Goal: Task Accomplishment & Management: Use online tool/utility

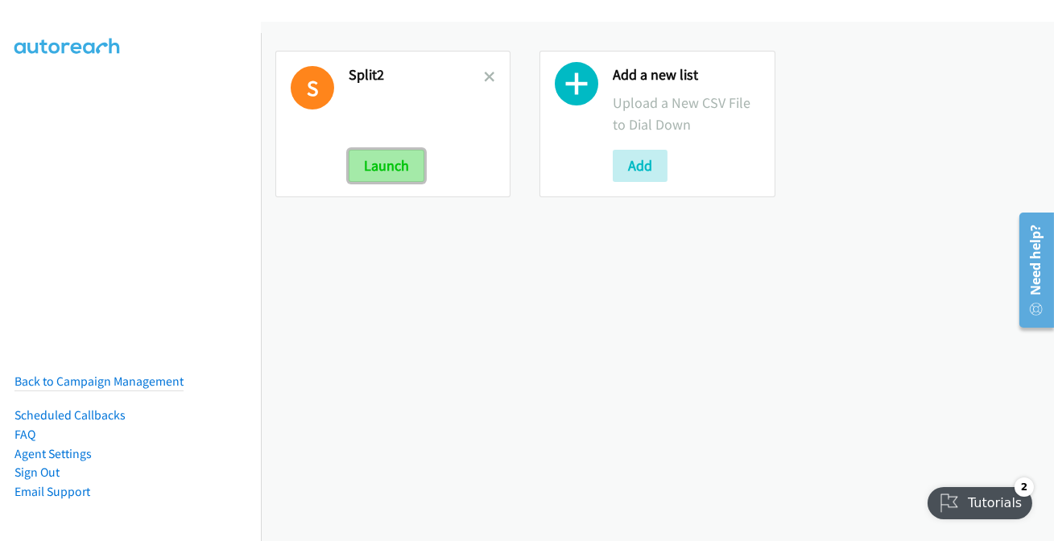
click at [367, 168] on button "Launch" at bounding box center [387, 166] width 76 height 32
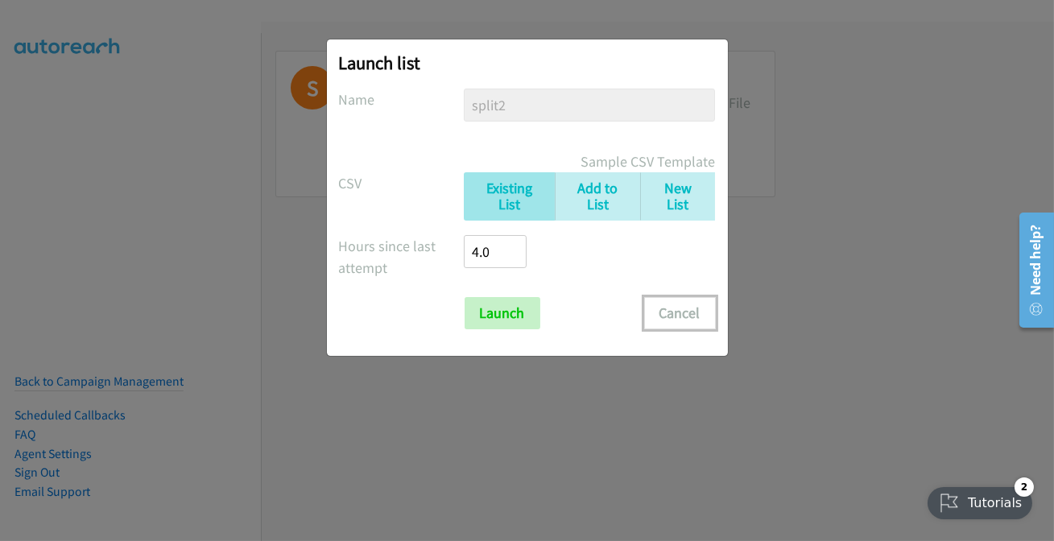
click at [698, 304] on button "Cancel" at bounding box center [680, 313] width 72 height 32
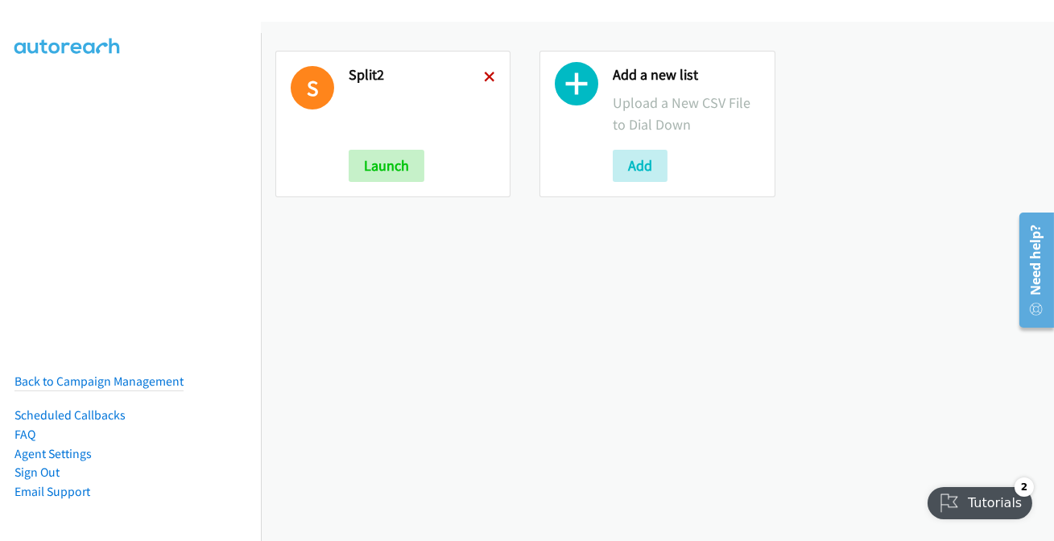
click at [487, 73] on icon at bounding box center [489, 77] width 11 height 11
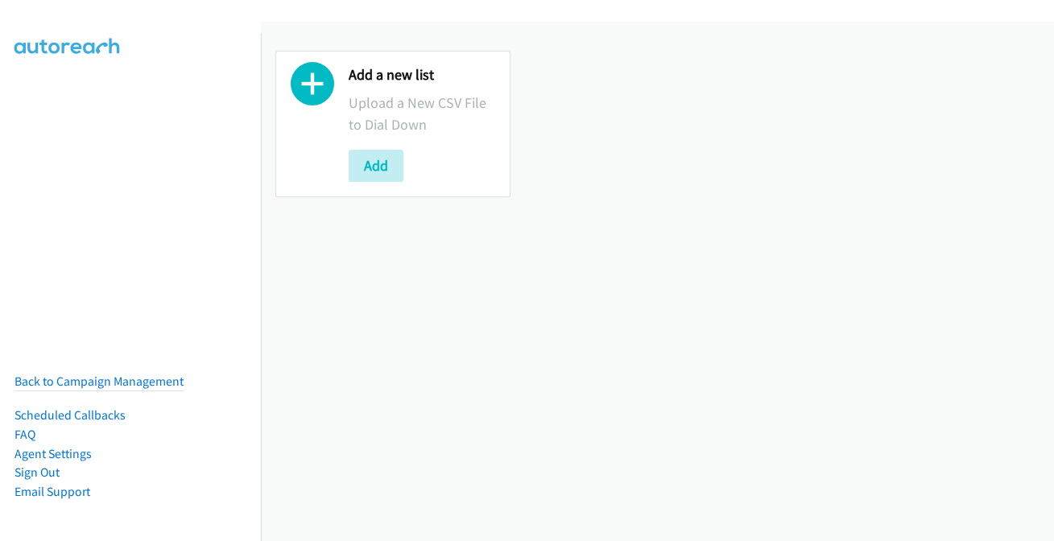
click at [385, 167] on button "Add" at bounding box center [376, 166] width 55 height 32
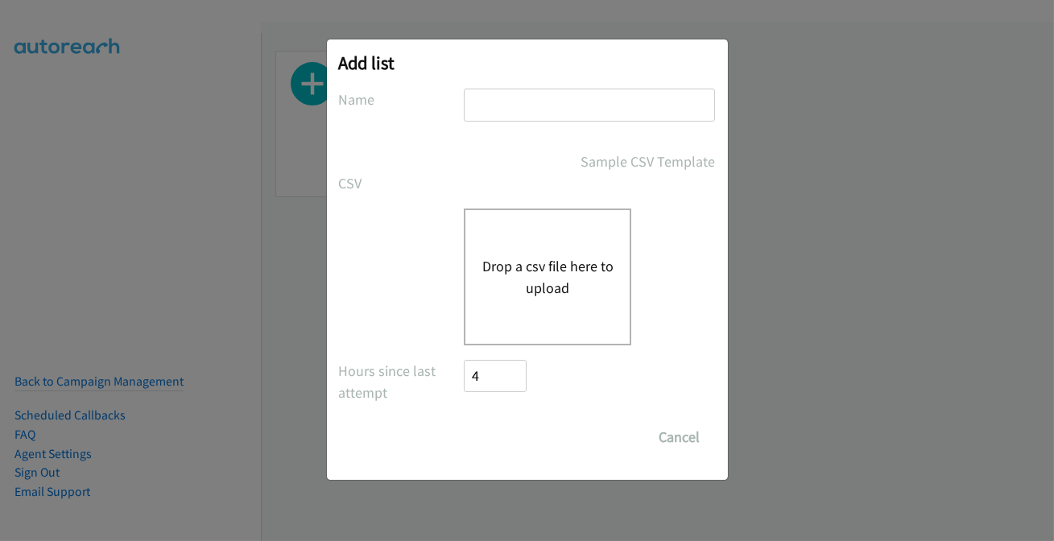
click at [520, 106] on input "text" at bounding box center [589, 105] width 251 height 33
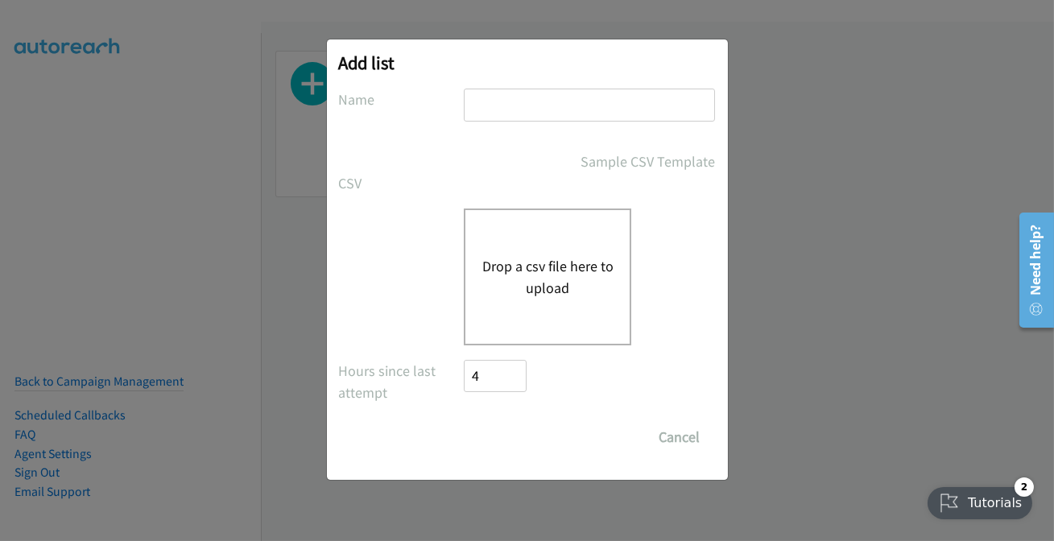
type input "split7"
click at [531, 266] on button "Drop a csv file here to upload" at bounding box center [548, 276] width 132 height 43
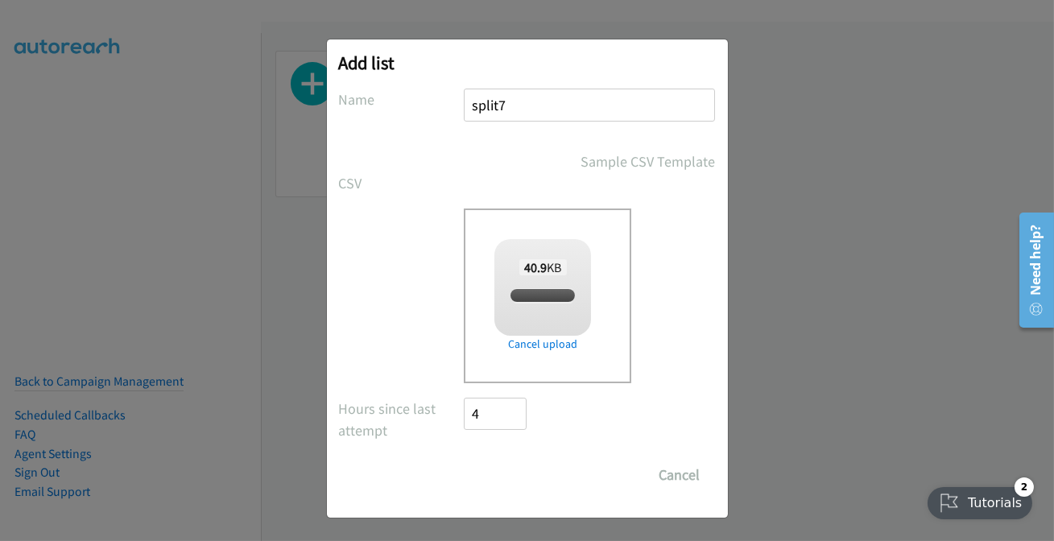
checkbox input "true"
drag, startPoint x: 496, startPoint y: 478, endPoint x: 419, endPoint y: 537, distance: 97.1
click at [496, 478] on input "Save List" at bounding box center [507, 475] width 85 height 32
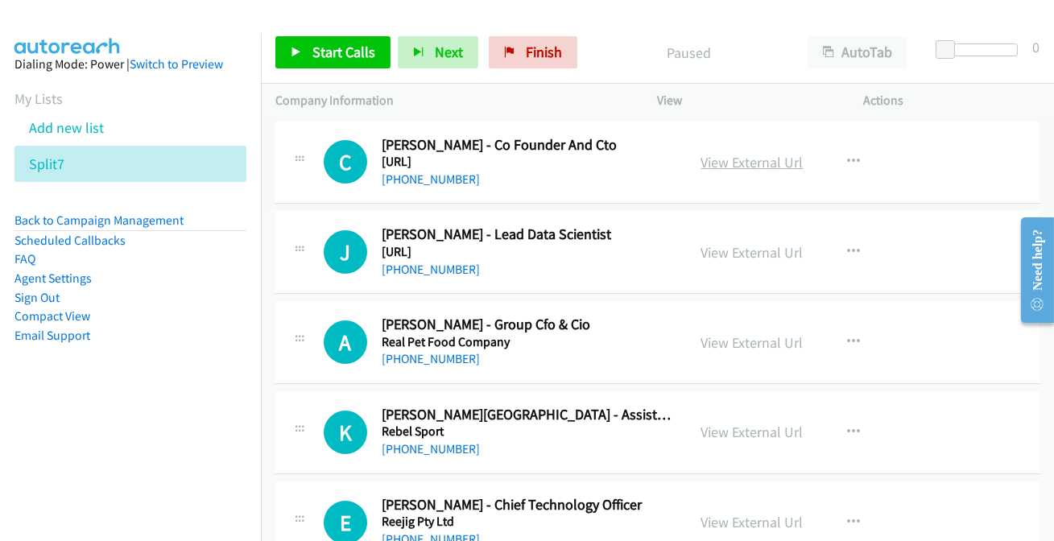
click at [756, 162] on link "View External Url" at bounding box center [753, 162] width 102 height 19
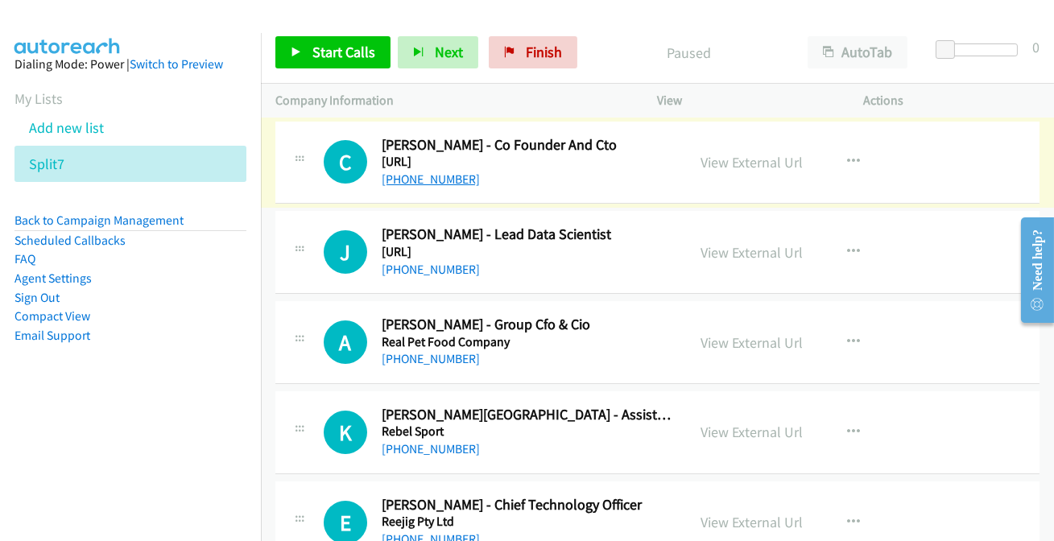
click at [422, 177] on link "+61 2 0000 0000" at bounding box center [431, 179] width 98 height 15
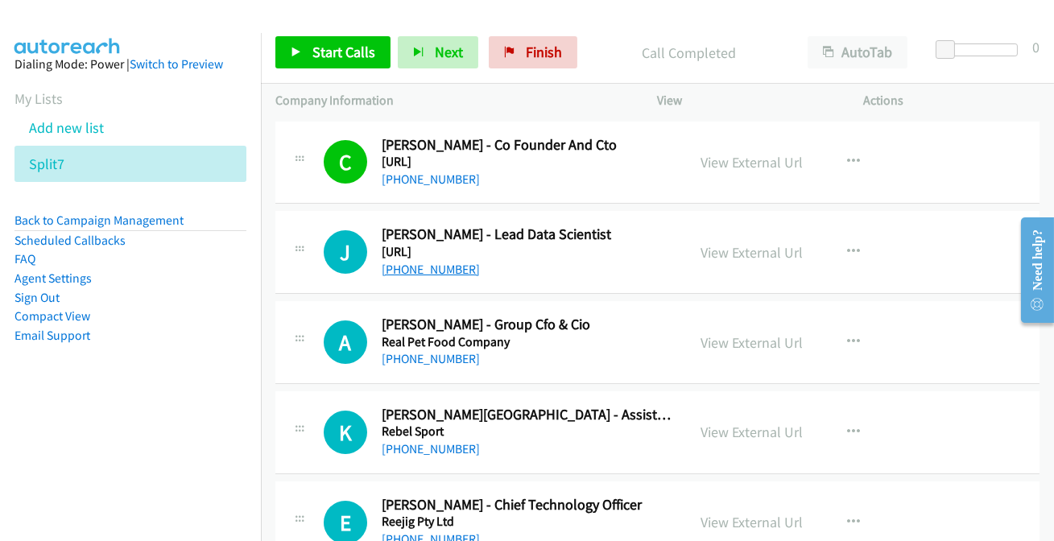
click at [407, 272] on link "+61 2 9118 6239" at bounding box center [431, 269] width 98 height 15
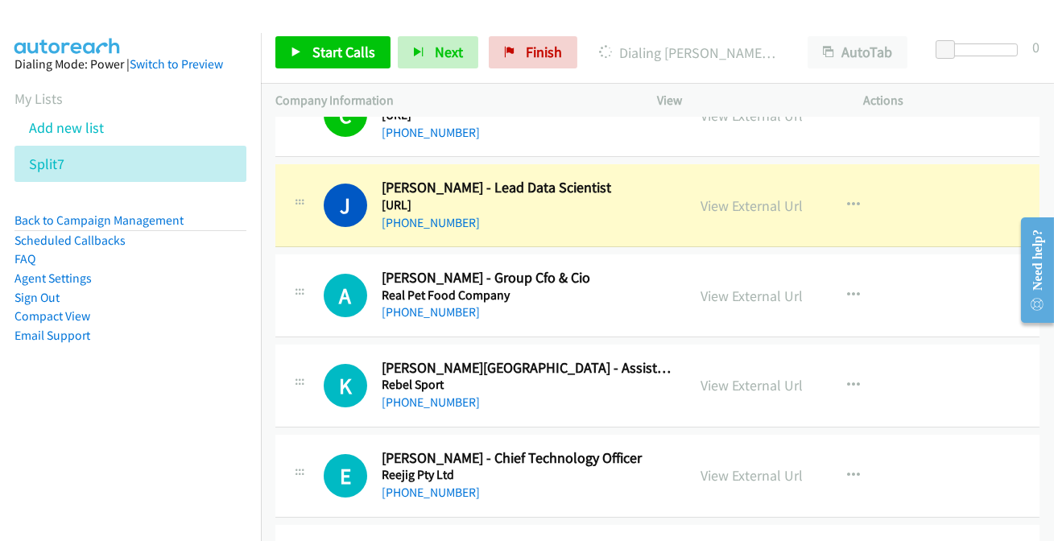
scroll to position [72, 0]
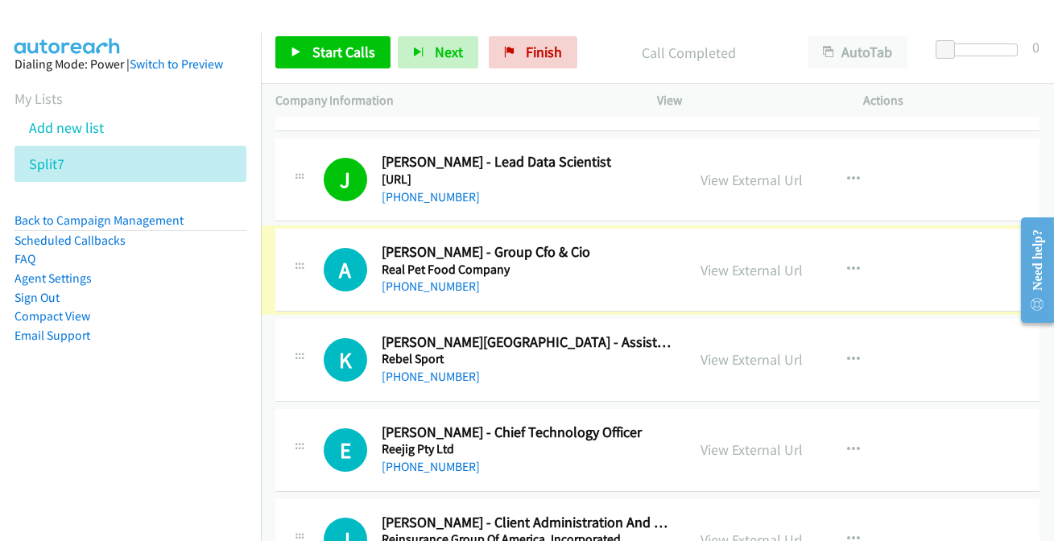
click at [427, 282] on link "+61 7 5547 1700" at bounding box center [431, 286] width 98 height 15
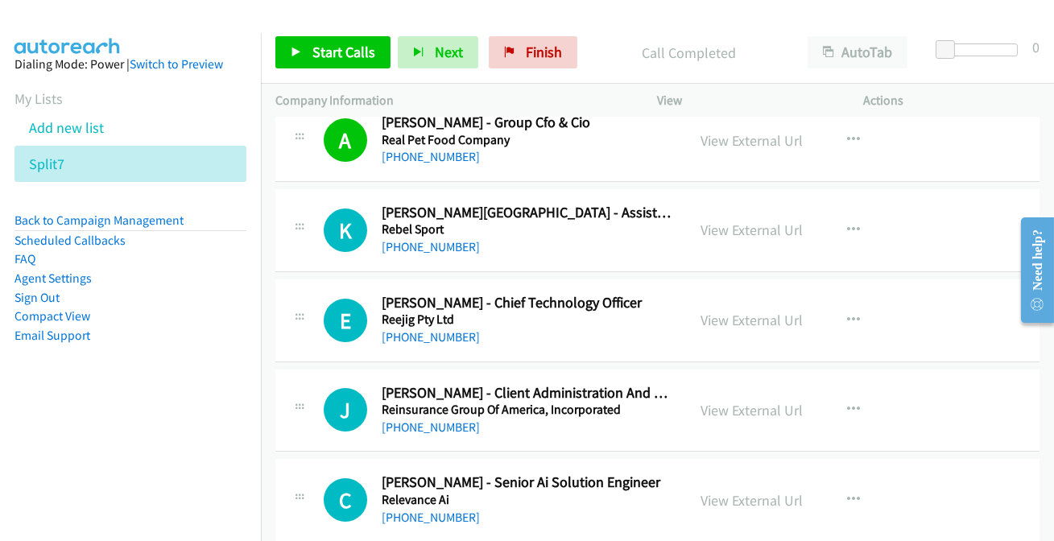
scroll to position [219, 0]
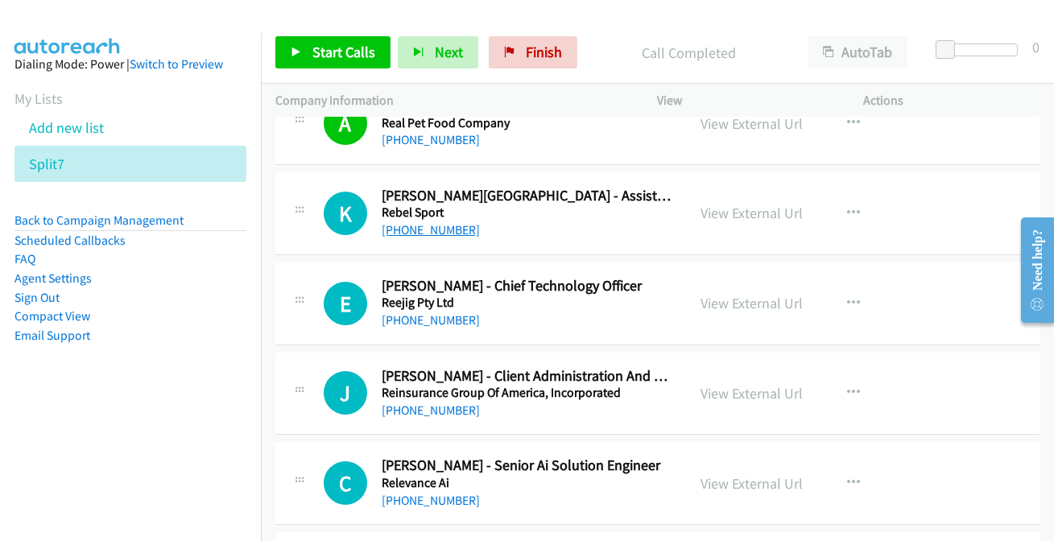
click at [429, 233] on link "+61 2 9852 9047" at bounding box center [431, 229] width 98 height 15
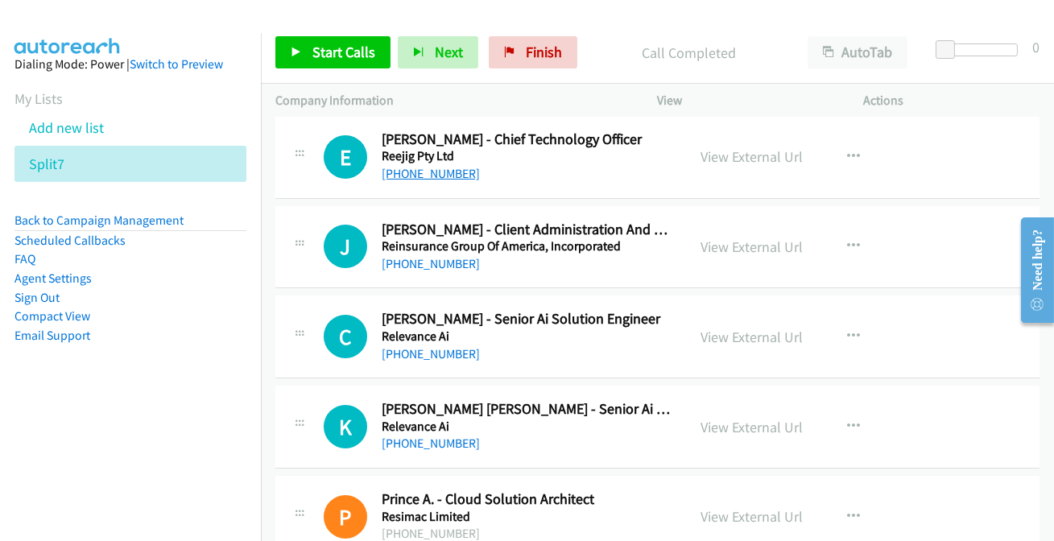
click at [433, 171] on link "+61 402 126 880" at bounding box center [431, 173] width 98 height 15
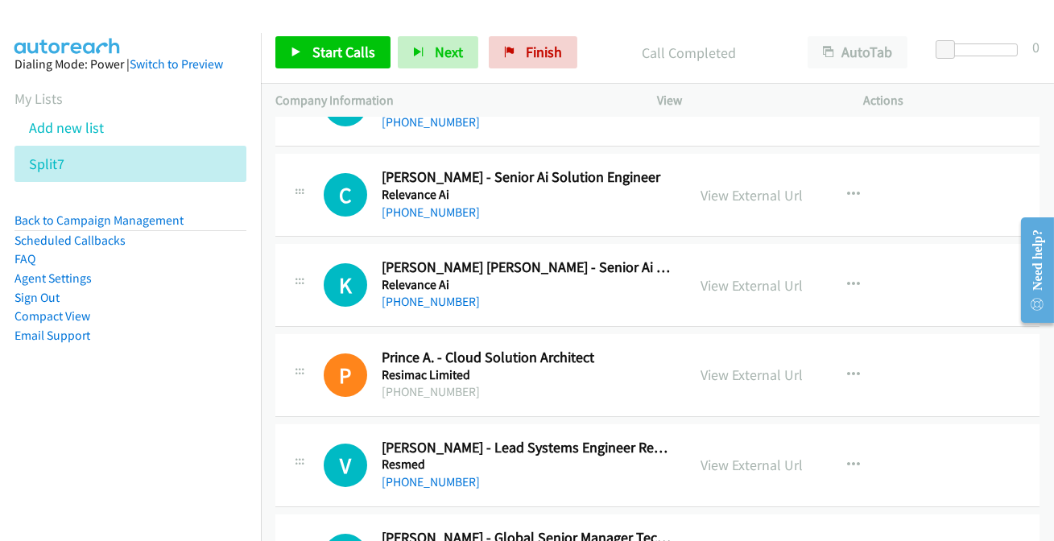
scroll to position [512, 0]
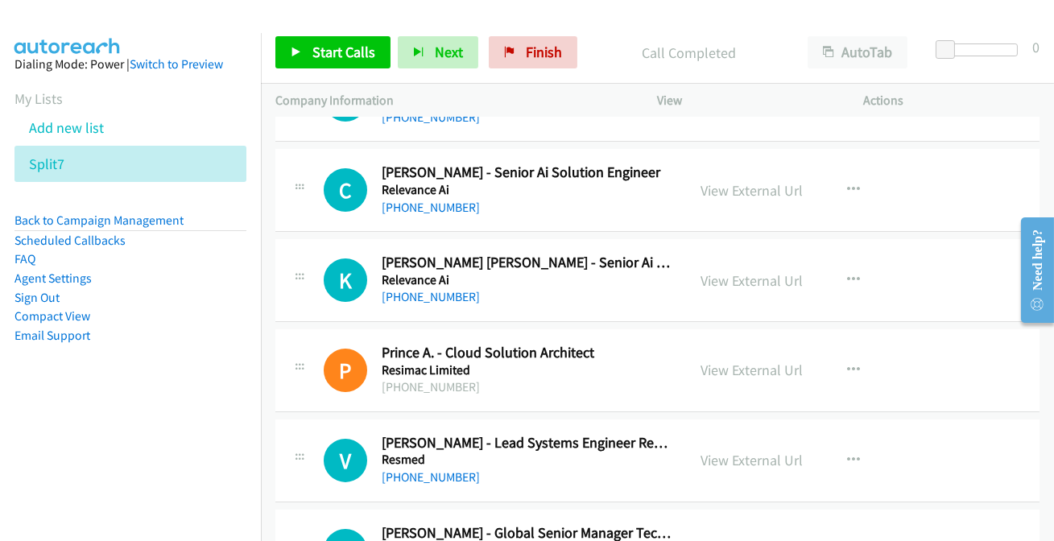
click at [600, 32] on div "Start Calls Pause Next Finish Call Completed AutoTab AutoTab 0" at bounding box center [657, 53] width 793 height 62
click at [438, 213] on link "+61 413 785 886" at bounding box center [431, 207] width 98 height 15
click at [444, 207] on link "+61 413 785 886" at bounding box center [431, 207] width 98 height 15
click at [421, 292] on link "+61 411 512 181" at bounding box center [431, 296] width 98 height 15
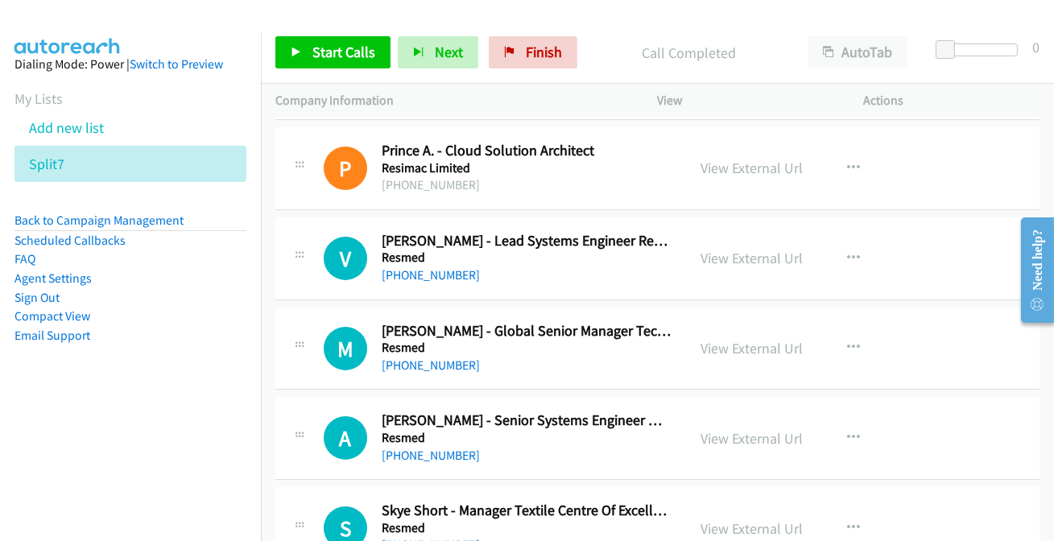
scroll to position [732, 0]
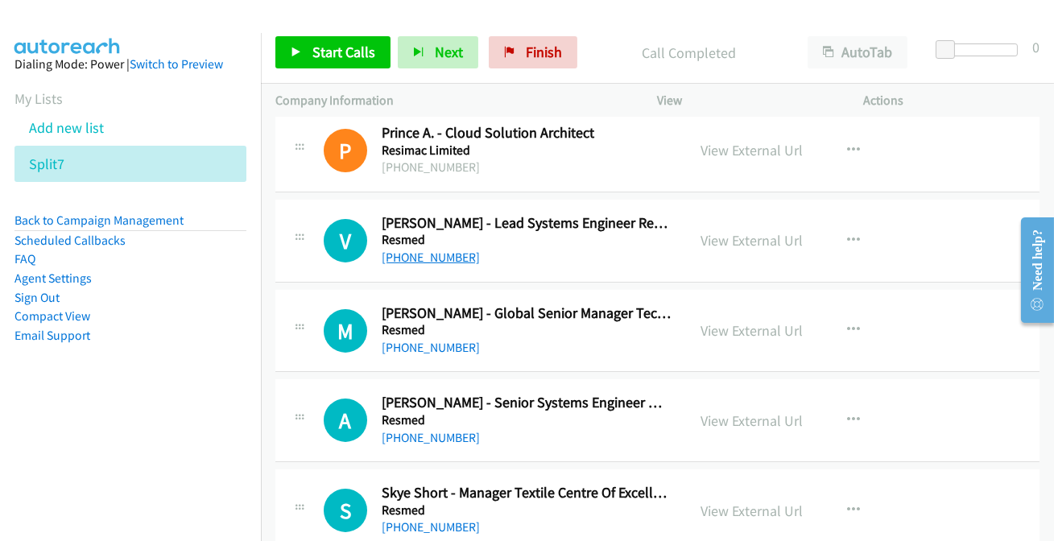
click at [410, 251] on link "+61 424 750 881" at bounding box center [431, 257] width 98 height 15
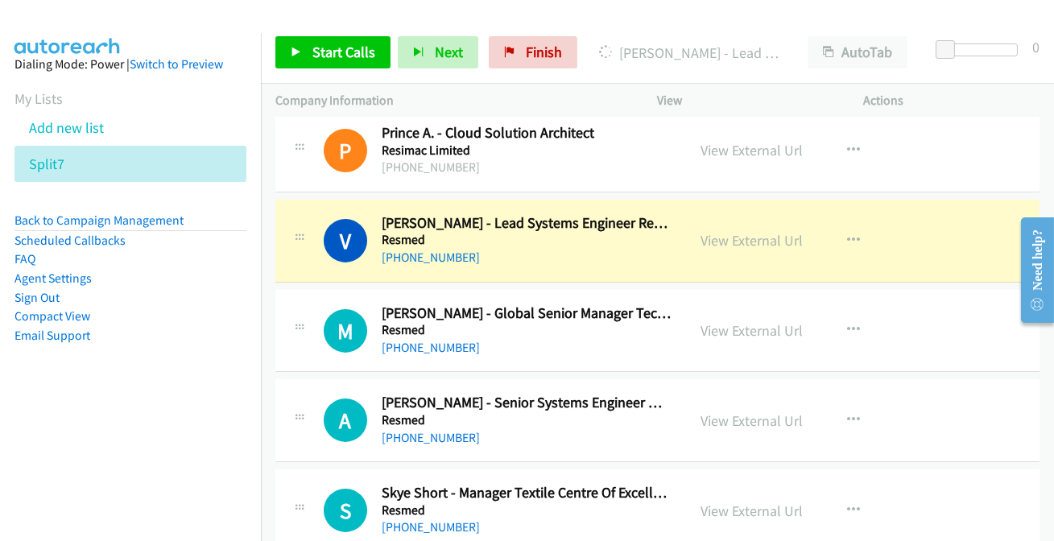
scroll to position [805, 0]
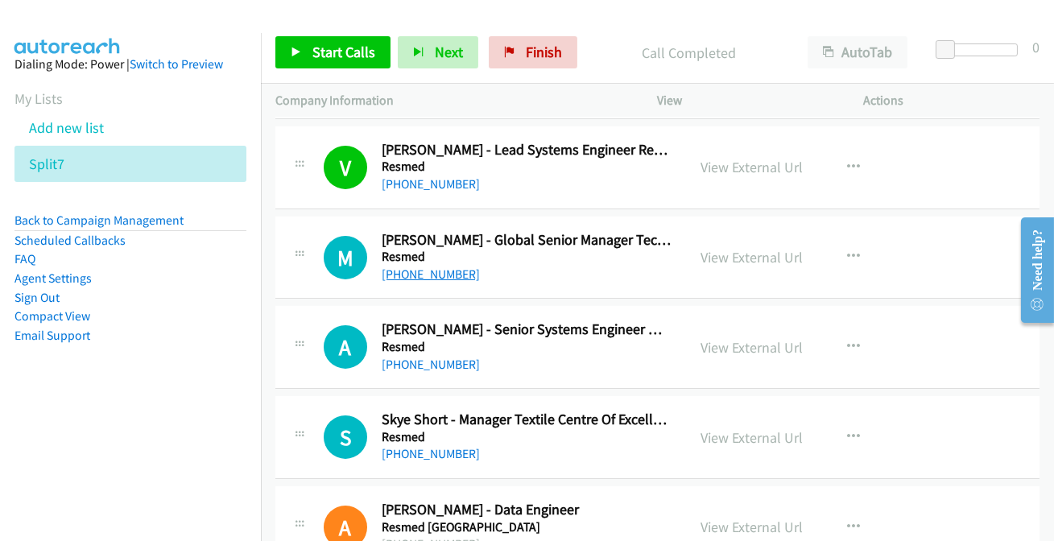
click at [445, 274] on link "+61 423 577 706" at bounding box center [431, 274] width 98 height 15
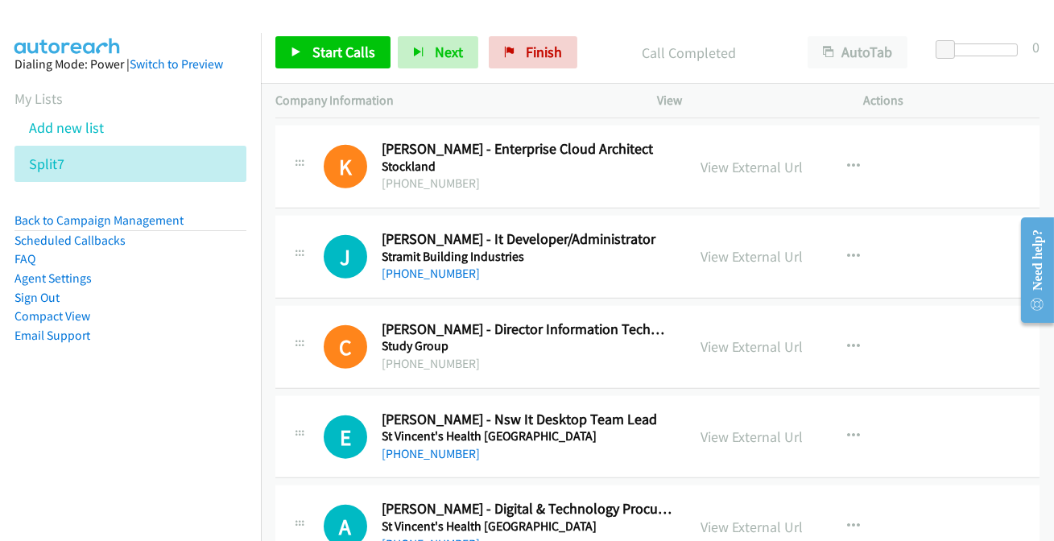
scroll to position [15247, 0]
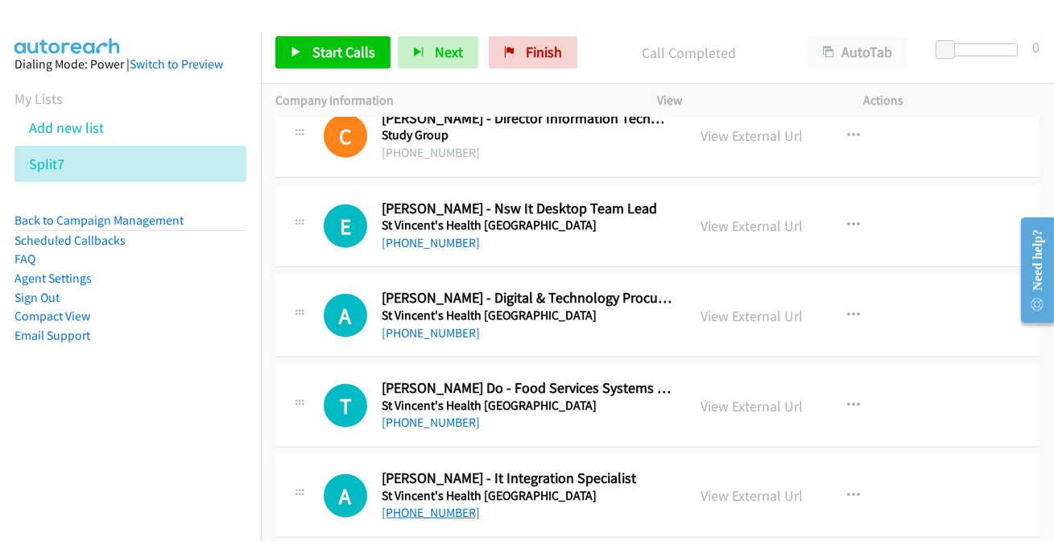
click at [408, 505] on link "+61 457 536 436" at bounding box center [431, 512] width 98 height 15
click at [443, 415] on link "+61 402 833 063" at bounding box center [431, 422] width 98 height 15
click at [445, 325] on link "+61 414 327 120" at bounding box center [431, 332] width 98 height 15
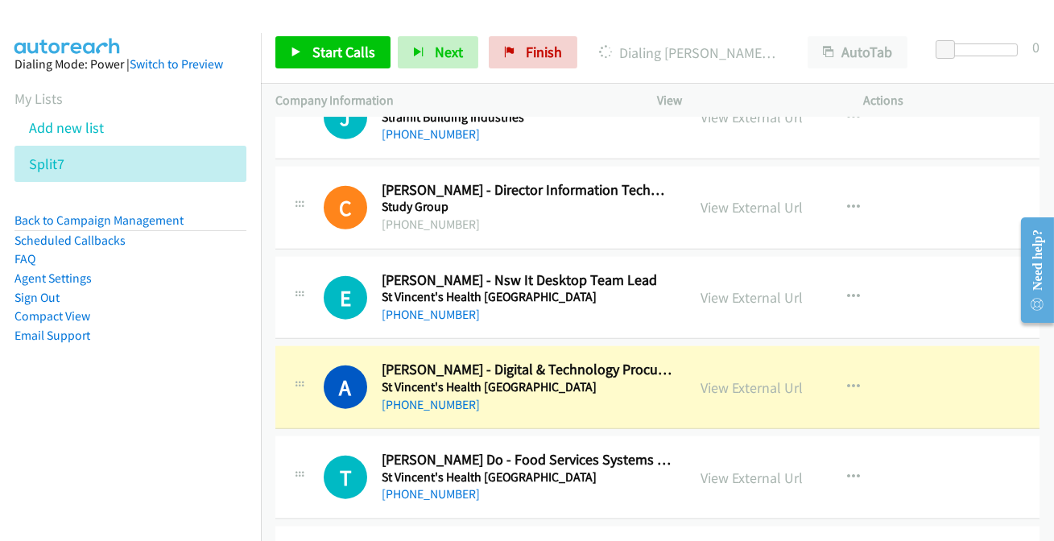
scroll to position [15101, 0]
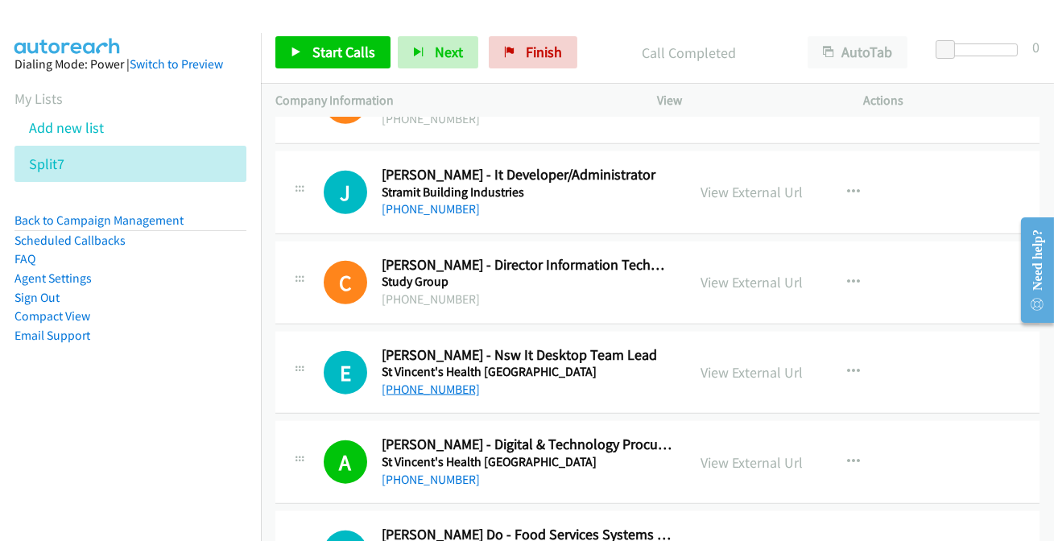
click at [445, 382] on link "+61 2 9367 1100" at bounding box center [431, 389] width 98 height 15
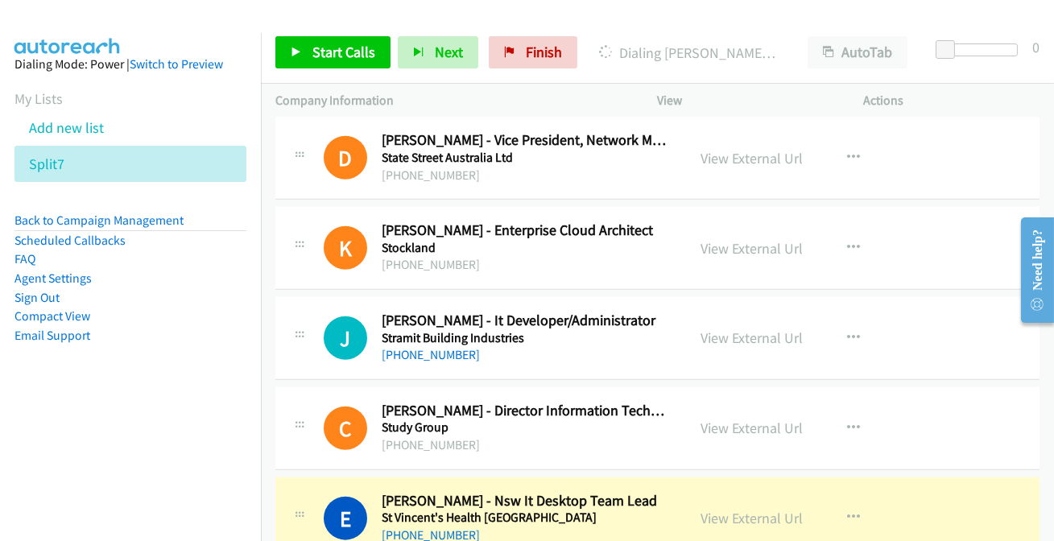
scroll to position [14954, 0]
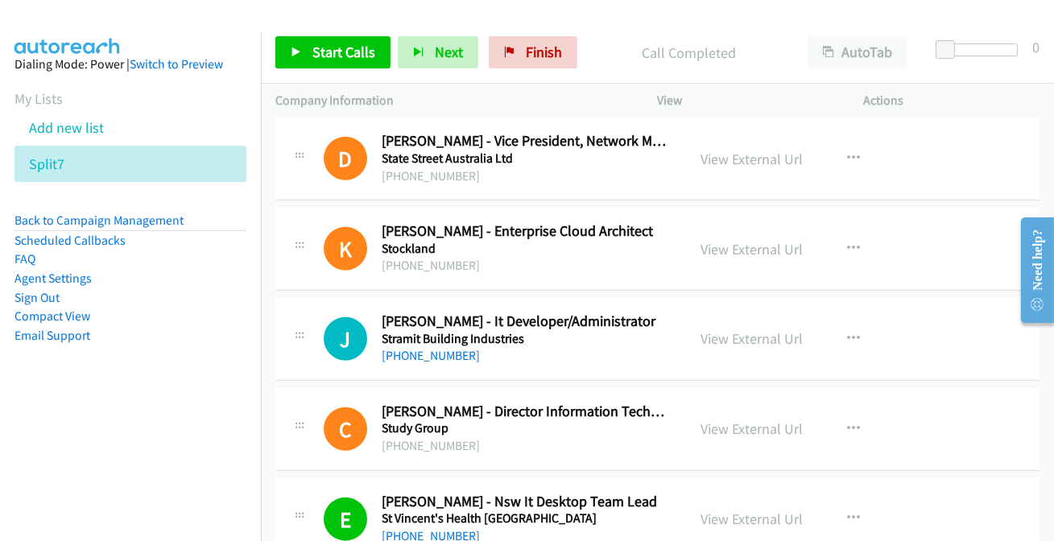
click at [444, 346] on div "+61 2 9928 3594" at bounding box center [527, 355] width 291 height 19
click at [439, 348] on link "+61 2 9928 3594" at bounding box center [431, 355] width 98 height 15
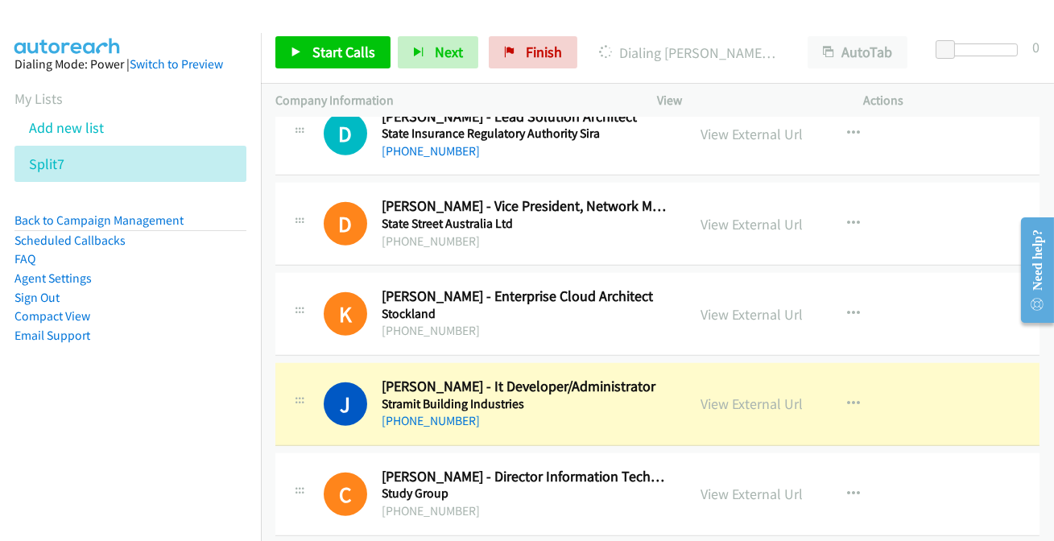
scroll to position [14807, 0]
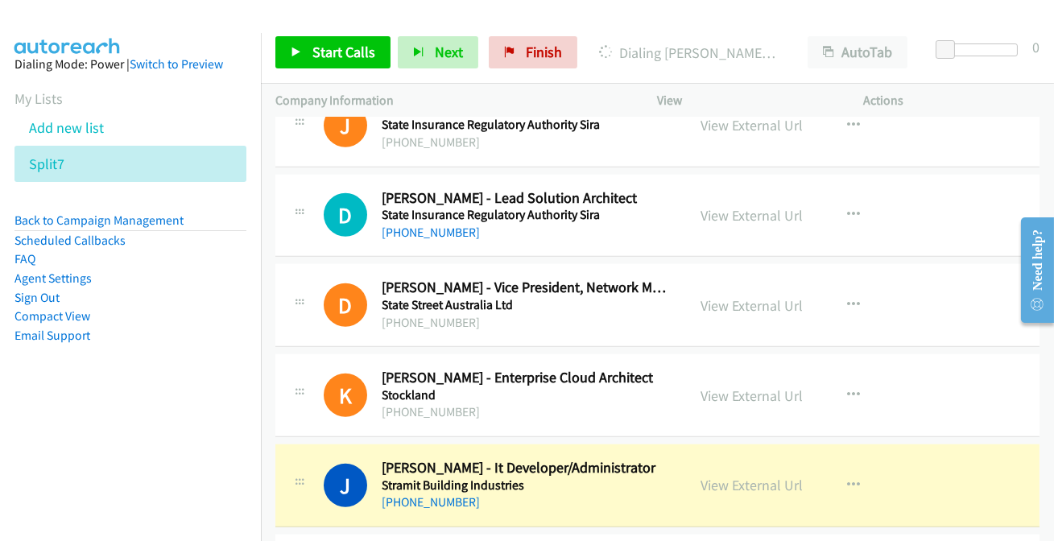
click at [524, 113] on div "Company Information" at bounding box center [452, 101] width 383 height 34
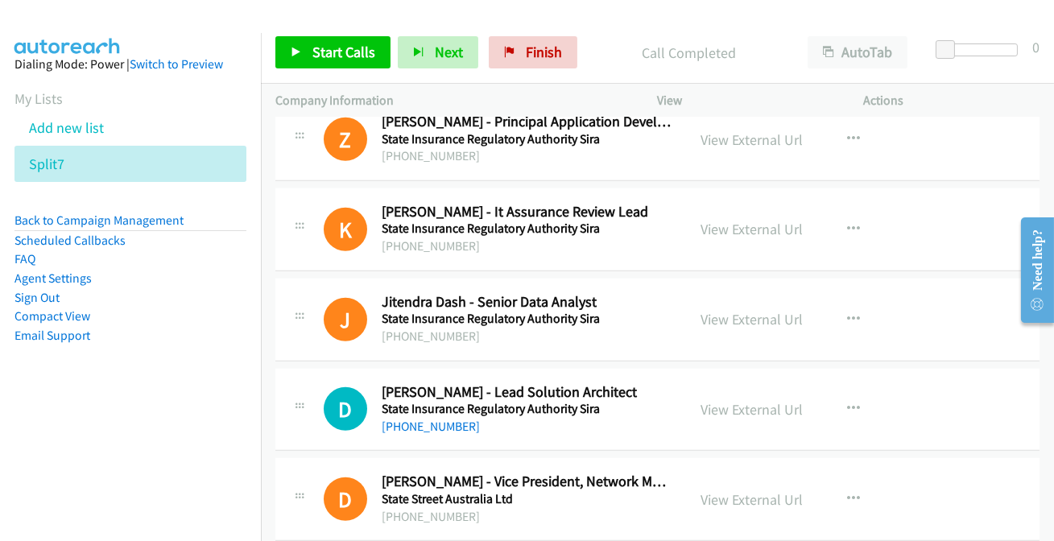
scroll to position [14587, 0]
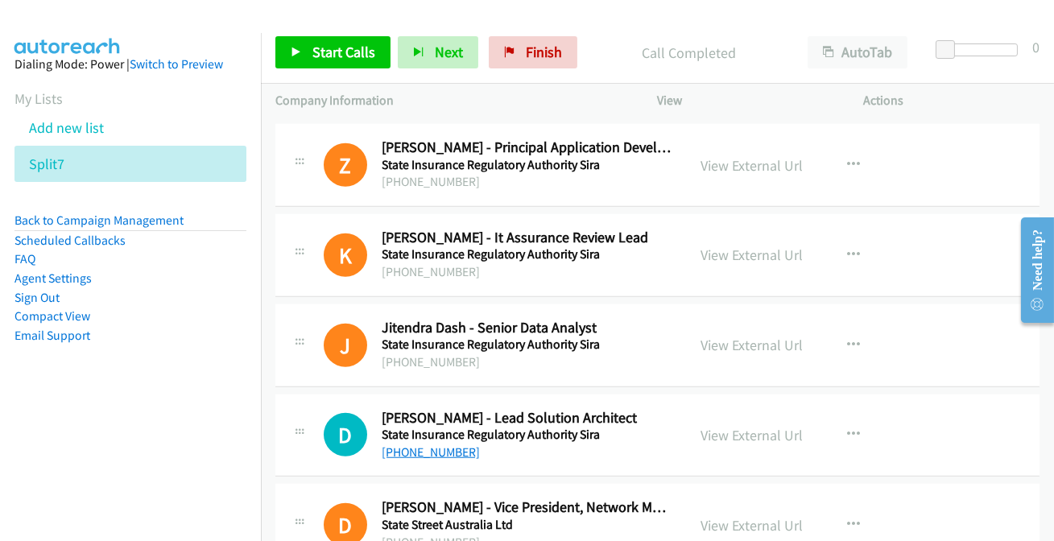
click at [424, 445] on link "+61 416 890 545" at bounding box center [431, 452] width 98 height 15
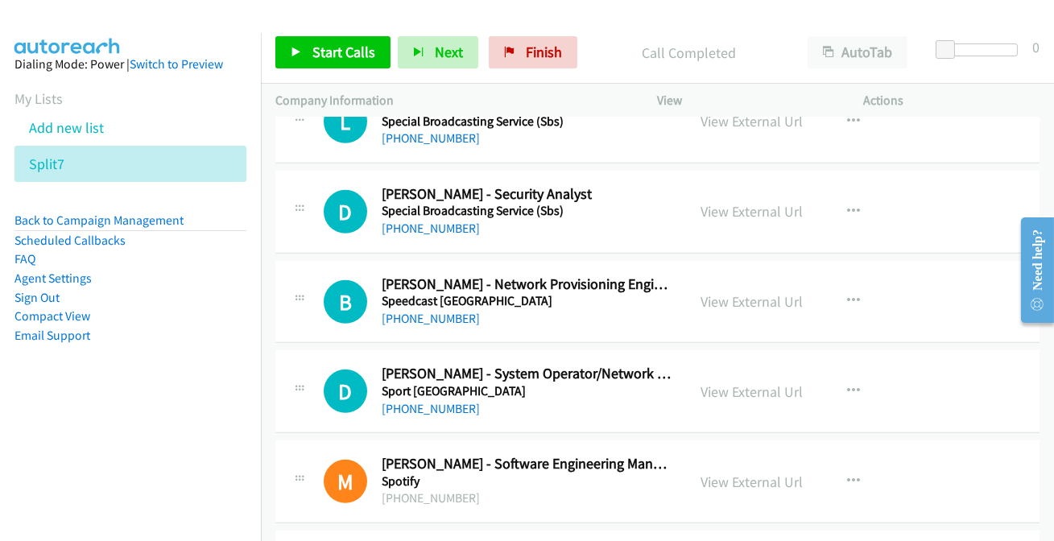
scroll to position [13709, 0]
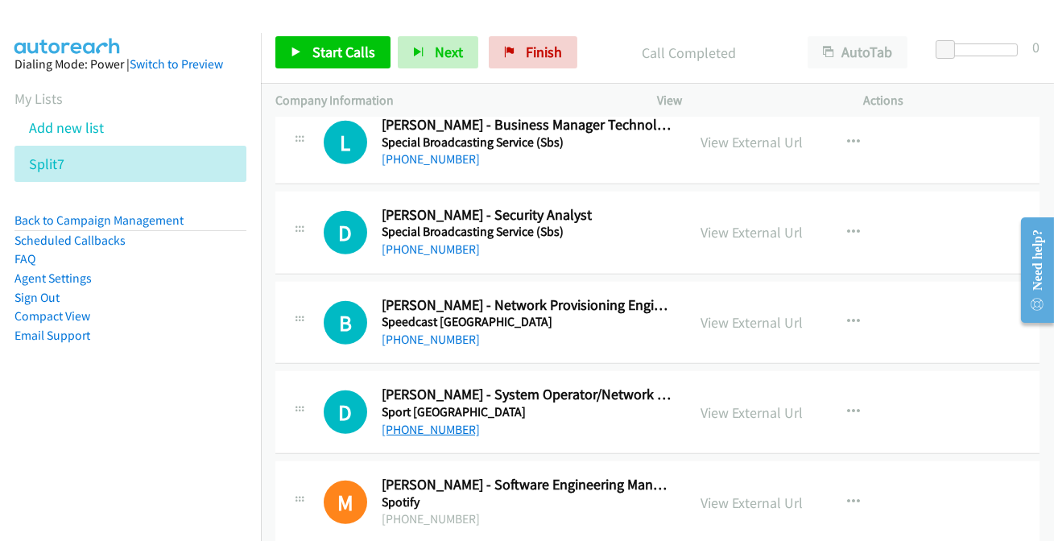
click at [439, 422] on link "+61 7 5495 3111" at bounding box center [431, 429] width 98 height 15
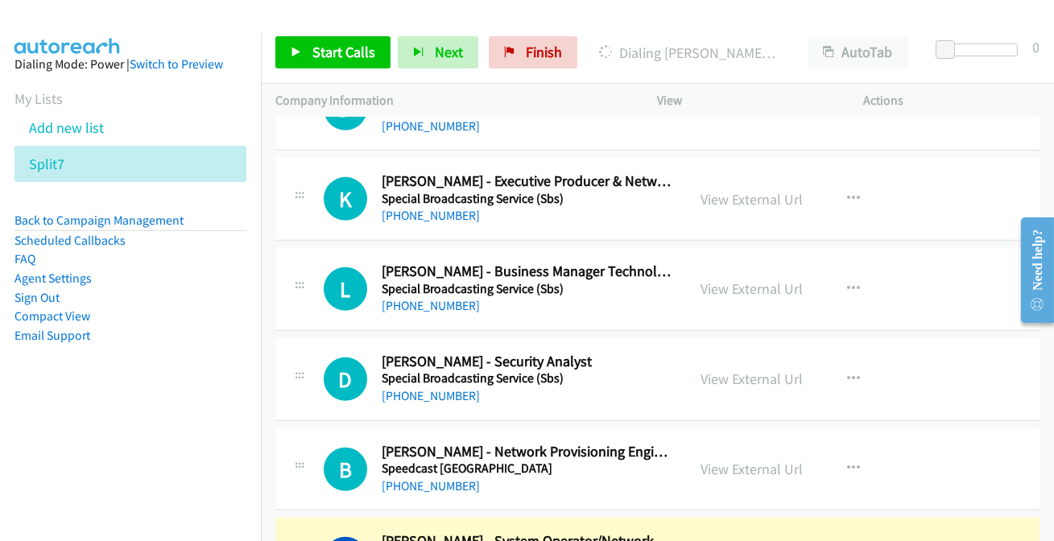
scroll to position [13636, 0]
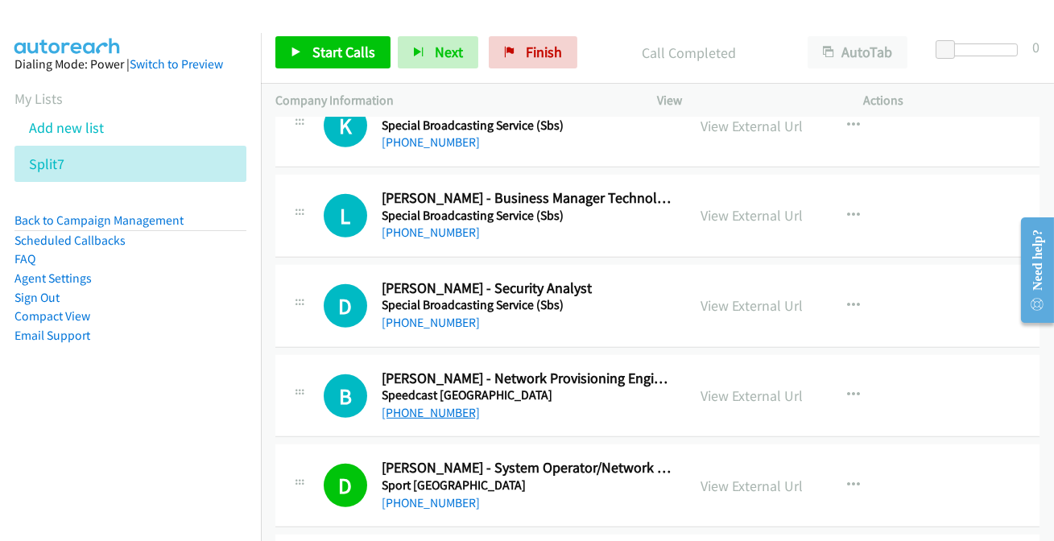
click at [409, 405] on link "+61 433 999 696" at bounding box center [431, 412] width 98 height 15
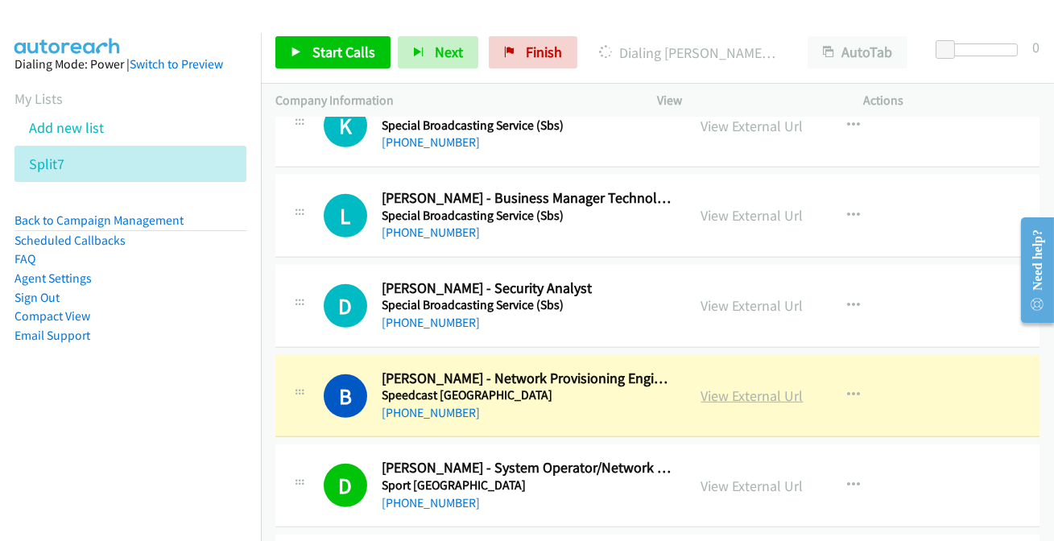
click at [753, 387] on link "View External Url" at bounding box center [753, 396] width 102 height 19
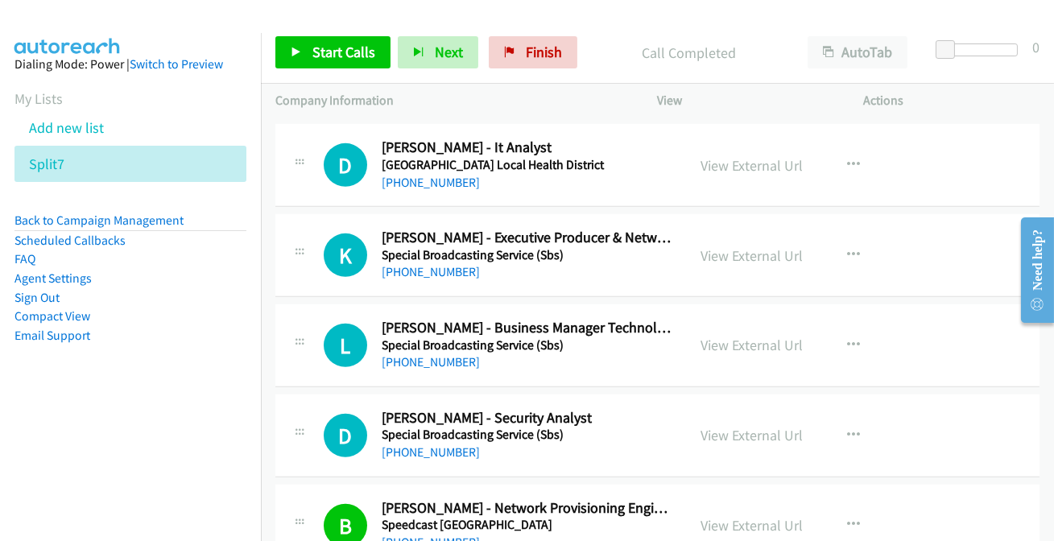
scroll to position [13490, 0]
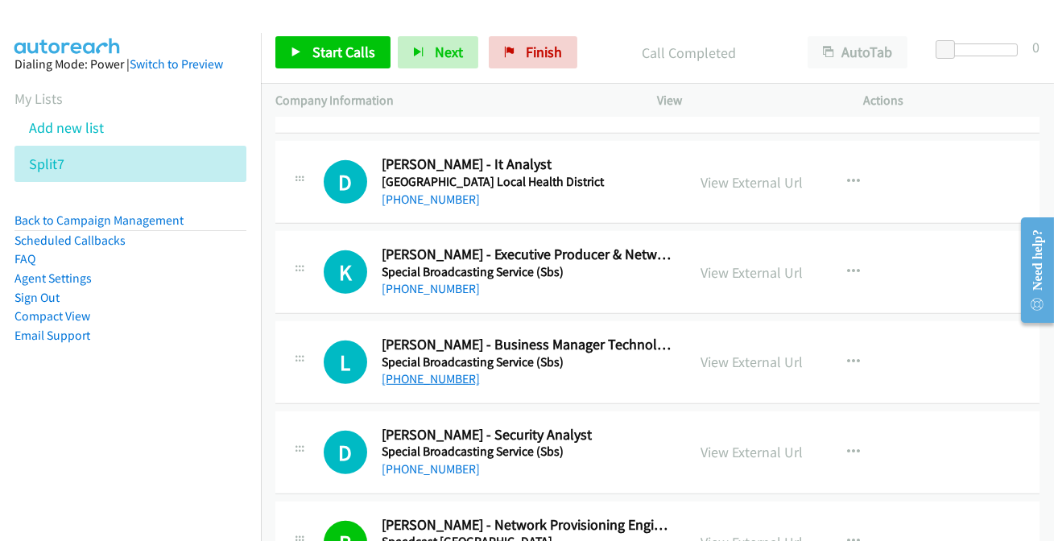
click at [443, 371] on link "+61 452 247 422" at bounding box center [431, 378] width 98 height 15
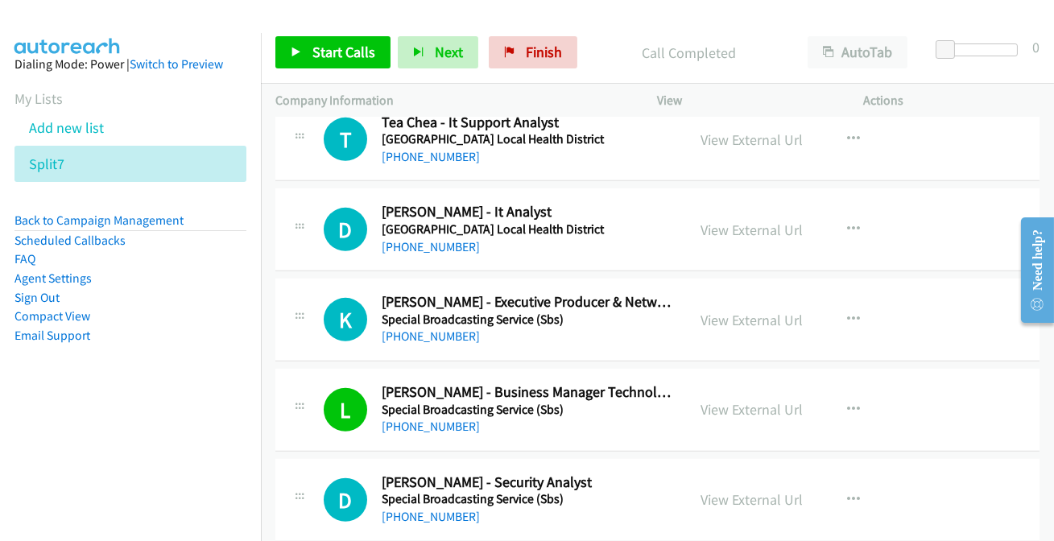
scroll to position [13416, 0]
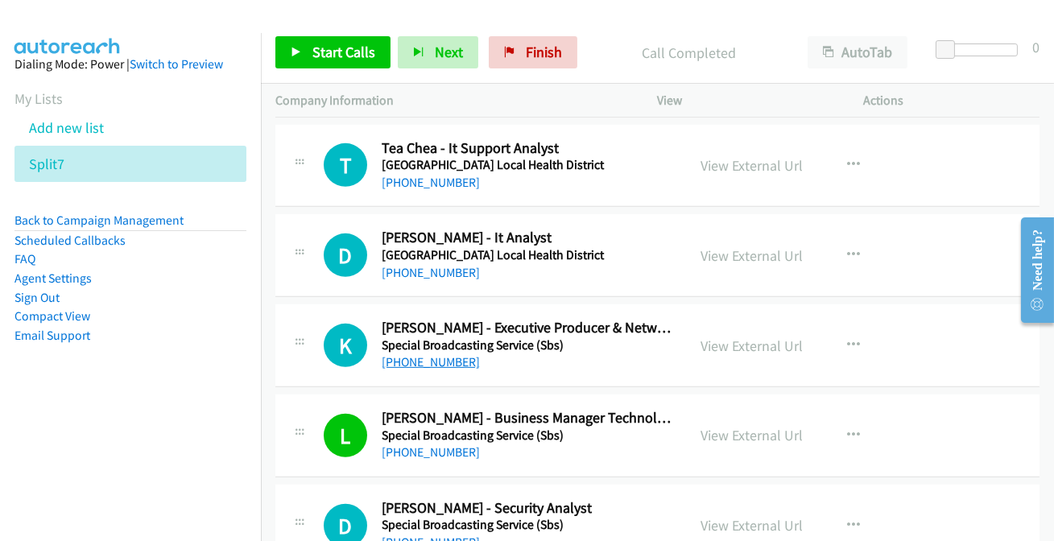
click at [454, 354] on link "+61 412 469 386" at bounding box center [431, 361] width 98 height 15
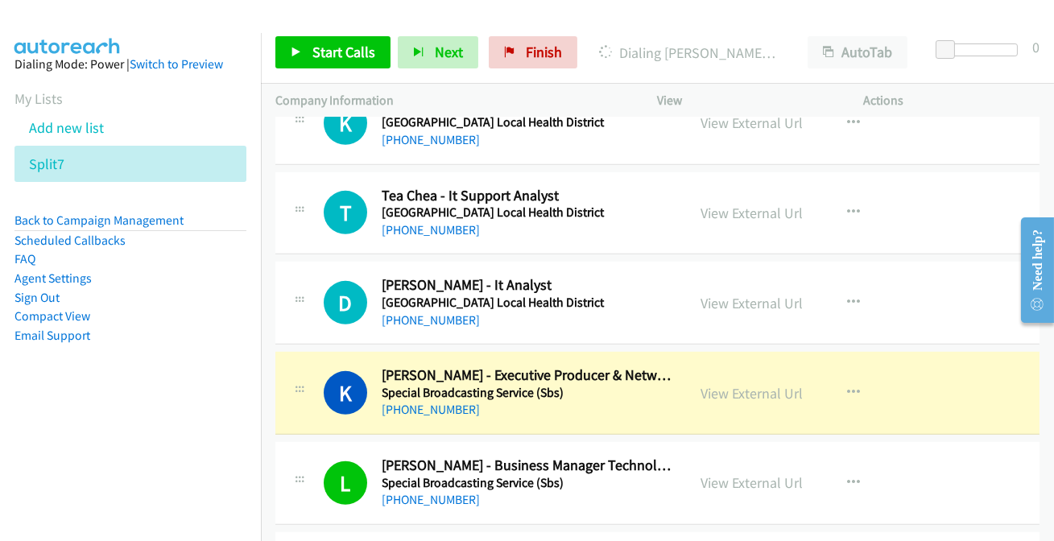
scroll to position [13343, 0]
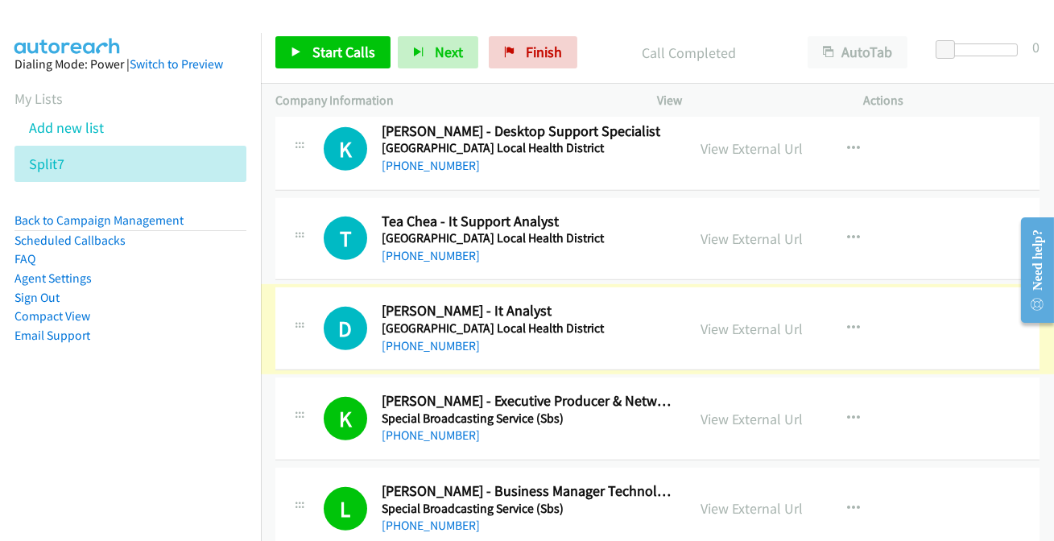
click at [445, 338] on link "+61 425 240 610" at bounding box center [431, 345] width 98 height 15
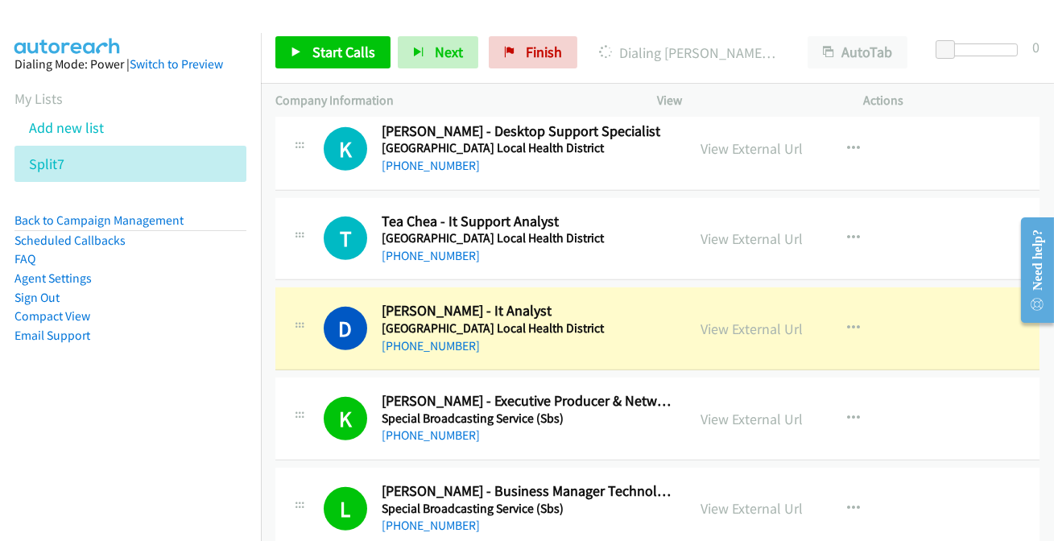
scroll to position [13270, 0]
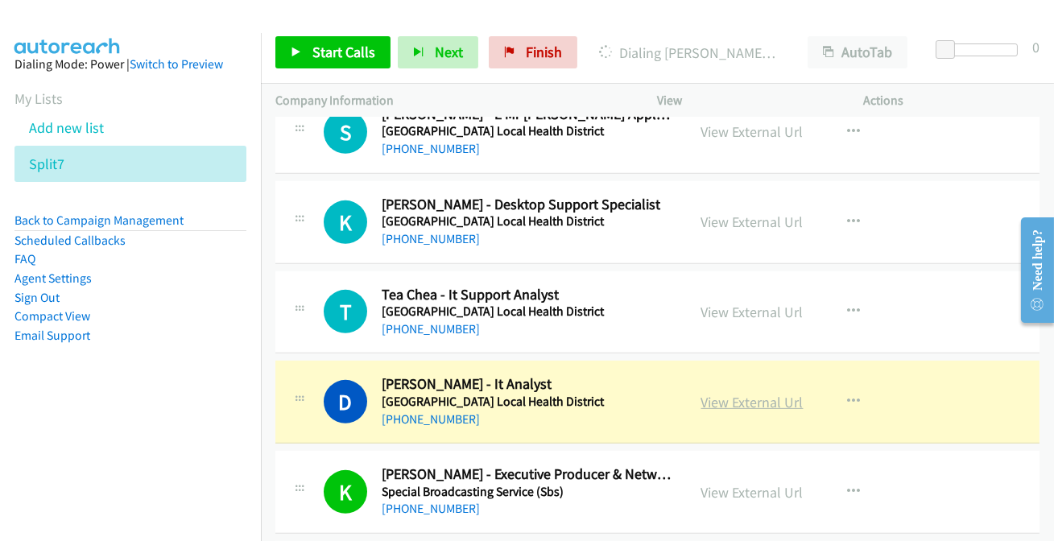
click at [720, 393] on link "View External Url" at bounding box center [753, 402] width 102 height 19
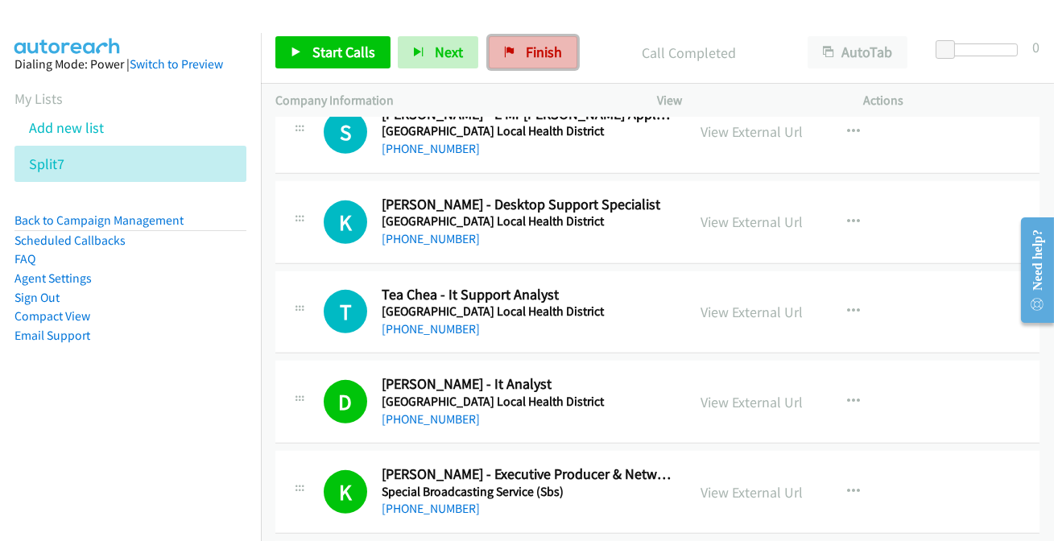
click at [511, 54] on link "Finish" at bounding box center [533, 52] width 89 height 32
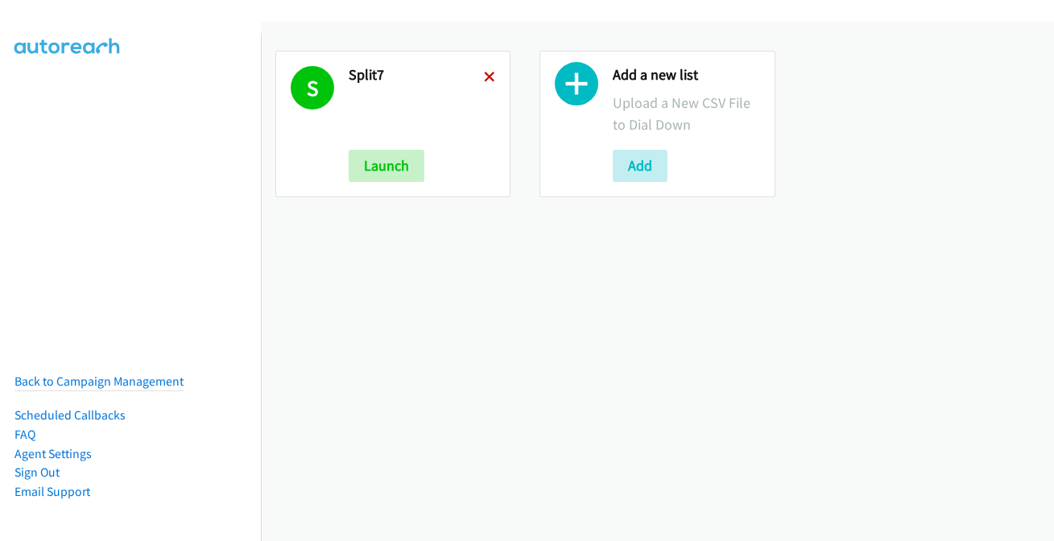
click at [490, 74] on icon at bounding box center [489, 77] width 11 height 11
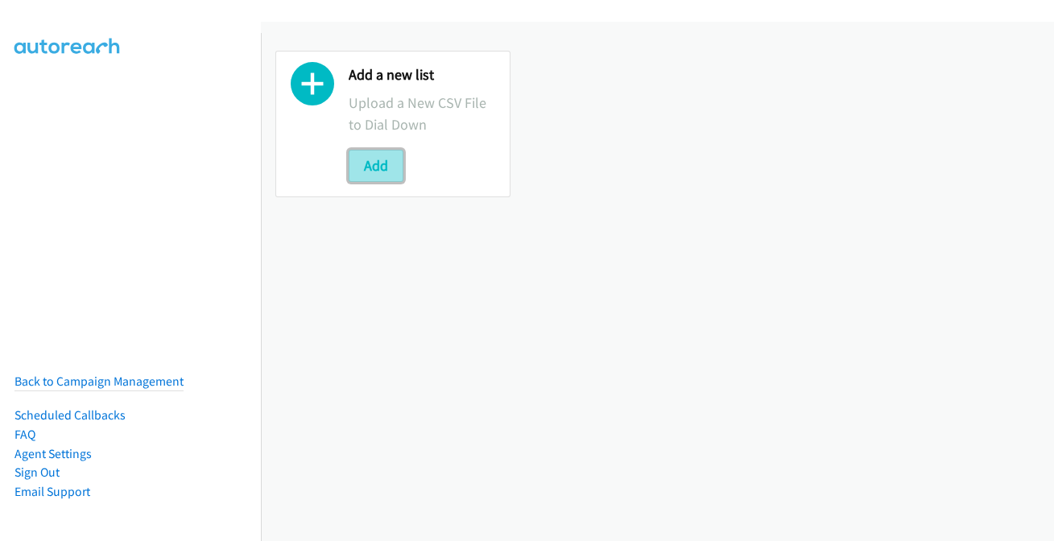
click at [368, 161] on button "Add" at bounding box center [376, 166] width 55 height 32
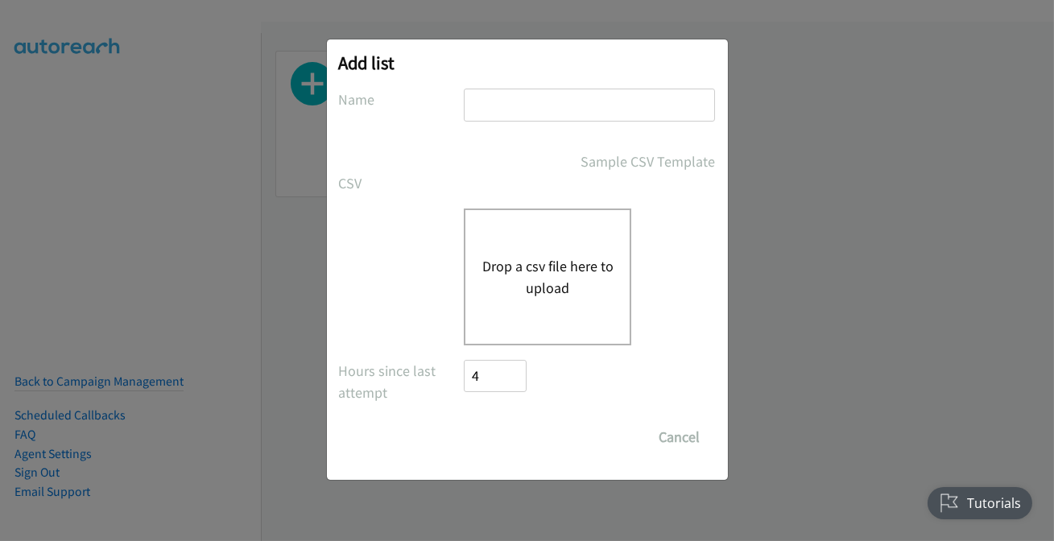
click at [542, 103] on input "text" at bounding box center [589, 105] width 251 height 33
type input "split7"
click at [484, 298] on div "Drop a csv file here to upload" at bounding box center [548, 277] width 168 height 137
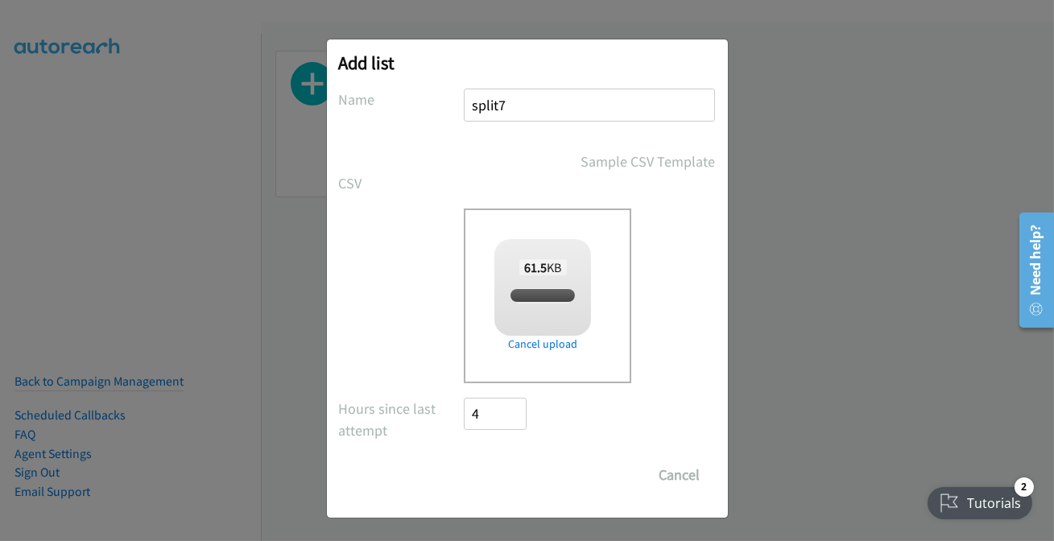
checkbox input "true"
click at [499, 472] on input "Save List" at bounding box center [507, 475] width 85 height 32
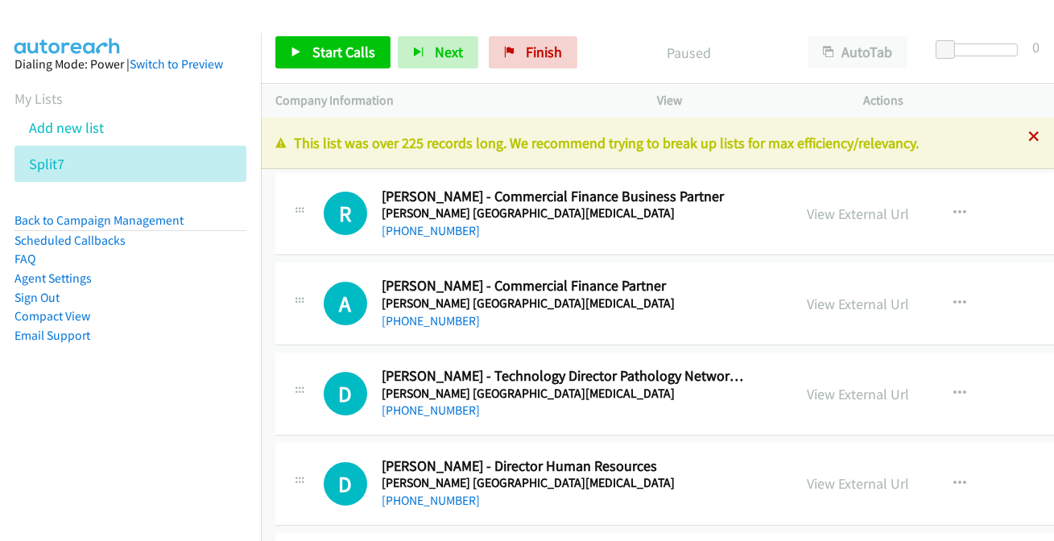
click at [1029, 135] on icon at bounding box center [1034, 137] width 11 height 11
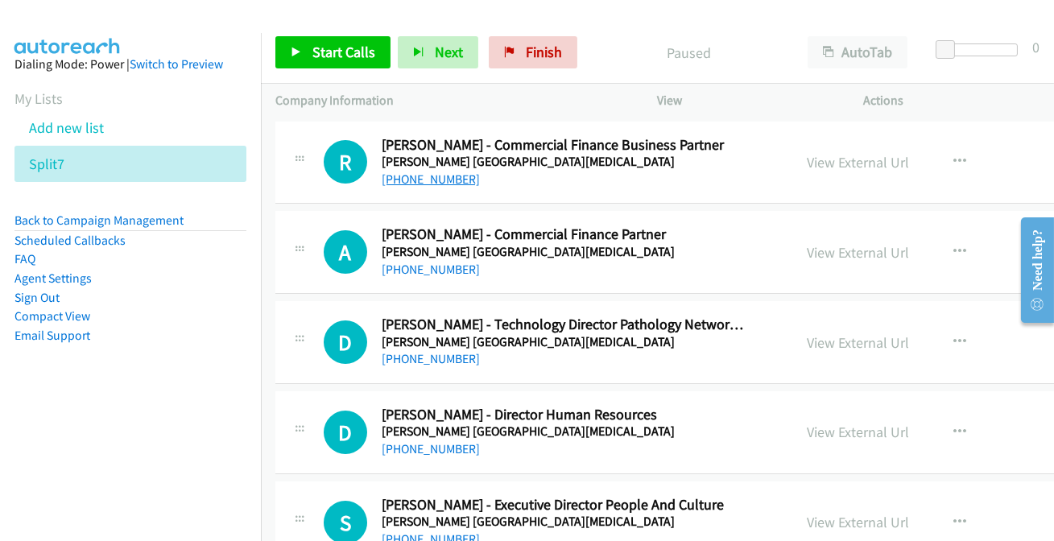
click at [436, 184] on link "+61 451 336 126" at bounding box center [431, 179] width 98 height 15
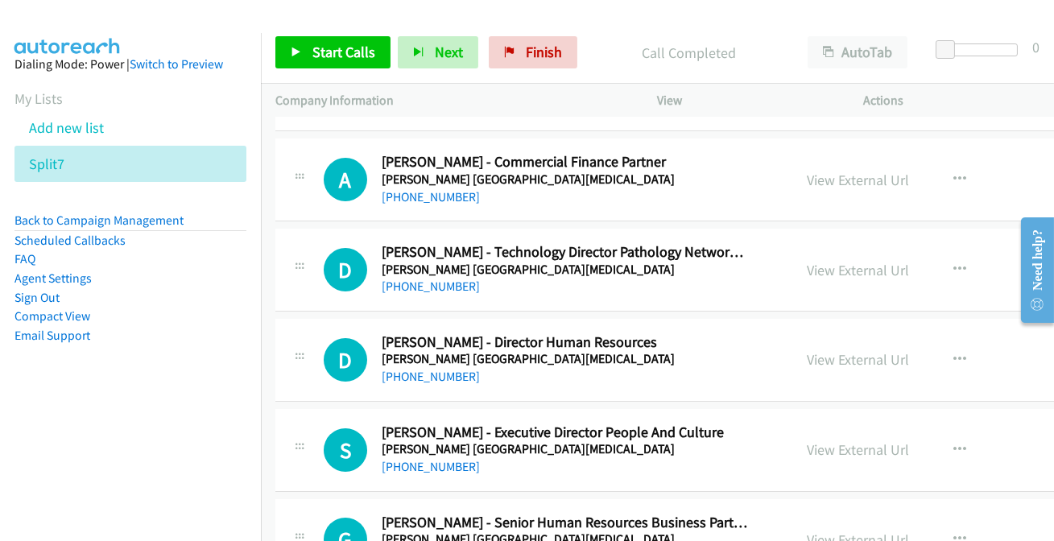
drag, startPoint x: 441, startPoint y: 192, endPoint x: 441, endPoint y: 134, distance: 58.0
click at [422, 198] on link "+61 402 649 798" at bounding box center [431, 196] width 98 height 15
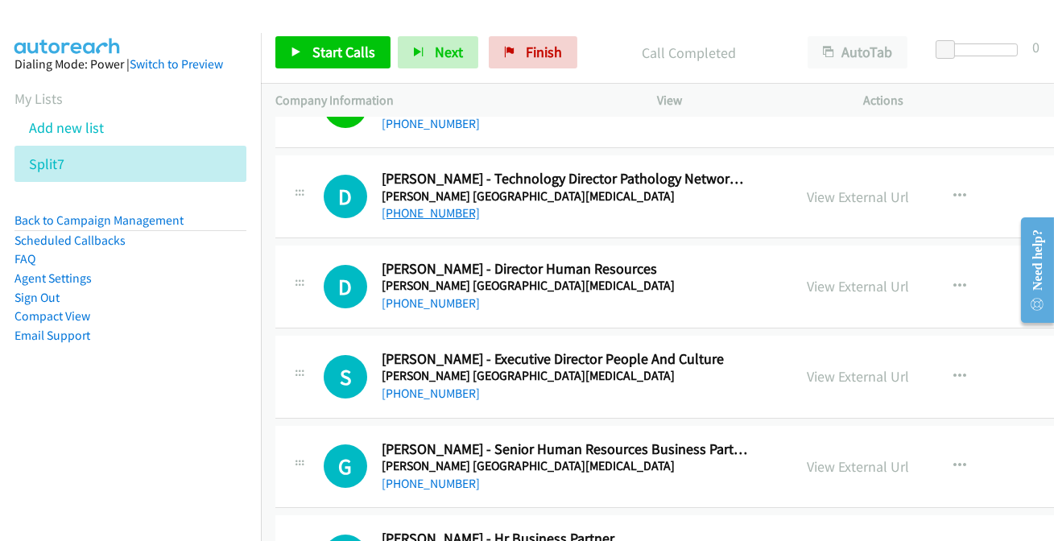
click at [453, 214] on link "+61 3 8559 5000" at bounding box center [431, 212] width 98 height 15
click at [430, 303] on link "+61 3 8559 7549" at bounding box center [431, 303] width 98 height 15
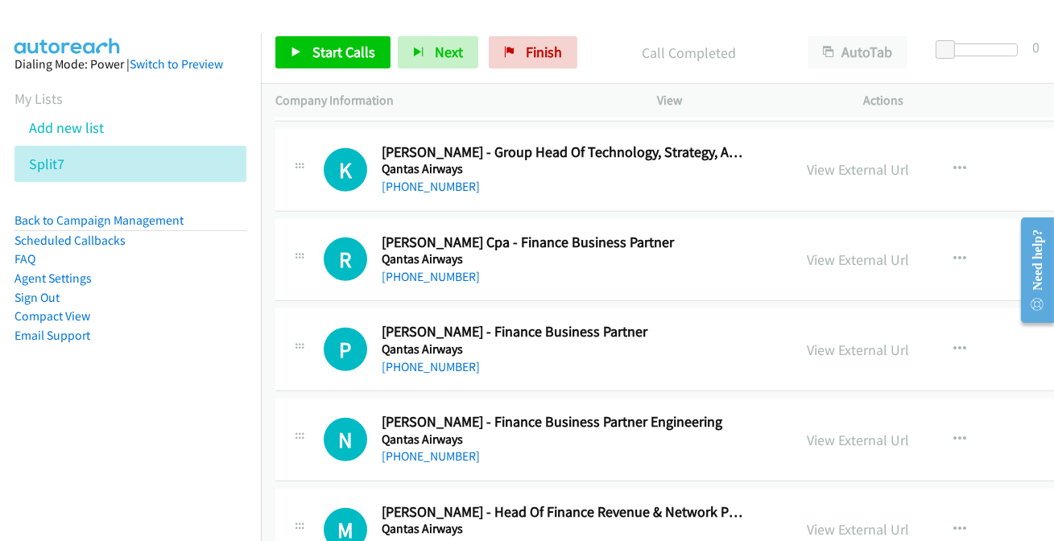
scroll to position [28830, 0]
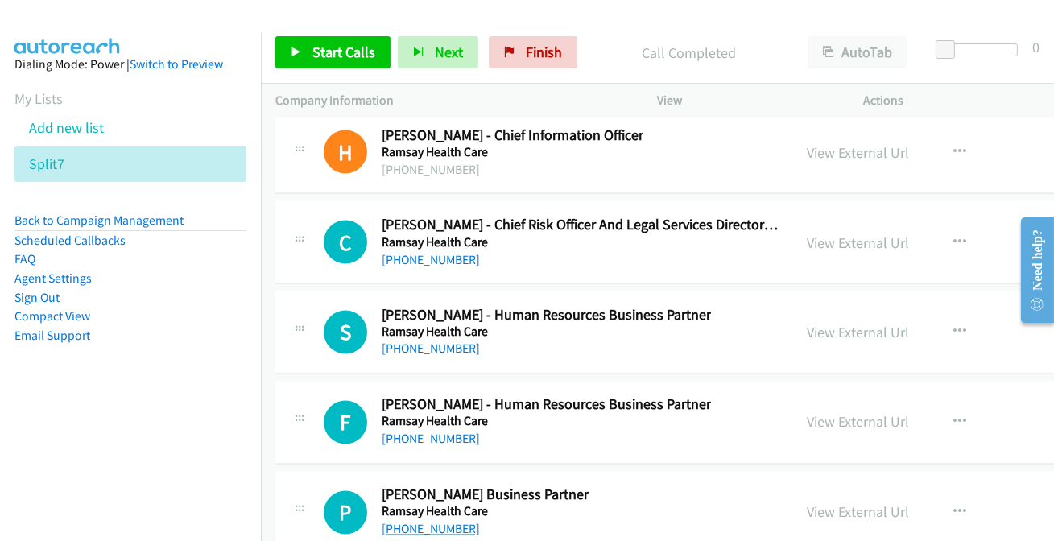
click at [433, 522] on link "+61 477 380 385" at bounding box center [431, 529] width 98 height 15
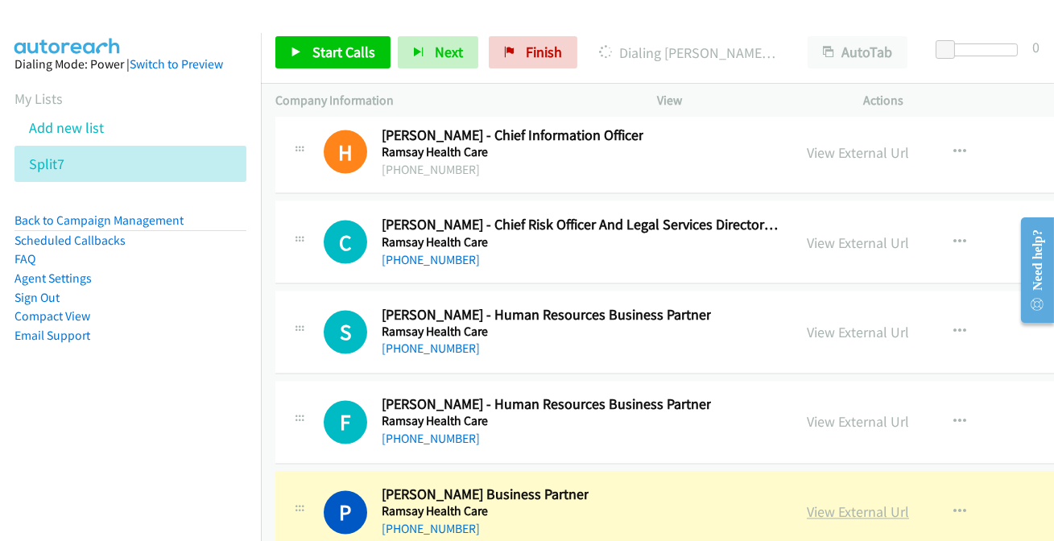
click at [844, 503] on link "View External Url" at bounding box center [858, 512] width 102 height 19
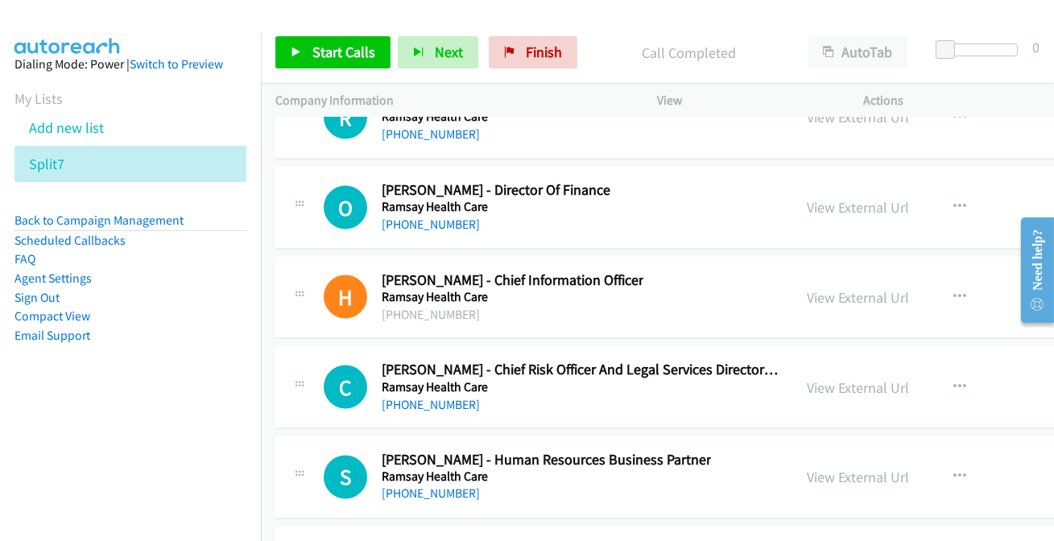
scroll to position [28684, 0]
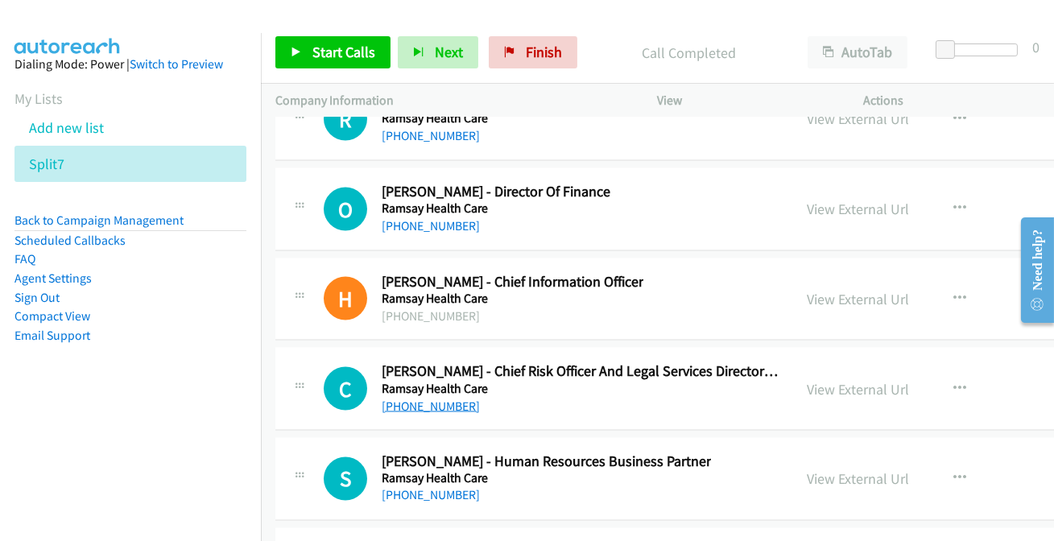
click at [431, 399] on link "+61 421 615 594" at bounding box center [431, 406] width 98 height 15
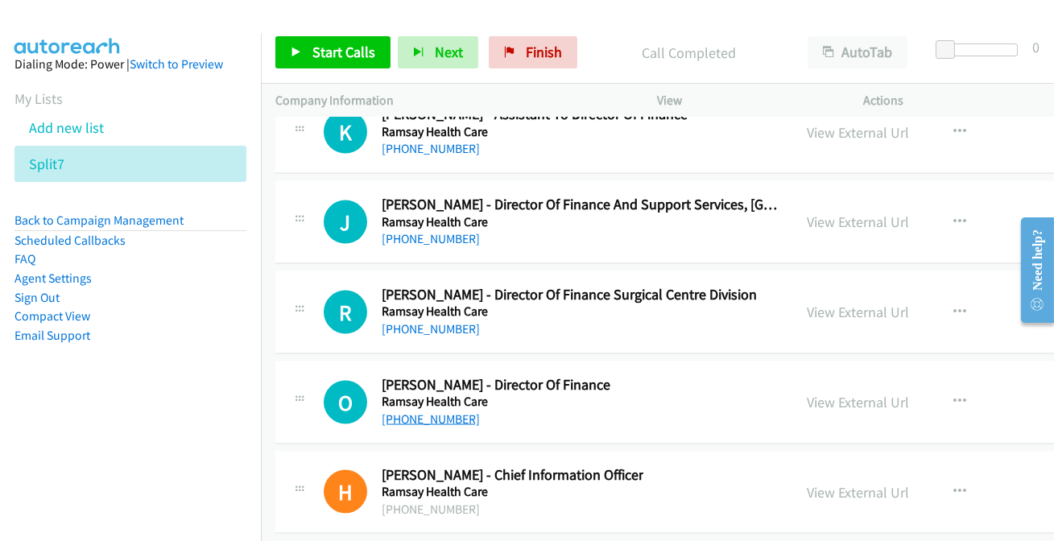
scroll to position [28464, 0]
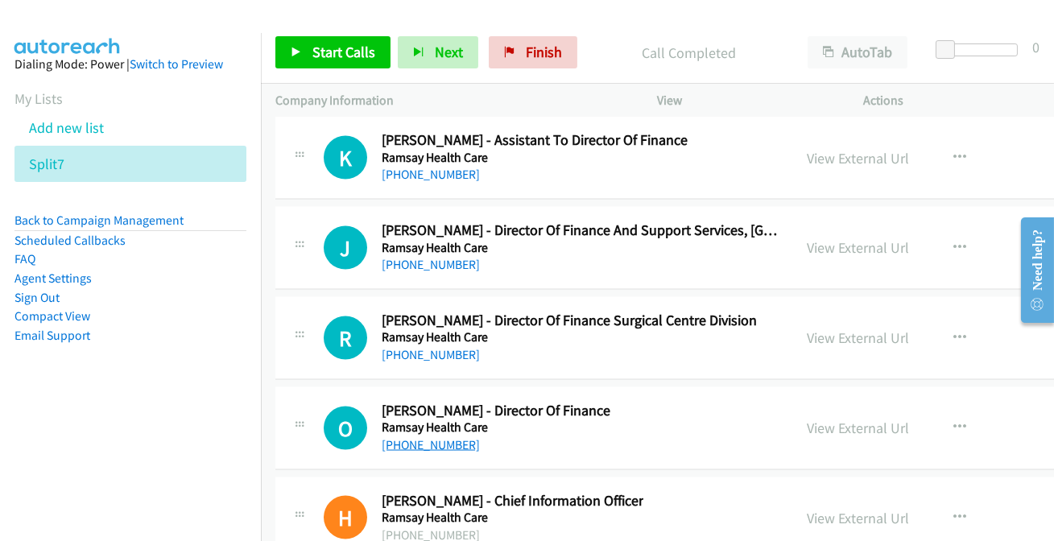
click at [435, 437] on link "+61 408 854 388" at bounding box center [431, 444] width 98 height 15
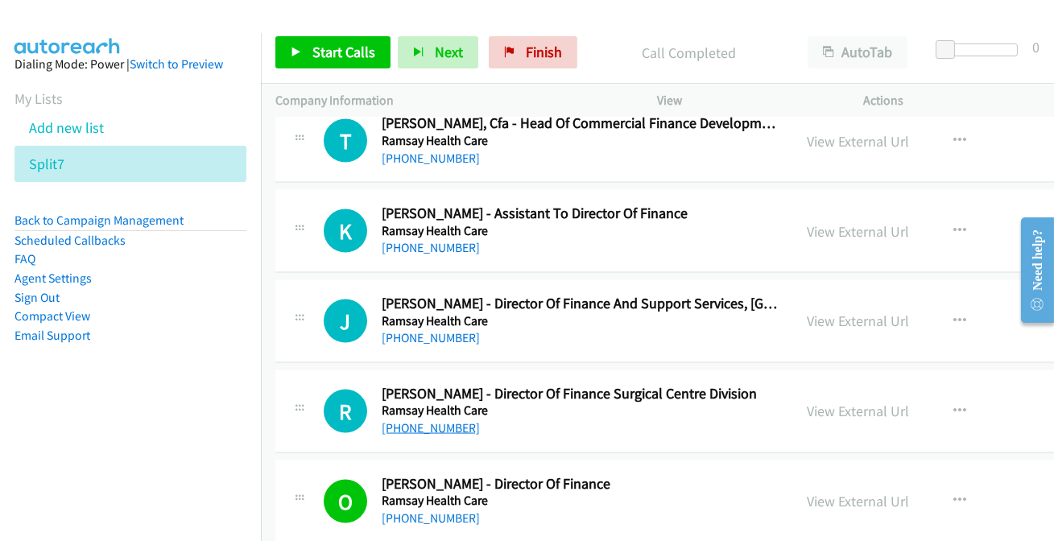
click at [415, 420] on link "+61 427 448 330" at bounding box center [431, 427] width 98 height 15
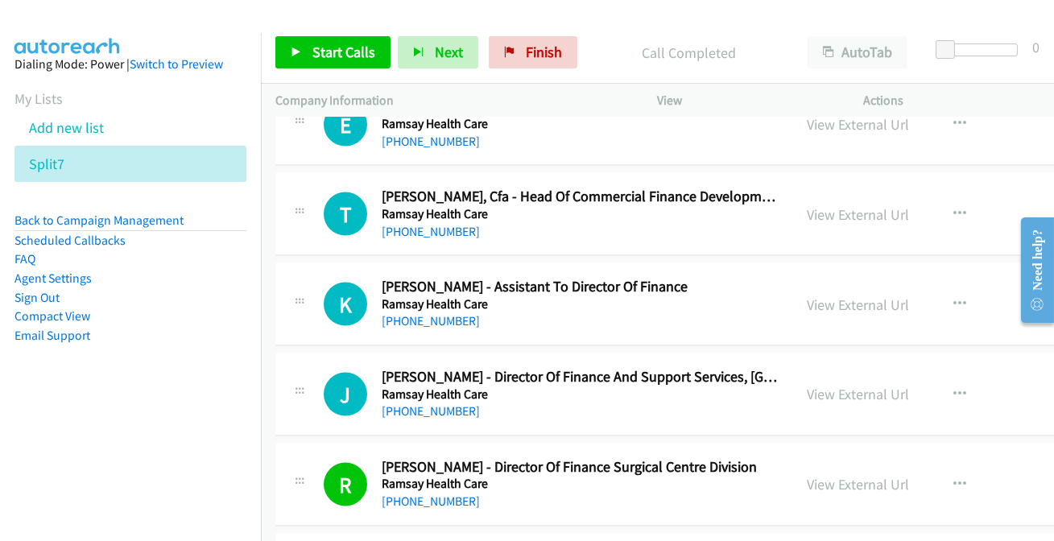
scroll to position [28245, 0]
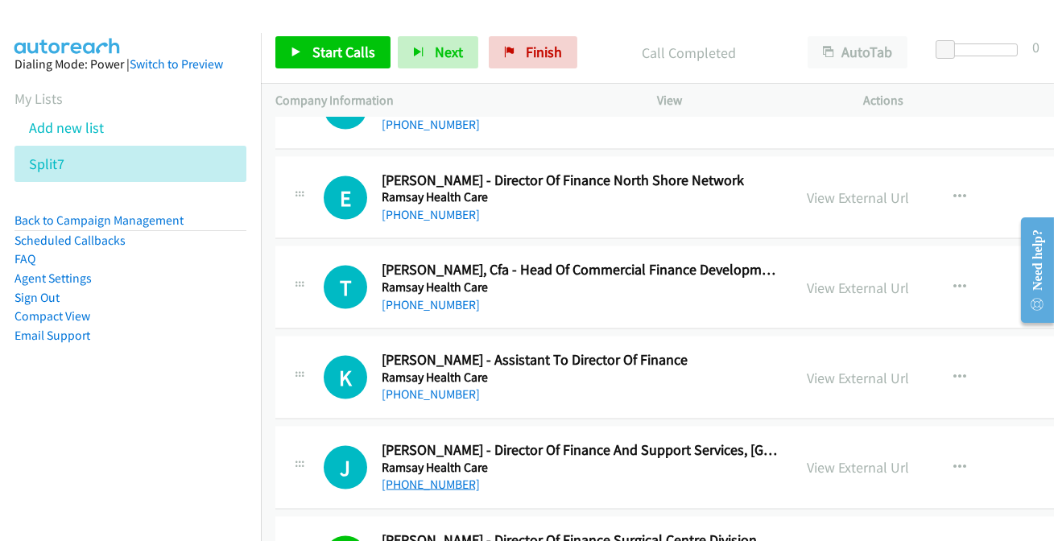
click at [421, 477] on link "+61 434 312 211" at bounding box center [431, 484] width 98 height 15
click at [419, 387] on link "+61 1800 738 745" at bounding box center [431, 394] width 98 height 15
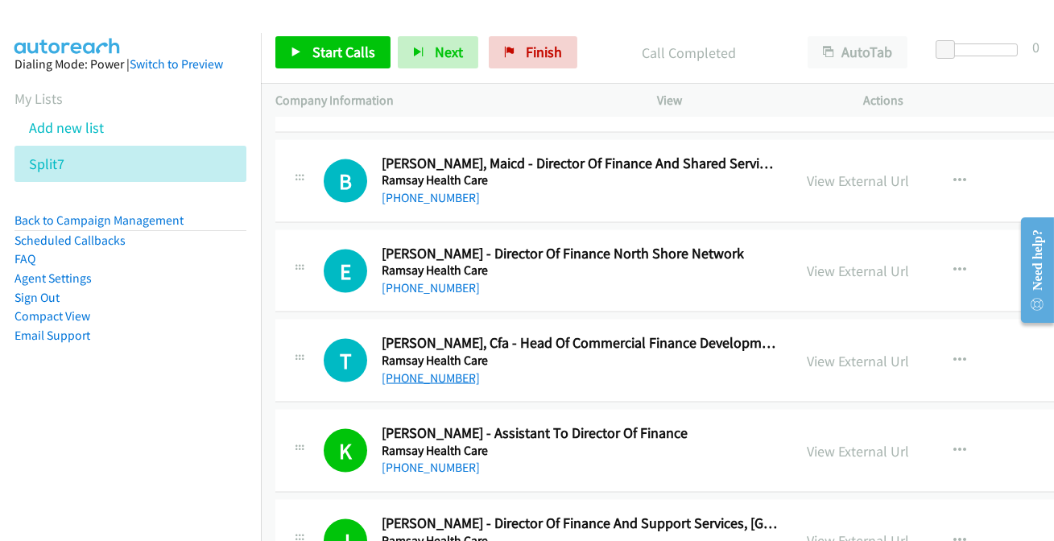
click at [443, 371] on link "+61 481 184 911" at bounding box center [431, 378] width 98 height 15
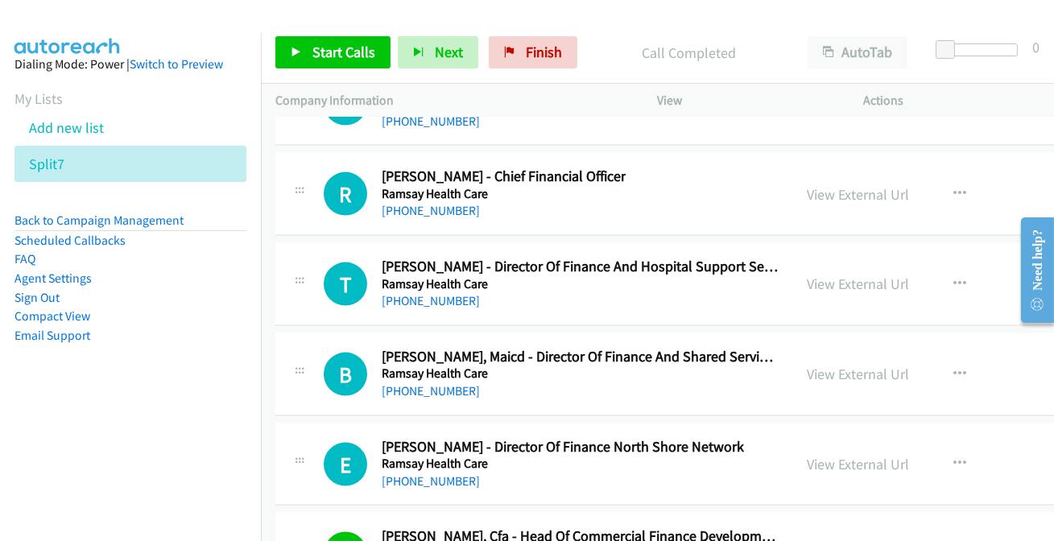
scroll to position [27951, 0]
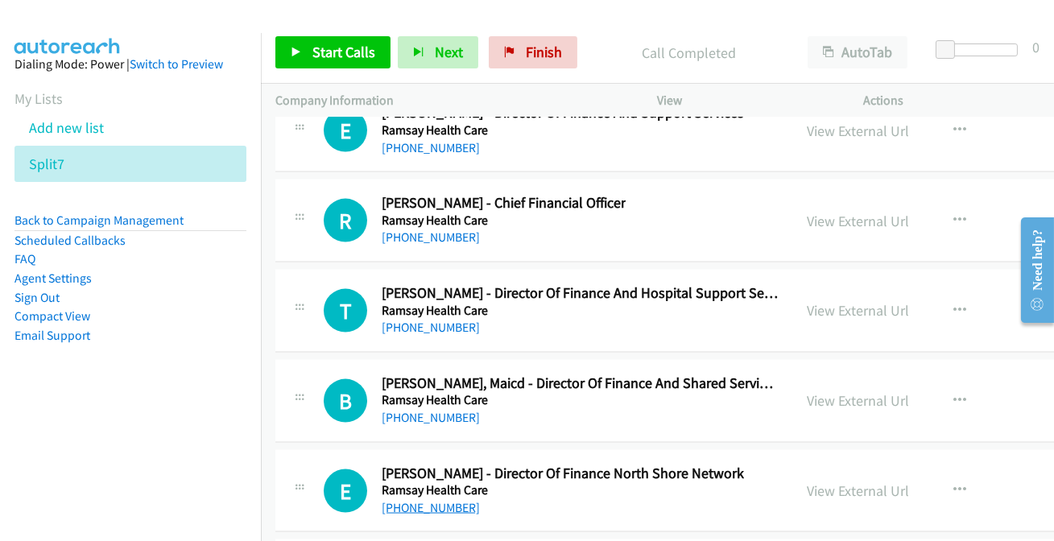
click at [440, 500] on link "+61 429 708 828" at bounding box center [431, 507] width 98 height 15
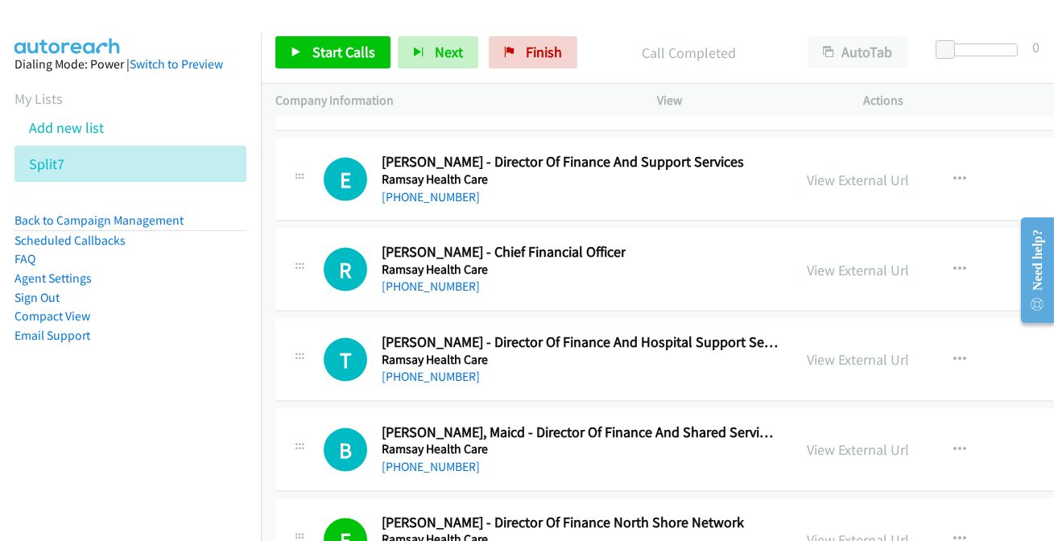
scroll to position [27806, 0]
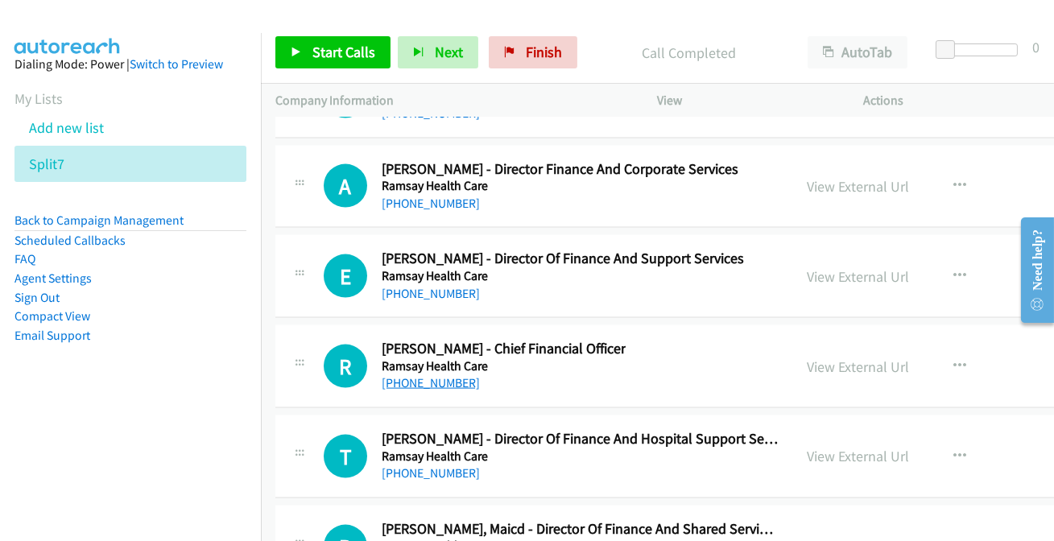
click at [458, 375] on link "+61 3 9274 1300" at bounding box center [431, 382] width 98 height 15
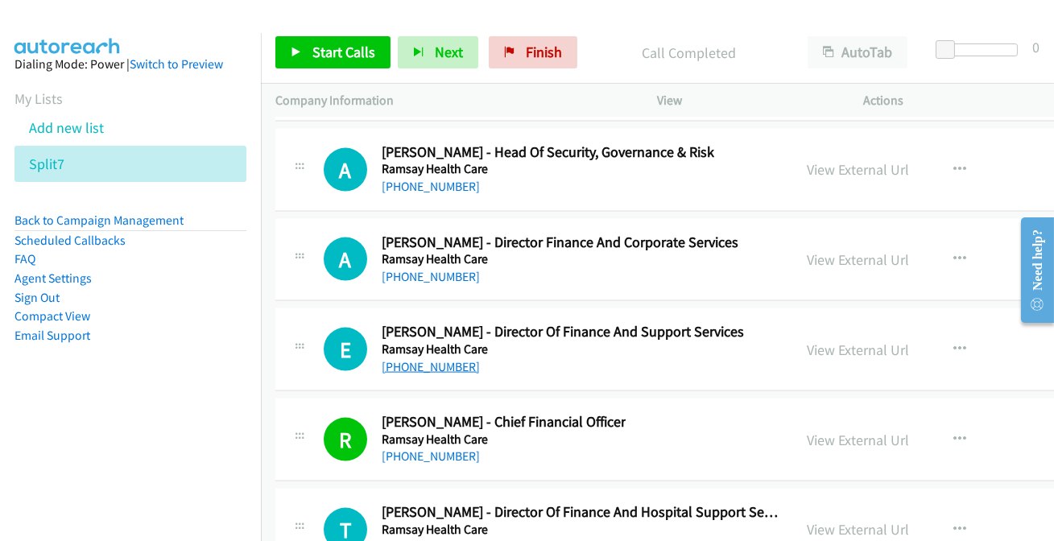
click at [449, 359] on link "+64 4 381 7571" at bounding box center [431, 366] width 98 height 15
click at [438, 449] on link "+61 3 9274 1300" at bounding box center [431, 456] width 98 height 15
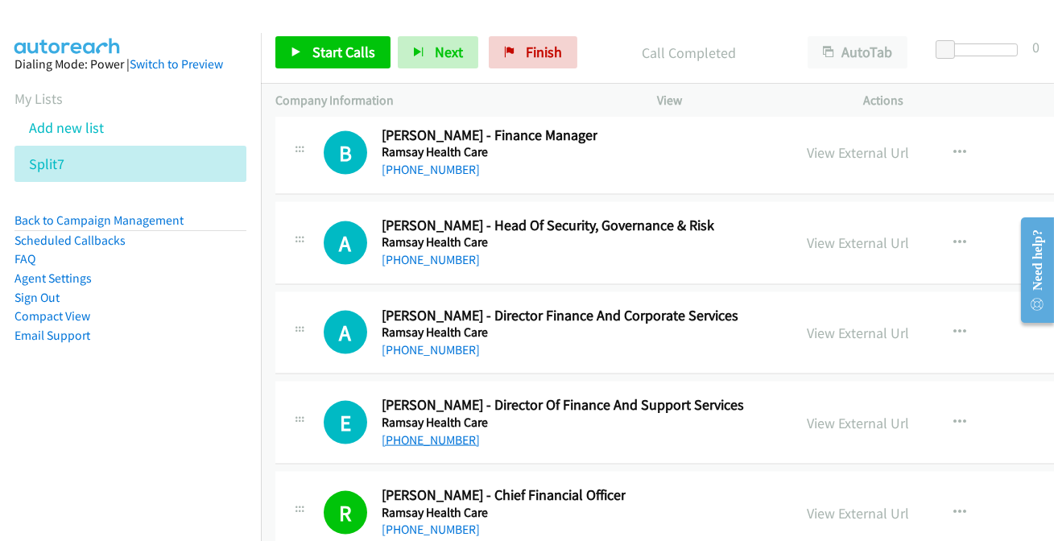
drag, startPoint x: 423, startPoint y: 410, endPoint x: 409, endPoint y: 407, distance: 14.1
click at [425, 433] on link "+64 4 381 7571" at bounding box center [431, 440] width 98 height 15
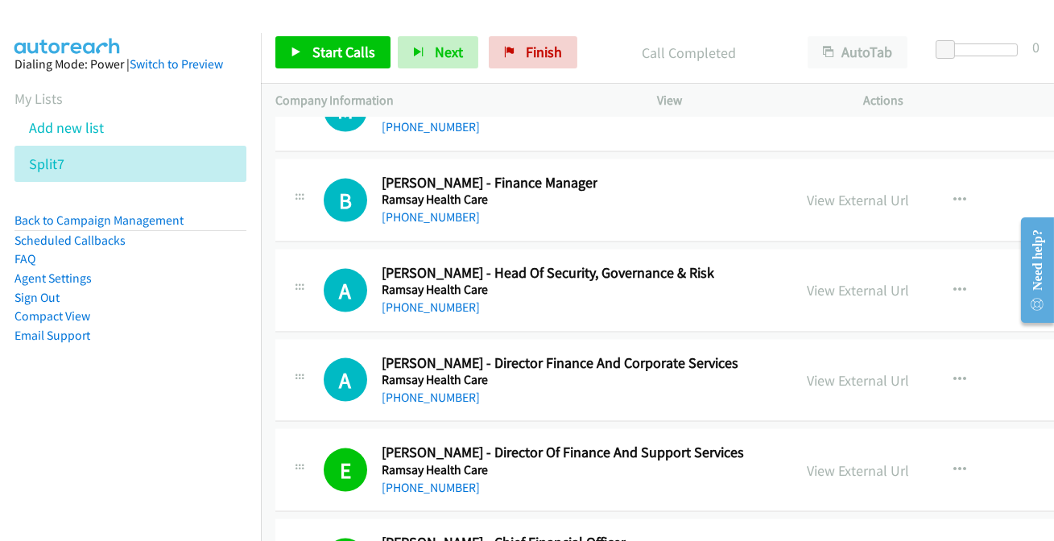
scroll to position [27586, 0]
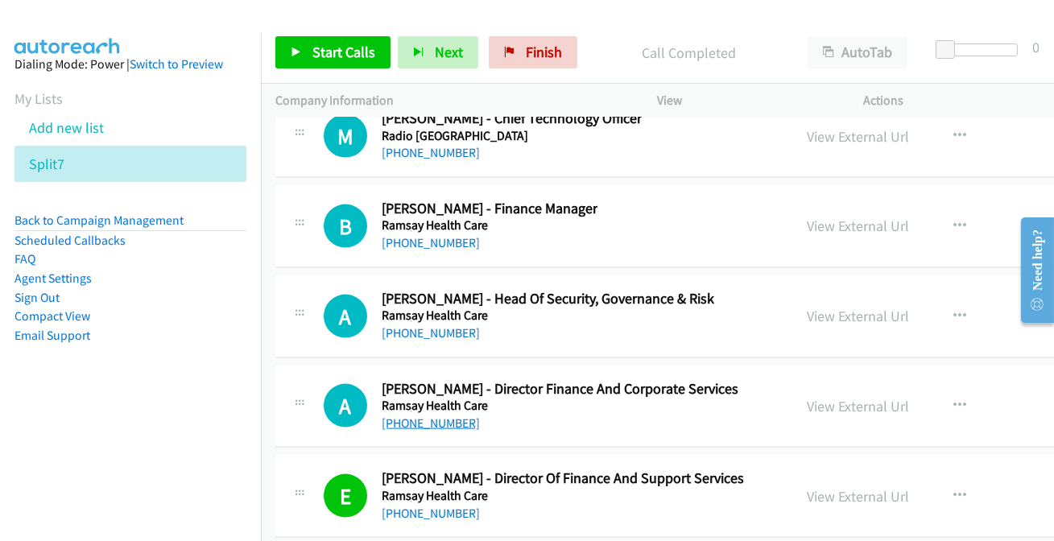
click at [424, 416] on link "+61 417 653 385" at bounding box center [431, 423] width 98 height 15
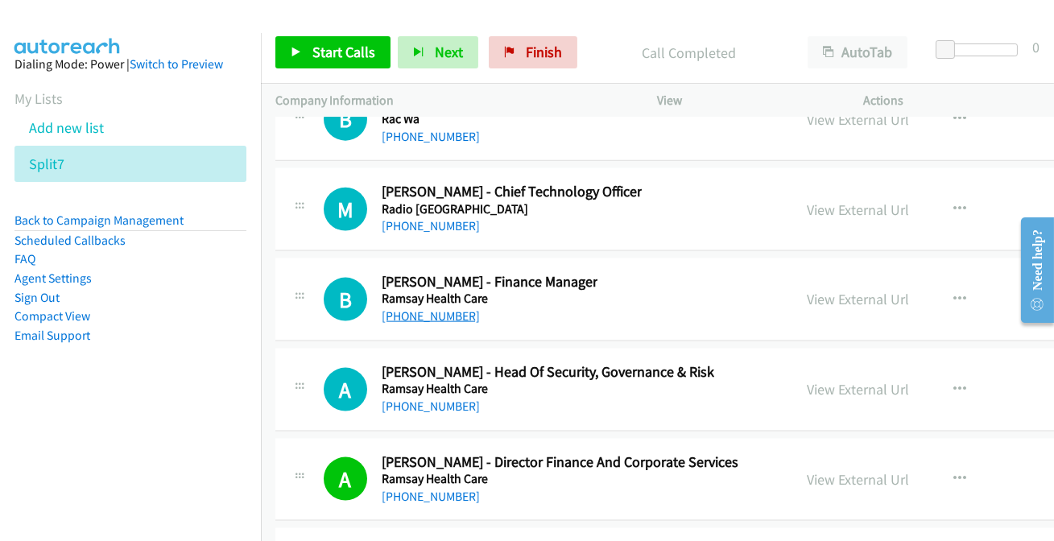
click at [423, 309] on link "+61 403 272 090" at bounding box center [431, 316] width 98 height 15
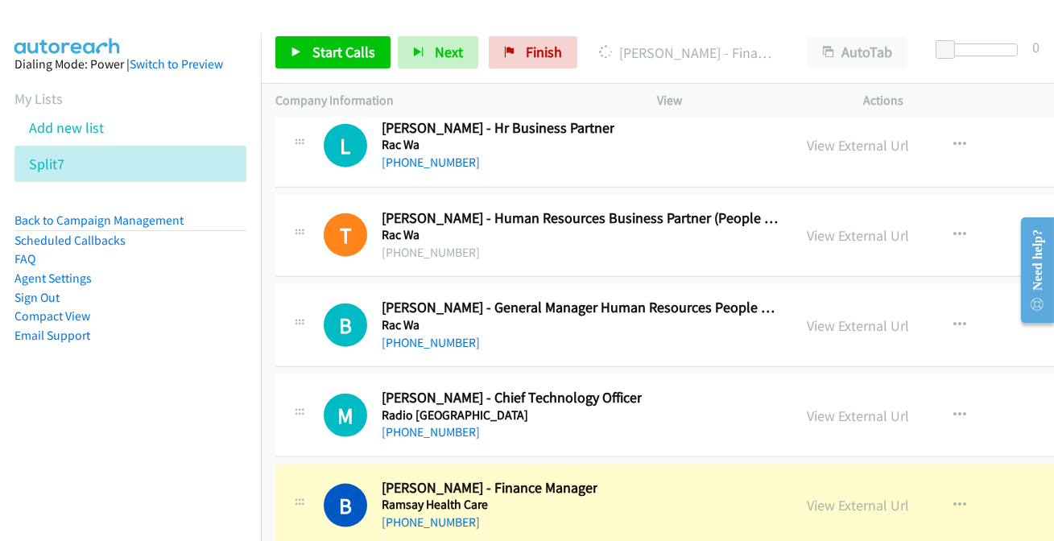
scroll to position [27292, 0]
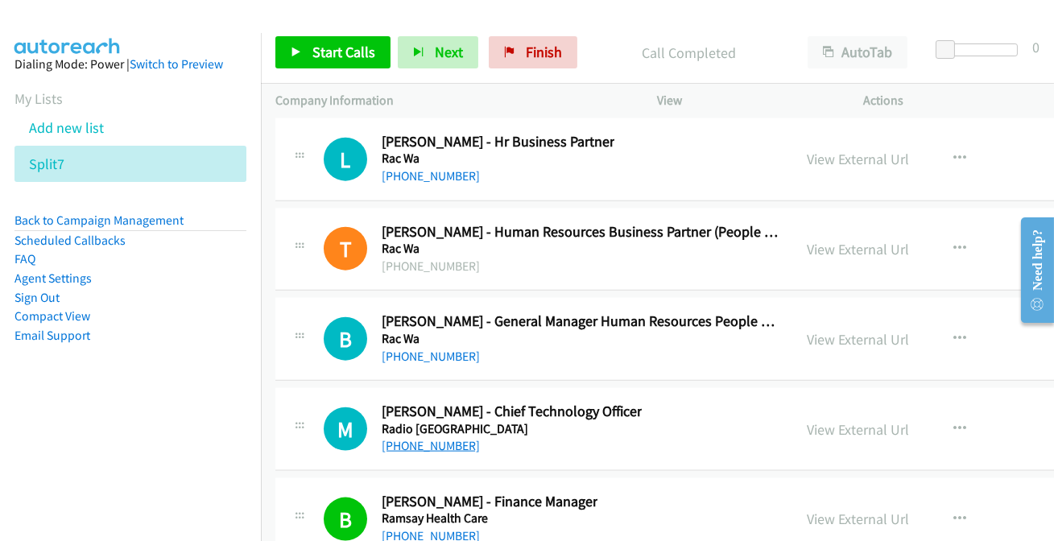
click at [421, 438] on link "+64 21 326 558" at bounding box center [431, 445] width 98 height 15
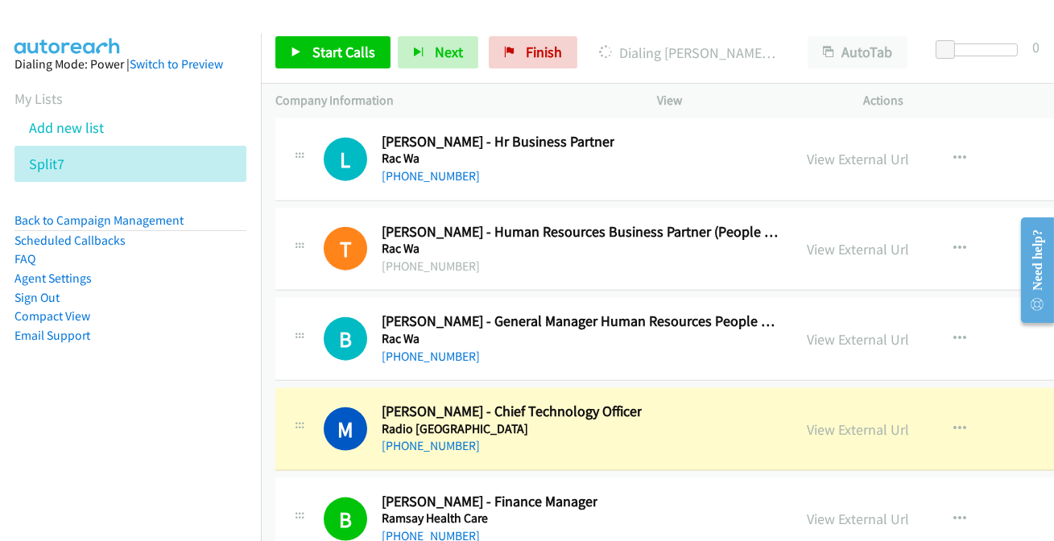
scroll to position [27219, 0]
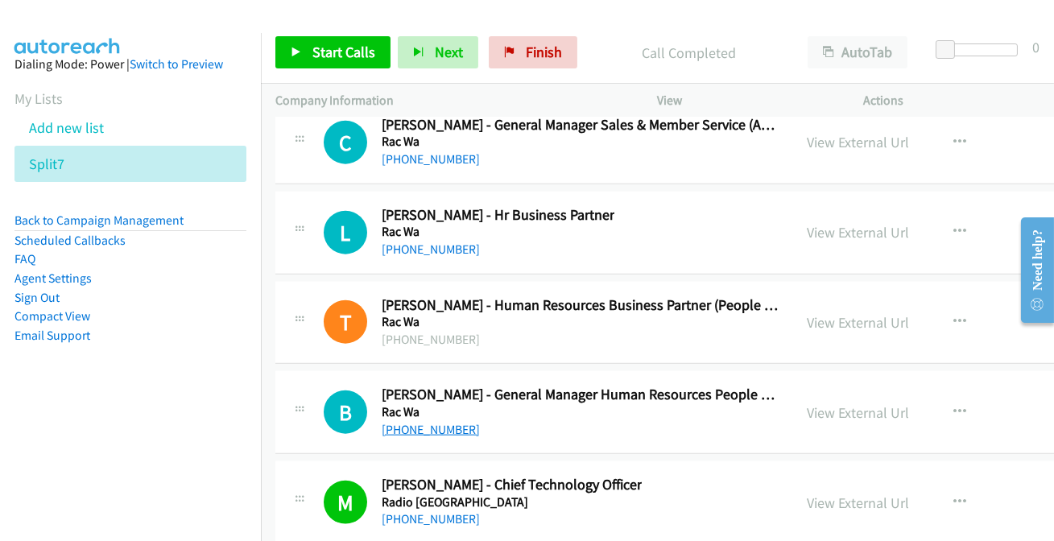
click at [443, 422] on link "+61 8 9436 4815" at bounding box center [431, 429] width 98 height 15
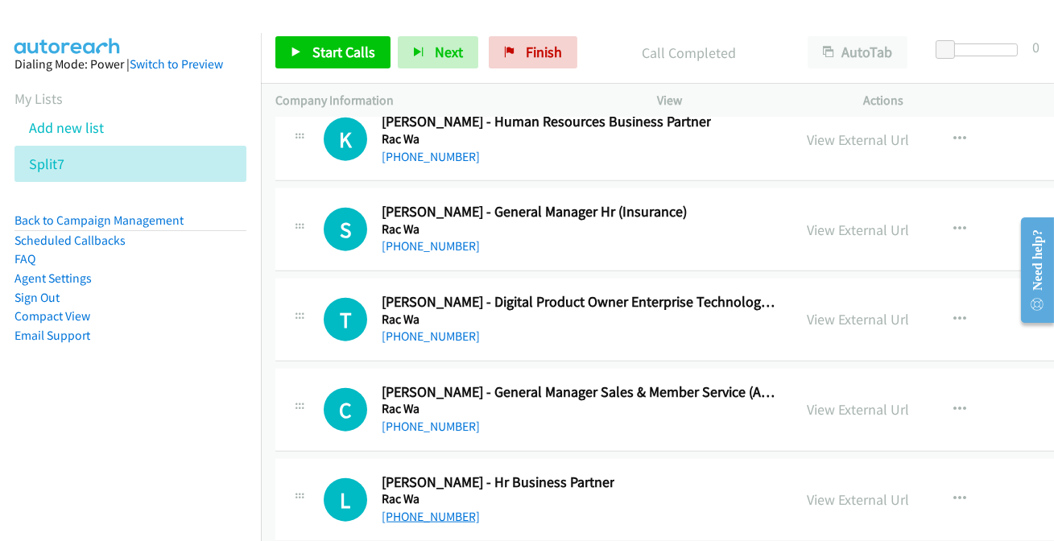
scroll to position [26927, 0]
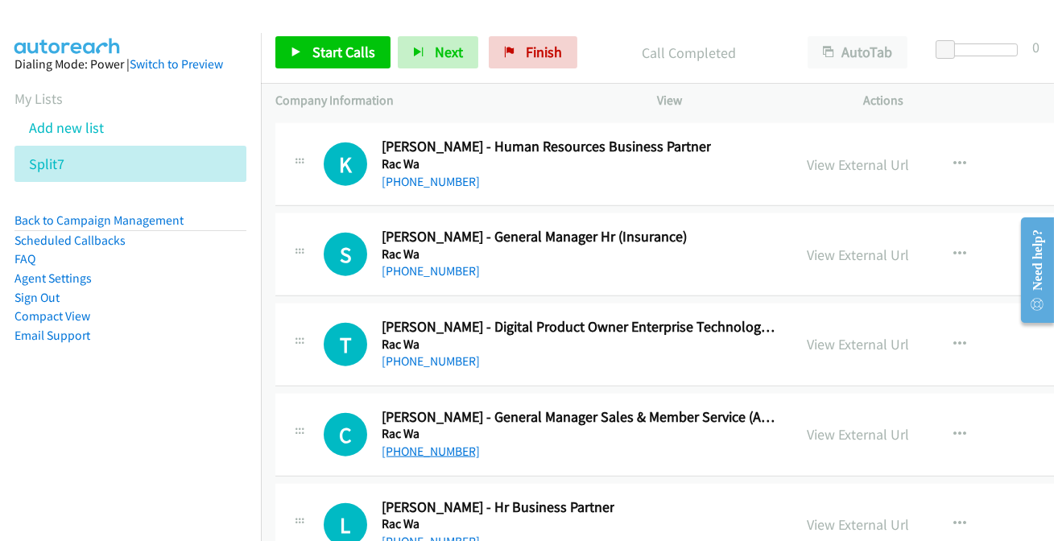
click at [430, 444] on link "+61 418 320 378" at bounding box center [431, 451] width 98 height 15
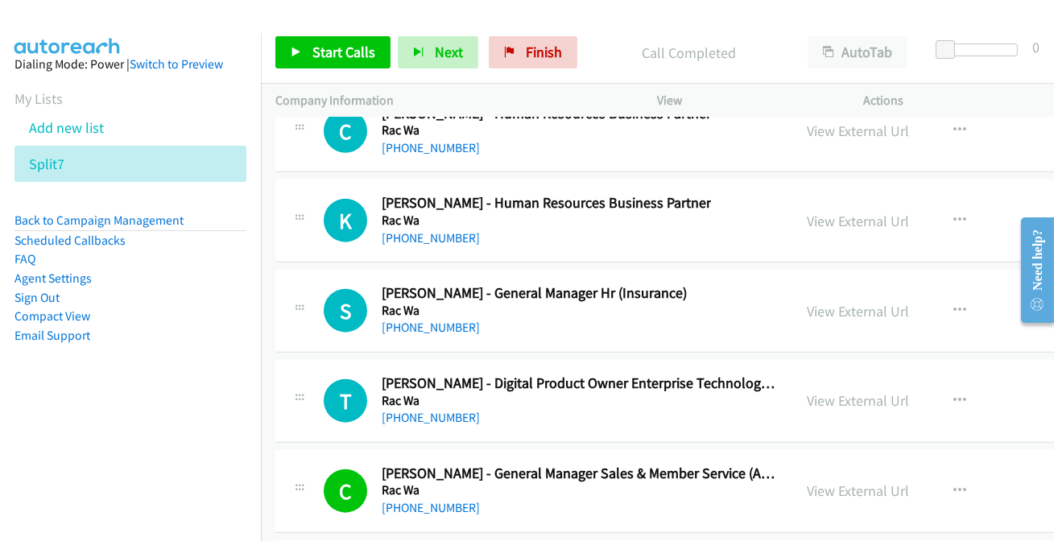
scroll to position [26853, 0]
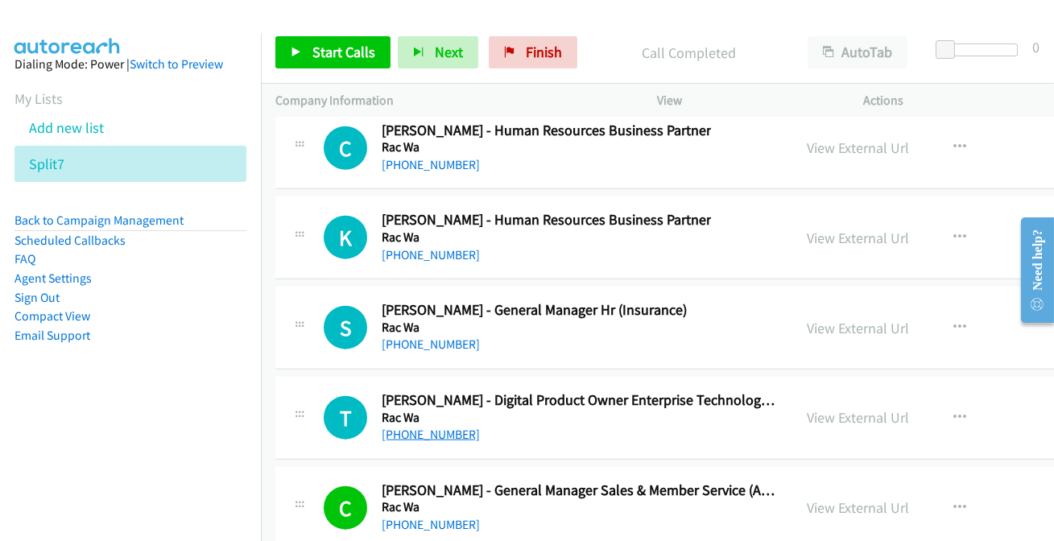
click at [441, 427] on link "+61 8 9436 4444" at bounding box center [431, 434] width 98 height 15
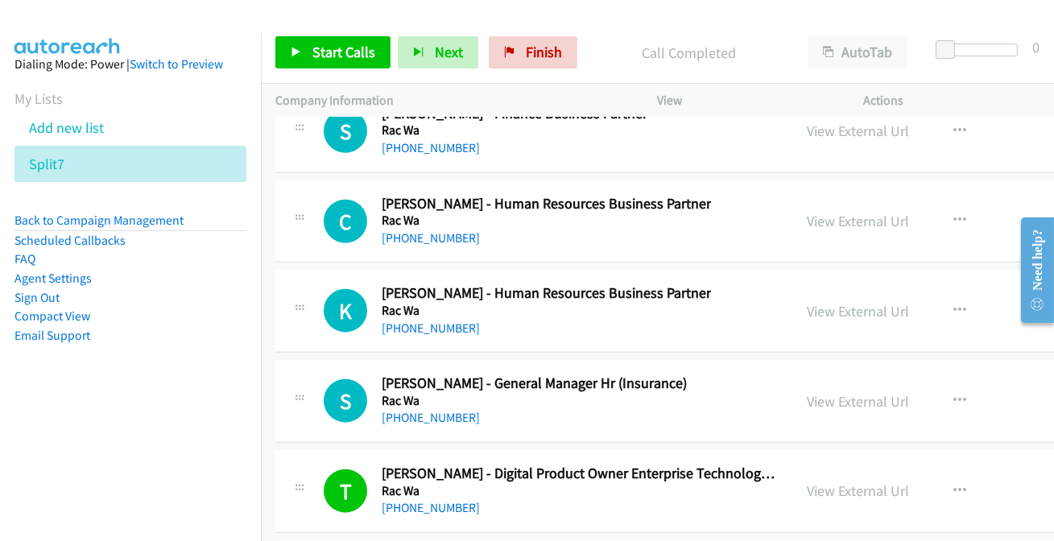
scroll to position [26707, 0]
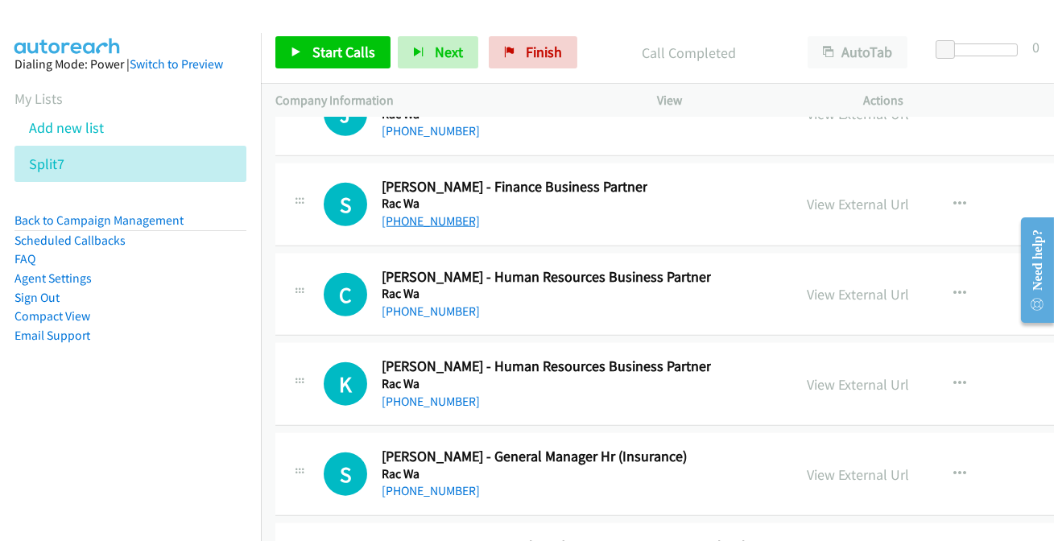
click at [416, 213] on link "+61 469 814 591" at bounding box center [431, 220] width 98 height 15
click at [418, 213] on link "+61 469 814 591" at bounding box center [431, 220] width 98 height 15
click at [455, 304] on link "+61 477 988 292" at bounding box center [431, 311] width 98 height 15
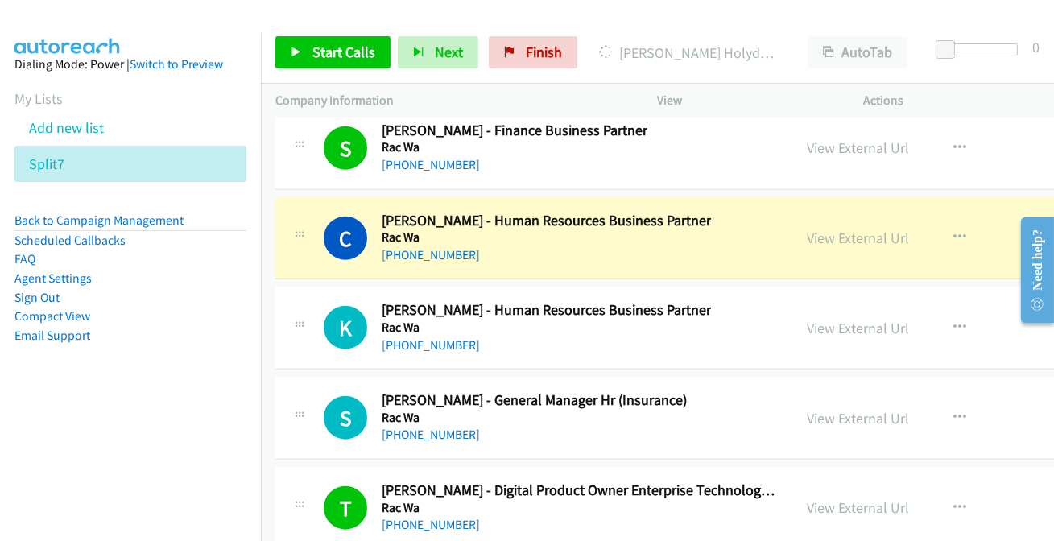
scroll to position [26780, 0]
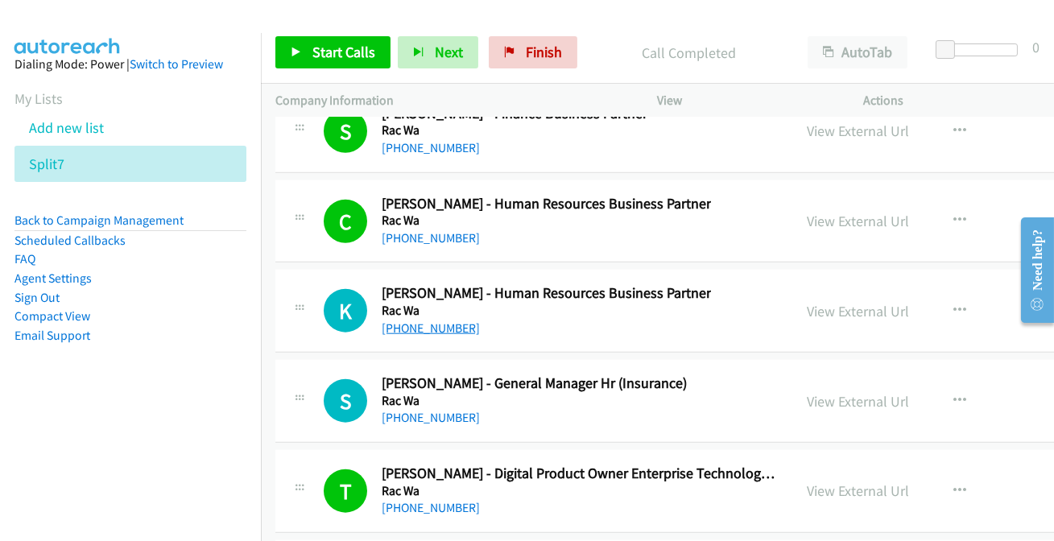
click at [419, 321] on link "+61 8 9478 9999" at bounding box center [431, 328] width 98 height 15
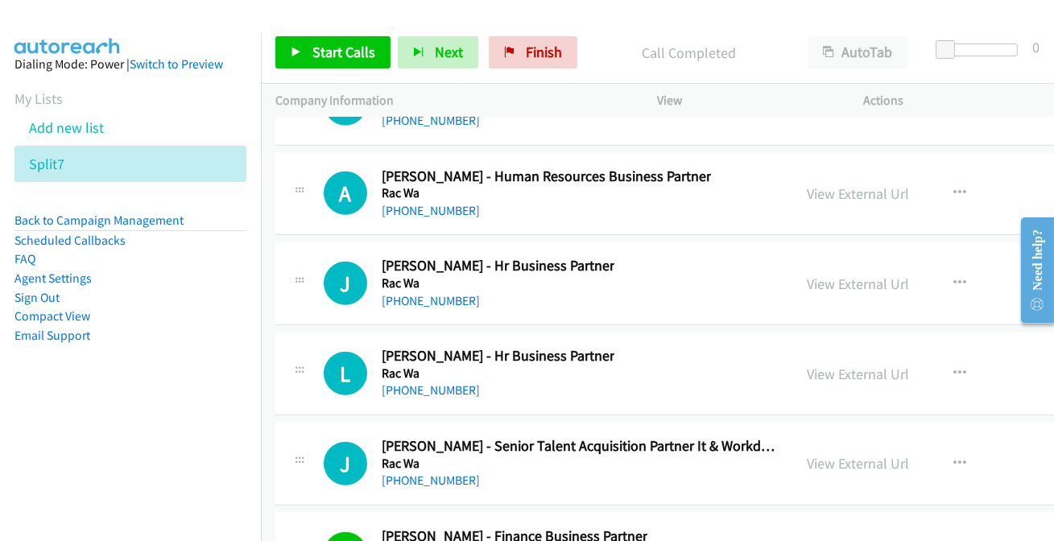
scroll to position [26340, 0]
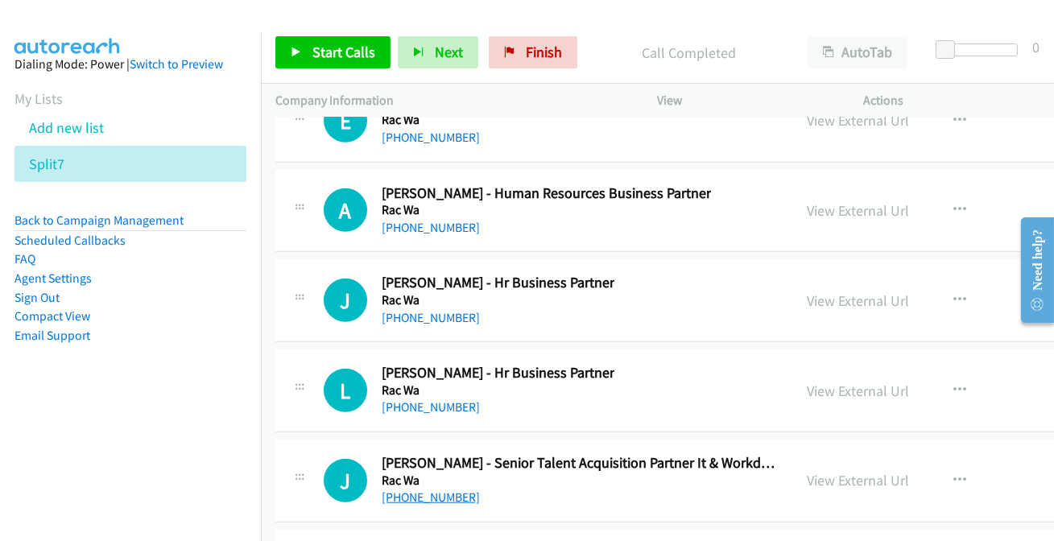
click at [419, 490] on link "+61 412 555 795" at bounding box center [431, 497] width 98 height 15
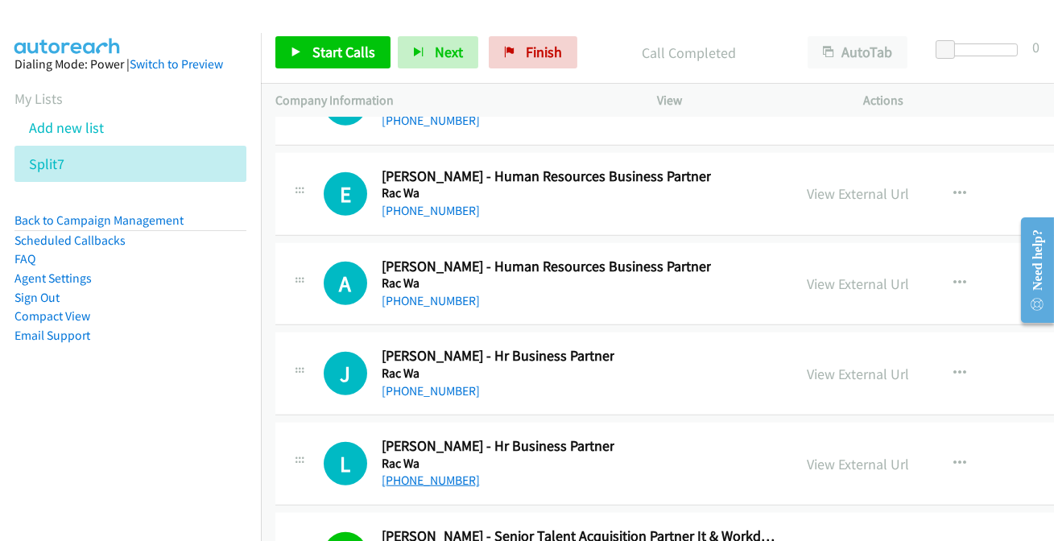
click at [385, 473] on link "+61 8 9436 4906" at bounding box center [431, 480] width 98 height 15
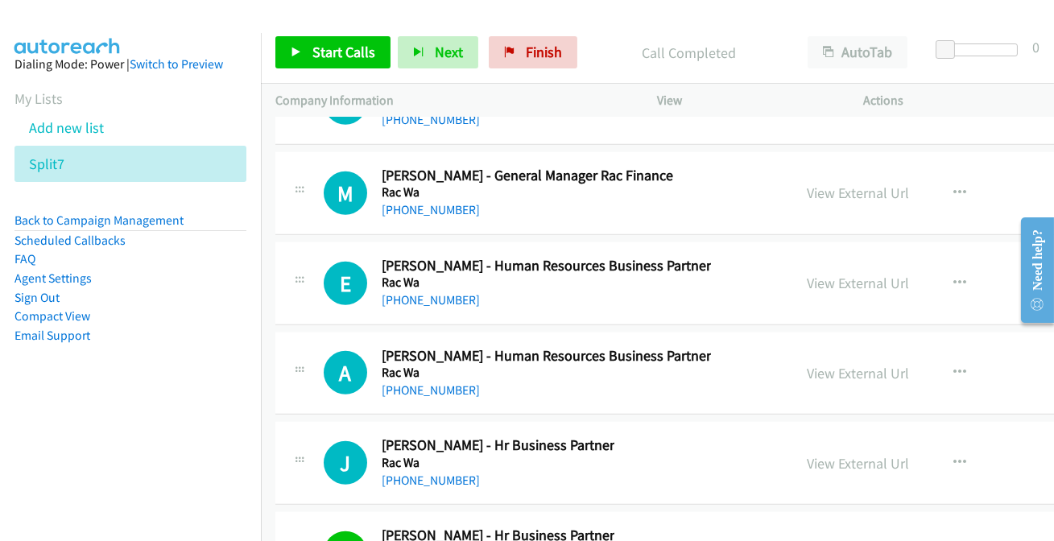
scroll to position [26195, 0]
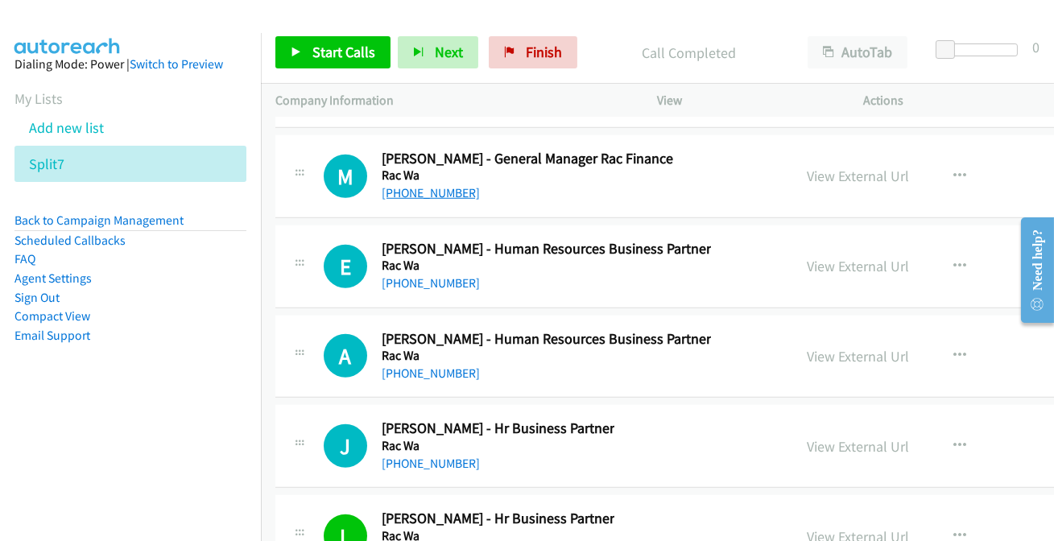
click at [460, 185] on link "+61 421 585 608" at bounding box center [431, 192] width 98 height 15
click at [416, 275] on link "+61 417 091 399" at bounding box center [431, 282] width 98 height 15
click at [432, 366] on link "+61 421 660 417" at bounding box center [431, 373] width 98 height 15
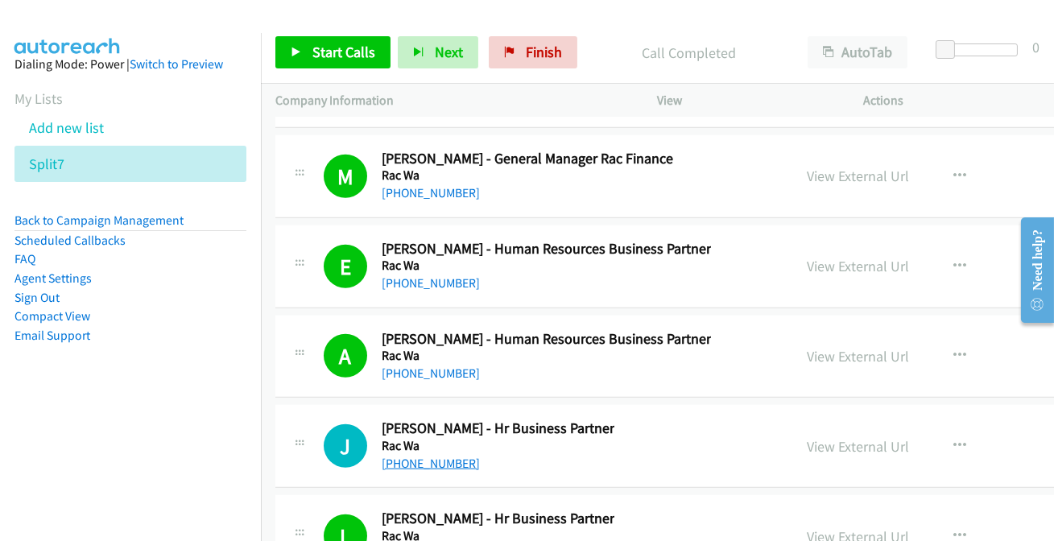
click at [417, 456] on link "+61 412 128 023" at bounding box center [431, 463] width 98 height 15
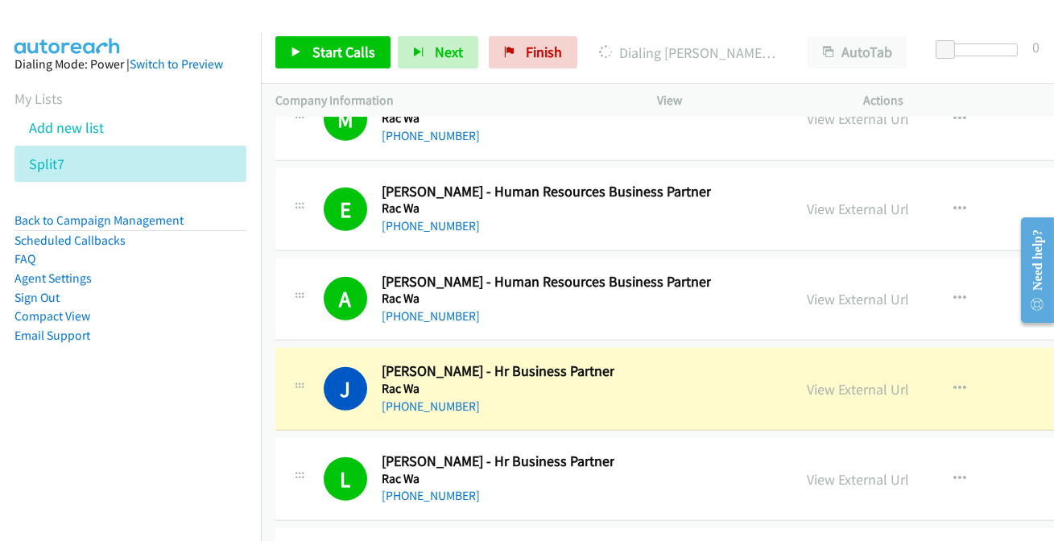
scroll to position [26267, 0]
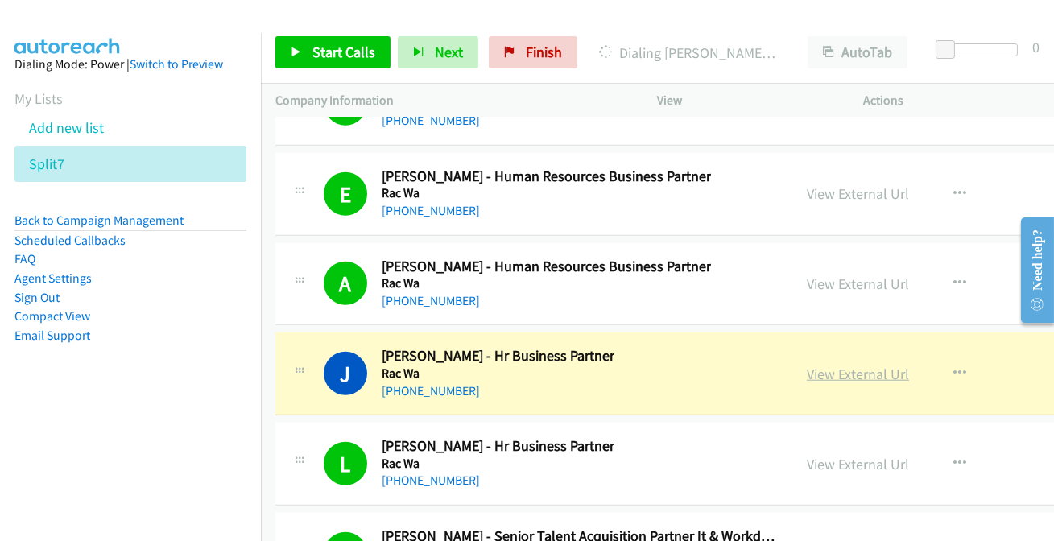
click at [833, 365] on link "View External Url" at bounding box center [858, 374] width 102 height 19
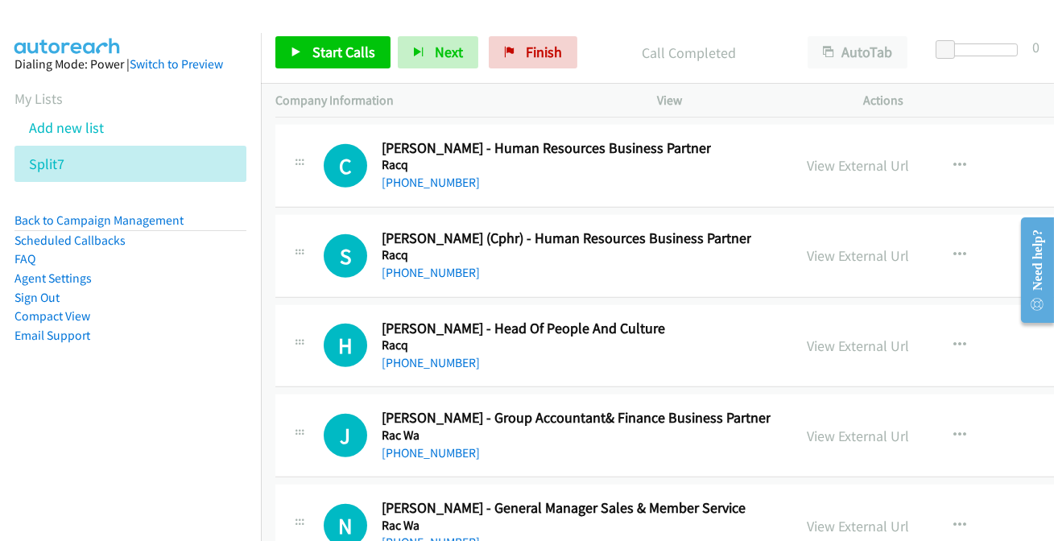
scroll to position [25828, 0]
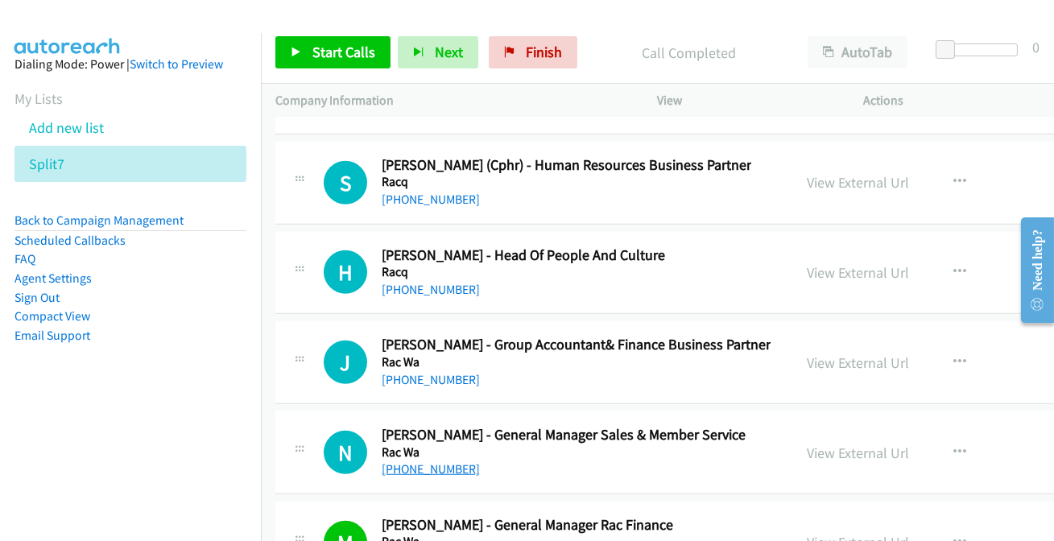
click at [416, 462] on link "+61 421 522 307" at bounding box center [431, 469] width 98 height 15
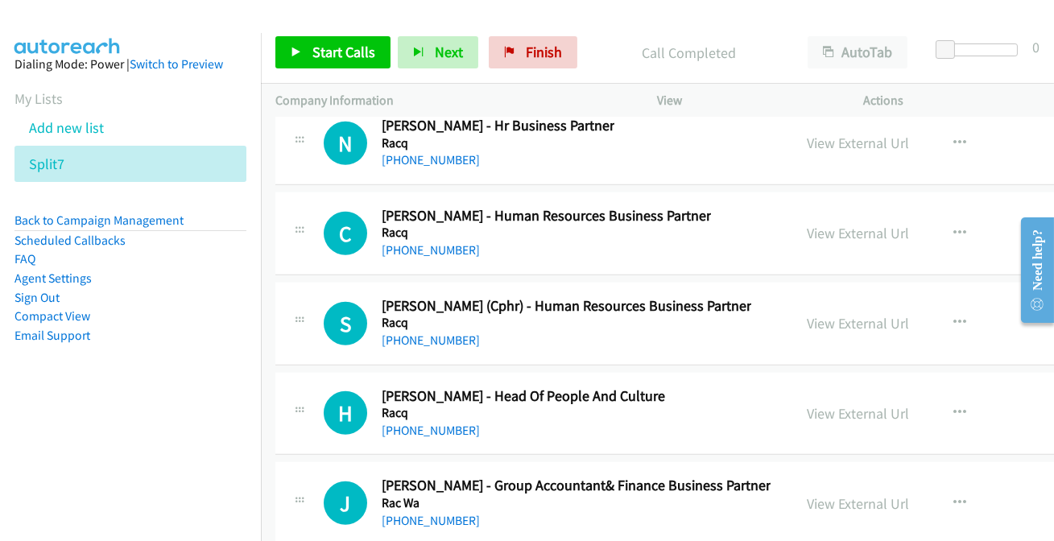
scroll to position [25681, 0]
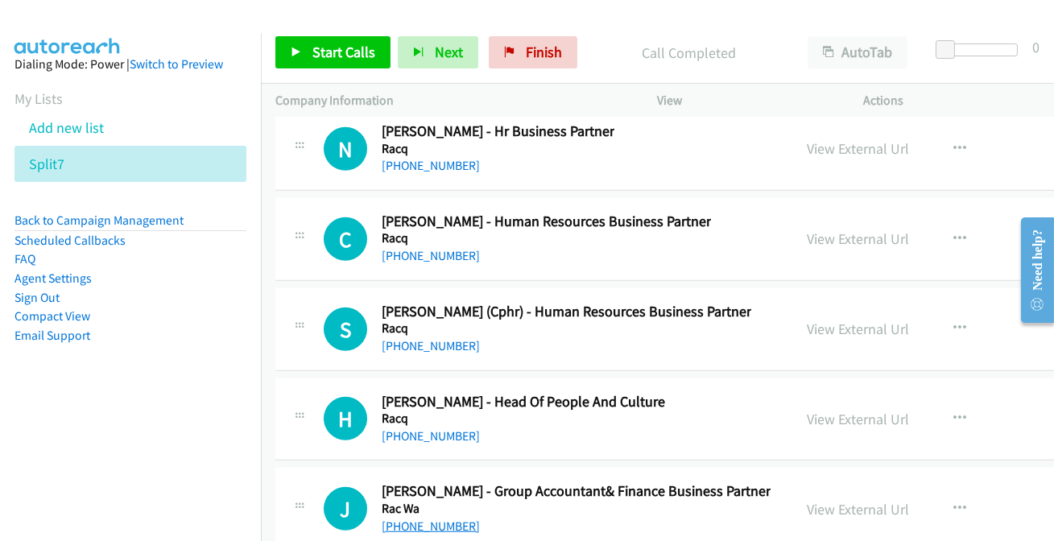
click at [437, 519] on link "+61 8 9436 4585" at bounding box center [431, 526] width 98 height 15
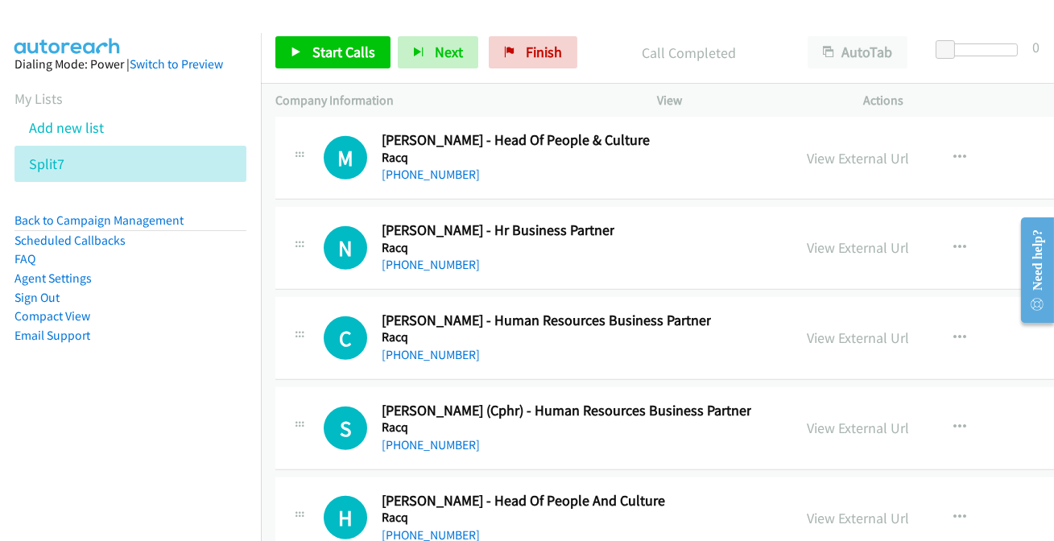
scroll to position [25608, 0]
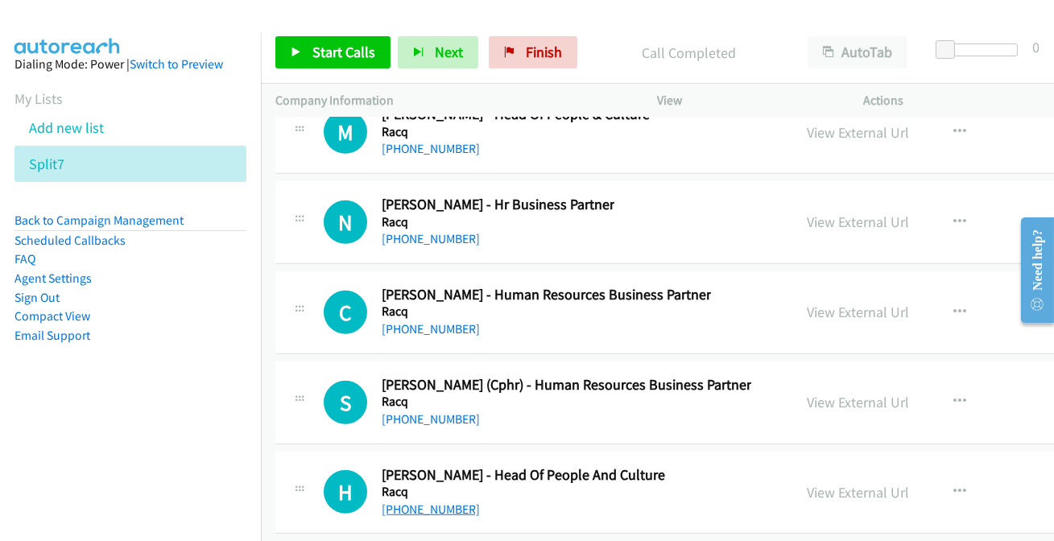
click at [433, 502] on link "+61 409 903 561" at bounding box center [431, 509] width 98 height 15
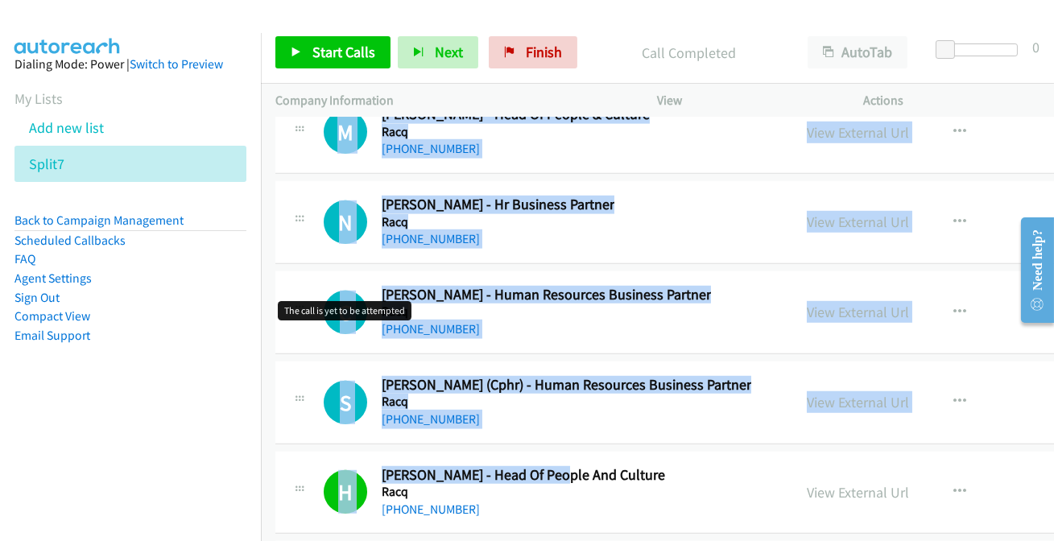
click at [266, 198] on td "N Callback Scheduled Natalie Singh - Hr Business Partner Racq Australia/Sydney …" at bounding box center [763, 223] width 1005 height 90
click at [260, 193] on nav "Dialing Mode: Power | Switch to Preview My Lists Add new list Split7 Back to Ca…" at bounding box center [131, 303] width 262 height 541
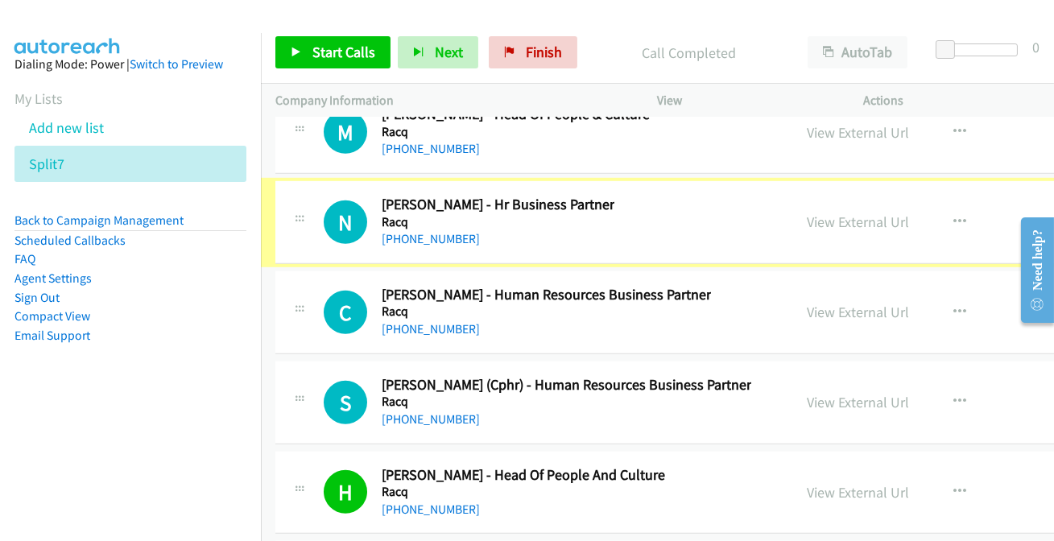
scroll to position [25535, 0]
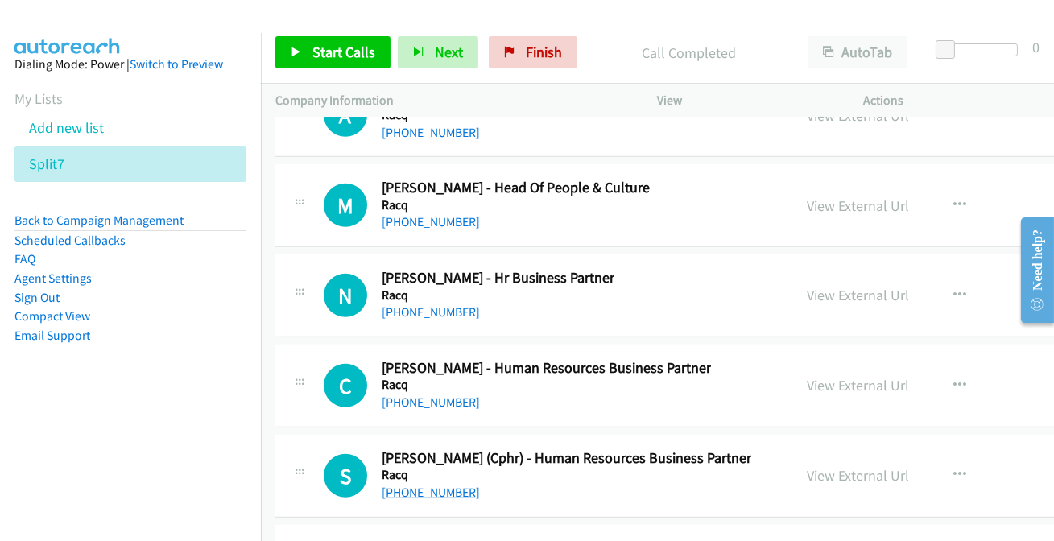
click at [453, 485] on link "+61 459 071 022" at bounding box center [431, 492] width 98 height 15
click at [423, 395] on link "+61 432 998 422" at bounding box center [431, 402] width 98 height 15
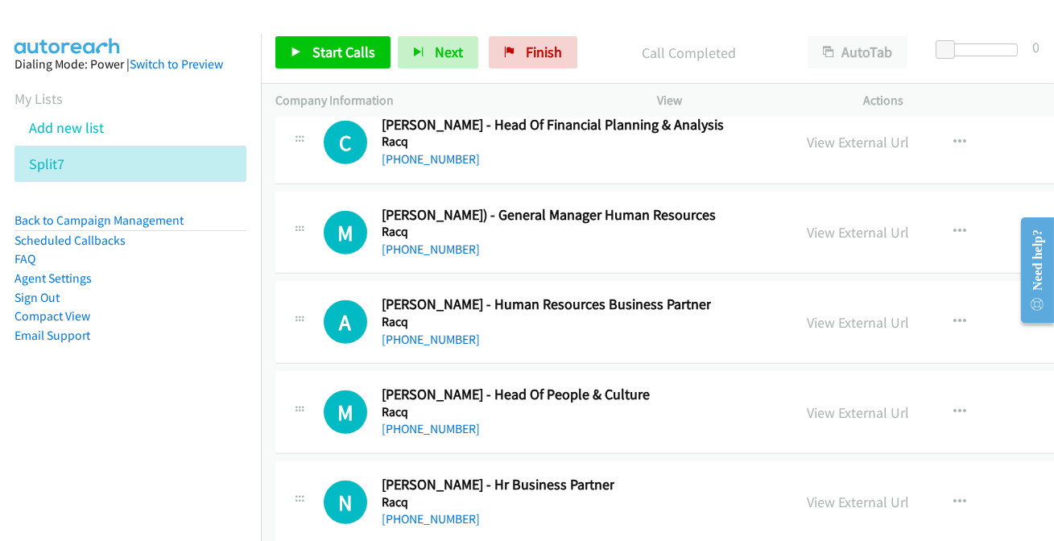
scroll to position [25242, 0]
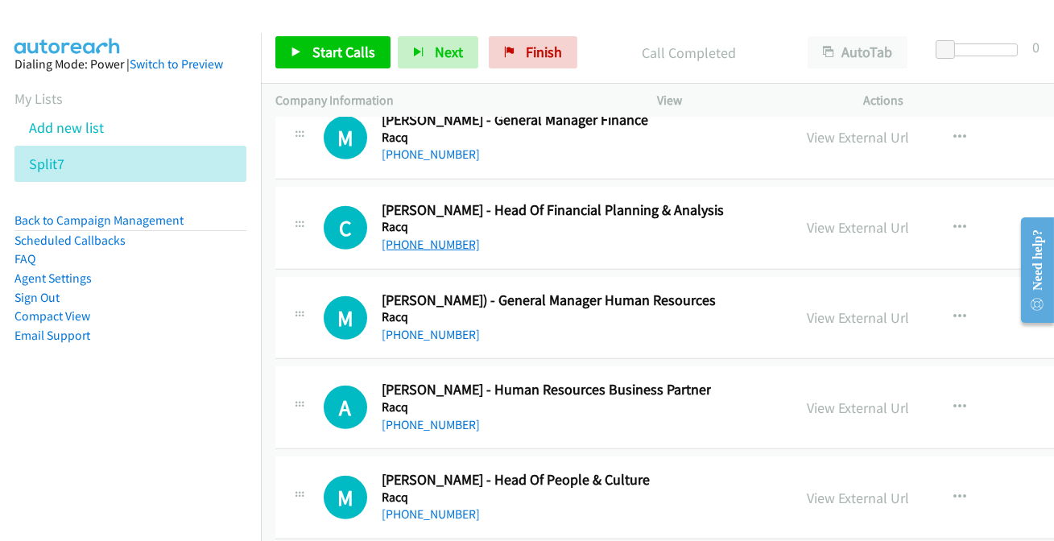
click at [408, 237] on link "+61 435 725 409" at bounding box center [431, 244] width 98 height 15
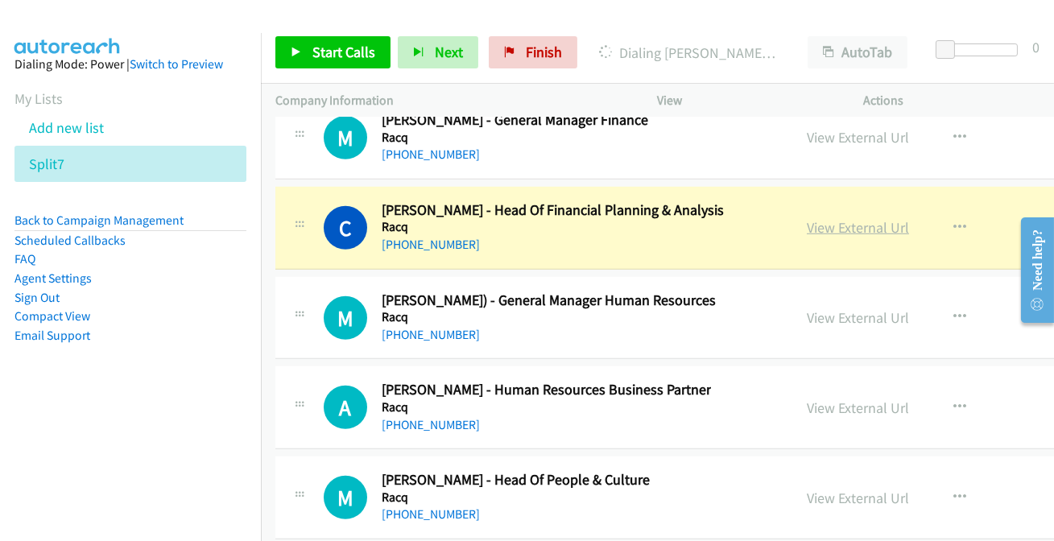
click at [838, 218] on link "View External Url" at bounding box center [858, 227] width 102 height 19
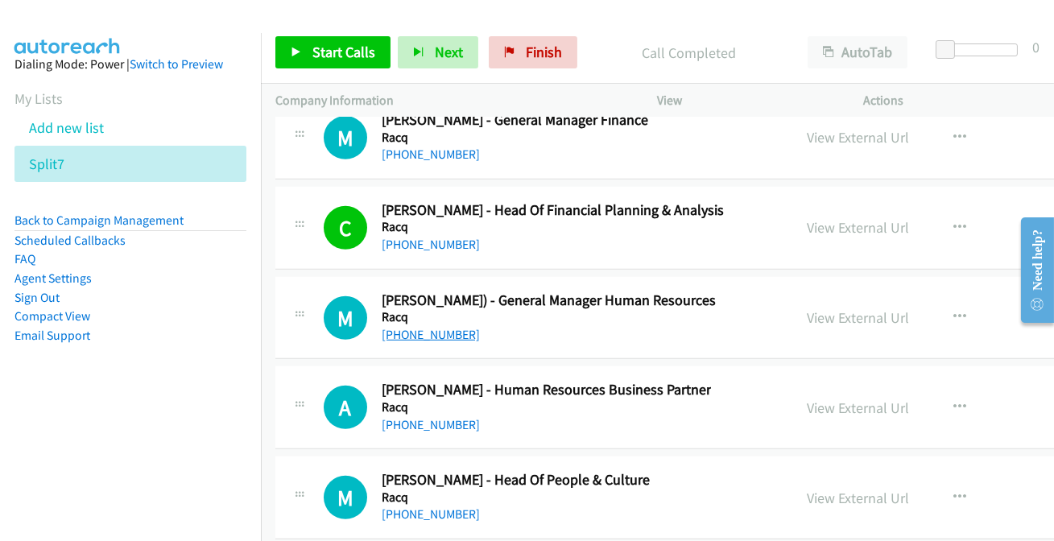
click at [433, 327] on link "+61 431 884 178" at bounding box center [431, 334] width 98 height 15
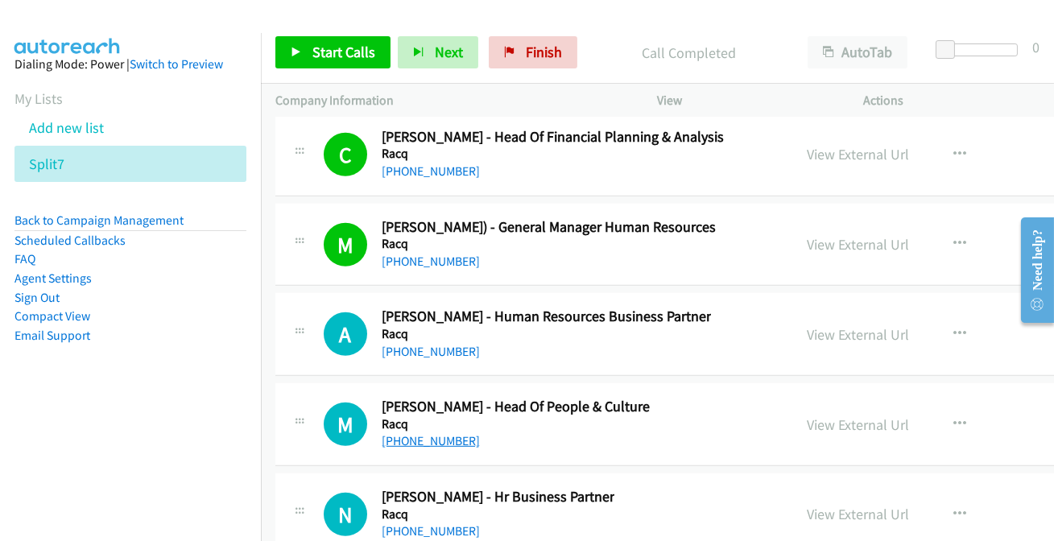
click at [429, 433] on link "+61 477 733 691" at bounding box center [431, 440] width 98 height 15
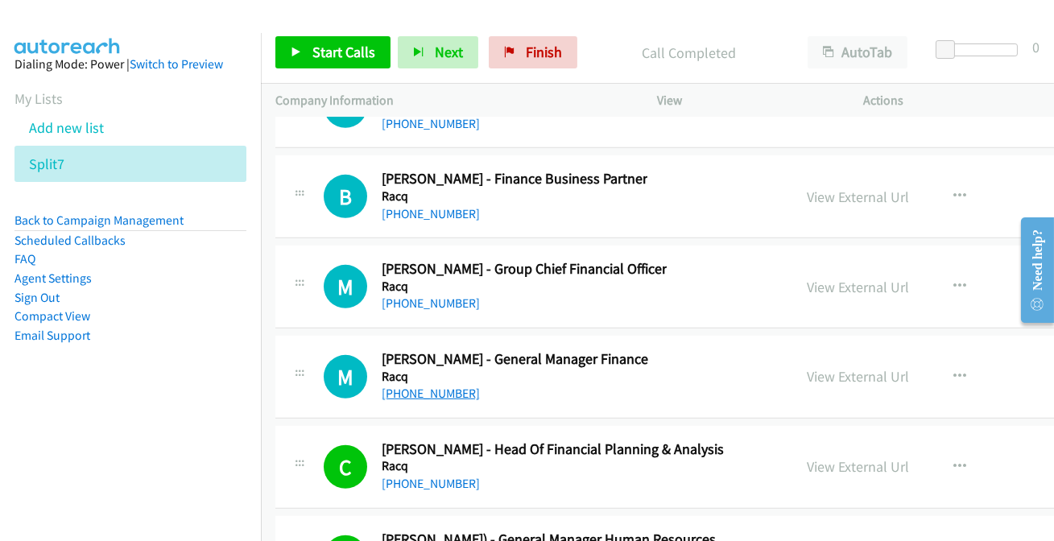
scroll to position [24949, 0]
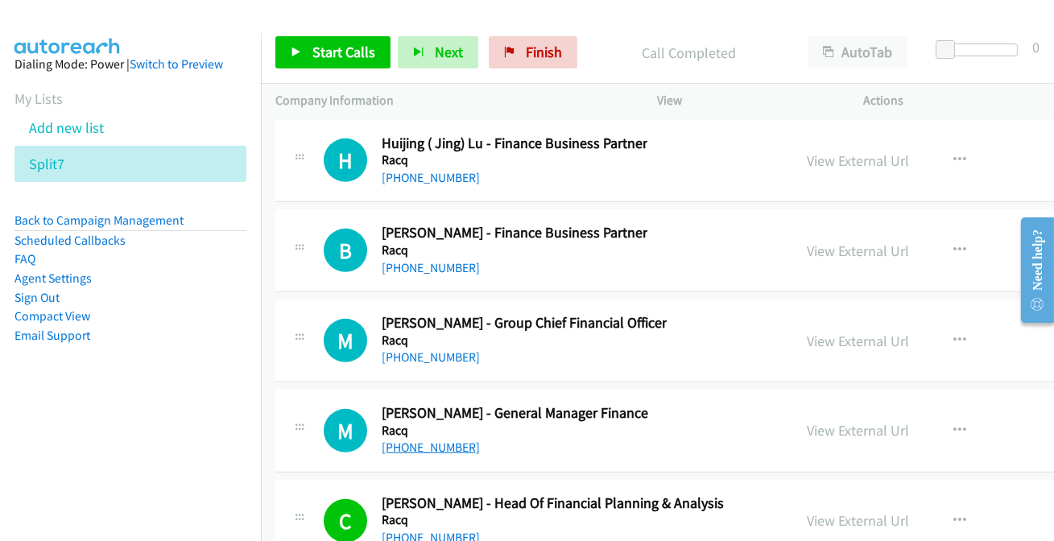
click at [420, 440] on link "+61 477 784 840" at bounding box center [431, 447] width 98 height 15
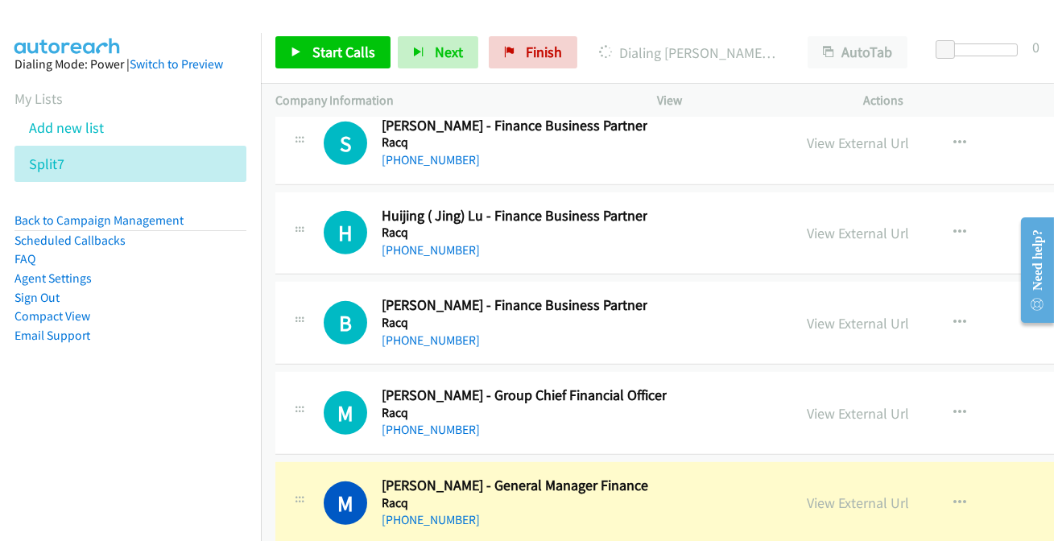
scroll to position [24876, 0]
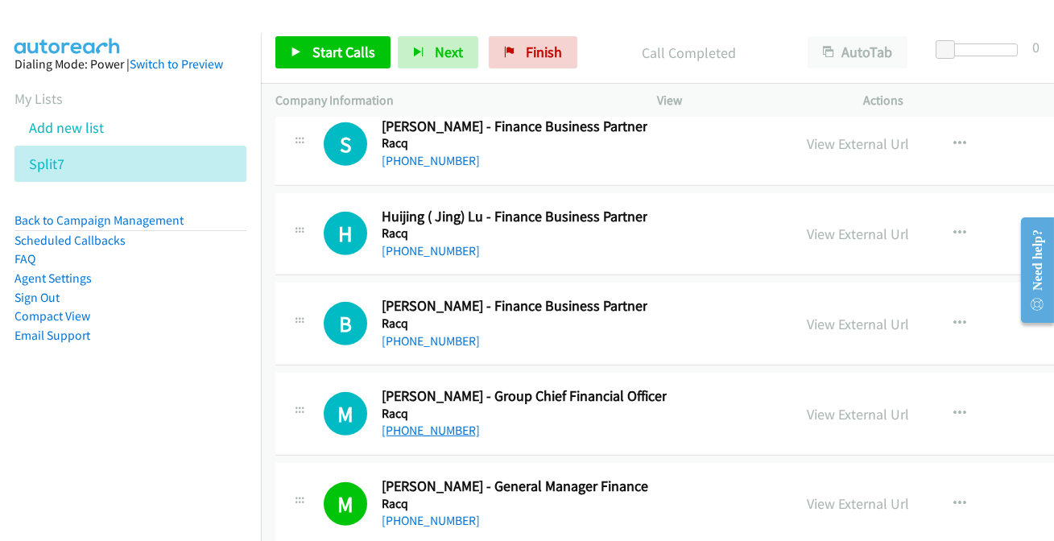
click at [440, 423] on link "+61 422 408 807" at bounding box center [431, 430] width 98 height 15
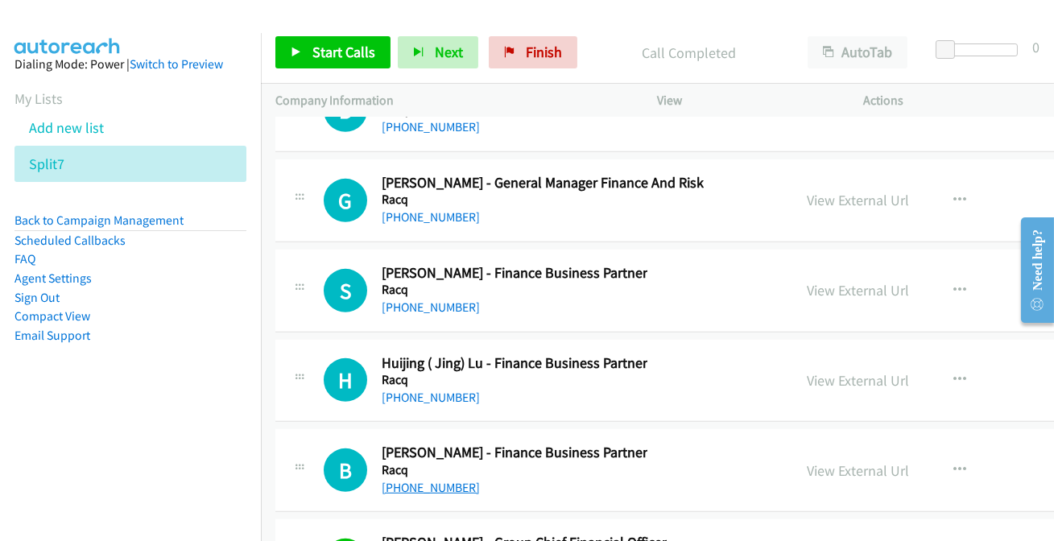
click at [437, 480] on link "+64 274 402 024" at bounding box center [431, 487] width 98 height 15
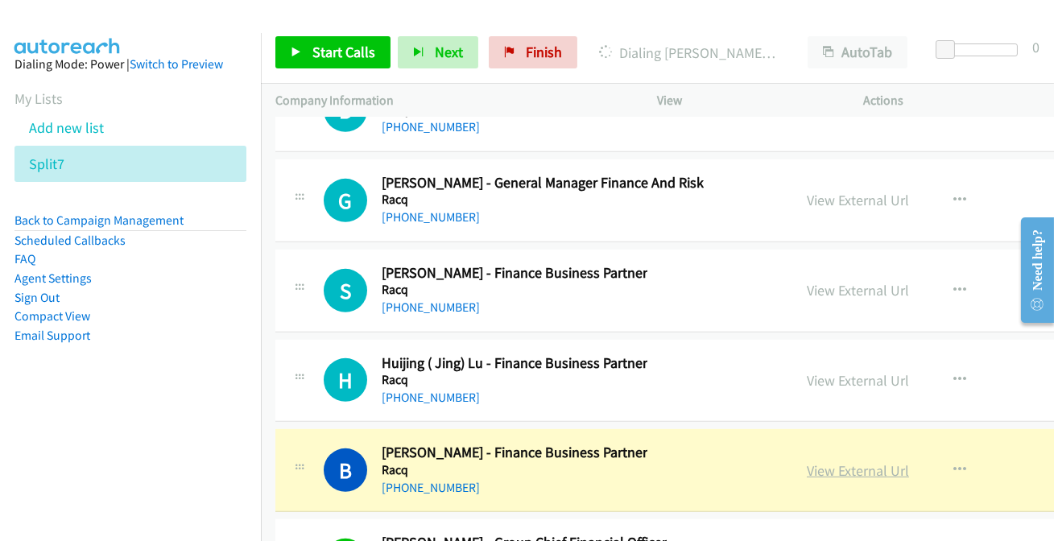
click at [854, 462] on link "View External Url" at bounding box center [858, 471] width 102 height 19
click at [413, 86] on div "Company Information" at bounding box center [452, 101] width 383 height 34
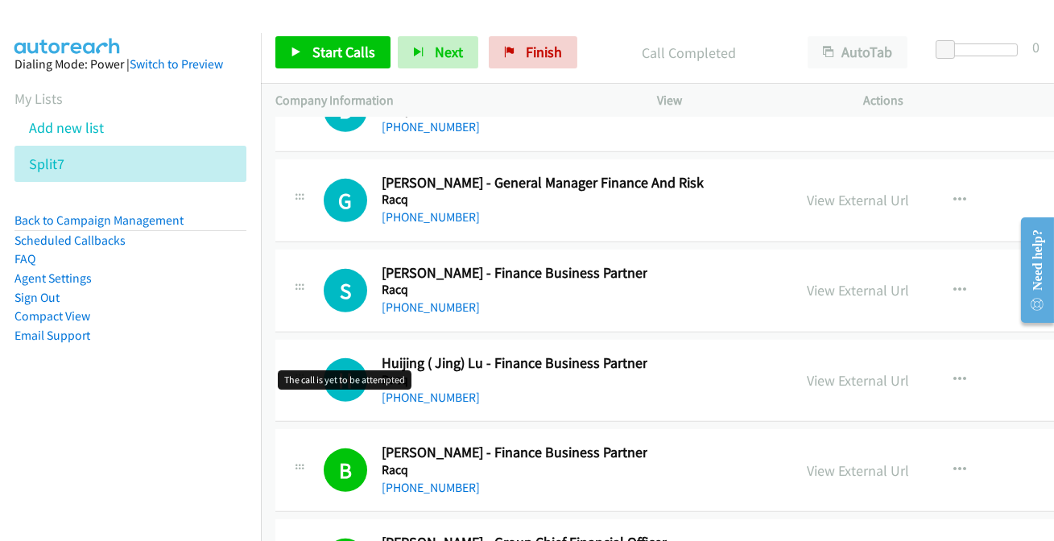
drag, startPoint x: 364, startPoint y: 362, endPoint x: 206, endPoint y: 285, distance: 175.4
click at [197, 253] on li "FAQ" at bounding box center [130, 259] width 232 height 19
drag, startPoint x: 408, startPoint y: 362, endPoint x: 455, endPoint y: 391, distance: 55.0
click at [425, 390] on link "+61 430 866 612" at bounding box center [431, 397] width 98 height 15
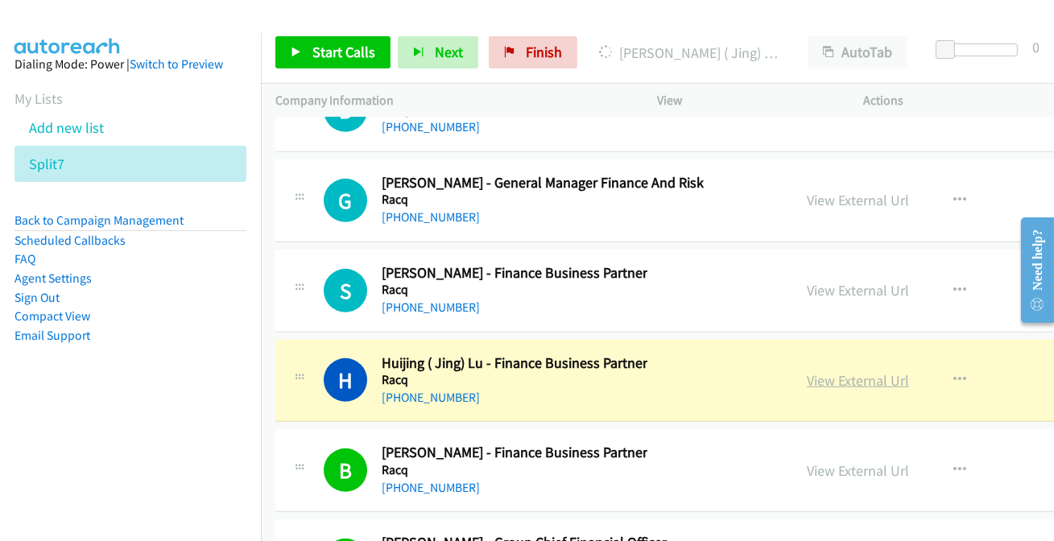
click at [838, 371] on link "View External Url" at bounding box center [858, 380] width 102 height 19
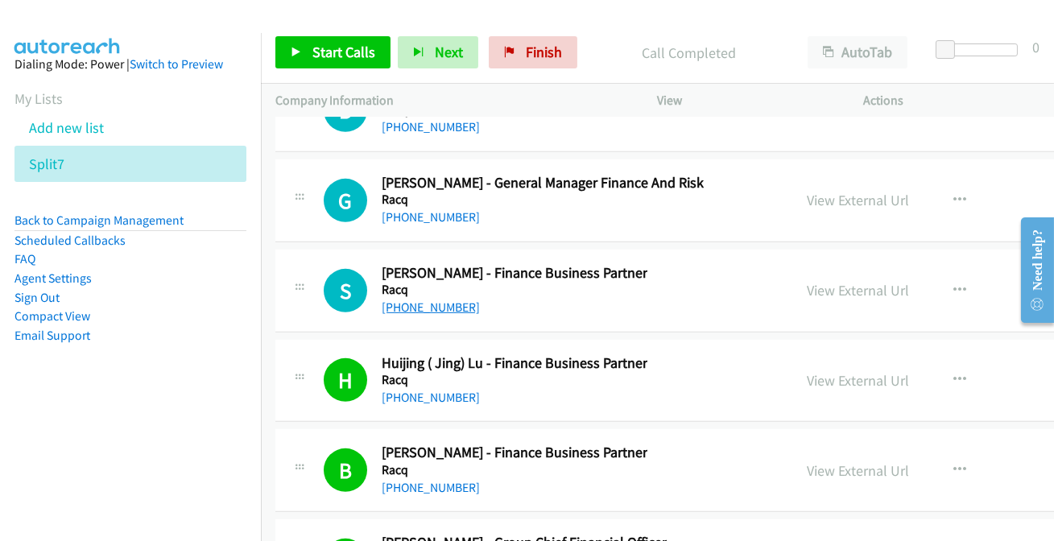
click at [418, 300] on link "+61 7 3361 2448" at bounding box center [431, 307] width 98 height 15
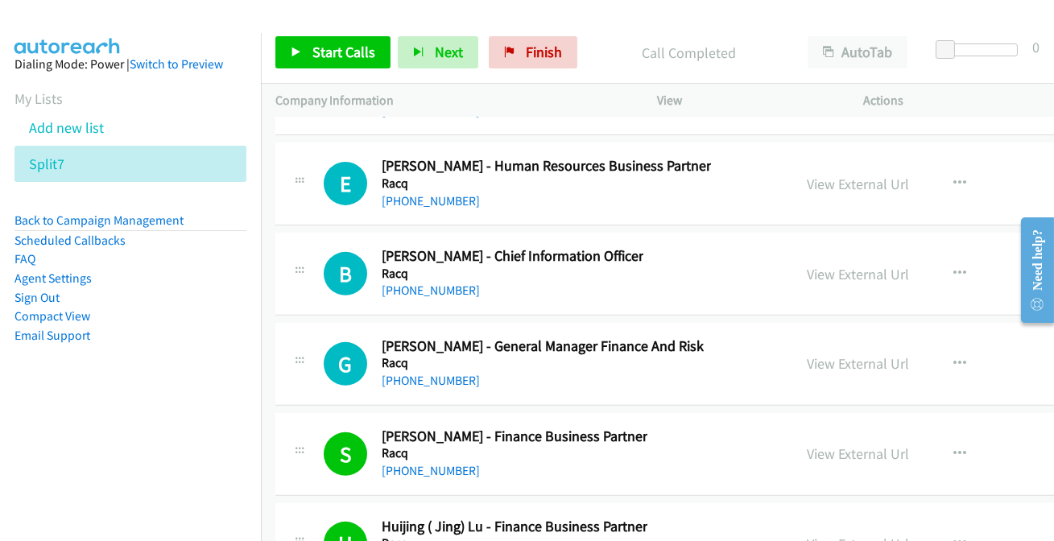
scroll to position [24510, 0]
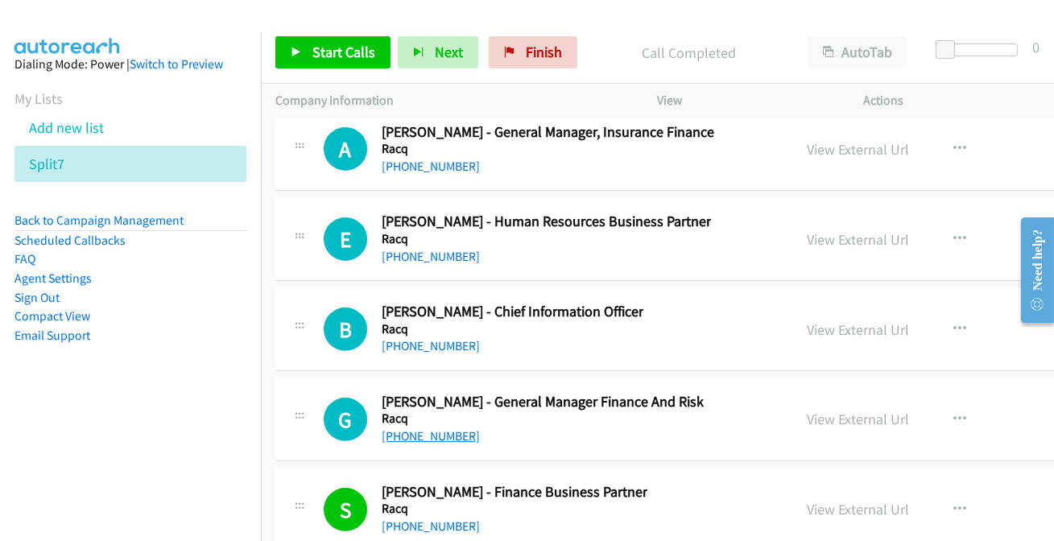
click at [432, 429] on link "+61 7 3666 9120" at bounding box center [431, 436] width 98 height 15
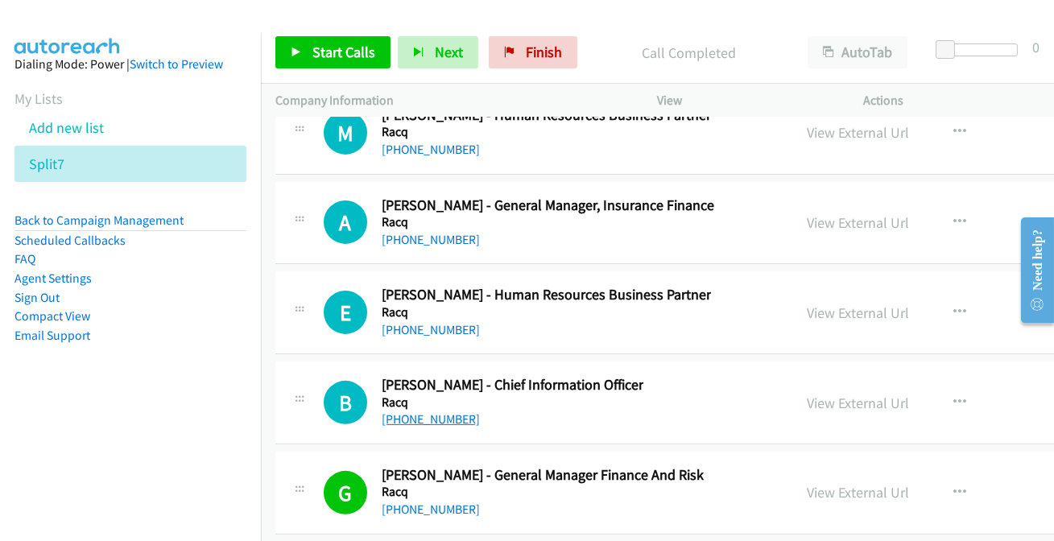
click at [439, 412] on link "+61 439 837 519" at bounding box center [431, 419] width 98 height 15
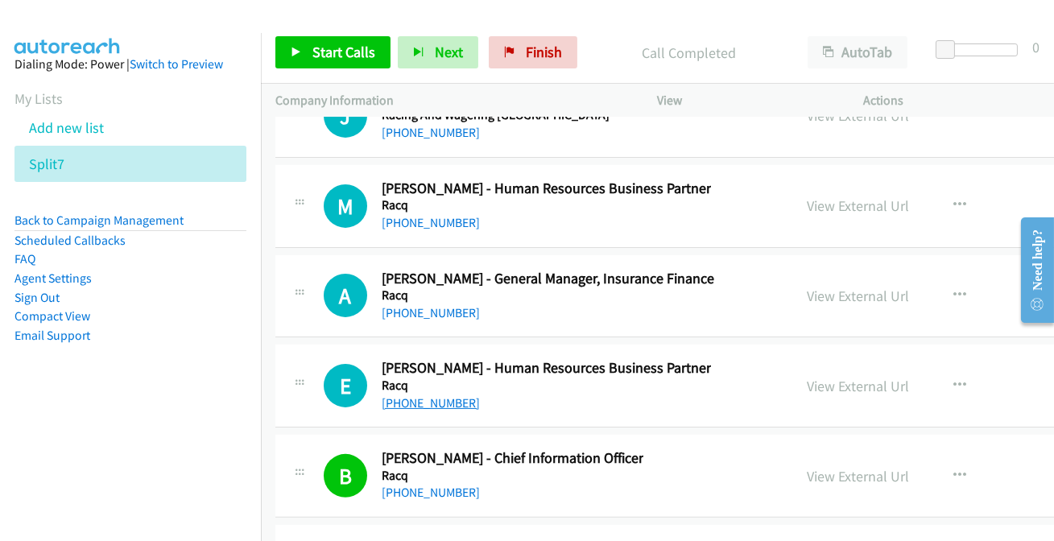
click at [435, 395] on link "+61 447 266 768" at bounding box center [431, 402] width 98 height 15
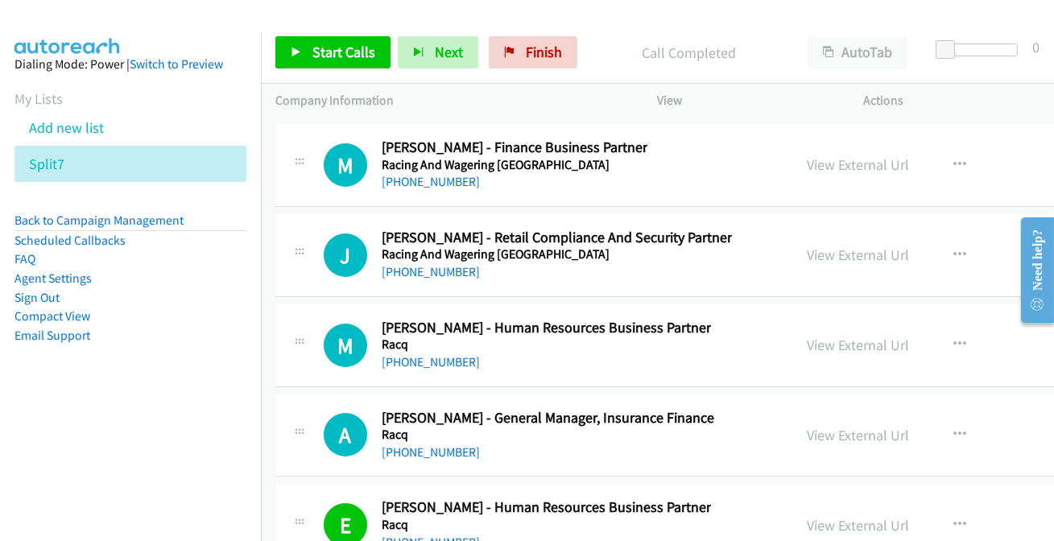
scroll to position [24217, 0]
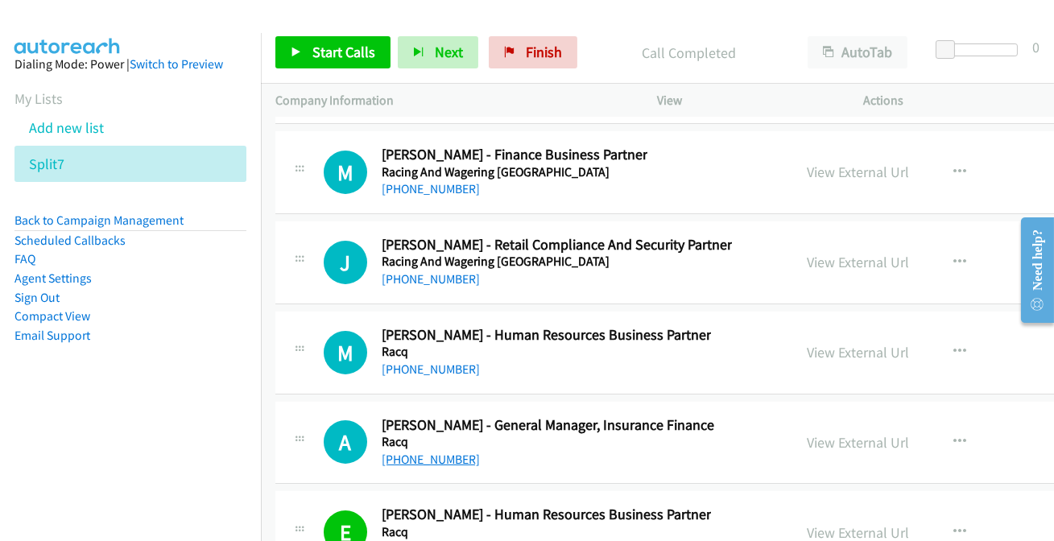
click at [428, 452] on link "+61 491 306 040" at bounding box center [431, 459] width 98 height 15
click at [446, 362] on link "+61 7 3842 6347" at bounding box center [431, 369] width 98 height 15
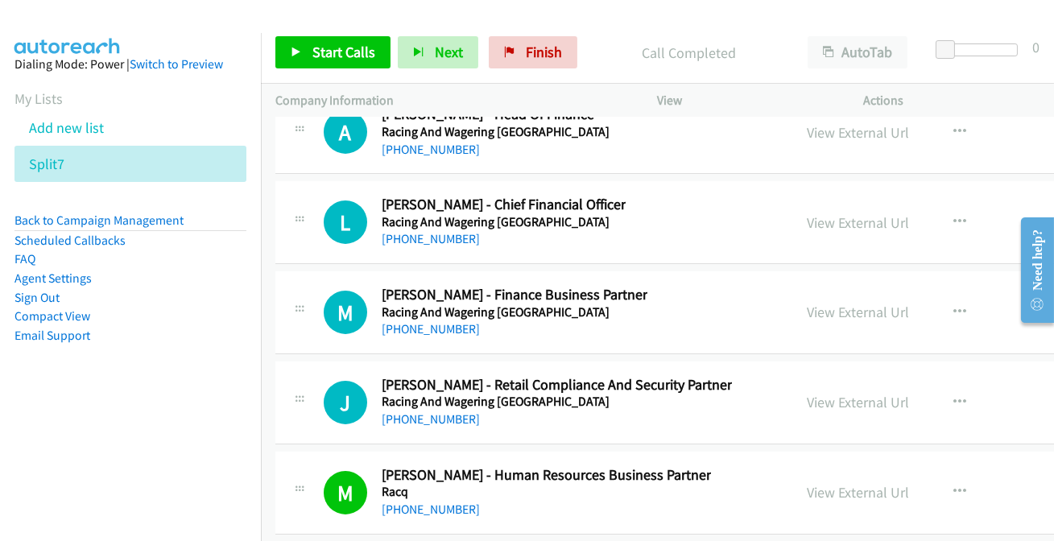
scroll to position [24070, 0]
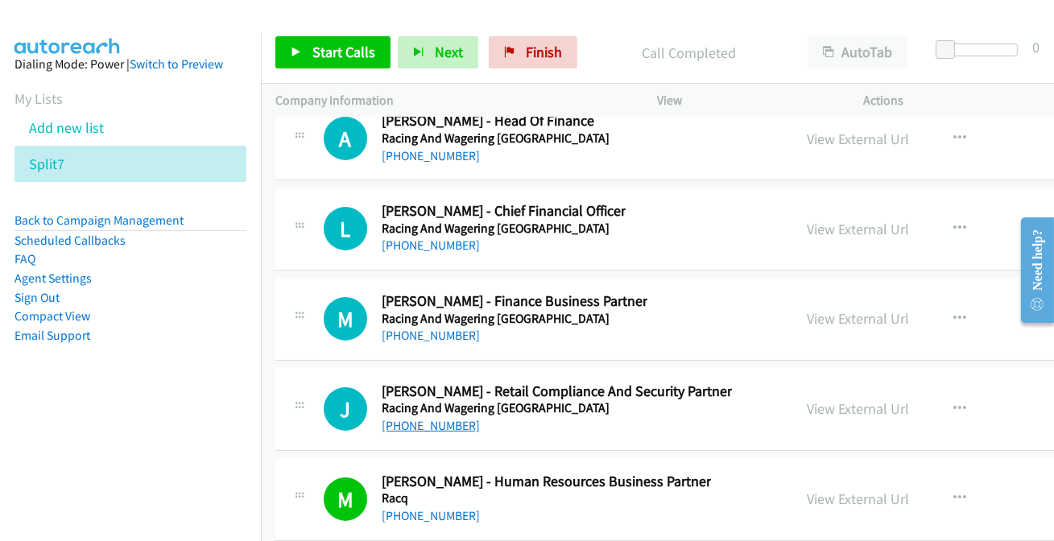
click at [445, 418] on link "+61 427 012 622" at bounding box center [431, 425] width 98 height 15
click at [843, 400] on link "View External Url" at bounding box center [858, 409] width 102 height 19
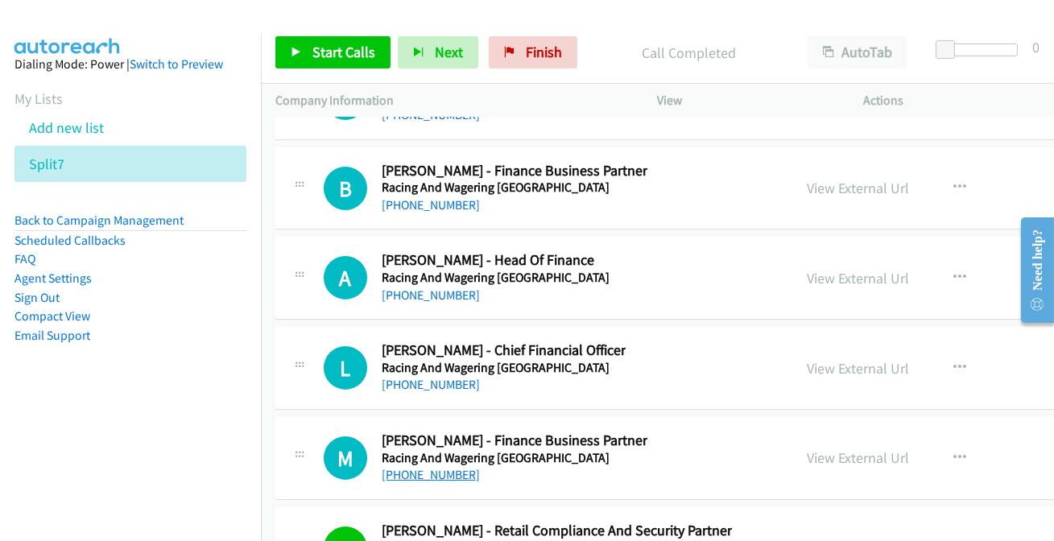
scroll to position [23924, 0]
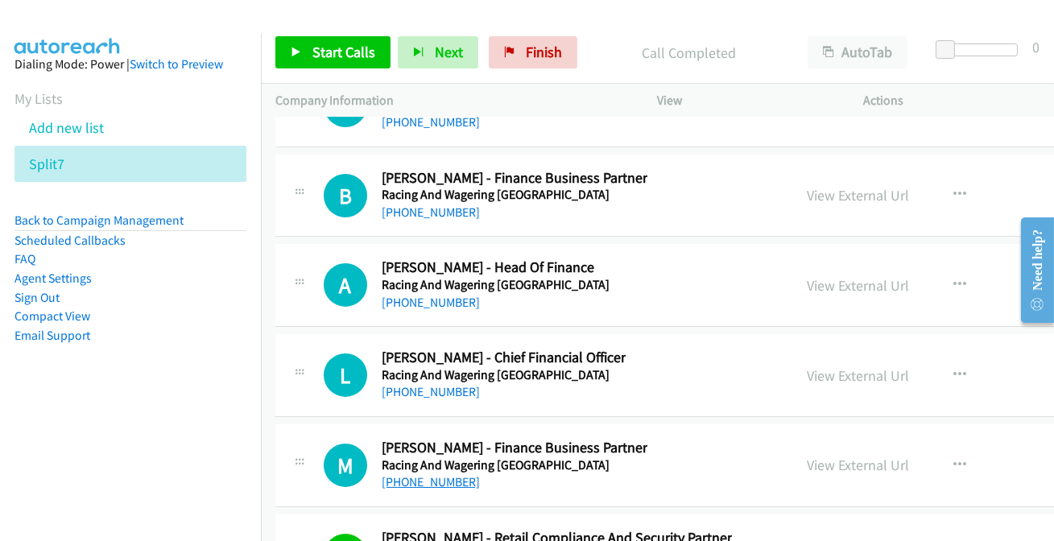
click at [436, 474] on link "+61 425 559 522" at bounding box center [431, 481] width 98 height 15
click at [416, 384] on link "+61 437 647 672" at bounding box center [431, 391] width 98 height 15
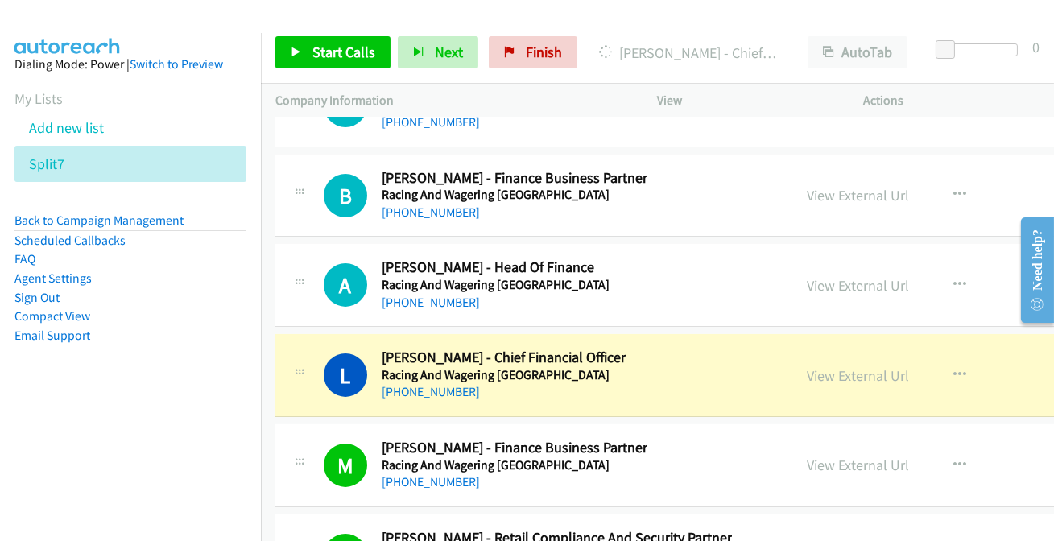
scroll to position [23851, 0]
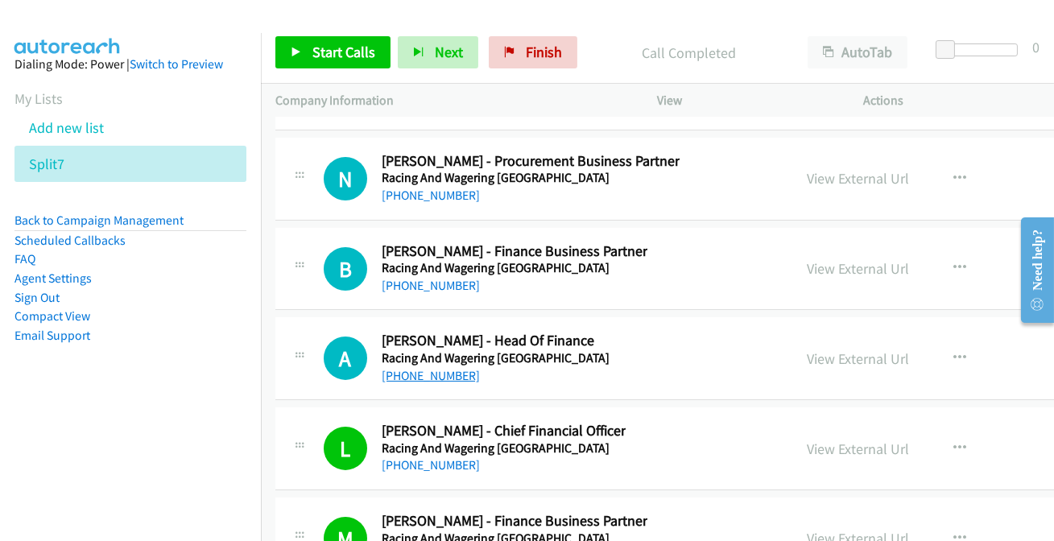
click at [444, 368] on link "+61 407 774 704" at bounding box center [431, 375] width 98 height 15
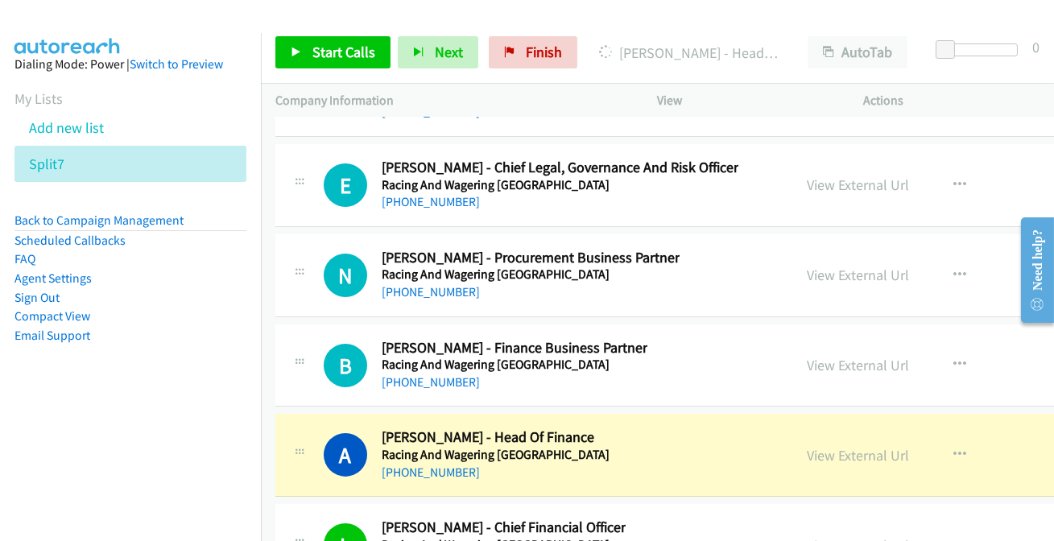
scroll to position [23705, 0]
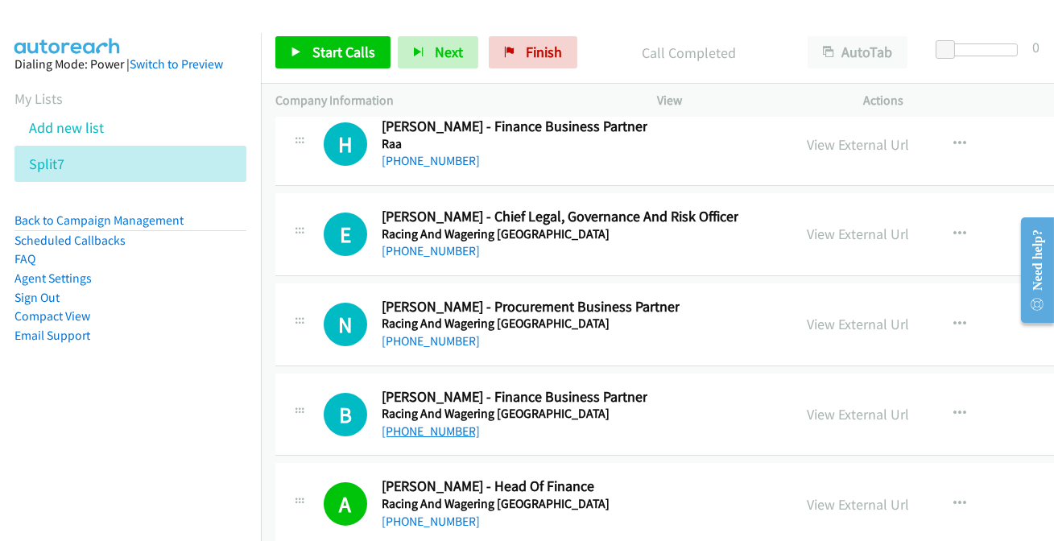
click at [445, 424] on link "+61 8 6363 7689" at bounding box center [431, 431] width 98 height 15
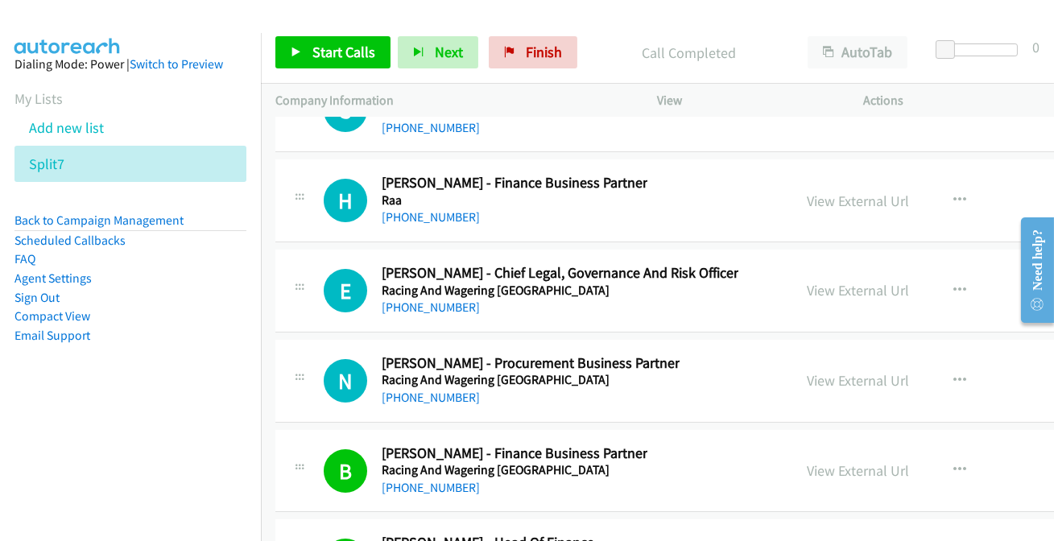
scroll to position [23631, 0]
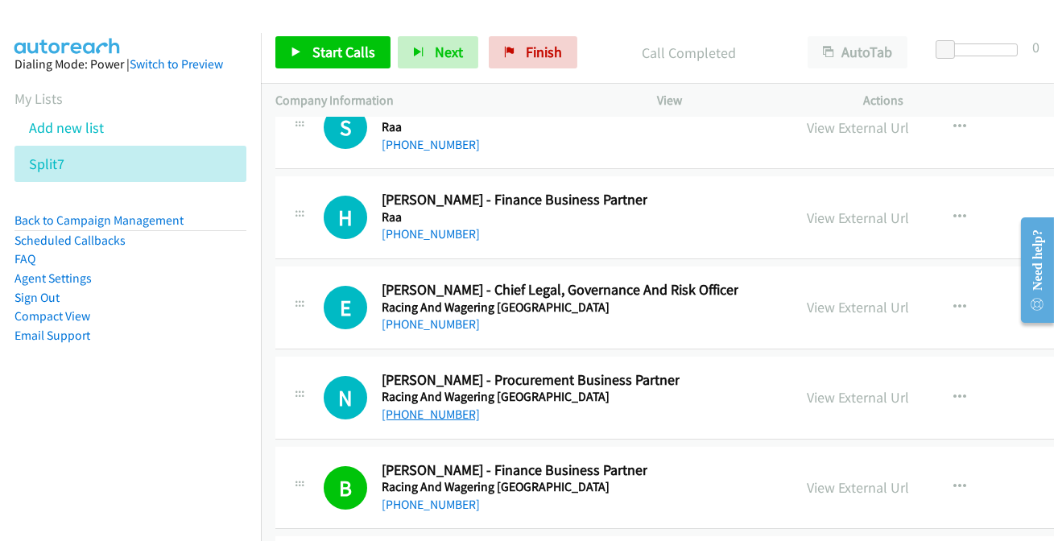
click at [426, 407] on link "+61 8 9445 5300" at bounding box center [431, 414] width 98 height 15
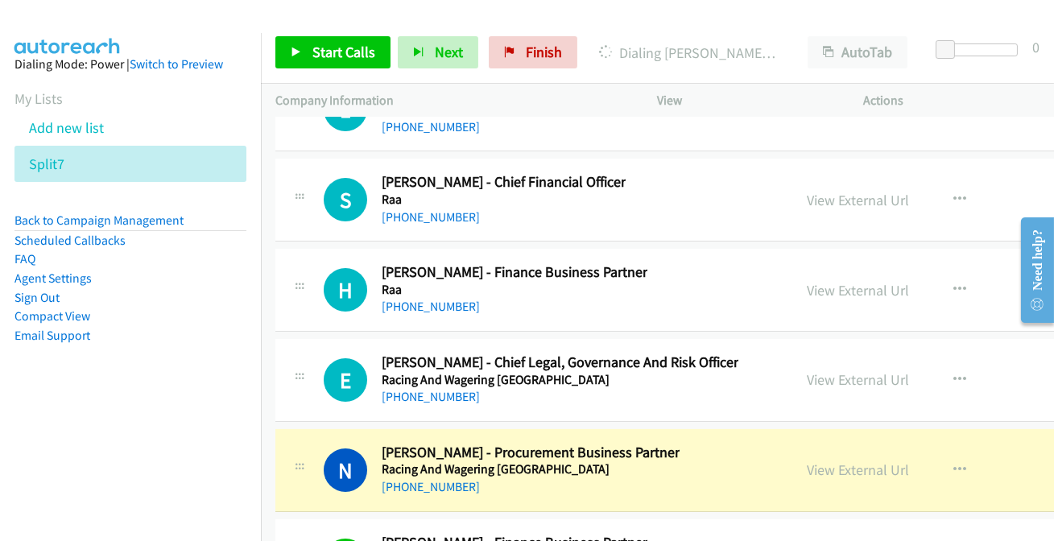
scroll to position [23558, 0]
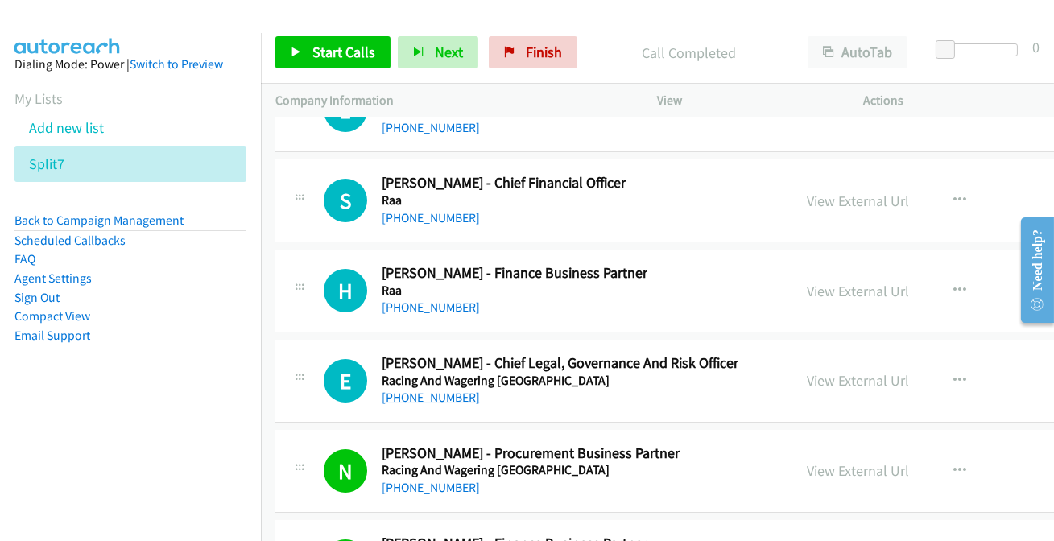
click at [451, 390] on link "+61 439 355 883" at bounding box center [431, 397] width 98 height 15
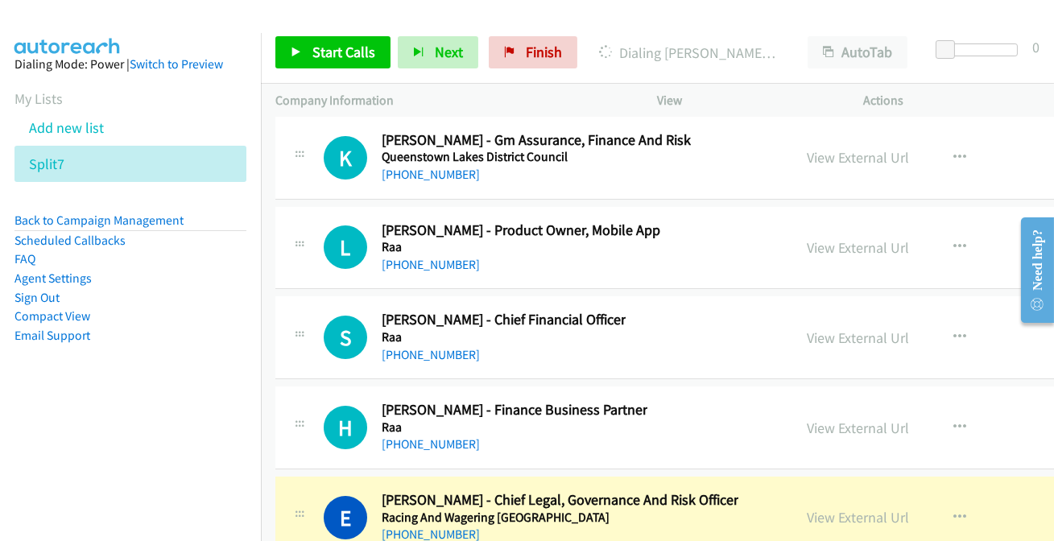
scroll to position [23412, 0]
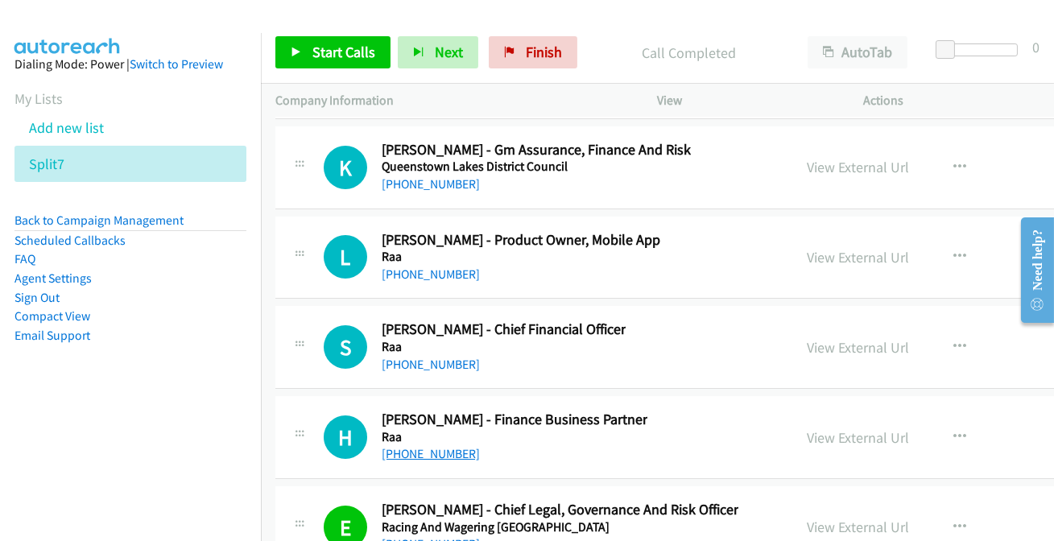
click at [428, 446] on link "+61 8 8223 3055" at bounding box center [431, 453] width 98 height 15
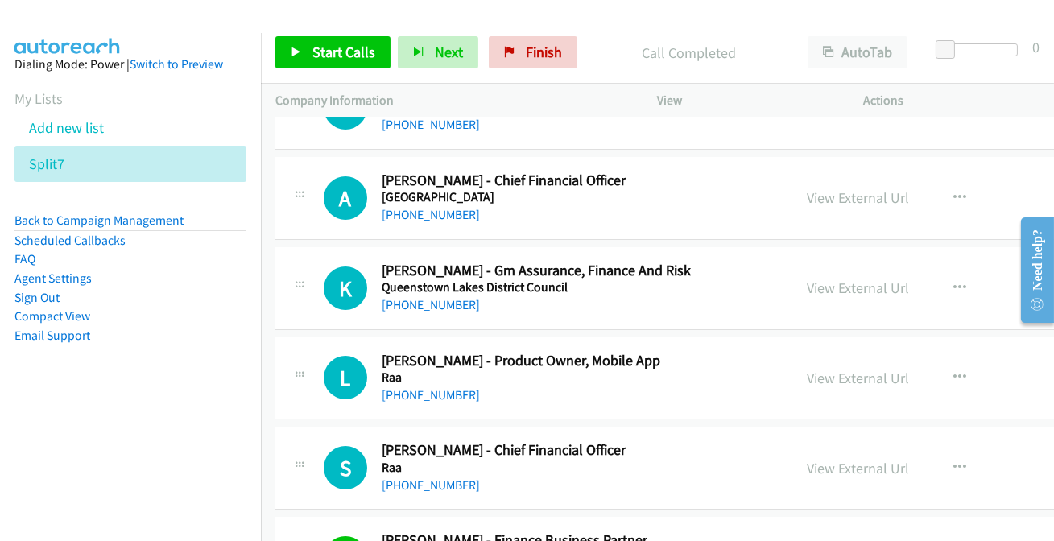
scroll to position [23265, 0]
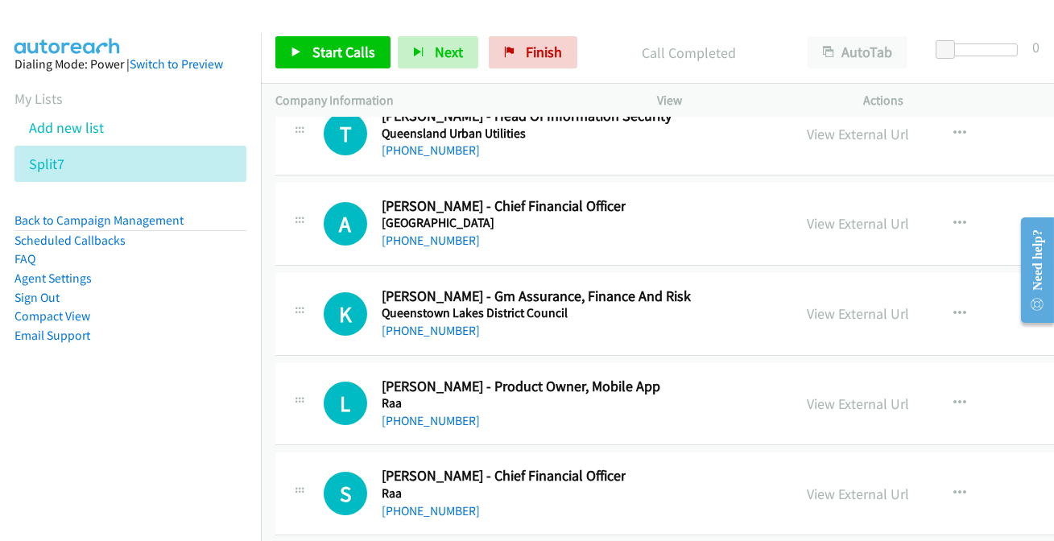
click at [445, 502] on div "+61 418 851 207" at bounding box center [504, 511] width 244 height 19
click at [444, 503] on link "+61 418 851 207" at bounding box center [431, 510] width 98 height 15
click at [433, 413] on link "+61 437 732 670" at bounding box center [431, 420] width 98 height 15
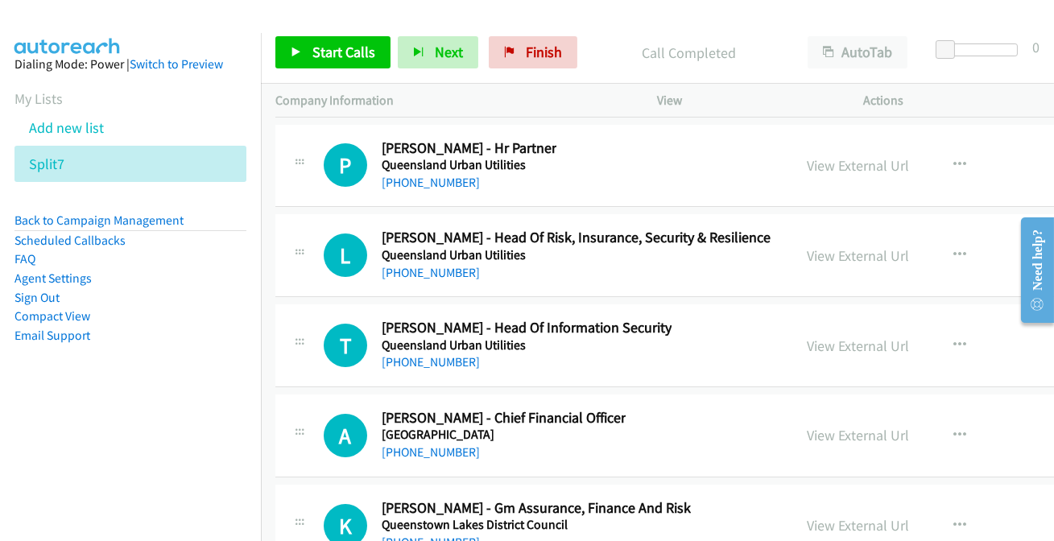
scroll to position [23045, 0]
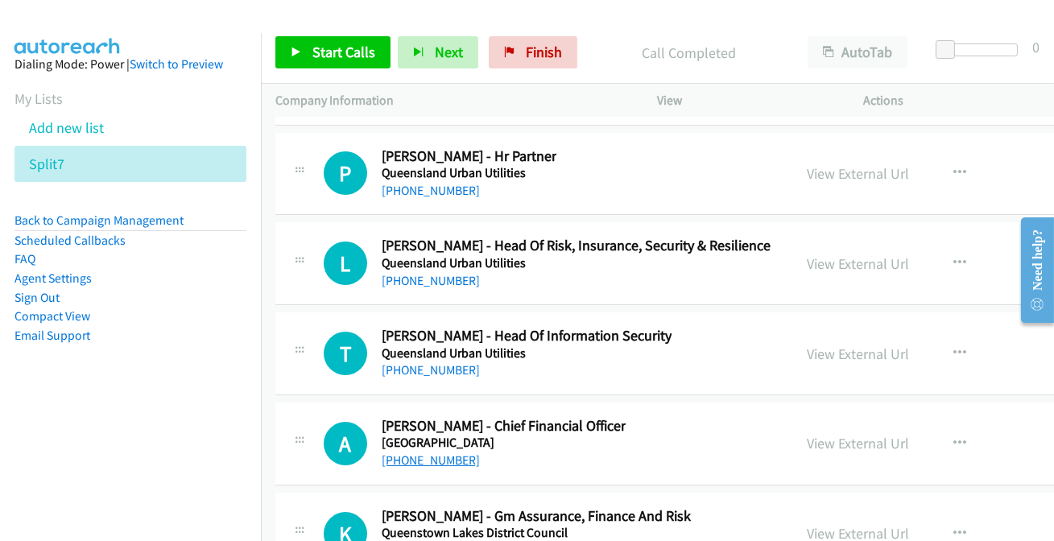
click at [416, 453] on link "+64 9 269 1098" at bounding box center [431, 460] width 98 height 15
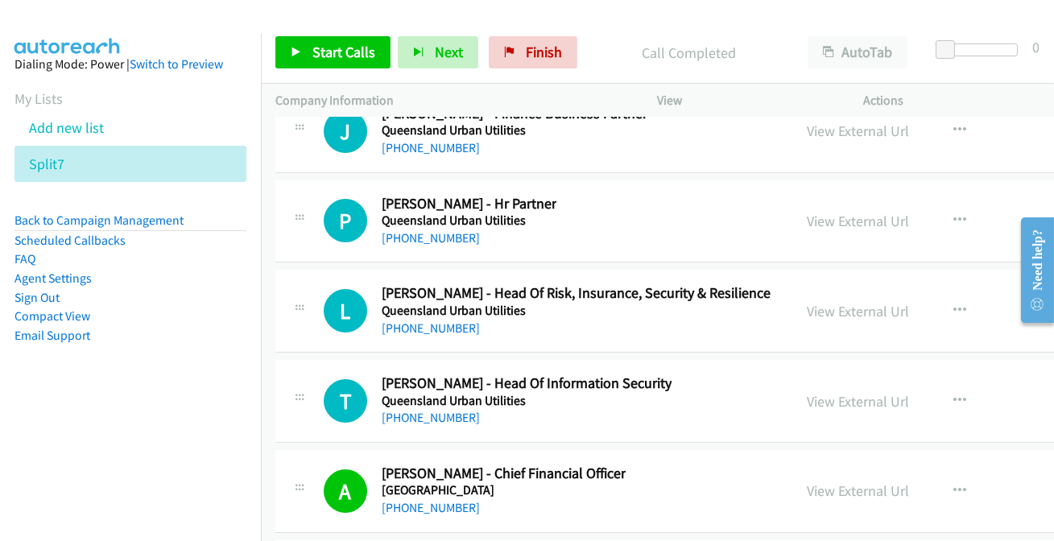
scroll to position [22973, 0]
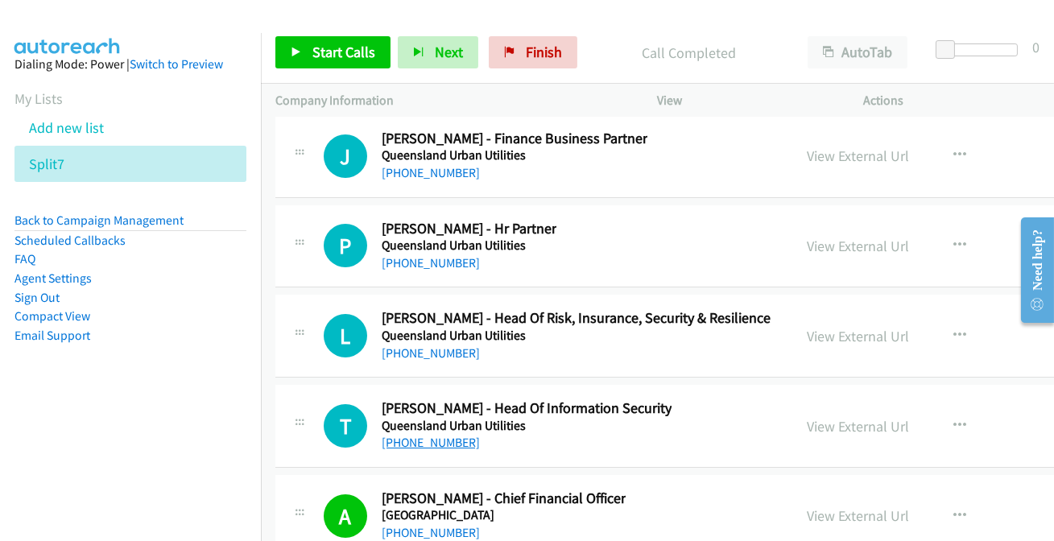
click at [429, 435] on link "+61 7 3307 2851" at bounding box center [431, 442] width 98 height 15
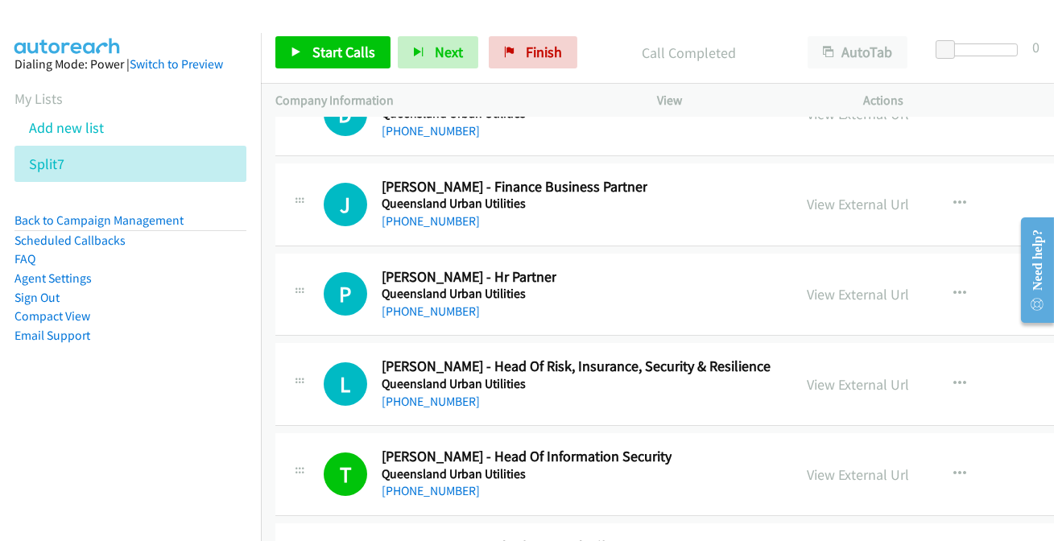
scroll to position [22899, 0]
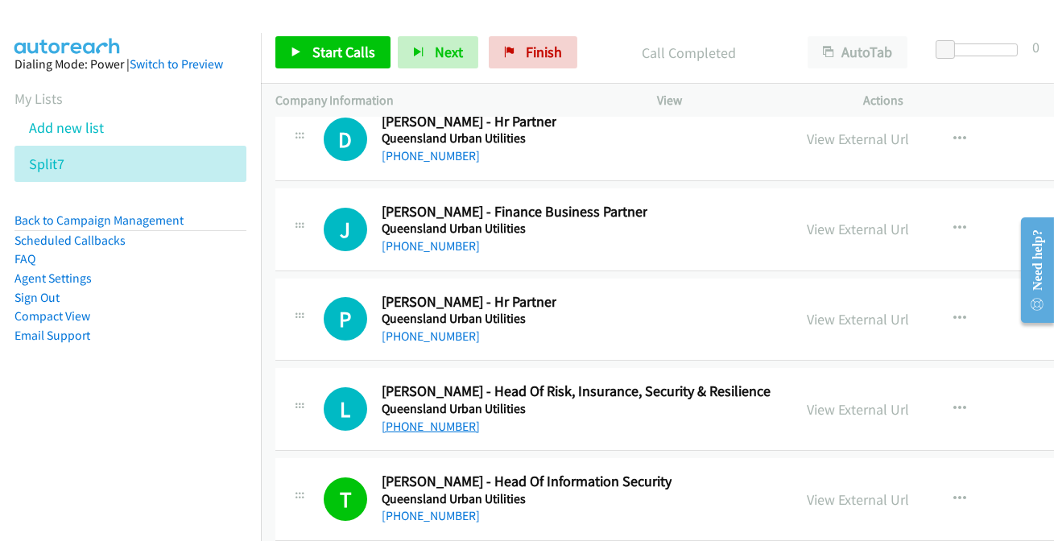
click at [417, 419] on link "+61 437 082 261" at bounding box center [431, 426] width 98 height 15
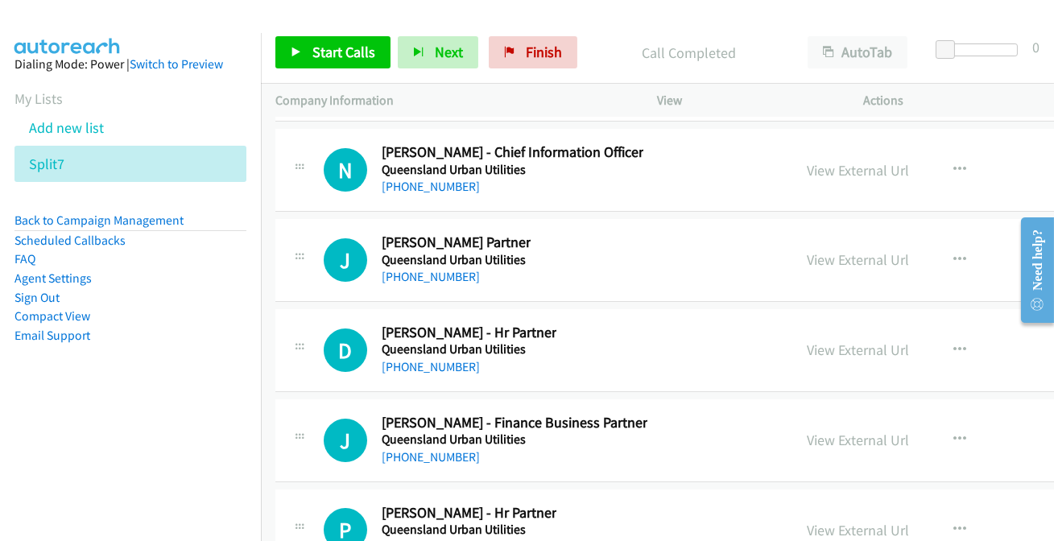
scroll to position [22679, 0]
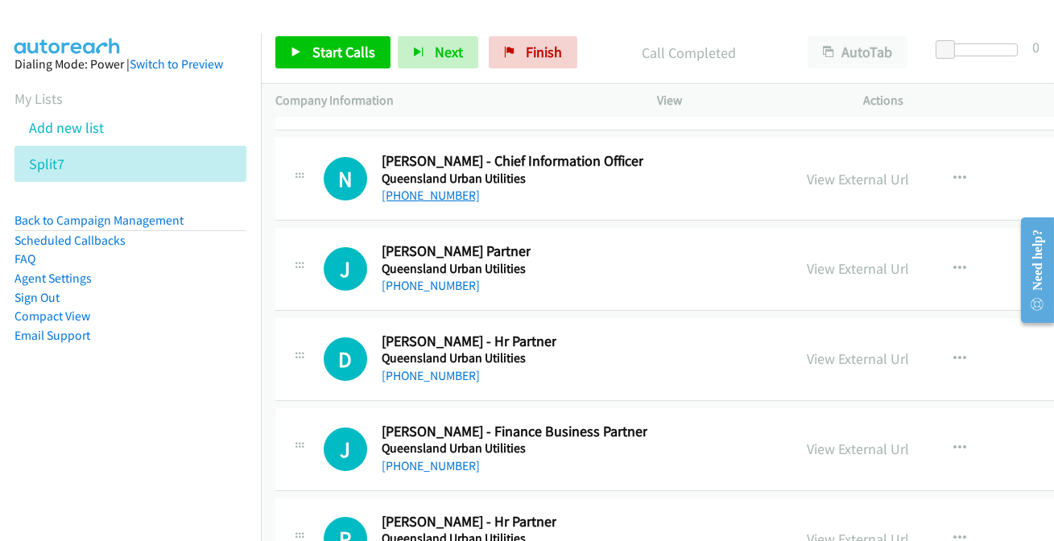
click at [448, 188] on link "+61 7 3855 6800" at bounding box center [431, 195] width 98 height 15
click at [427, 278] on link "+61 7 3155 1550" at bounding box center [431, 285] width 98 height 15
click at [964, 0] on html "Start Calls Pause Next Finish Call Completed AutoTab AutoTab 0 Company Informat…" at bounding box center [527, 38] width 1054 height 77
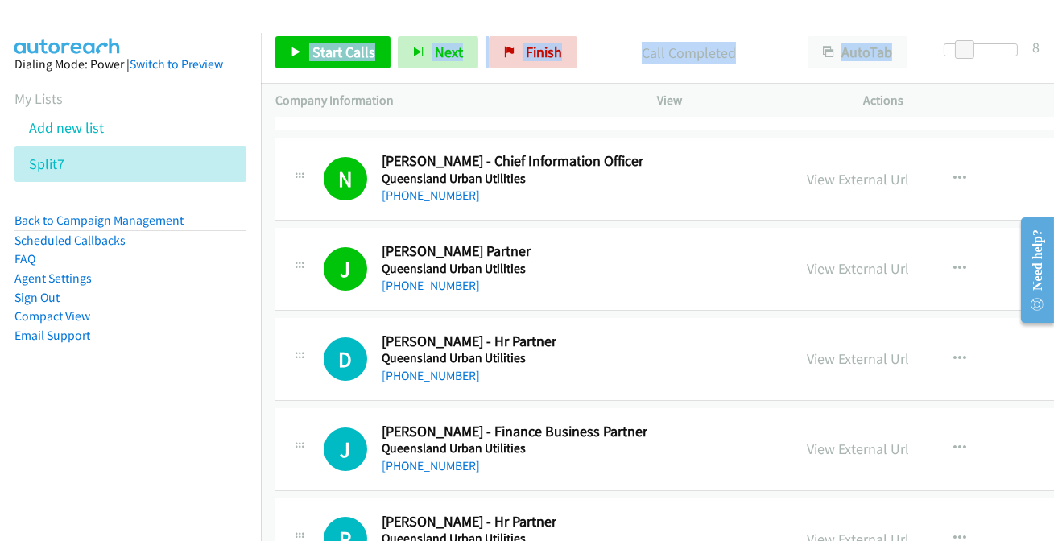
click at [586, 60] on div "Call Completed" at bounding box center [689, 52] width 209 height 32
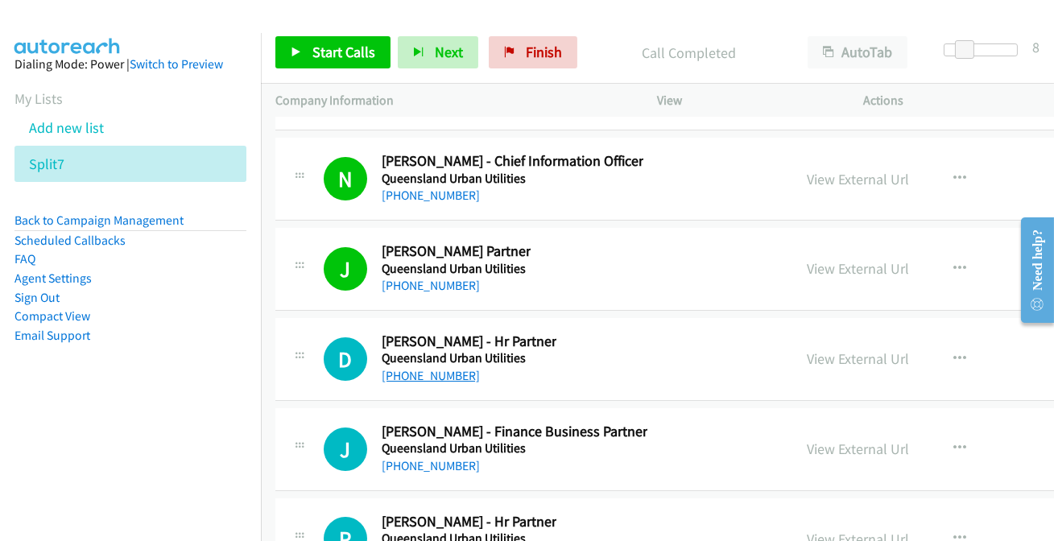
click at [413, 368] on link "+61 423 774 996" at bounding box center [431, 375] width 98 height 15
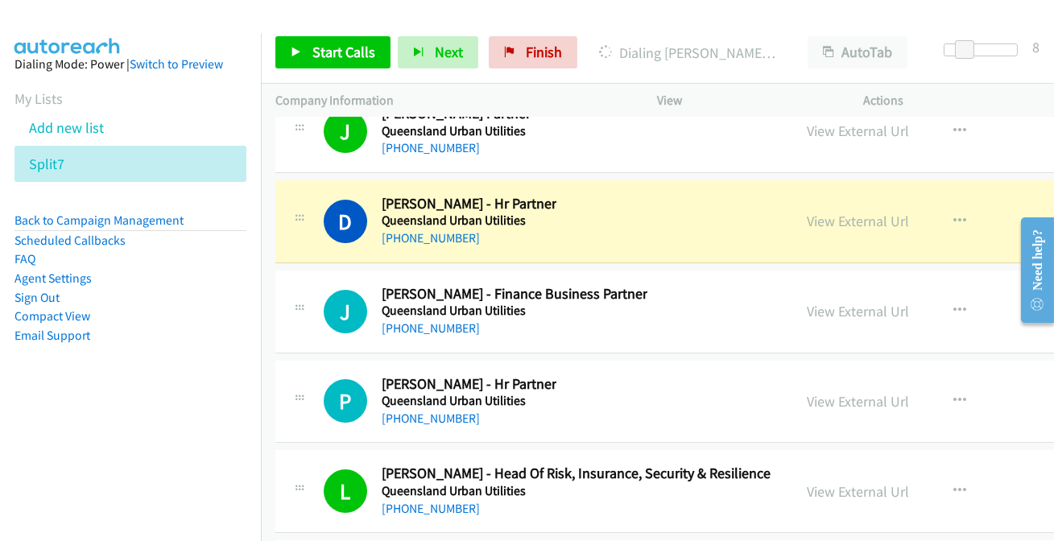
scroll to position [22826, 0]
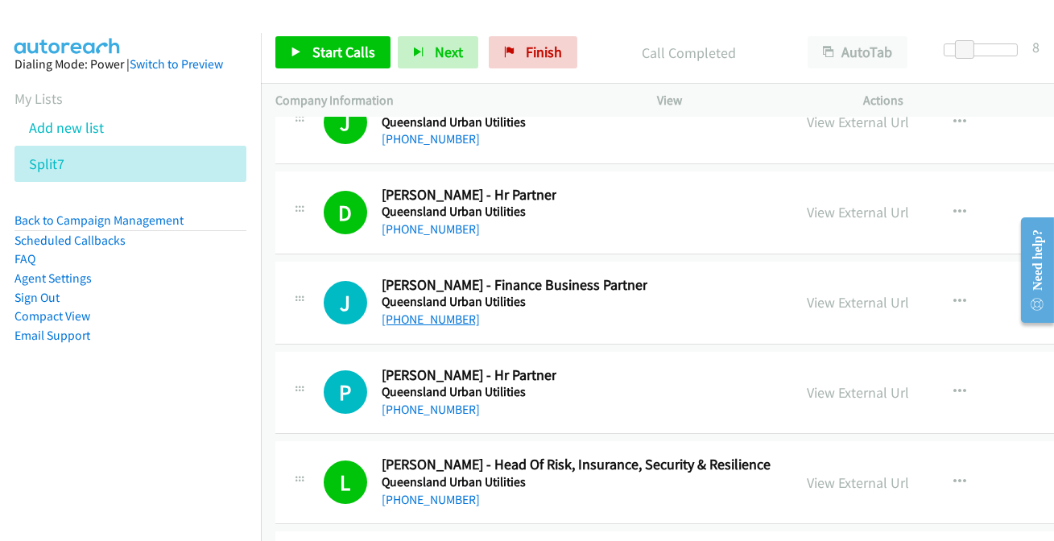
click at [433, 312] on link "+61 7 3860 2136" at bounding box center [431, 319] width 98 height 15
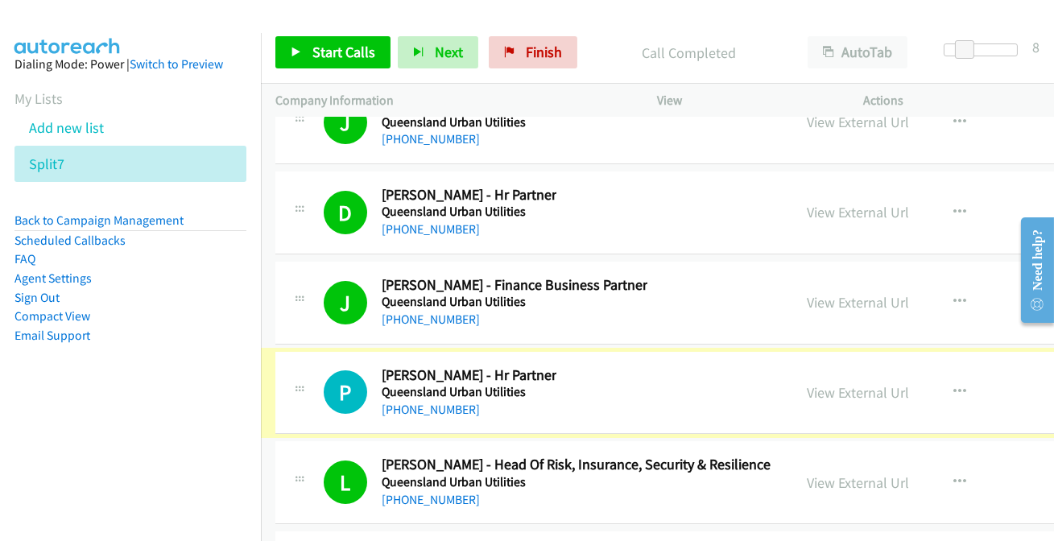
click at [419, 402] on link "+61 7 3855 6078" at bounding box center [431, 409] width 98 height 15
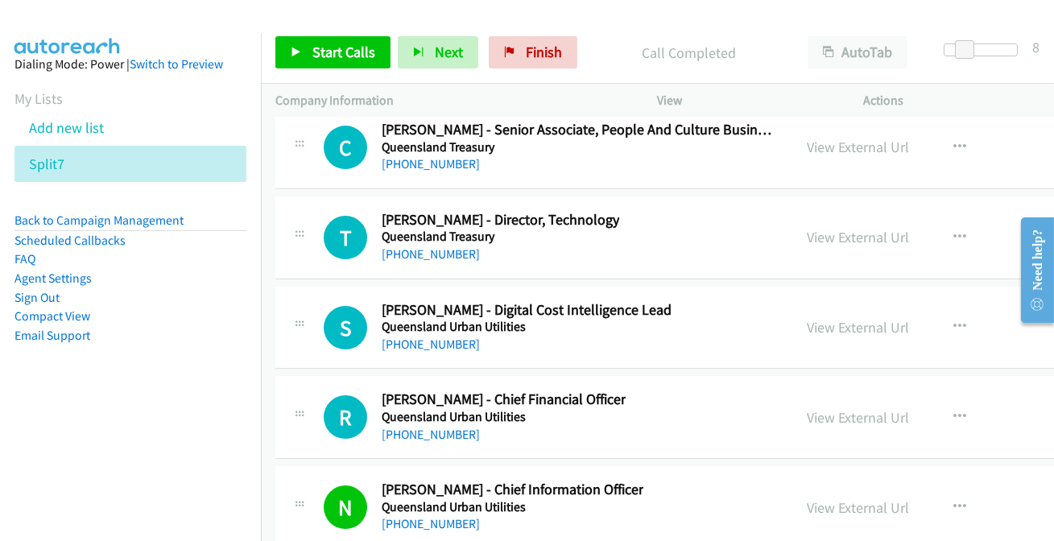
scroll to position [22313, 0]
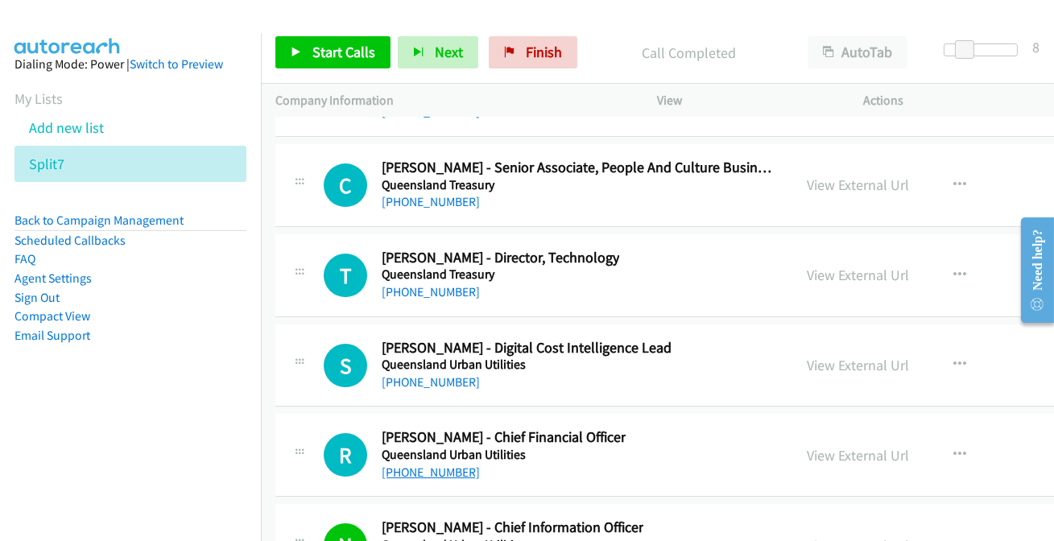
click at [446, 465] on link "+61 419 779 205" at bounding box center [431, 472] width 98 height 15
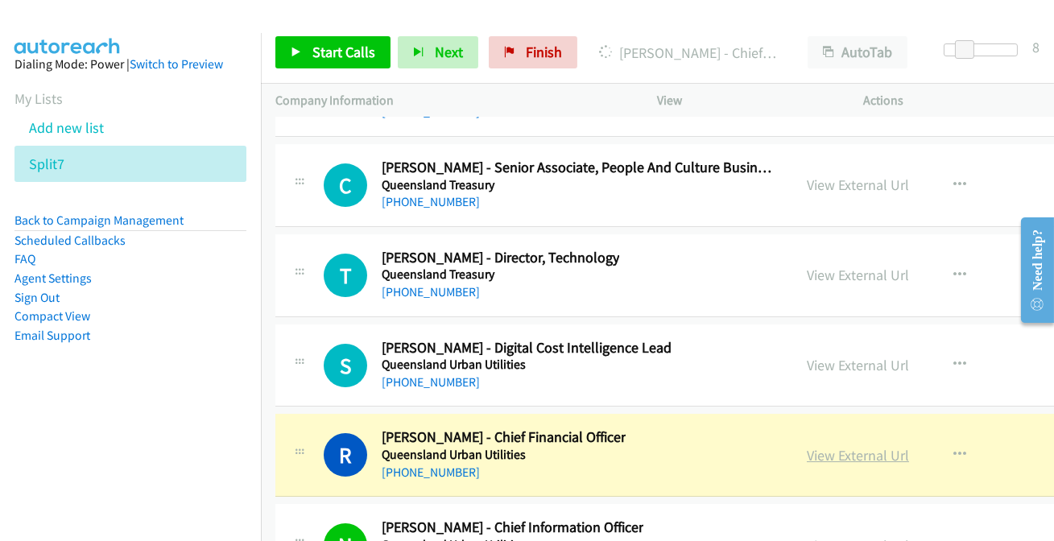
click at [823, 446] on link "View External Url" at bounding box center [858, 455] width 102 height 19
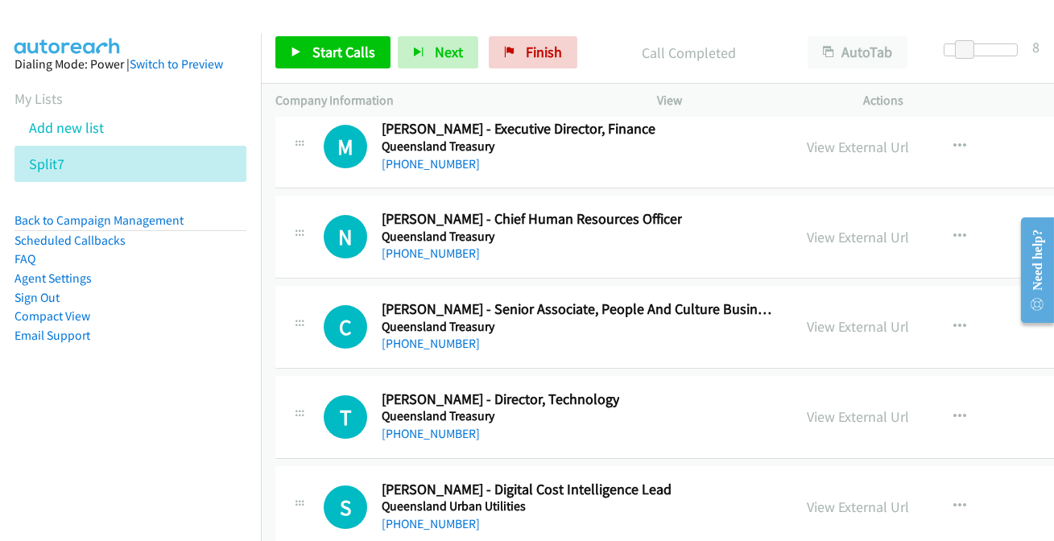
scroll to position [22167, 0]
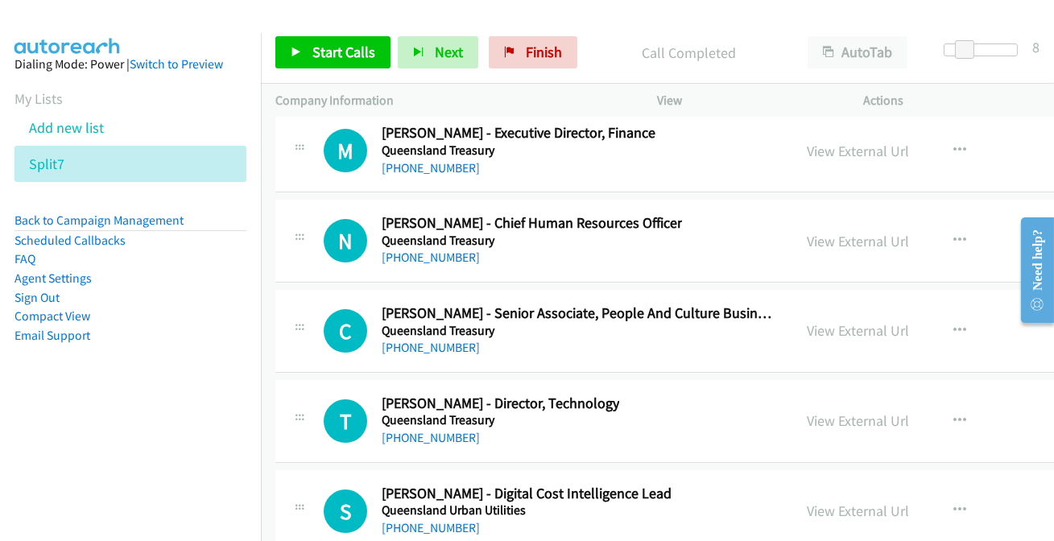
drag, startPoint x: 429, startPoint y: 502, endPoint x: 437, endPoint y: 483, distance: 20.5
click at [415, 520] on link "+61 7 3856 7062" at bounding box center [431, 527] width 98 height 15
click at [433, 430] on link "+61 413 435 859" at bounding box center [431, 437] width 98 height 15
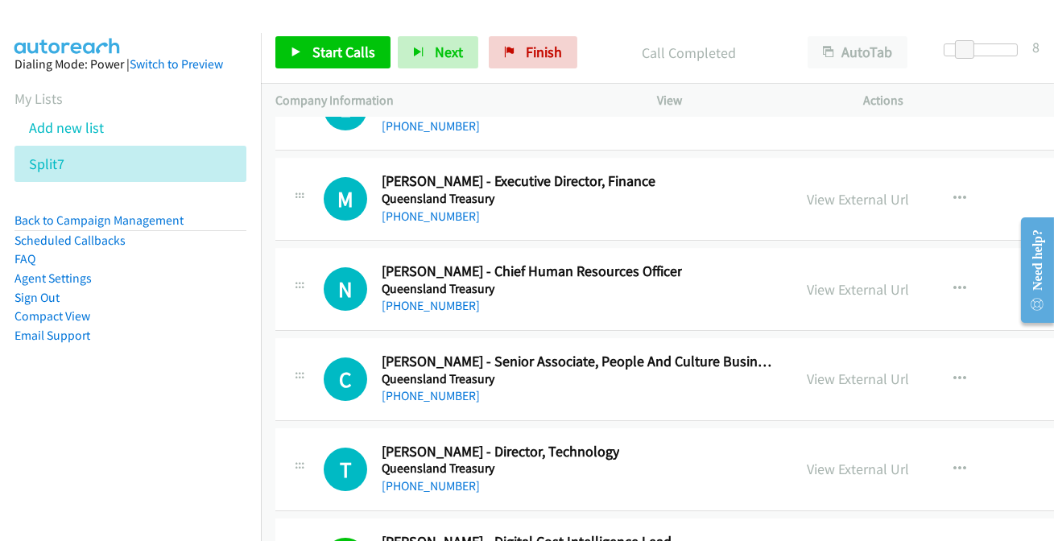
scroll to position [22094, 0]
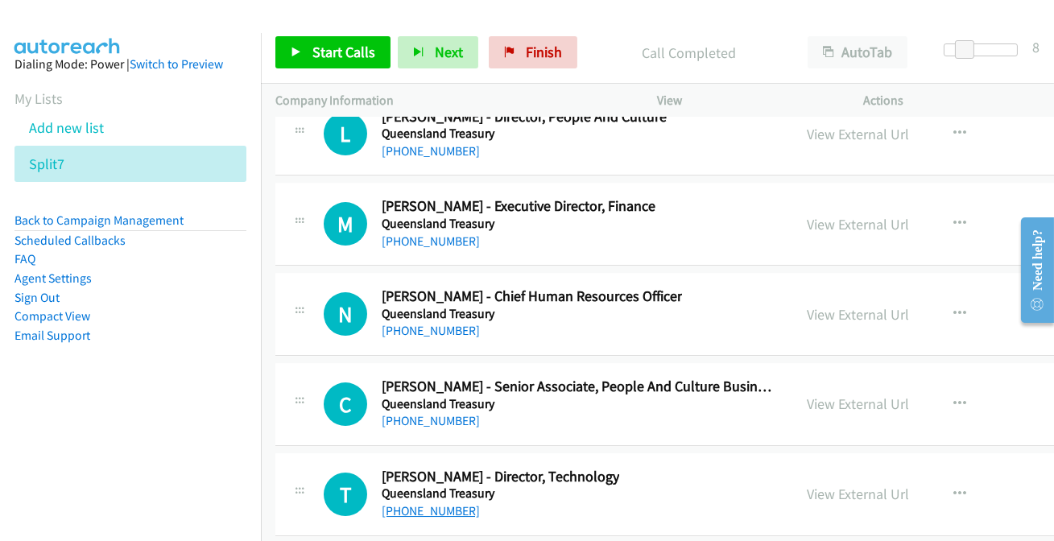
click at [430, 503] on link "+61 413 435 859" at bounding box center [431, 510] width 98 height 15
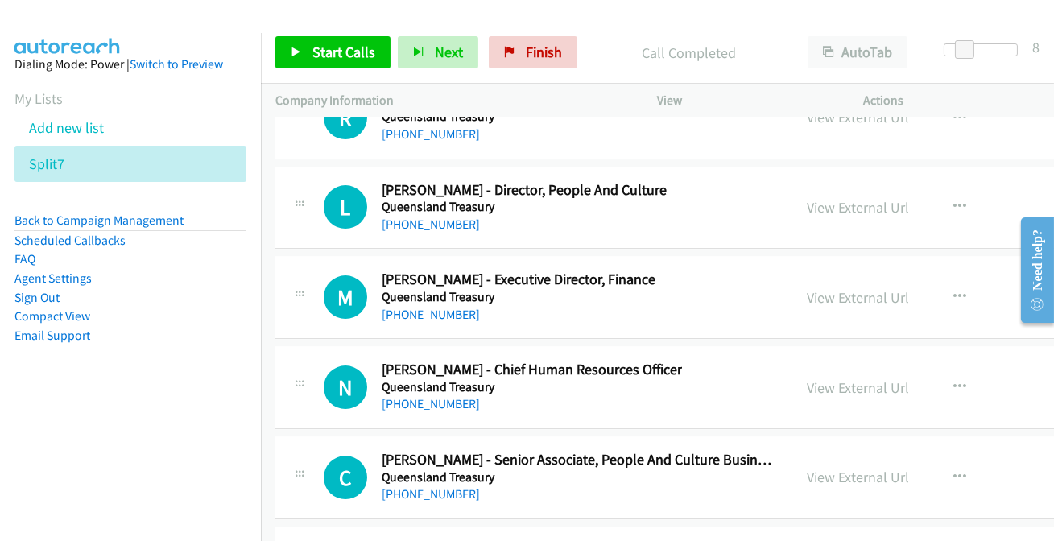
scroll to position [21947, 0]
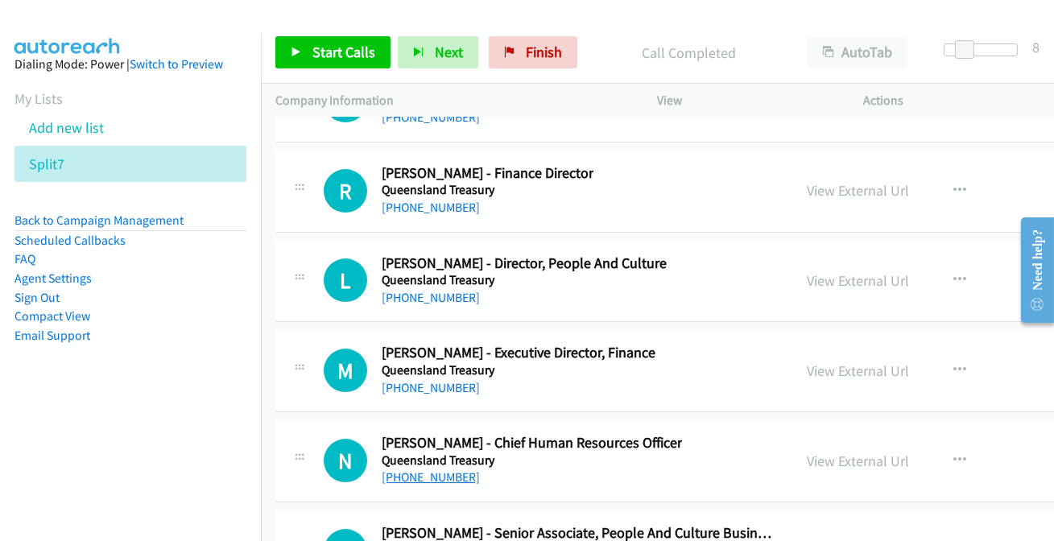
click at [446, 470] on link "+61 436 860 735" at bounding box center [431, 477] width 98 height 15
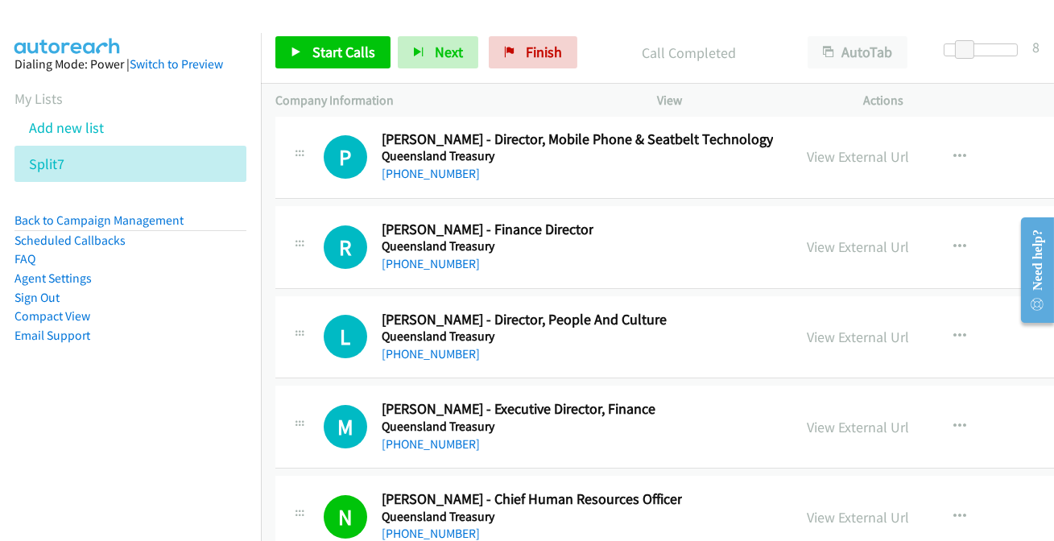
scroll to position [21874, 0]
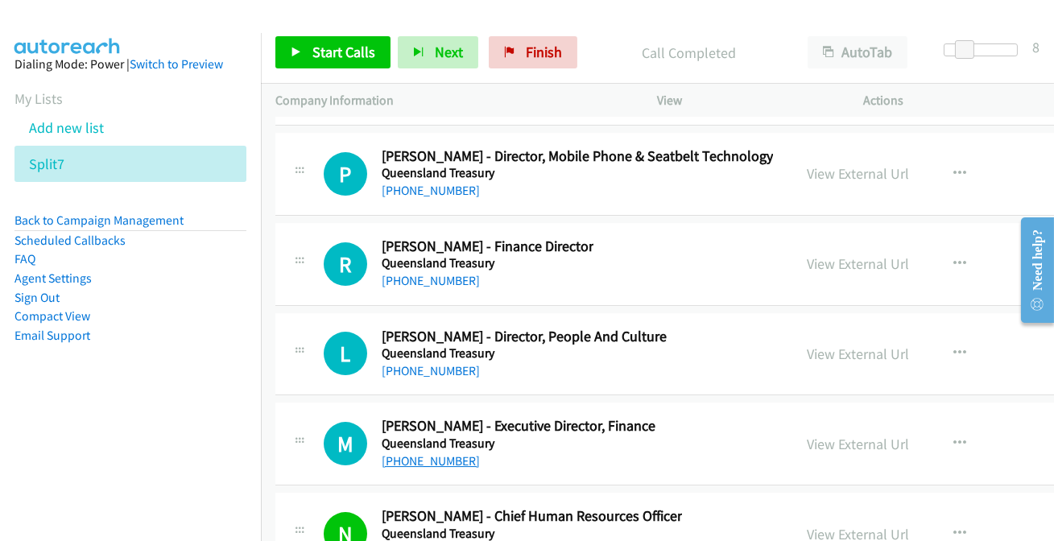
click at [426, 453] on link "+61 408 707 769" at bounding box center [431, 460] width 98 height 15
drag, startPoint x: 449, startPoint y: 344, endPoint x: 469, endPoint y: 350, distance: 20.9
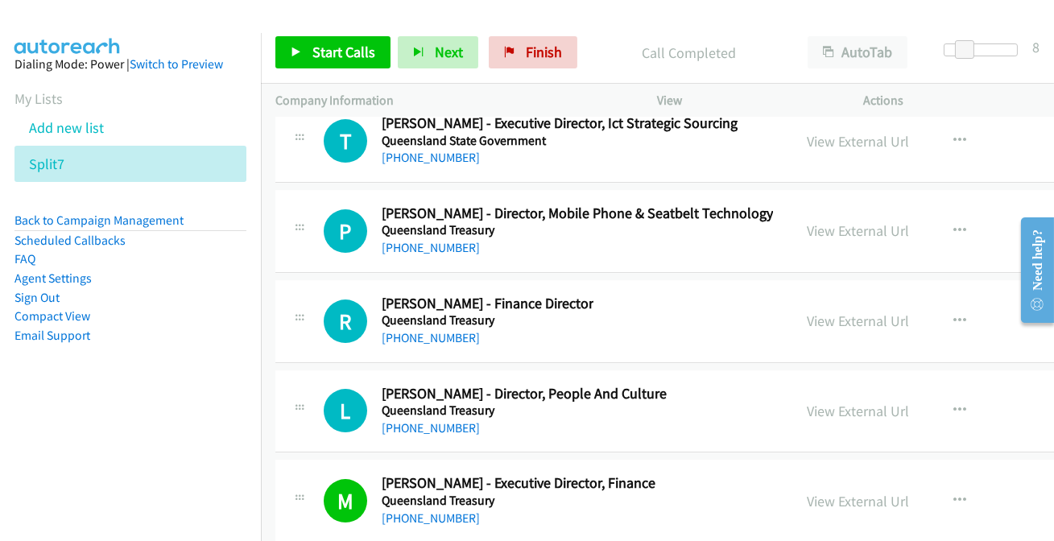
scroll to position [21801, 0]
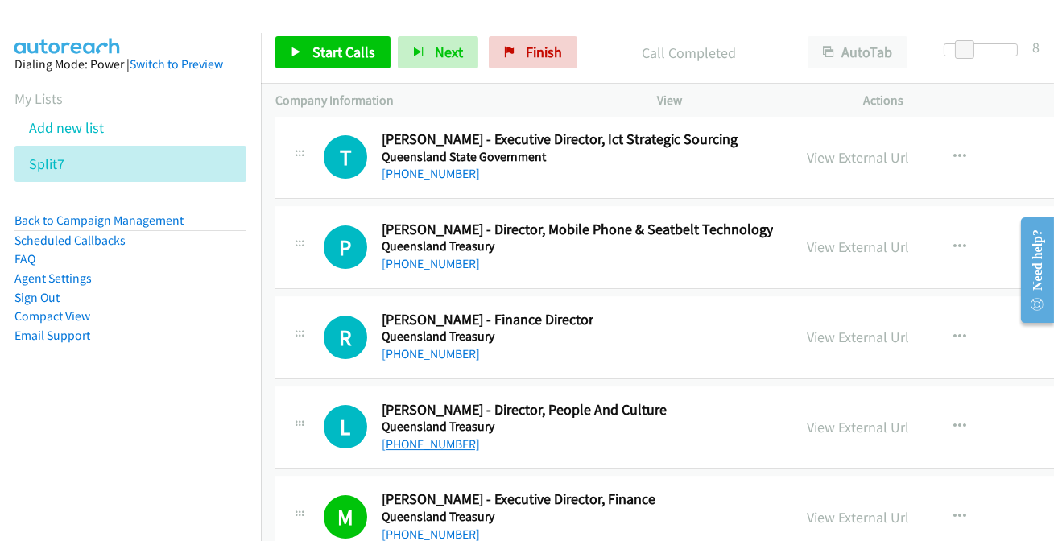
click at [450, 437] on link "+61 459 855 920" at bounding box center [431, 444] width 98 height 15
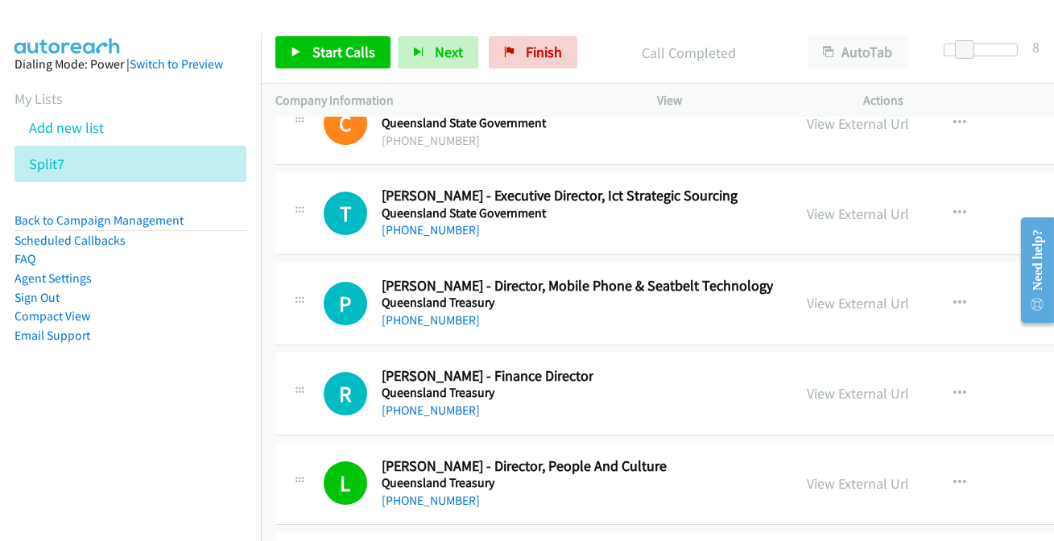
scroll to position [21727, 0]
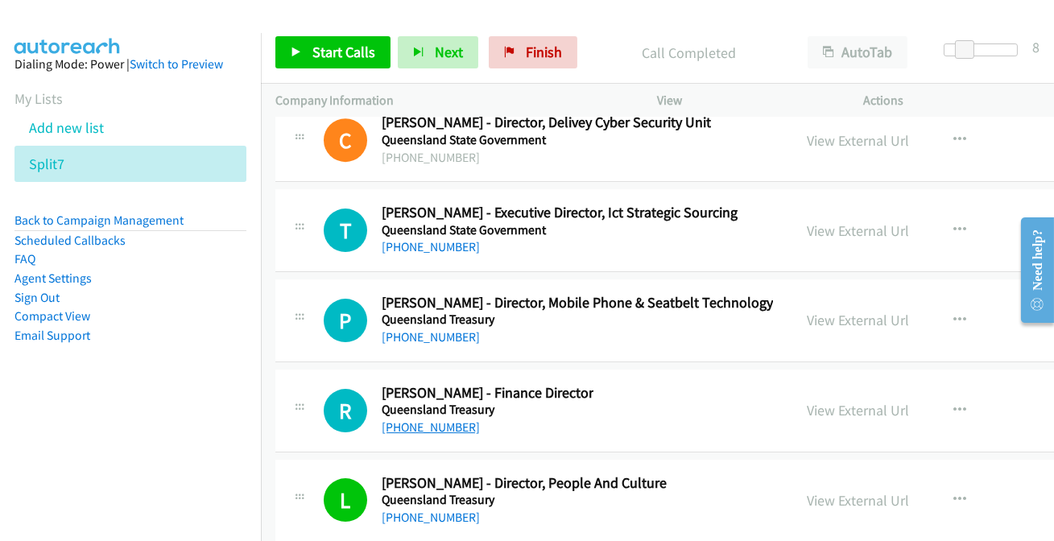
click at [435, 420] on link "+61 417 974 689" at bounding box center [431, 427] width 98 height 15
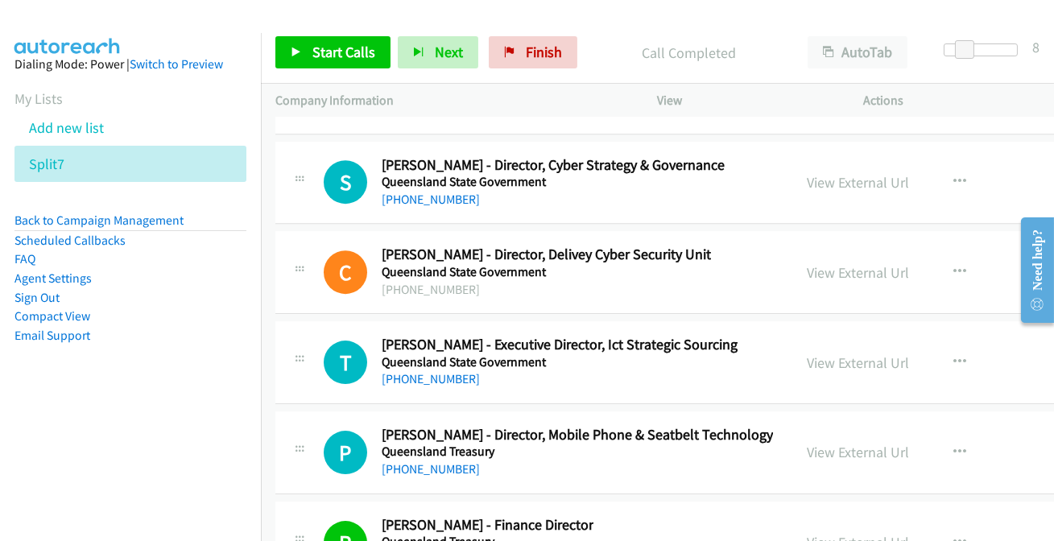
scroll to position [21581, 0]
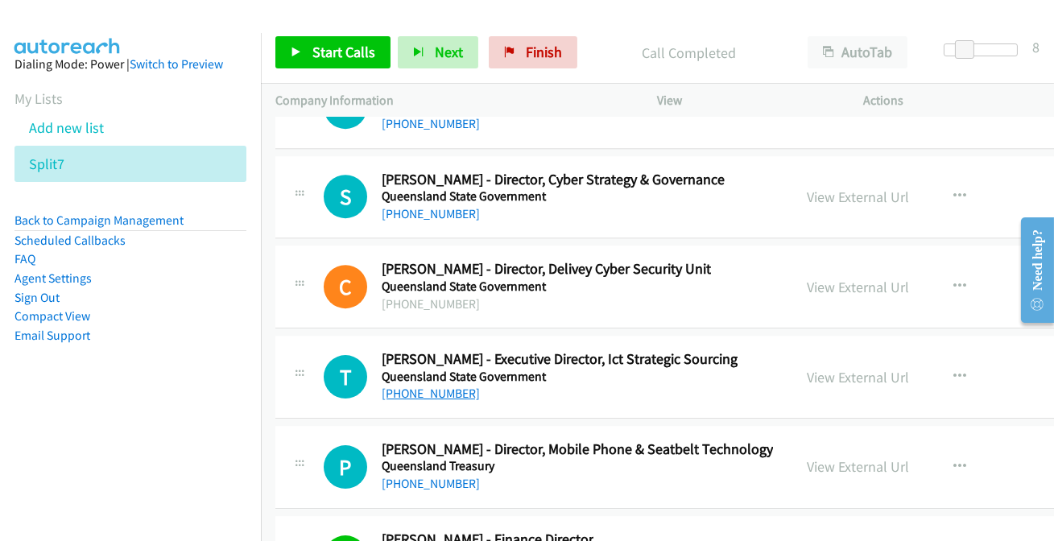
click at [440, 386] on link "+61 7 3328 4811" at bounding box center [431, 393] width 98 height 15
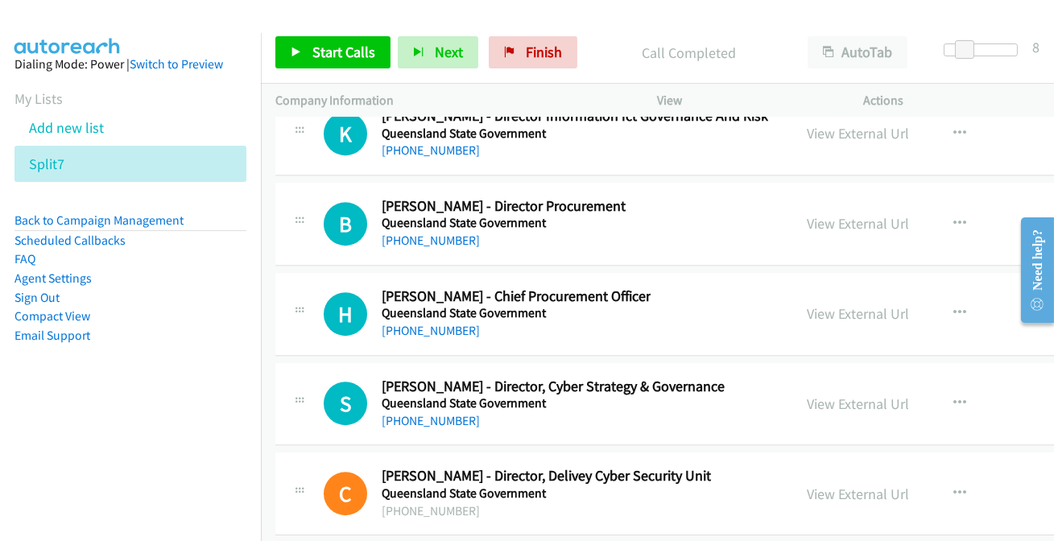
scroll to position [21362, 0]
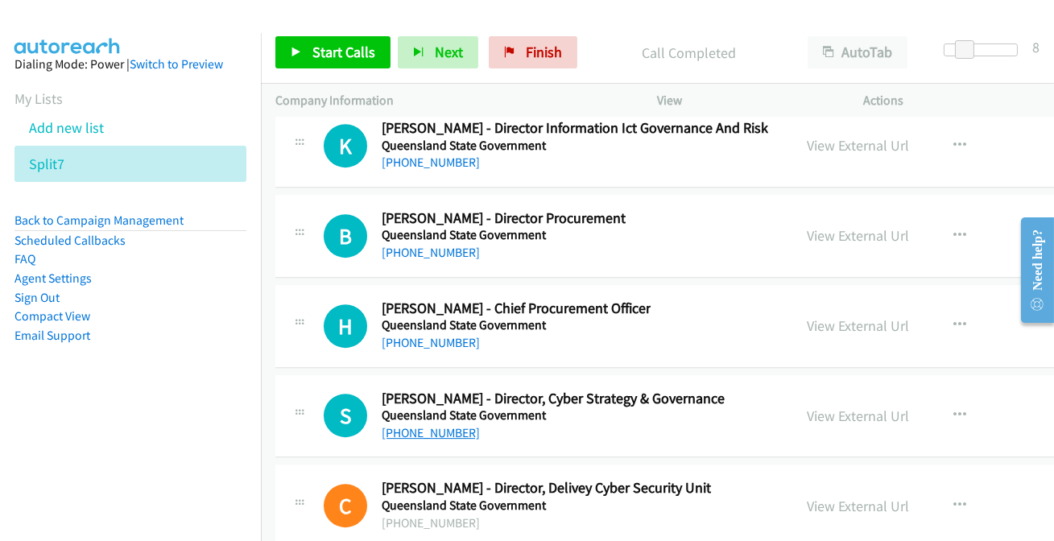
click at [433, 425] on link "+61 7 3892 1757" at bounding box center [431, 432] width 98 height 15
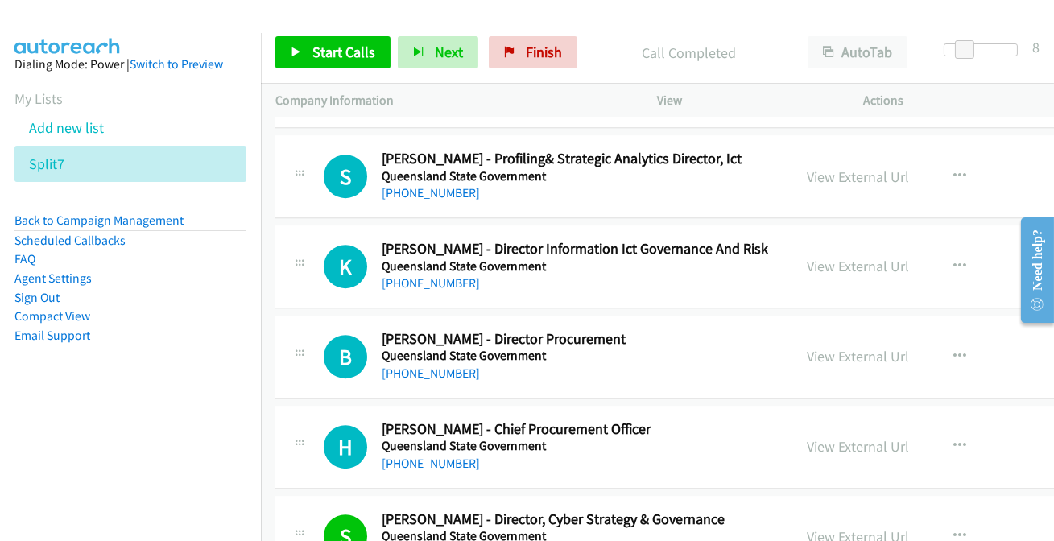
scroll to position [21215, 0]
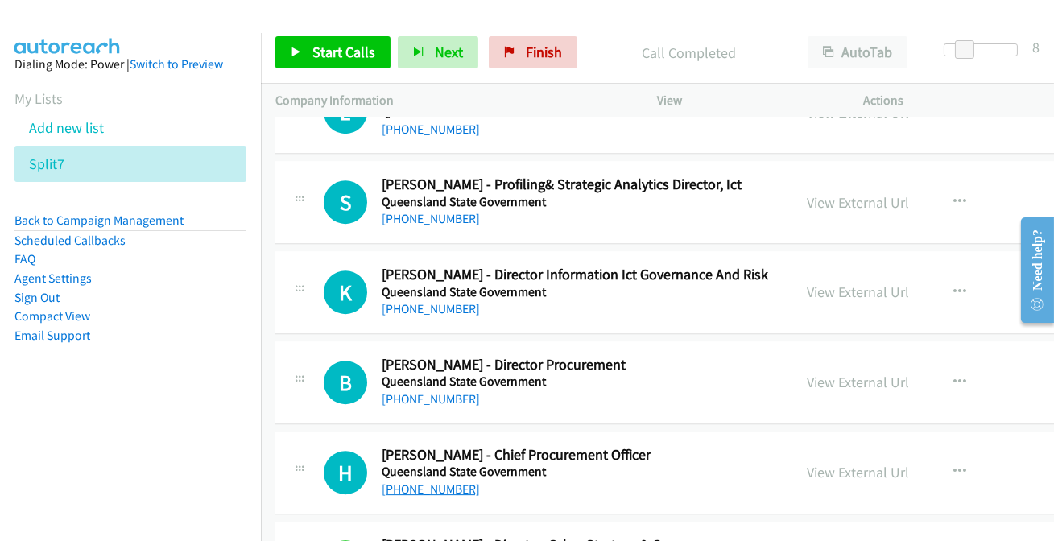
click at [441, 482] on link "+64 21 251 6735" at bounding box center [431, 489] width 98 height 15
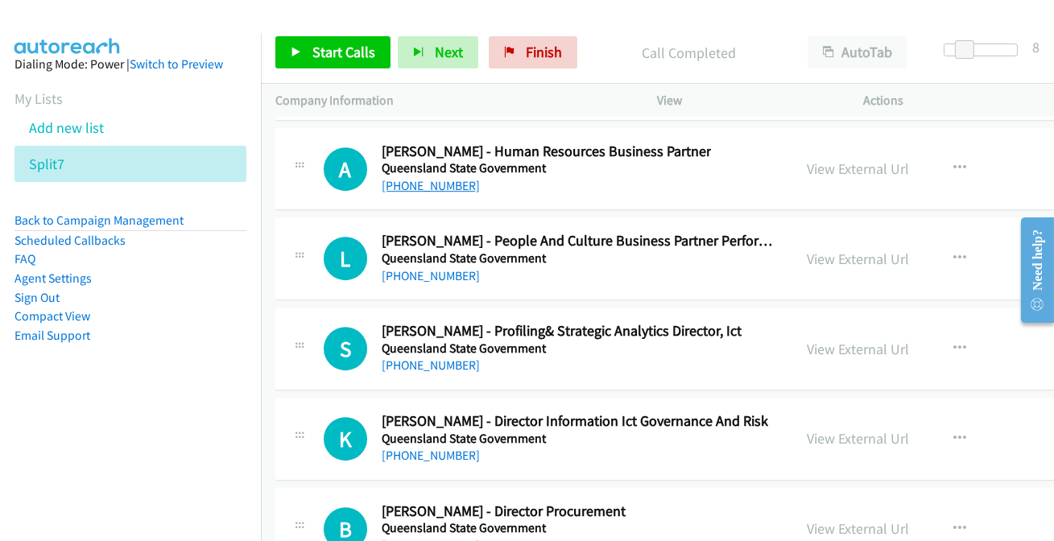
click at [450, 178] on link "+61 433 425 968" at bounding box center [431, 185] width 98 height 15
click at [451, 358] on link "+61 7 3215 3938" at bounding box center [431, 365] width 98 height 15
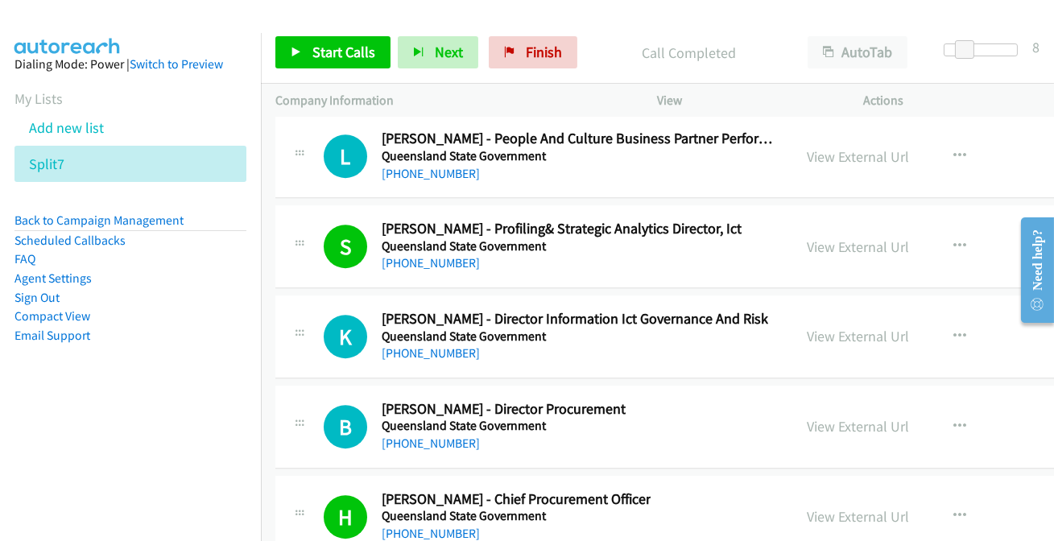
scroll to position [21215, 0]
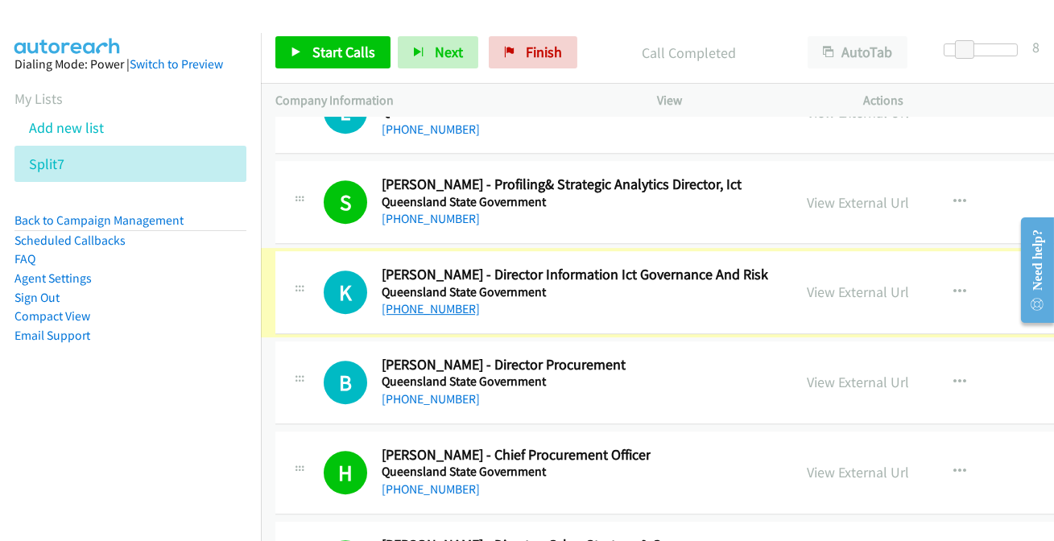
click at [441, 301] on link "+61 7 3022 6100" at bounding box center [431, 308] width 98 height 15
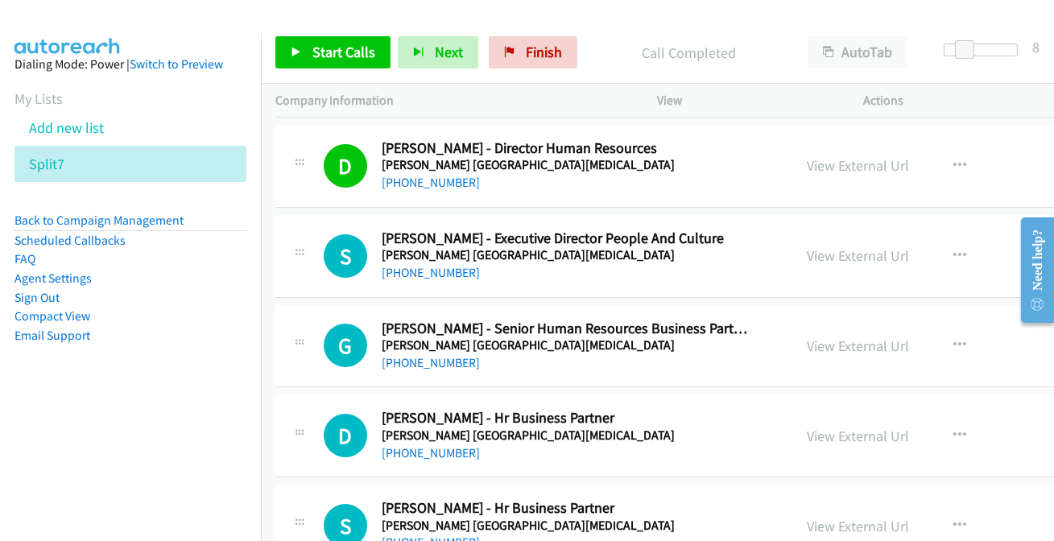
scroll to position [292, 0]
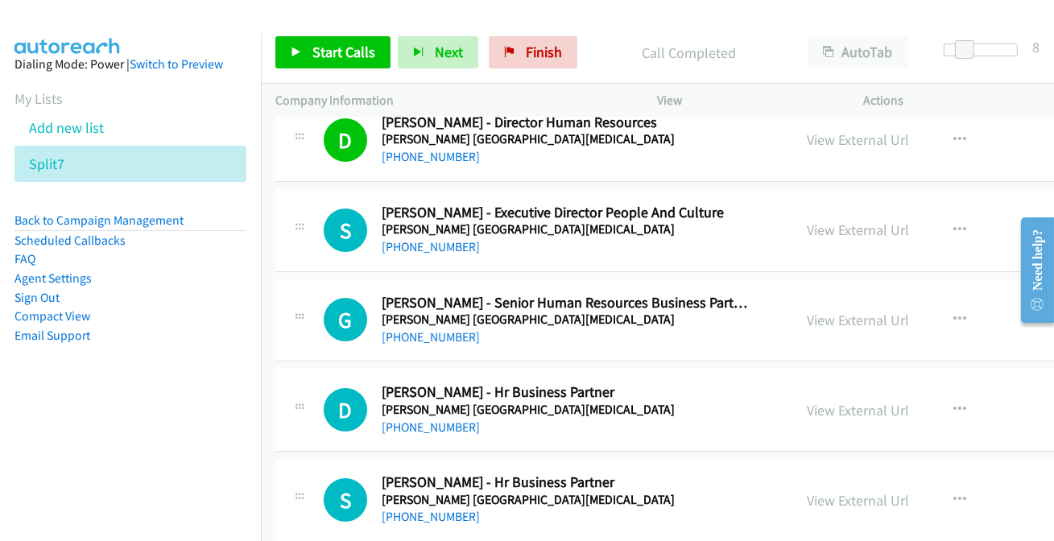
click at [430, 247] on link "+61 476 883 986" at bounding box center [431, 246] width 98 height 15
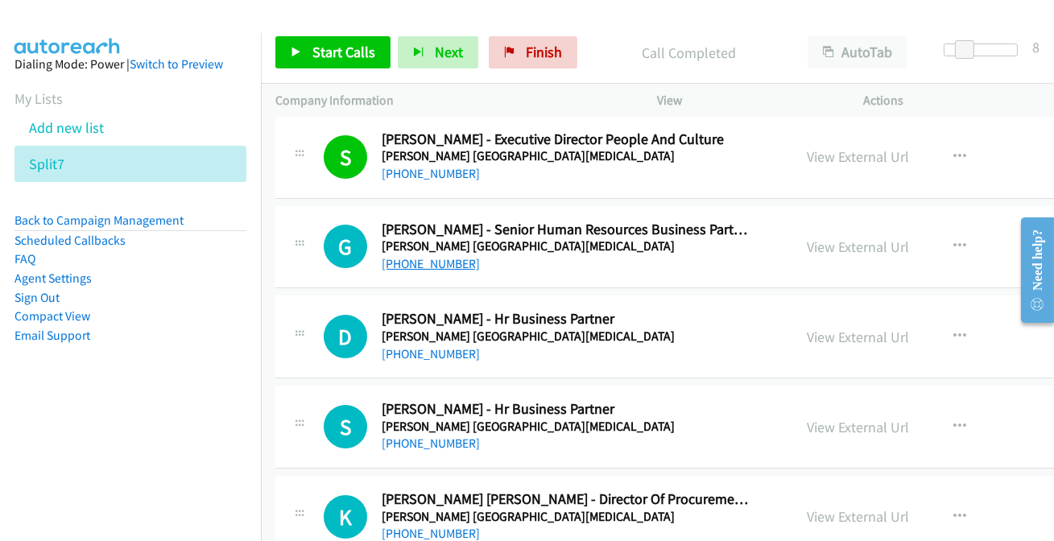
click at [423, 259] on link "+61 466 422 708" at bounding box center [431, 263] width 98 height 15
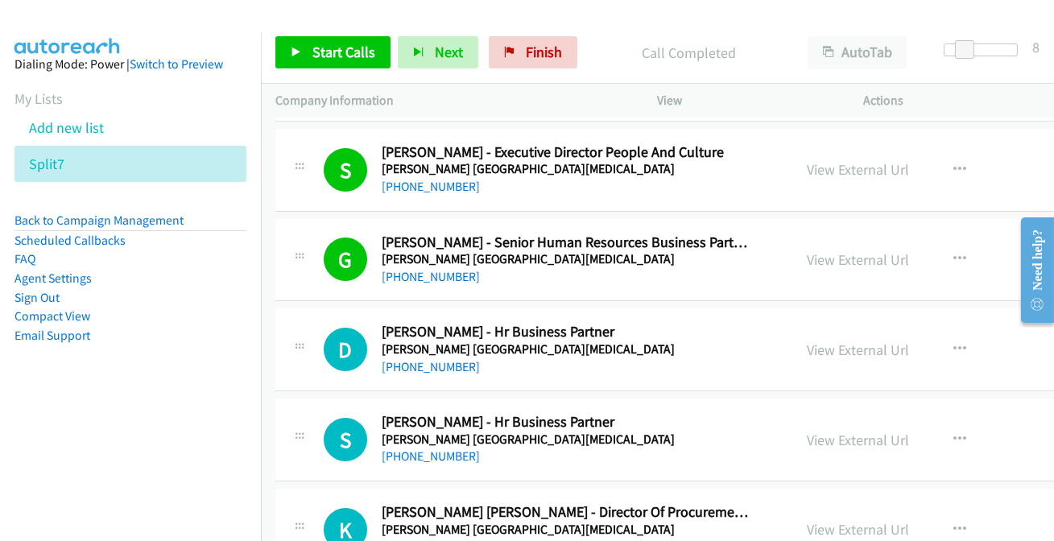
scroll to position [439, 0]
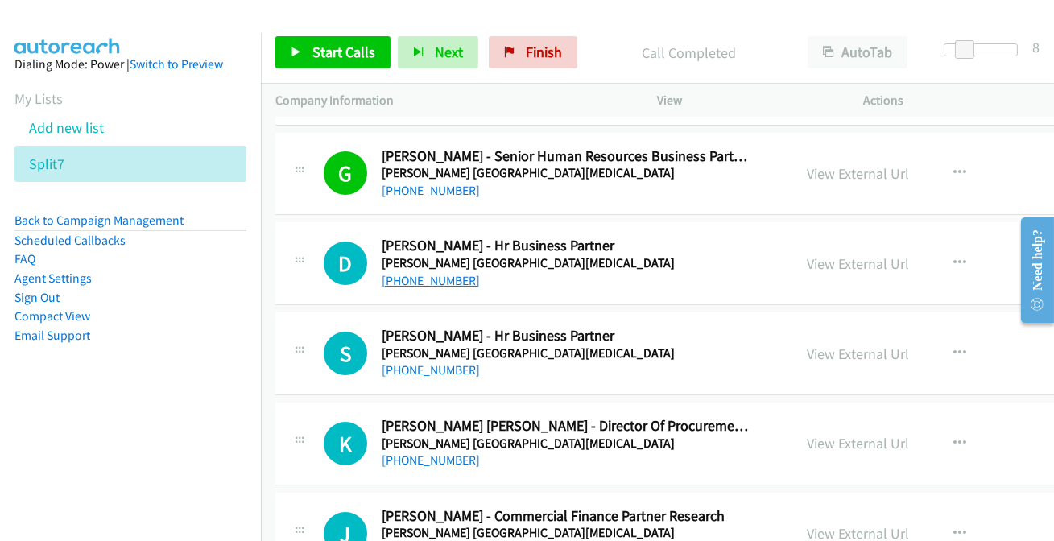
click at [443, 281] on link "+61 408 877 975" at bounding box center [431, 280] width 98 height 15
click at [431, 366] on link "+61 408 121 743" at bounding box center [431, 369] width 98 height 15
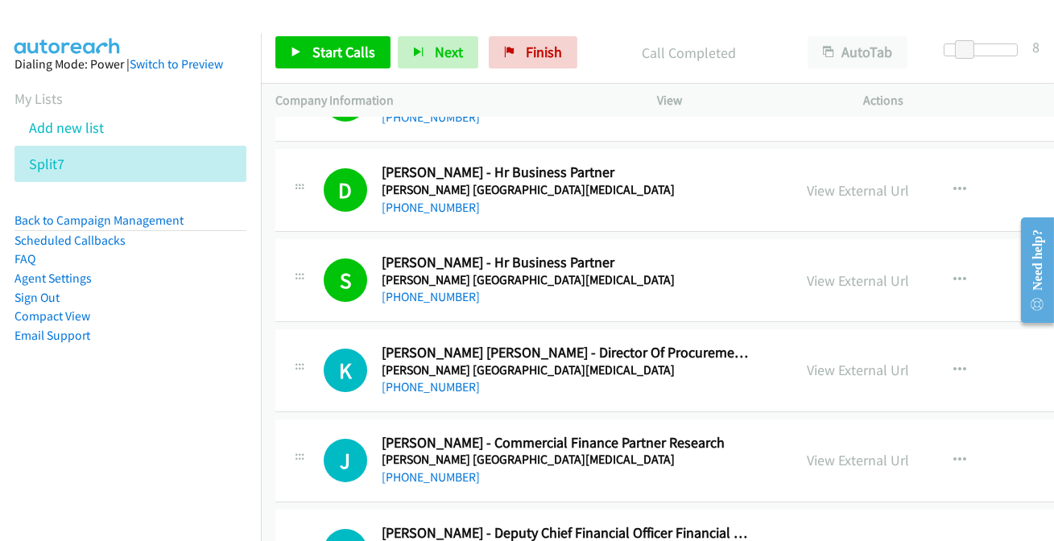
scroll to position [586, 0]
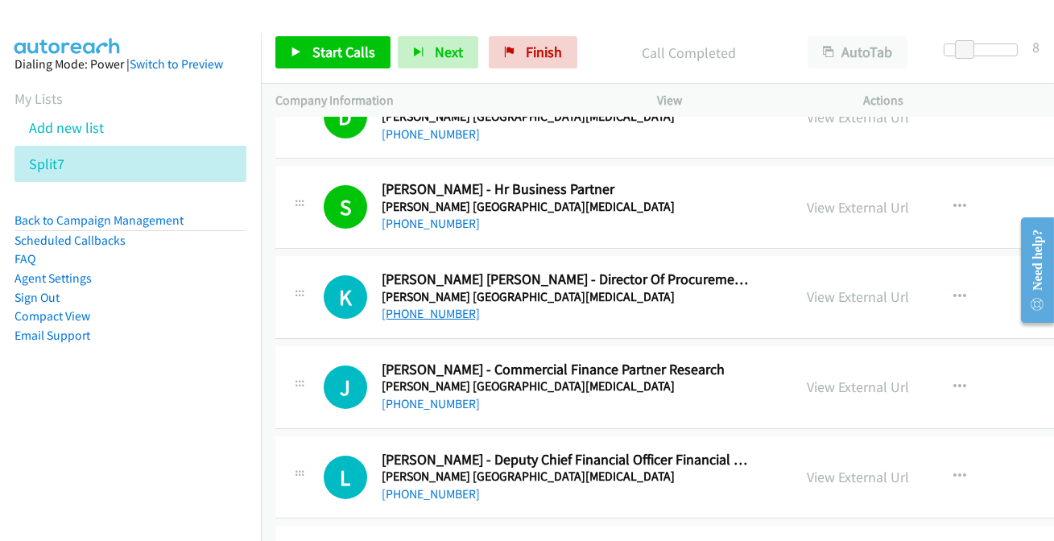
click at [445, 316] on link "+61 404 098 161" at bounding box center [431, 313] width 98 height 15
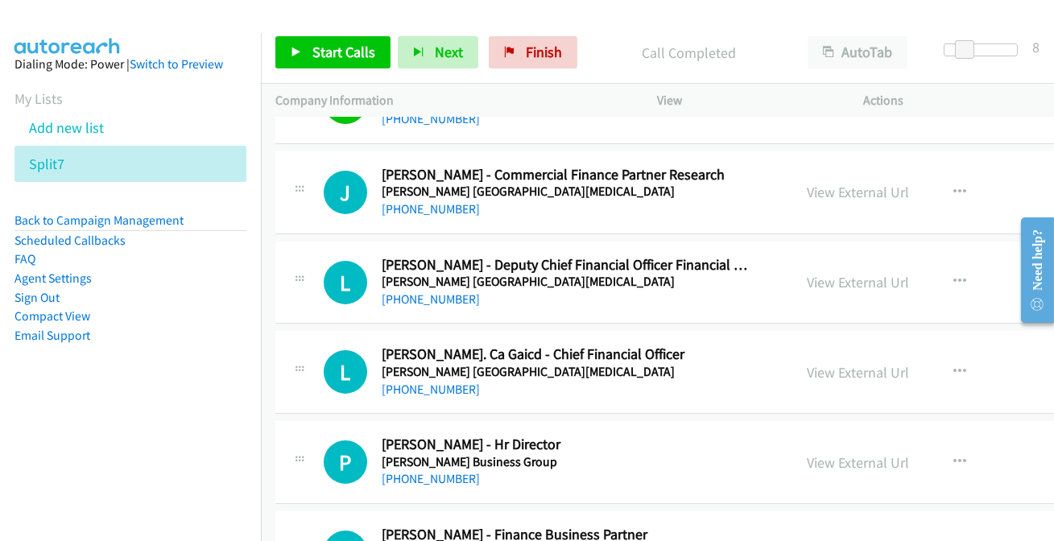
scroll to position [805, 0]
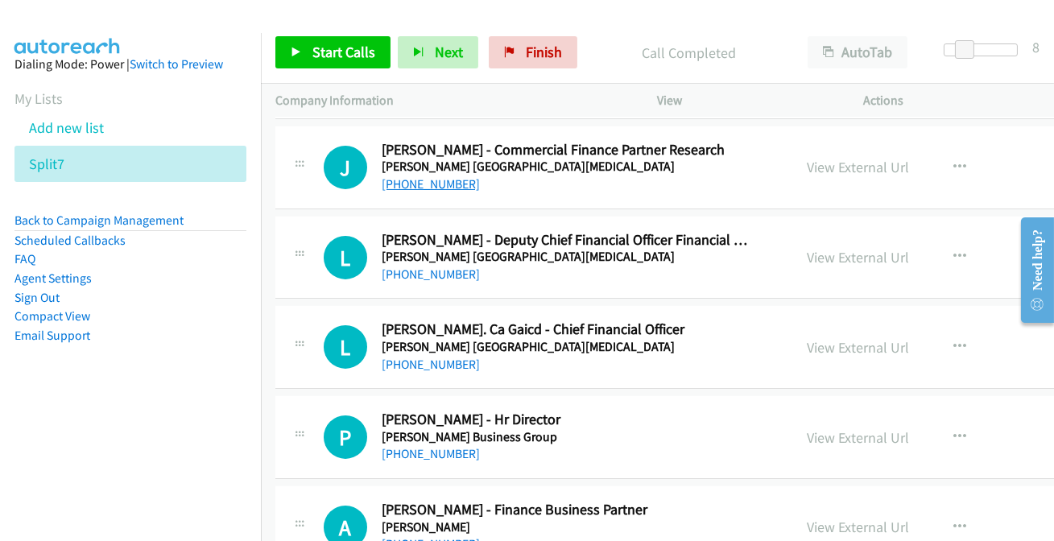
click at [435, 176] on link "+61 3 8559 6096" at bounding box center [431, 183] width 98 height 15
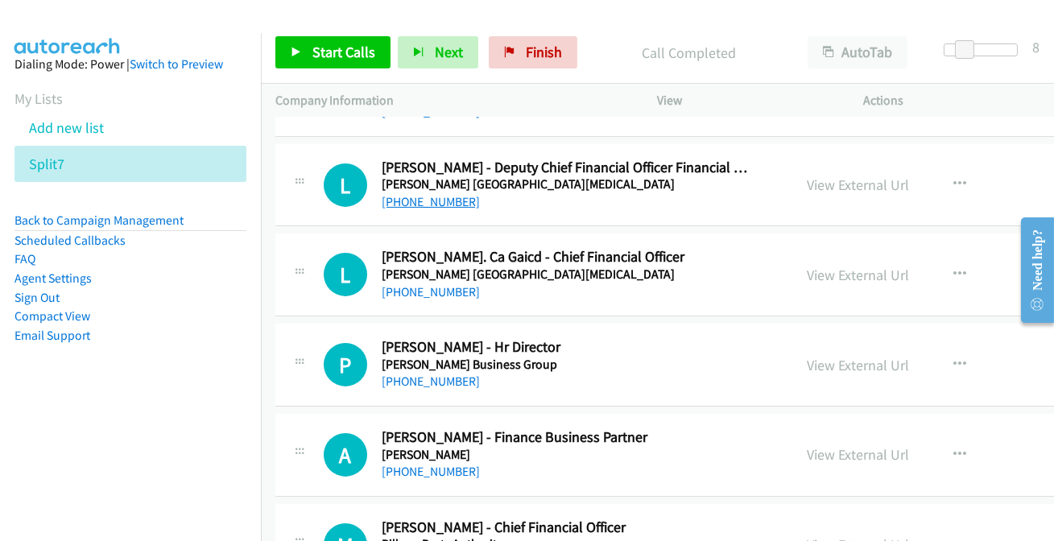
click at [417, 199] on link "+61 427 999 314" at bounding box center [431, 201] width 98 height 15
click at [429, 286] on link "+61 401 693 272" at bounding box center [431, 291] width 98 height 15
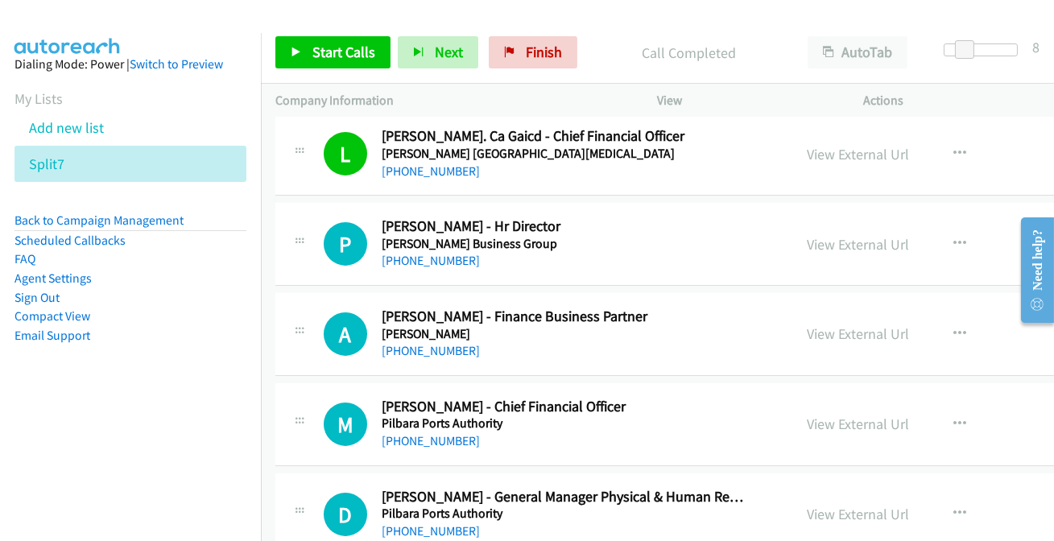
scroll to position [1025, 0]
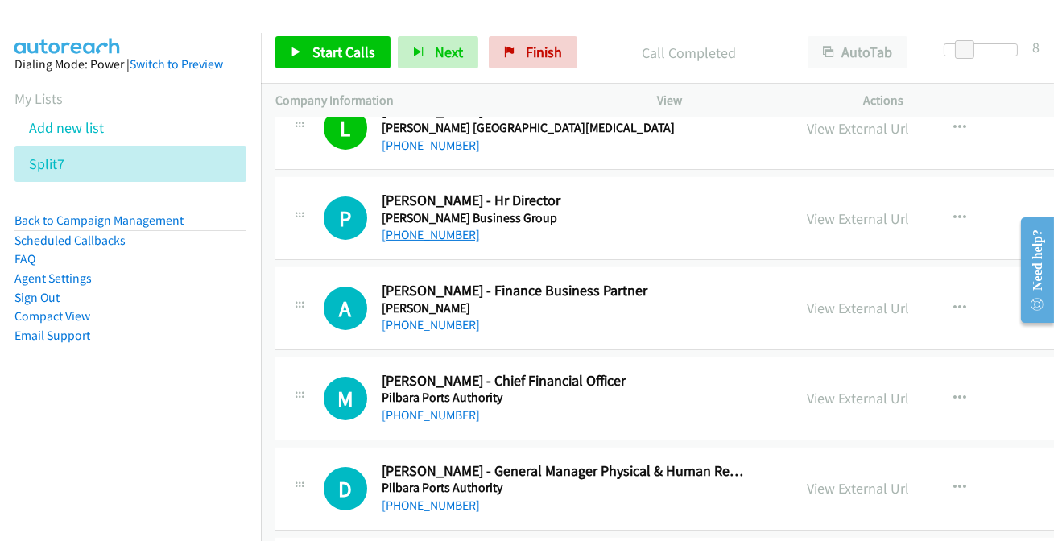
click at [435, 238] on link "+61 424 128 757" at bounding box center [431, 234] width 98 height 15
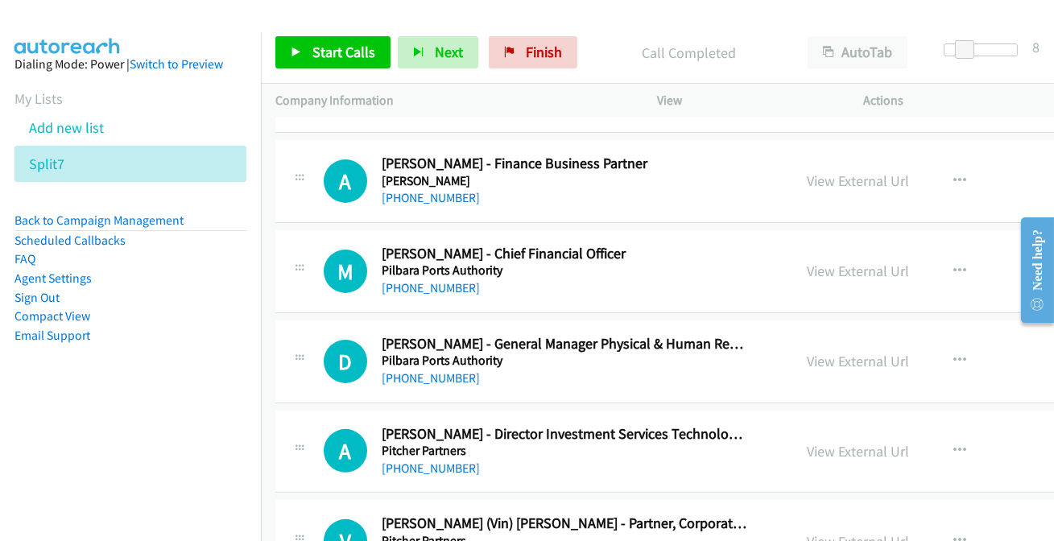
scroll to position [1171, 0]
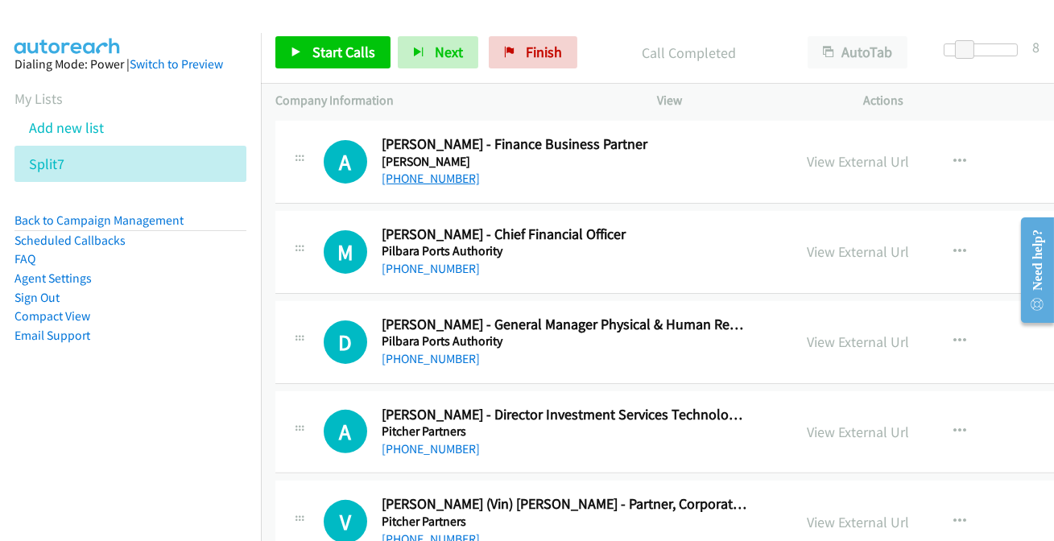
click at [410, 173] on link "+64 27 703 0246" at bounding box center [431, 178] width 98 height 15
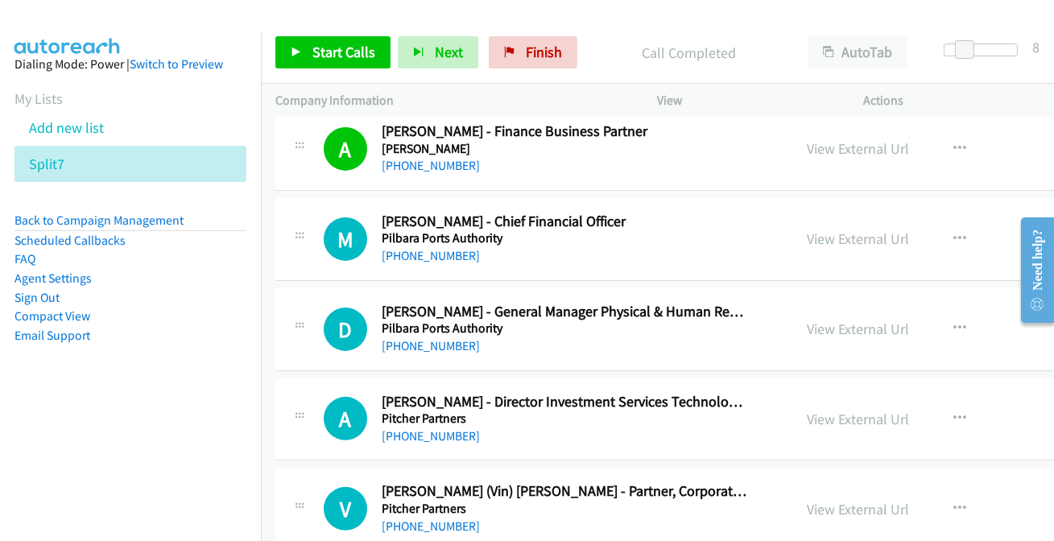
scroll to position [1244, 0]
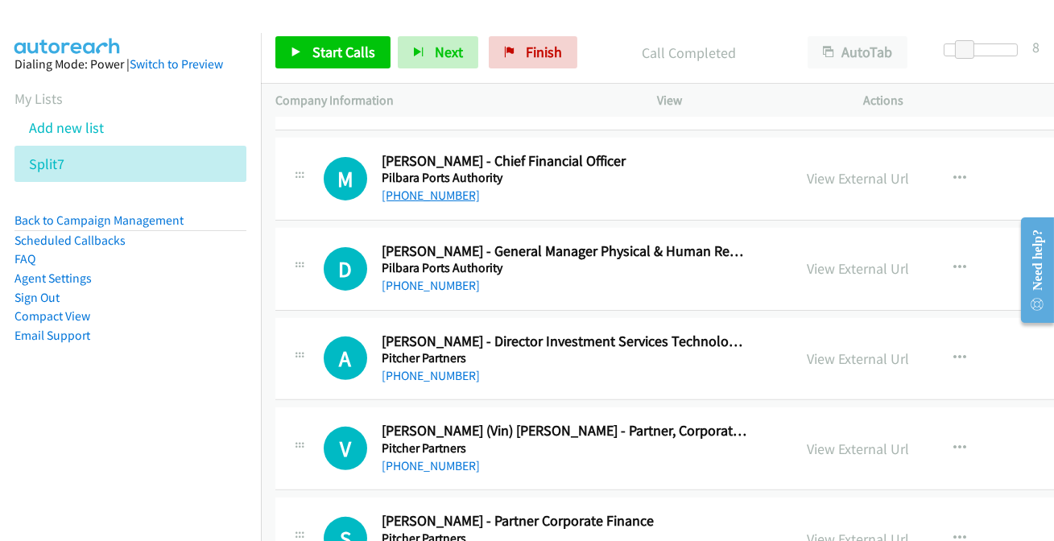
click at [433, 190] on link "+61 427 598 694" at bounding box center [431, 195] width 98 height 15
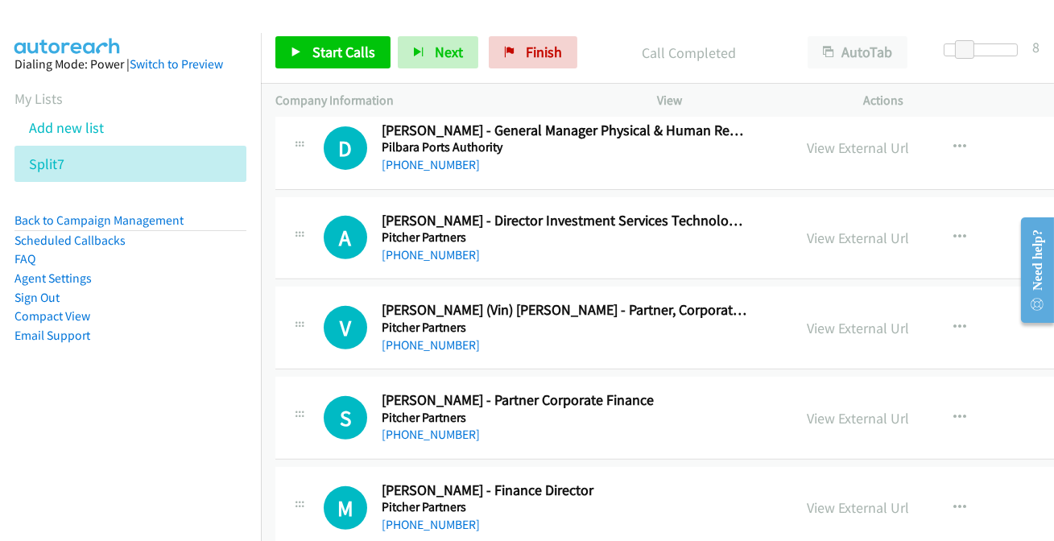
scroll to position [1391, 0]
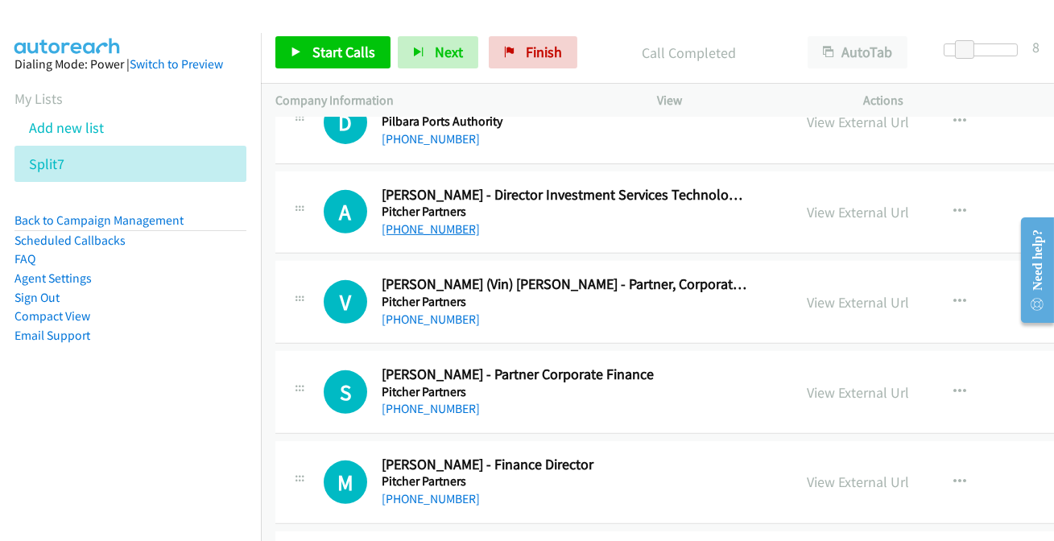
click at [424, 222] on link "+61 3 8610 5267" at bounding box center [431, 229] width 98 height 15
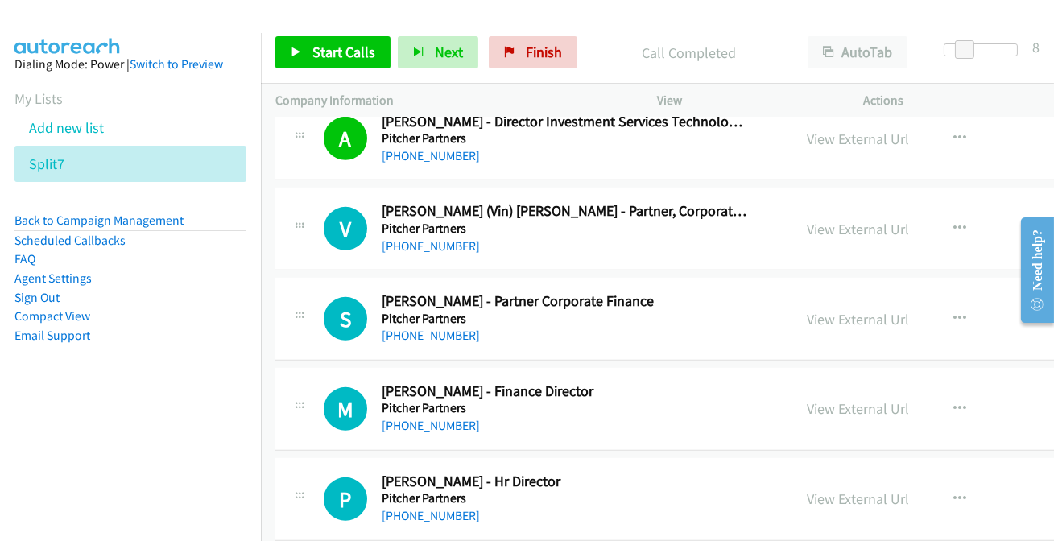
scroll to position [1538, 0]
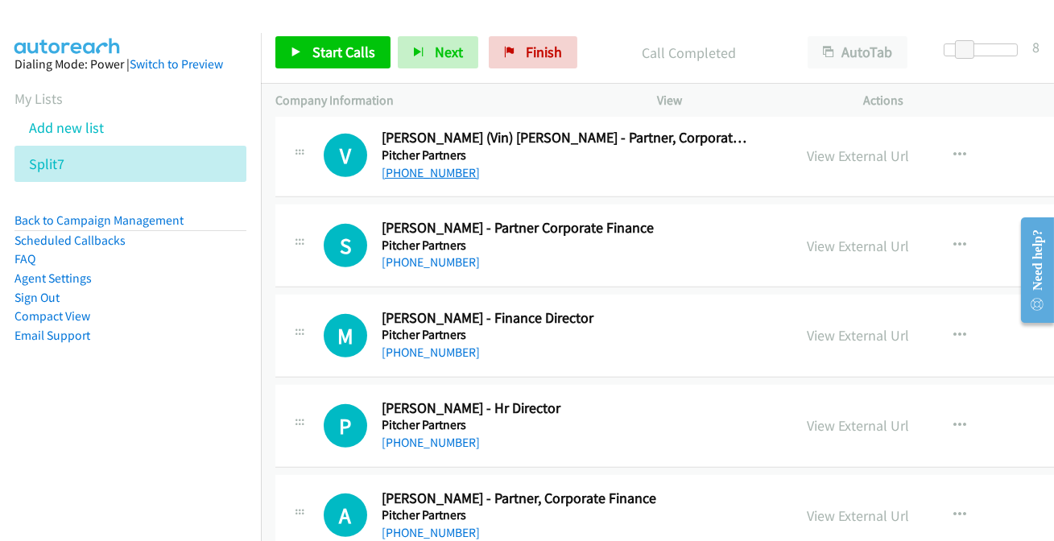
drag, startPoint x: 443, startPoint y: 174, endPoint x: 444, endPoint y: 162, distance: 12.1
click at [436, 168] on link "+61 423 472 243" at bounding box center [431, 172] width 98 height 15
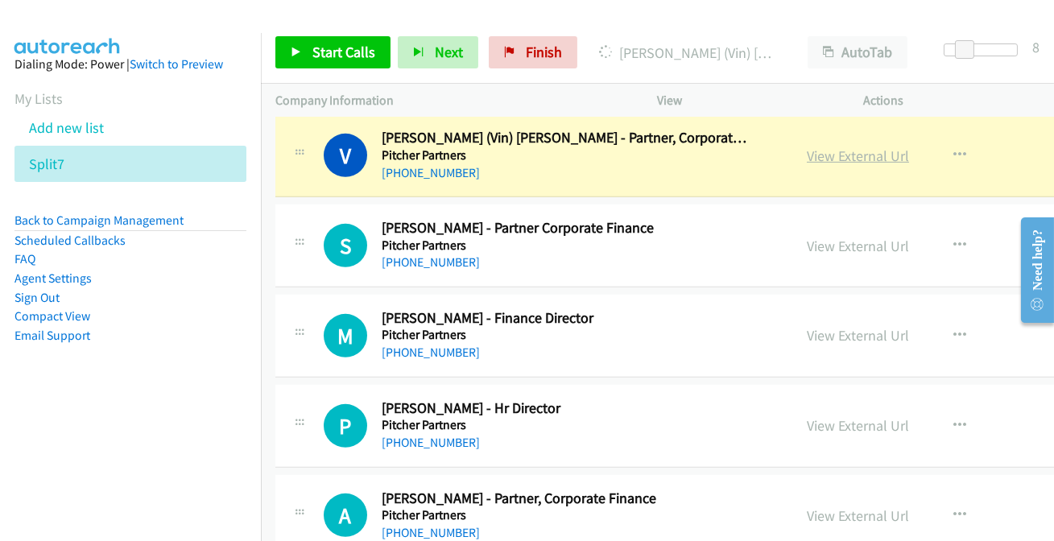
click at [830, 151] on link "View External Url" at bounding box center [858, 156] width 102 height 19
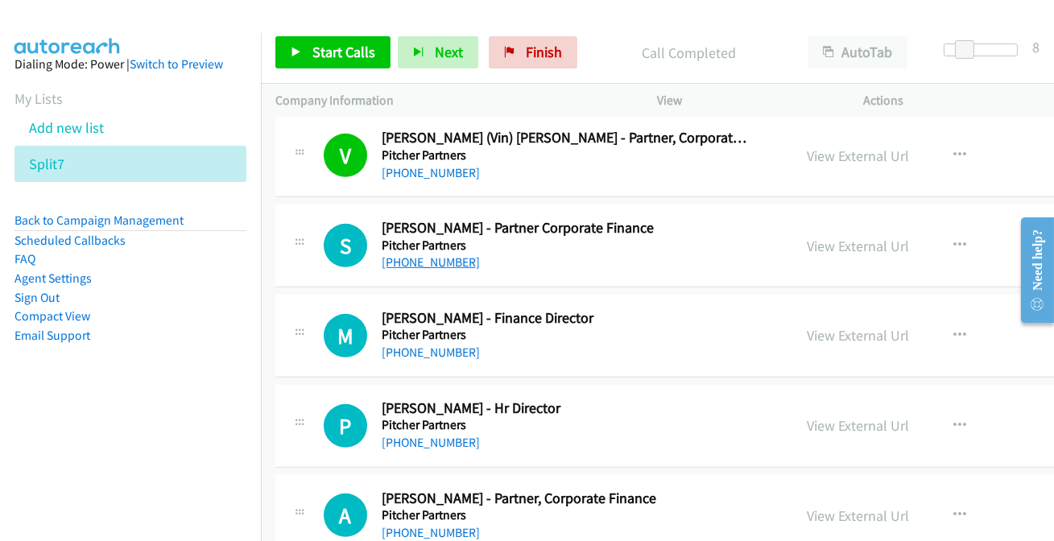
click at [443, 266] on link "+61 3 8612 9452" at bounding box center [431, 262] width 98 height 15
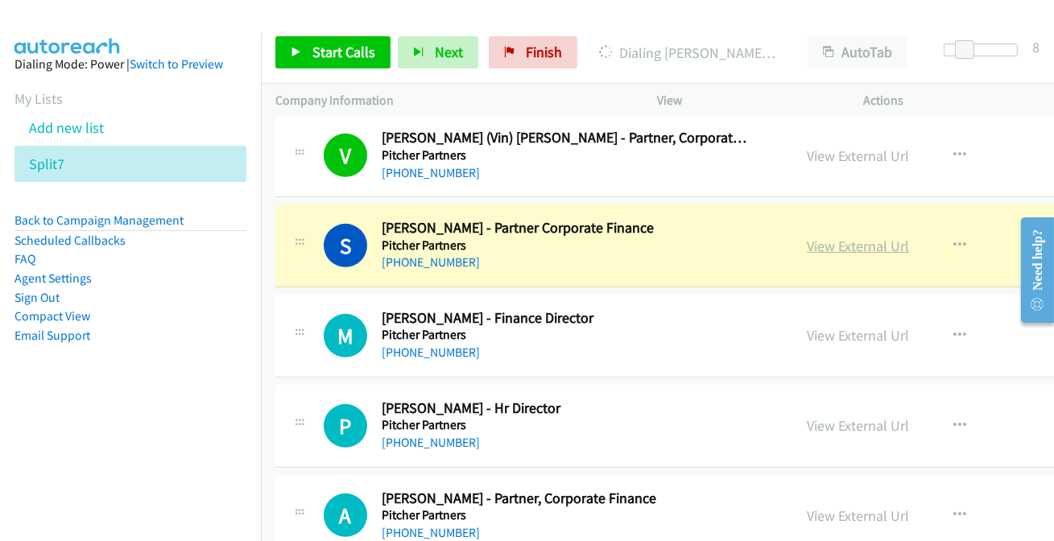
click at [839, 246] on link "View External Url" at bounding box center [858, 246] width 102 height 19
click at [830, 245] on link "View External Url" at bounding box center [858, 246] width 102 height 19
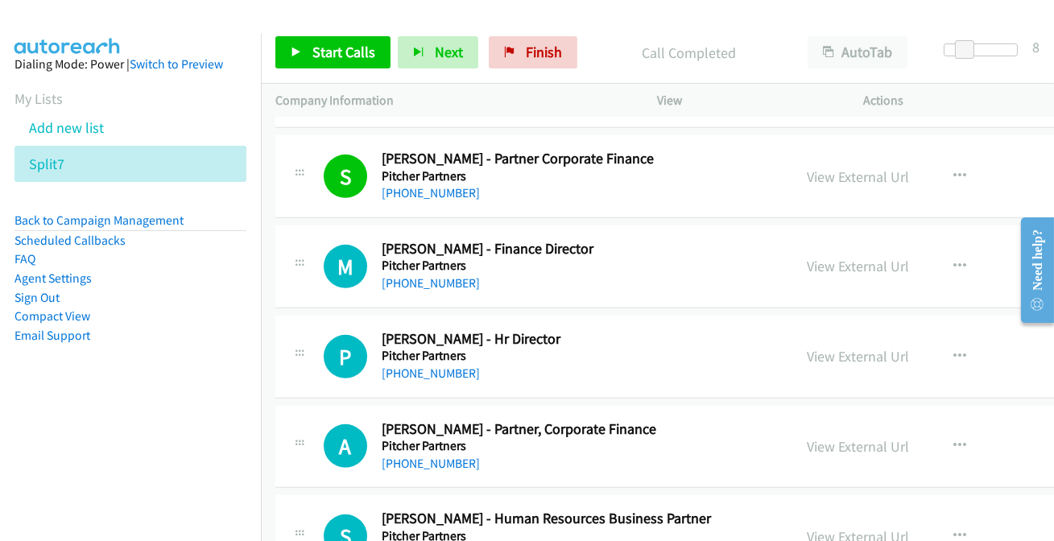
scroll to position [1611, 0]
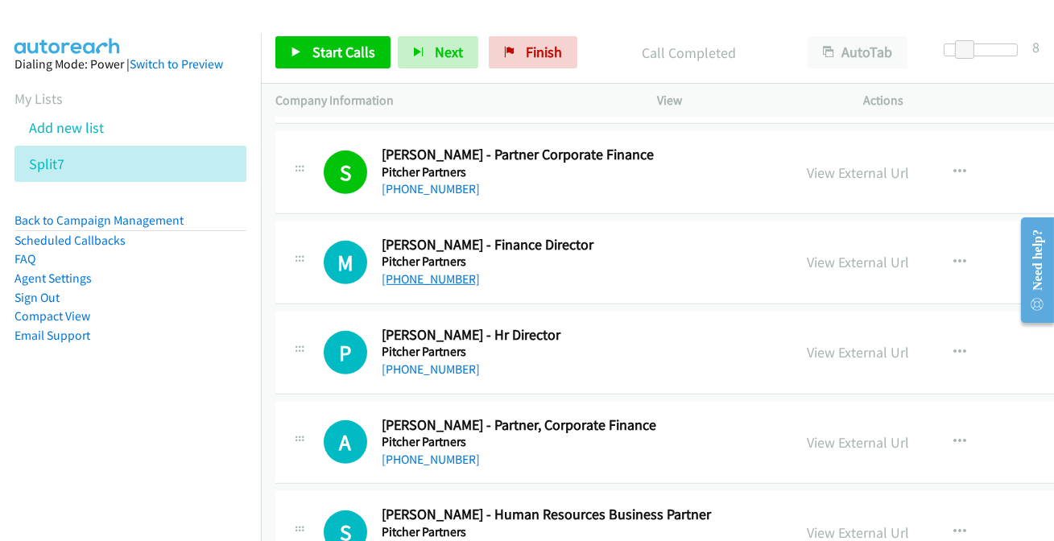
click at [413, 278] on link "+61 2 8236 7816" at bounding box center [431, 278] width 98 height 15
click at [428, 369] on link "+61 2 8236 7821" at bounding box center [431, 369] width 98 height 15
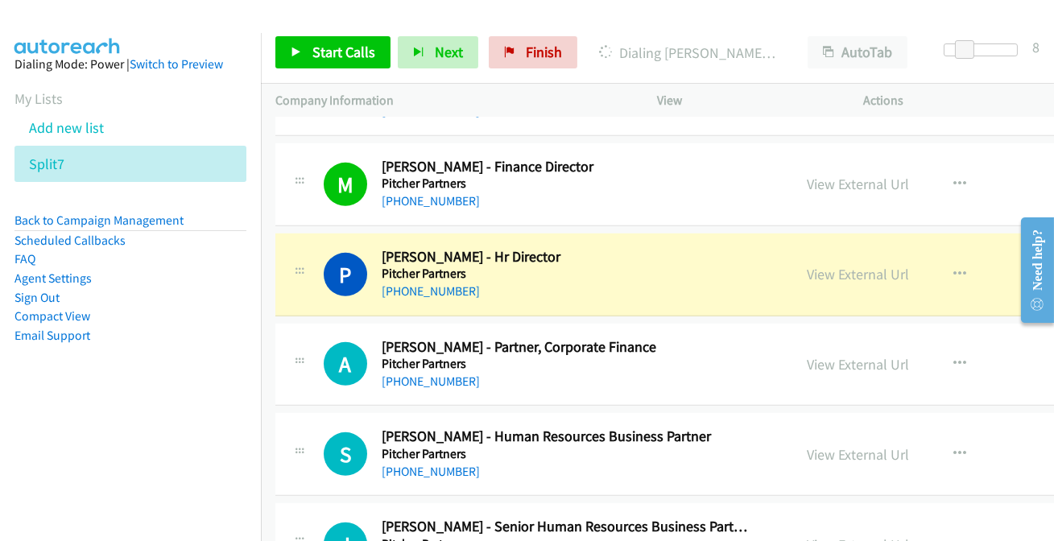
scroll to position [1757, 0]
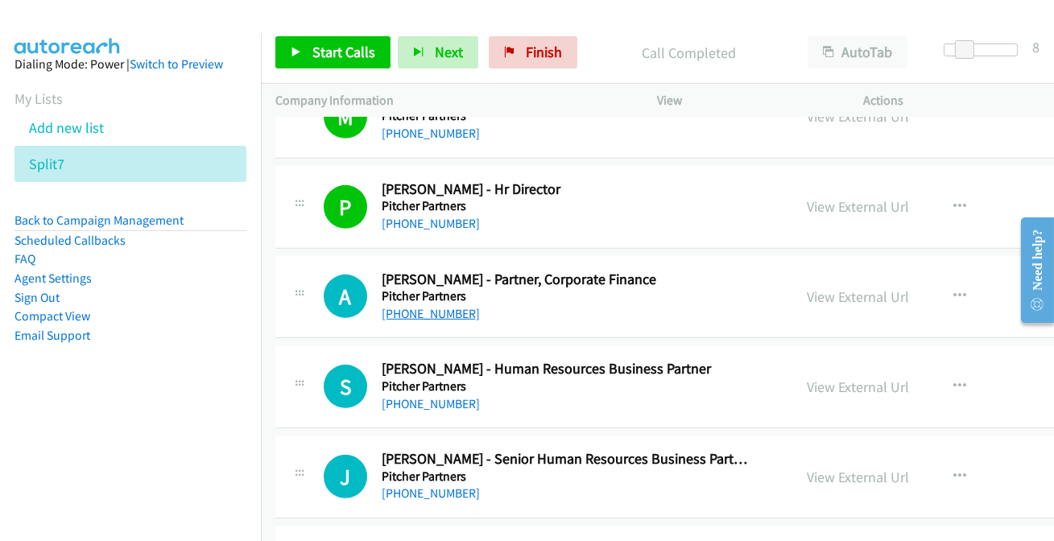
click at [441, 312] on link "+61 414 256 746" at bounding box center [431, 313] width 98 height 15
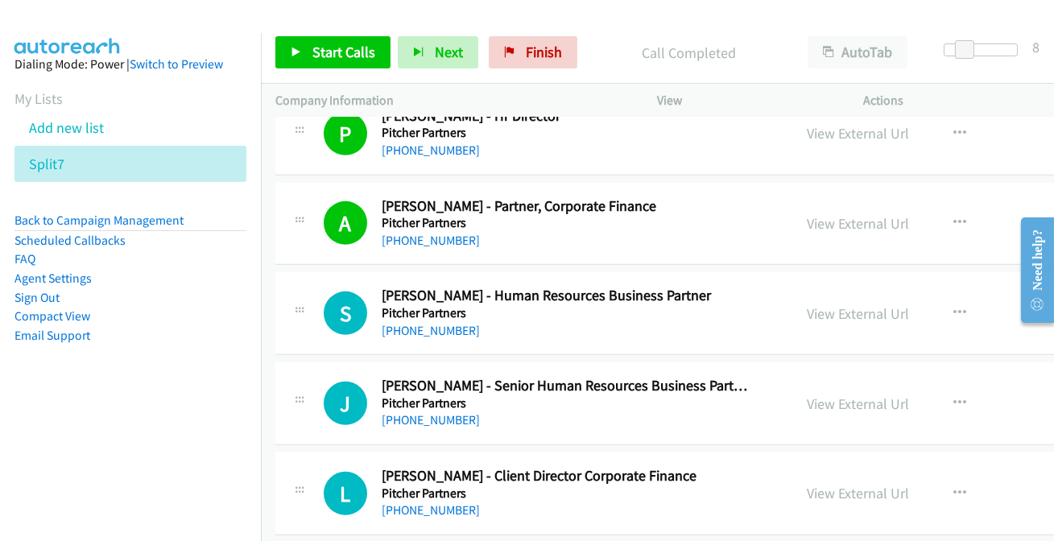
scroll to position [1977, 0]
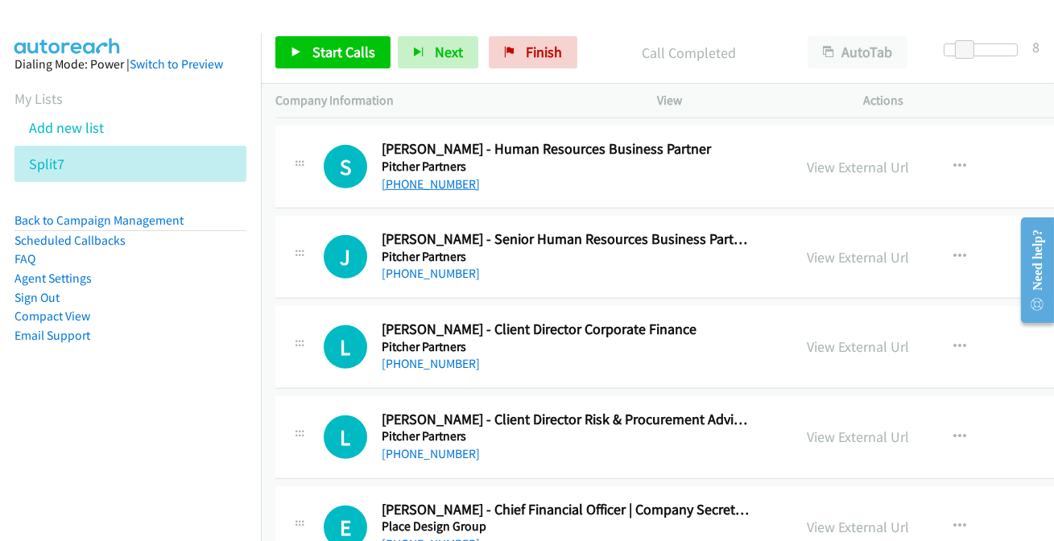
click at [426, 180] on link "+61 3 8610 5312" at bounding box center [431, 183] width 98 height 15
click at [410, 266] on link "+61 3 8610 5622" at bounding box center [431, 273] width 98 height 15
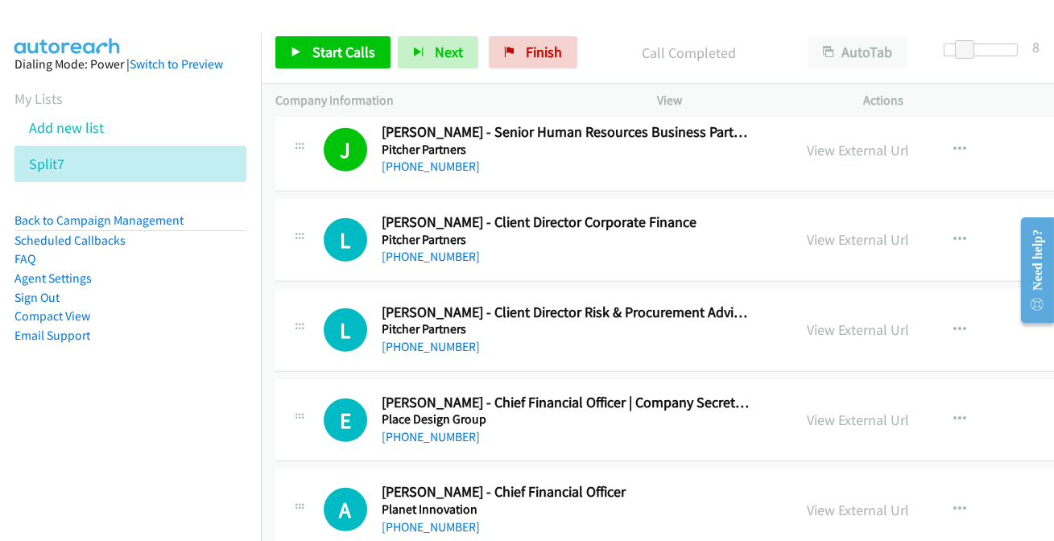
scroll to position [2050, 0]
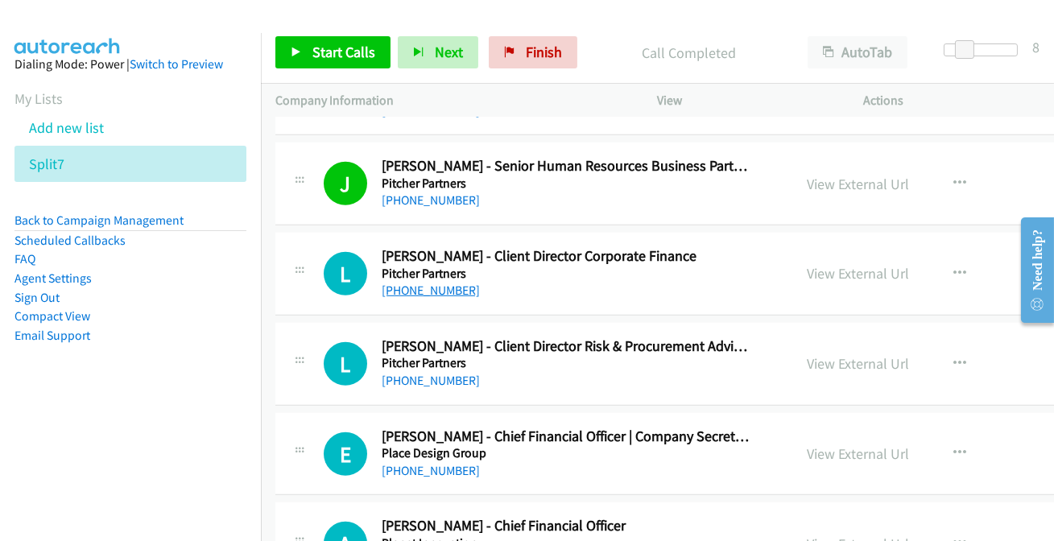
click at [425, 284] on link "+61 3 8612 9690" at bounding box center [431, 290] width 98 height 15
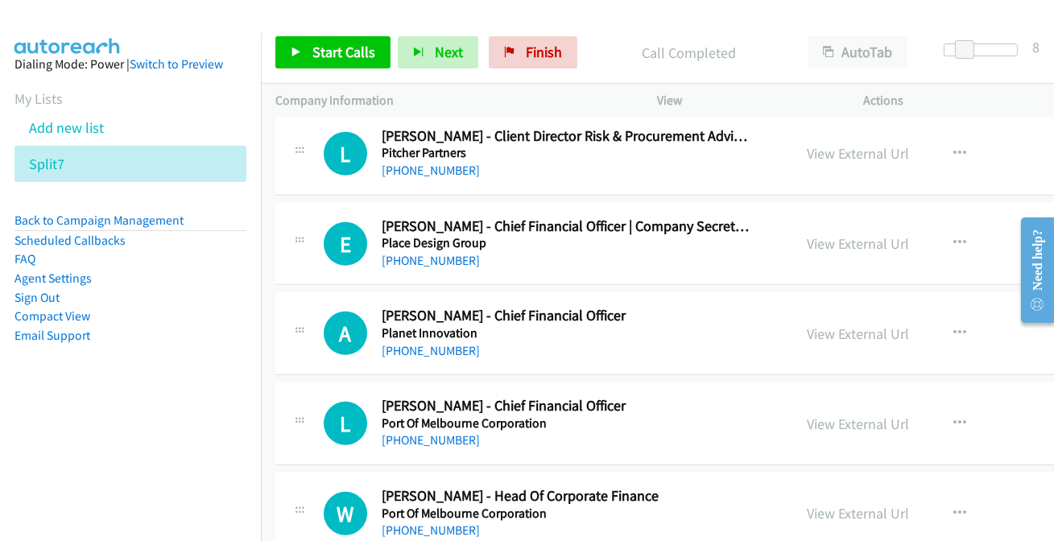
scroll to position [2270, 0]
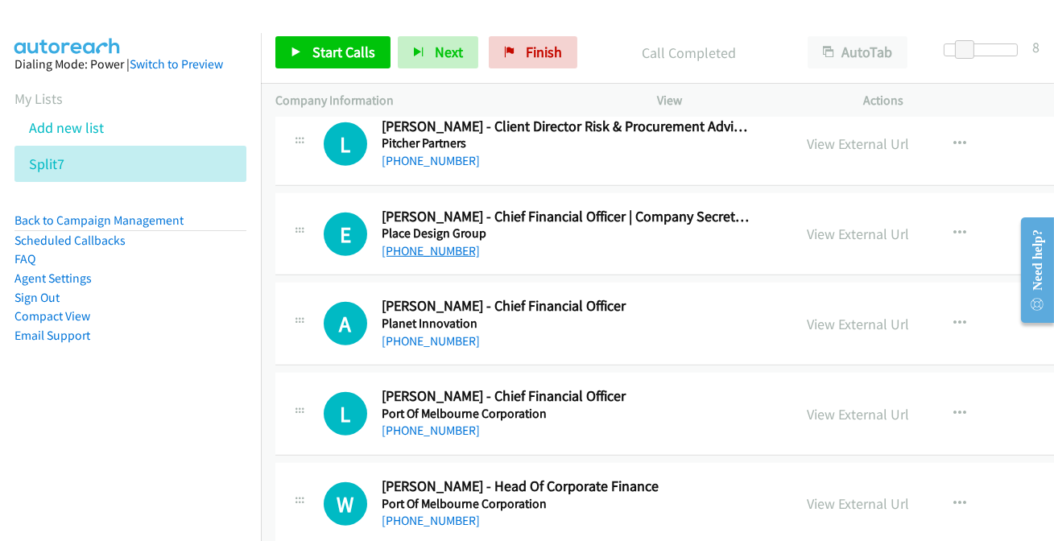
click at [416, 254] on link "+61 423 005 242" at bounding box center [431, 250] width 98 height 15
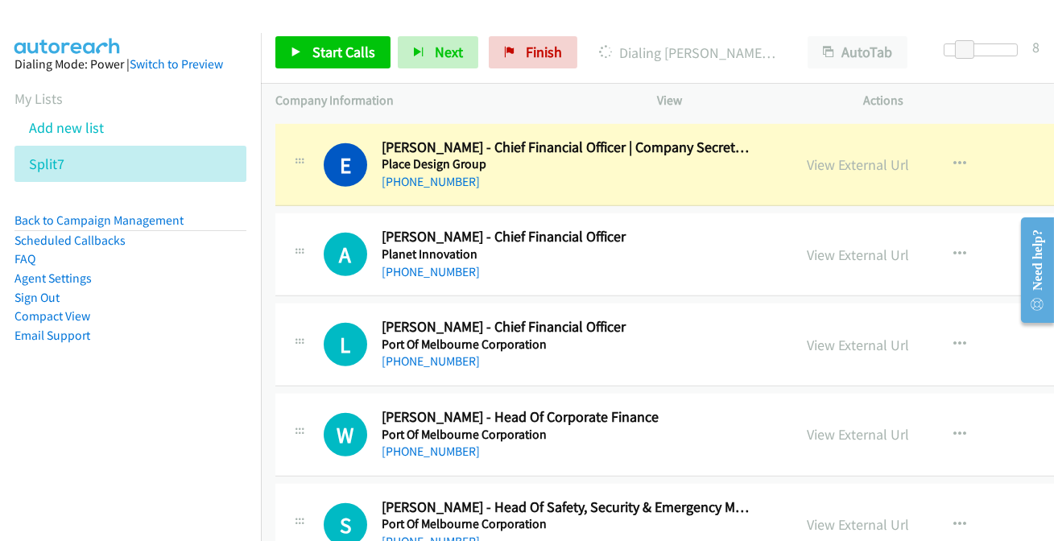
scroll to position [2343, 0]
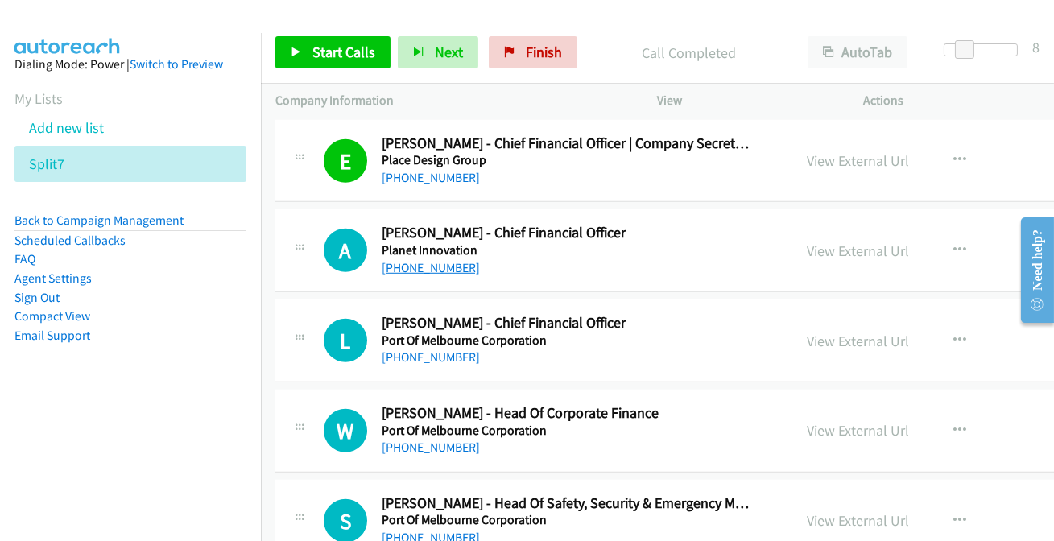
click at [416, 260] on link "+61 410 632 640" at bounding box center [431, 267] width 98 height 15
drag, startPoint x: 416, startPoint y: 256, endPoint x: 464, endPoint y: 266, distance: 49.3
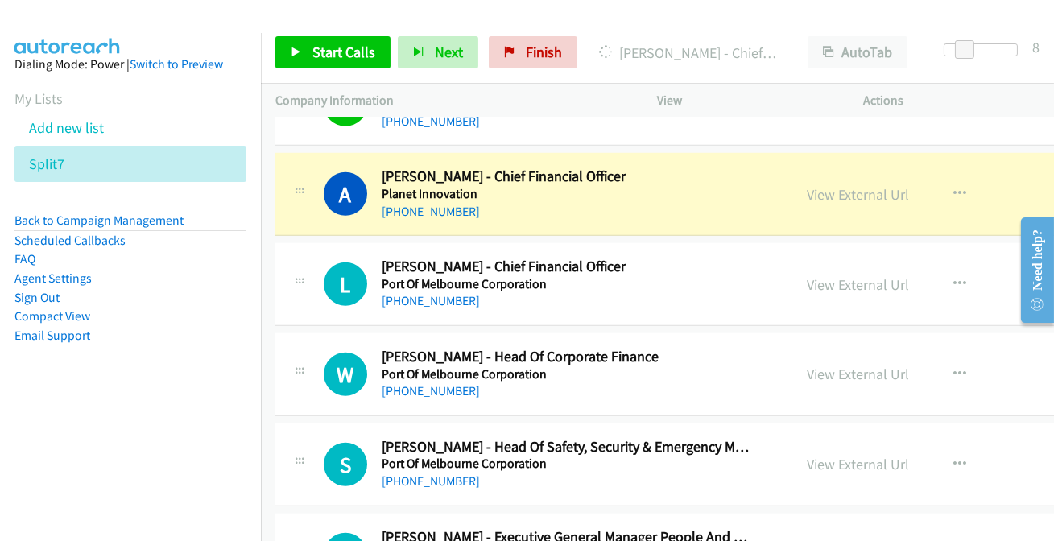
scroll to position [2416, 0]
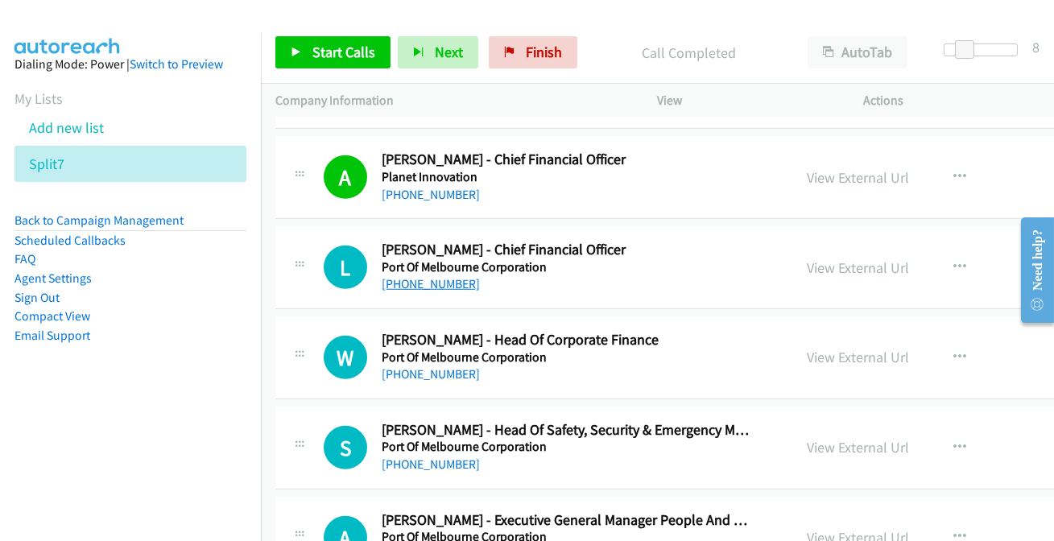
click at [424, 283] on link "+61 421 909 328" at bounding box center [431, 283] width 98 height 15
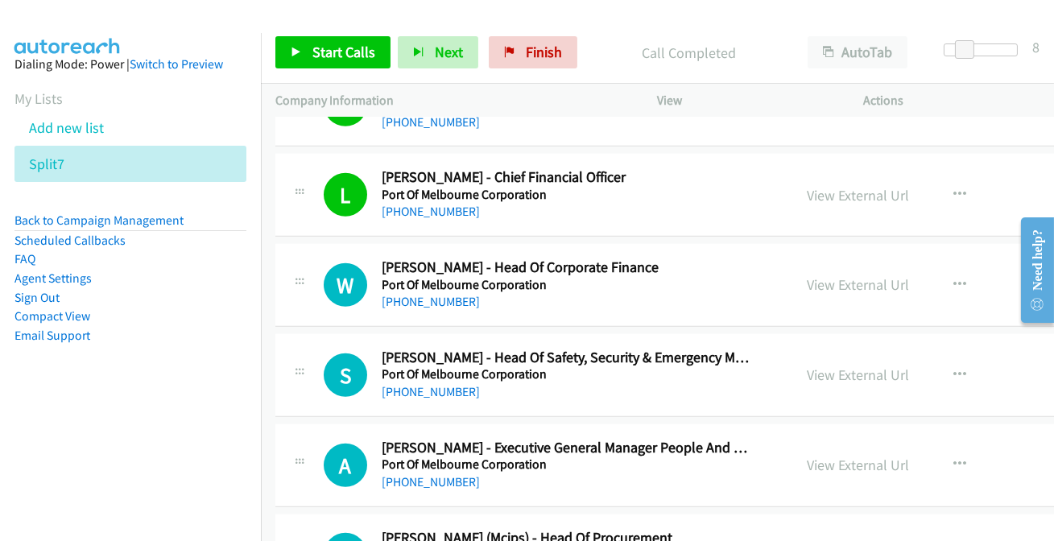
scroll to position [2562, 0]
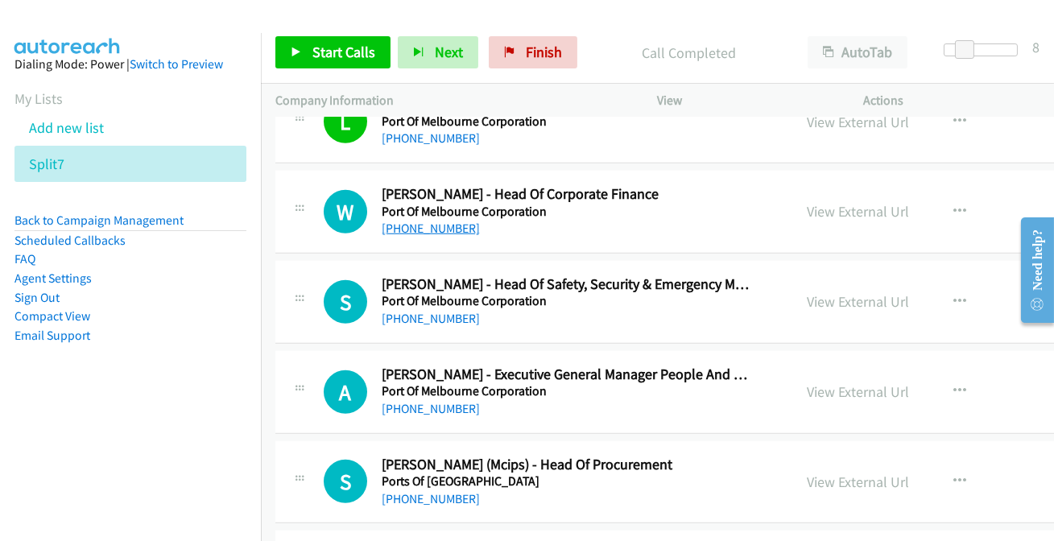
click at [420, 226] on link "+61 425 858 203" at bounding box center [431, 228] width 98 height 15
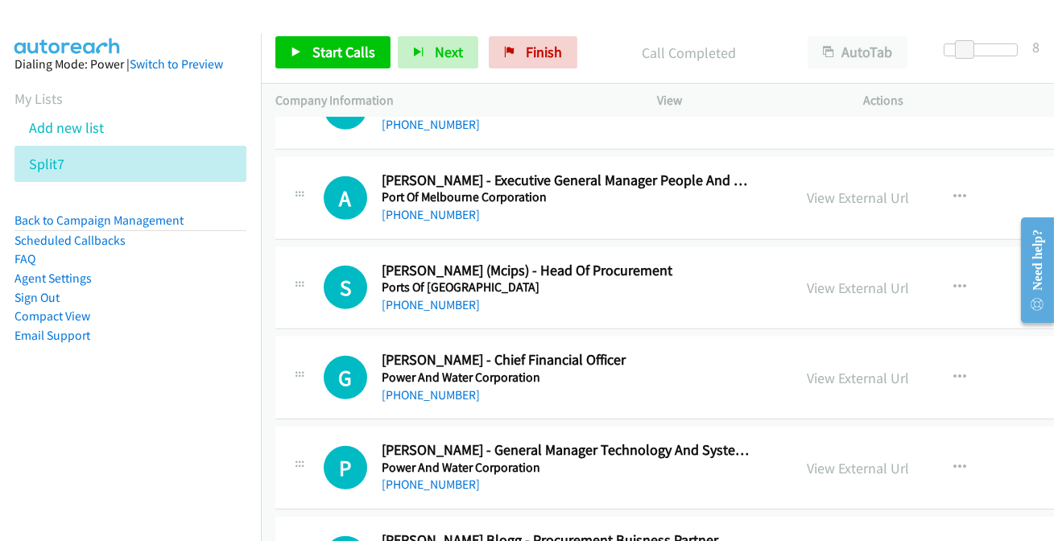
scroll to position [2782, 0]
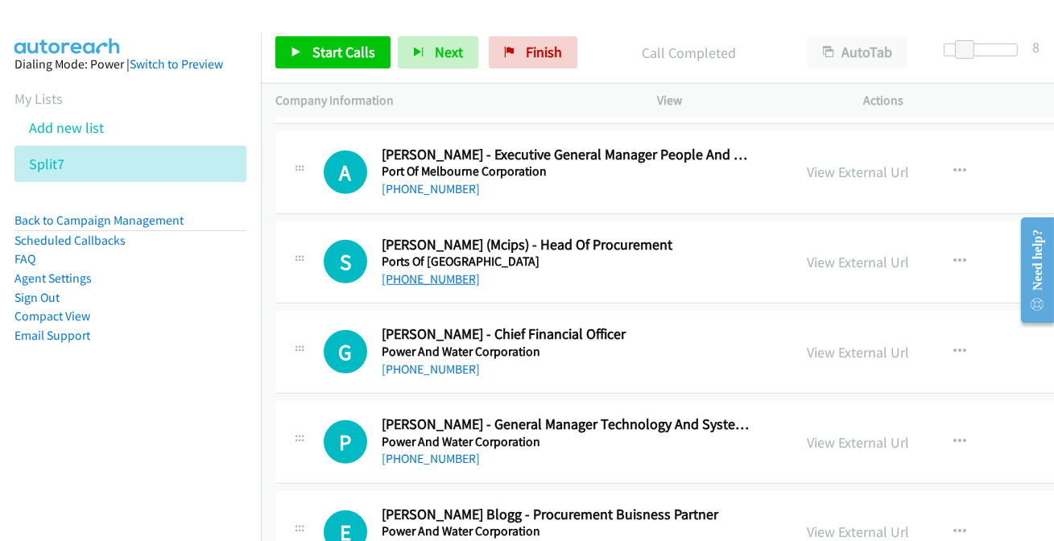
click at [449, 276] on link "+64 9 348 5000" at bounding box center [431, 278] width 98 height 15
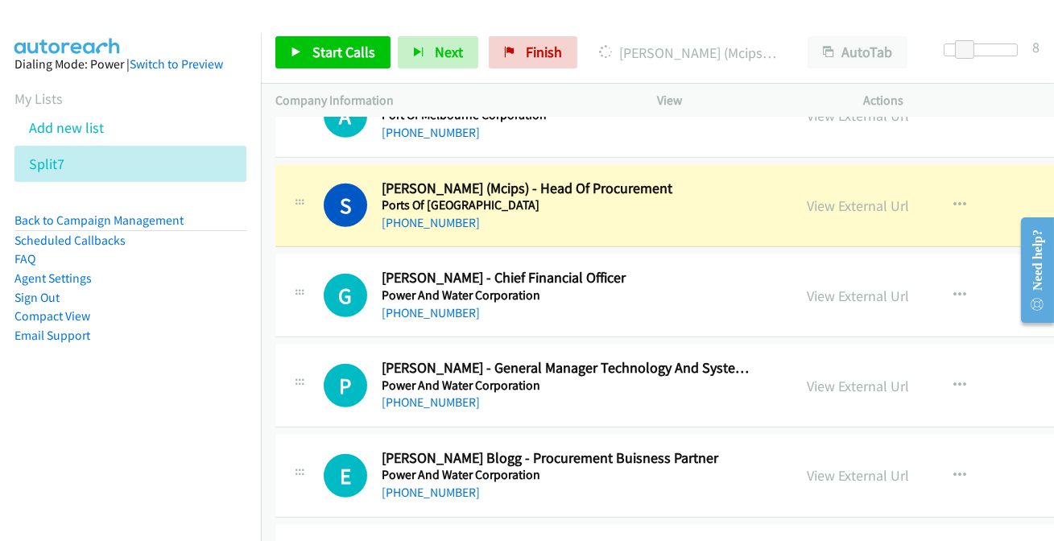
scroll to position [2855, 0]
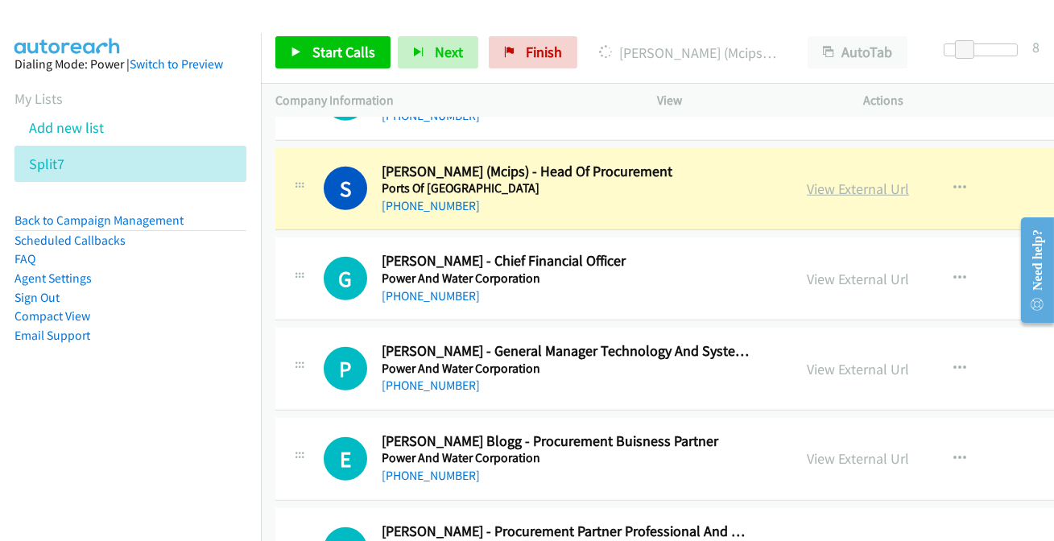
click at [811, 185] on link "View External Url" at bounding box center [858, 189] width 102 height 19
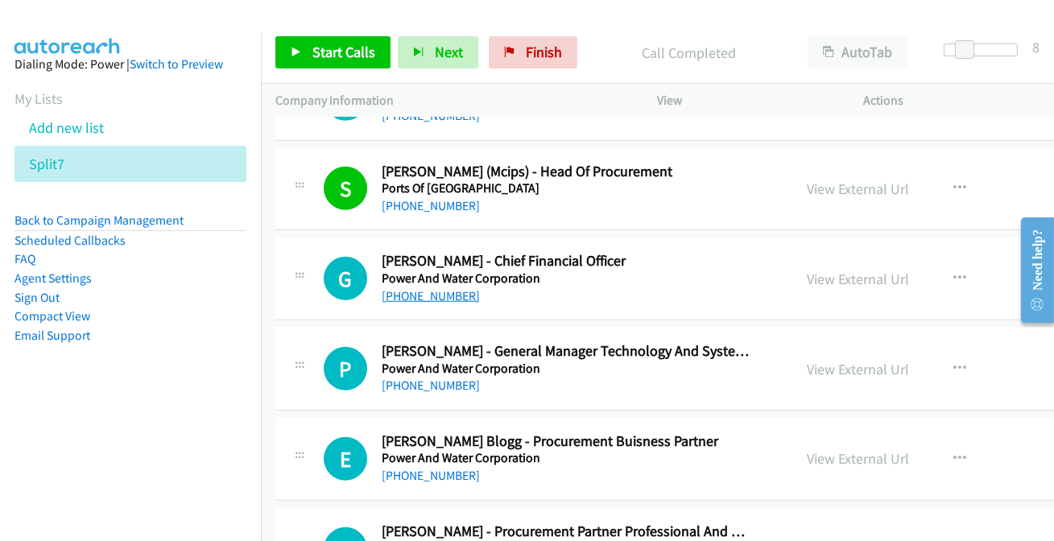
scroll to position [2929, 0]
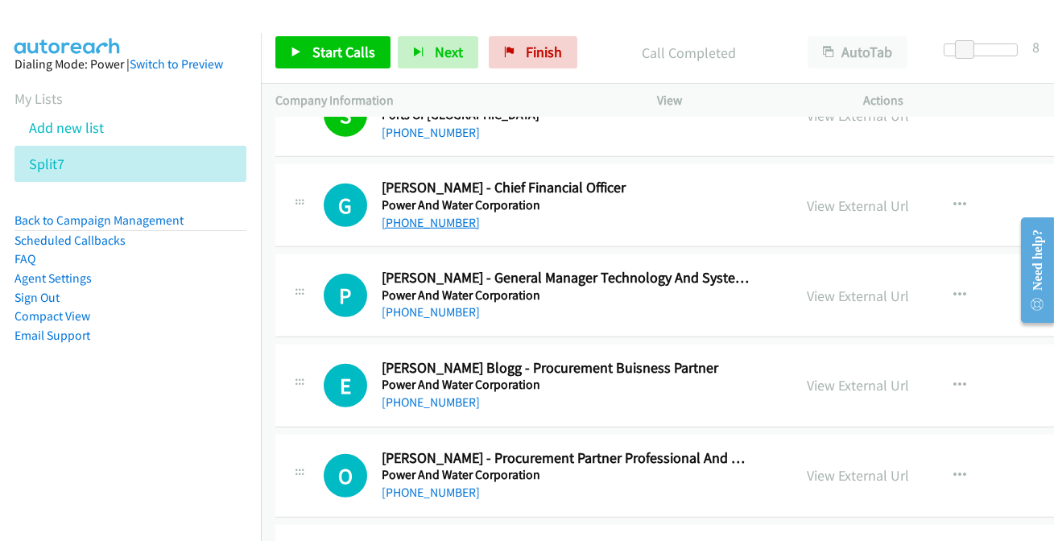
click at [412, 215] on link "+61 406 705 226" at bounding box center [431, 222] width 98 height 15
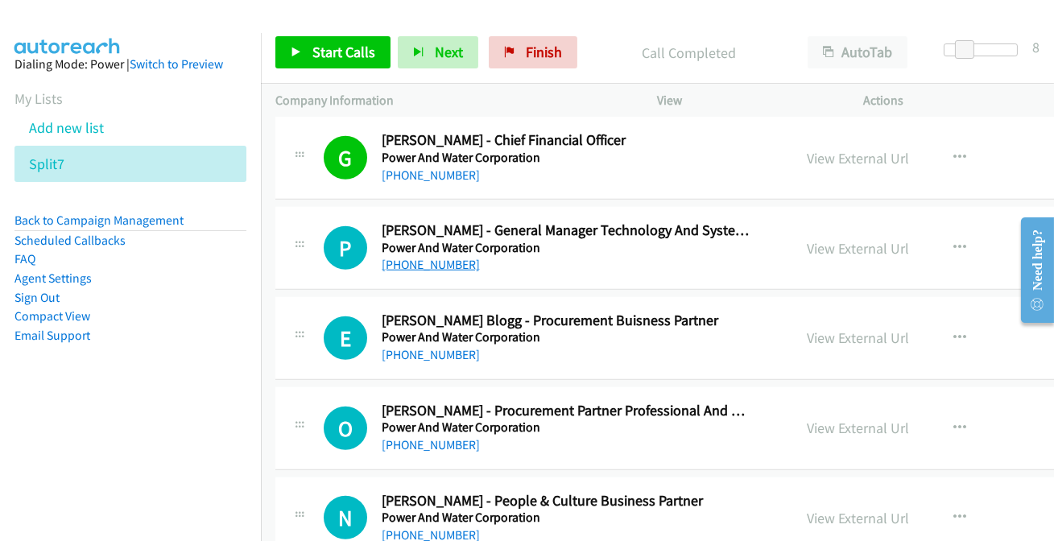
scroll to position [3002, 0]
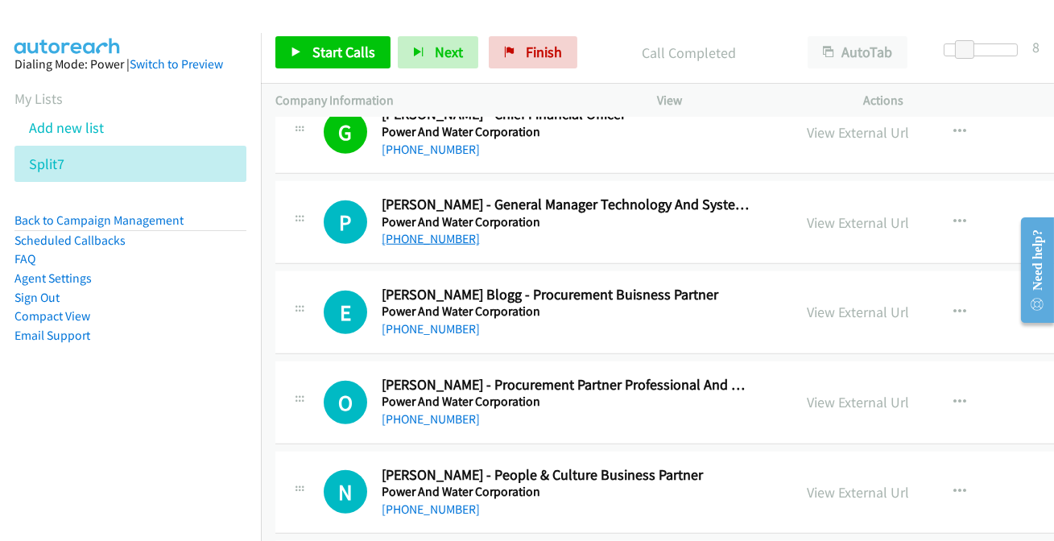
click at [424, 235] on link "+61 8 8923 4681" at bounding box center [431, 238] width 98 height 15
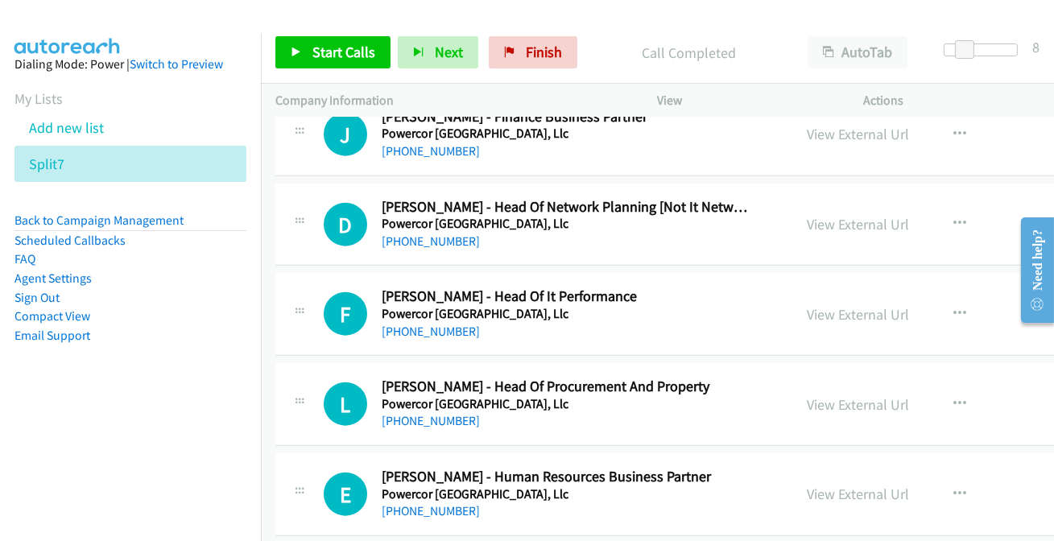
scroll to position [3734, 0]
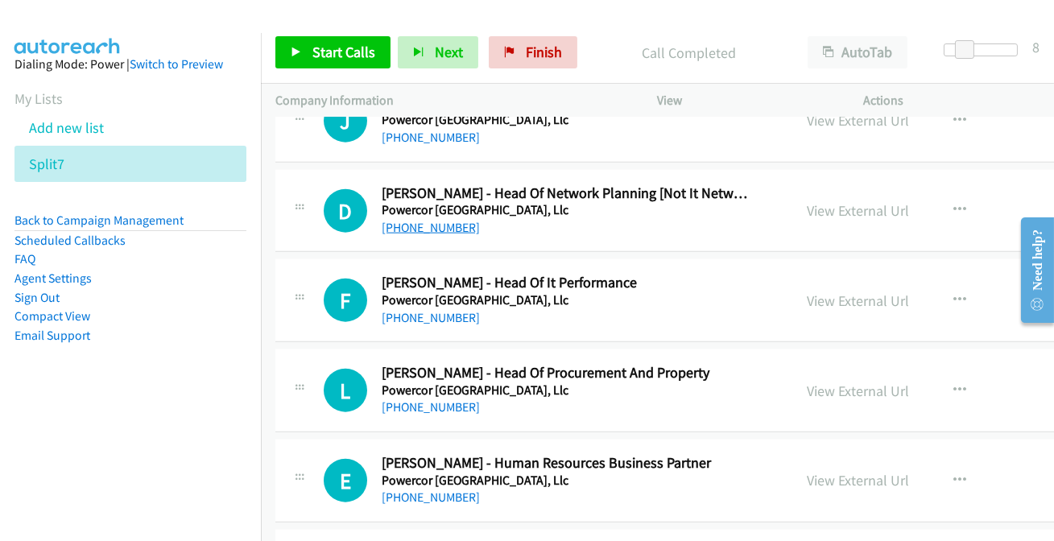
click at [422, 222] on link "+61 437 108 308" at bounding box center [431, 227] width 98 height 15
click at [455, 310] on link "+61 3 5440 5798" at bounding box center [431, 317] width 98 height 15
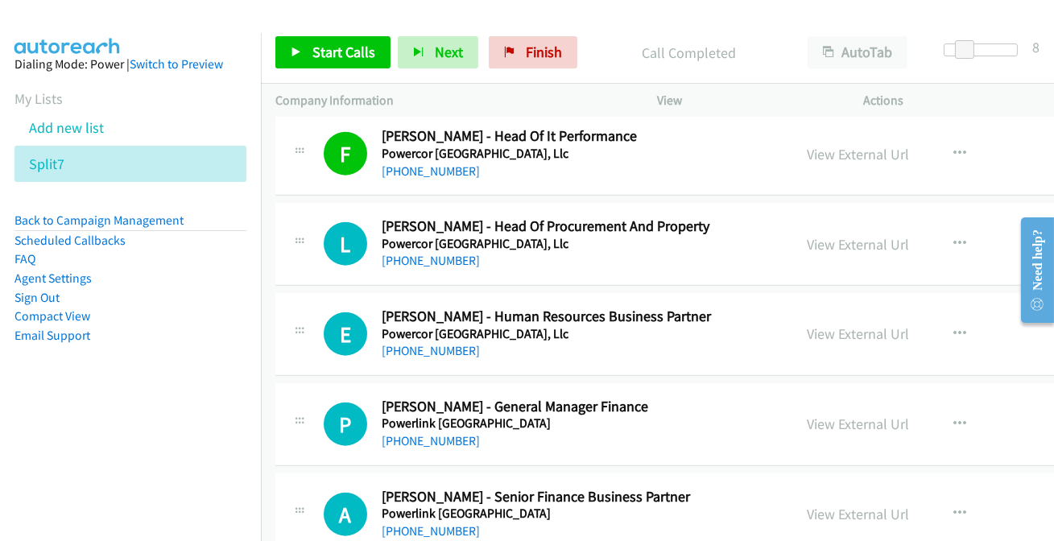
scroll to position [3954, 0]
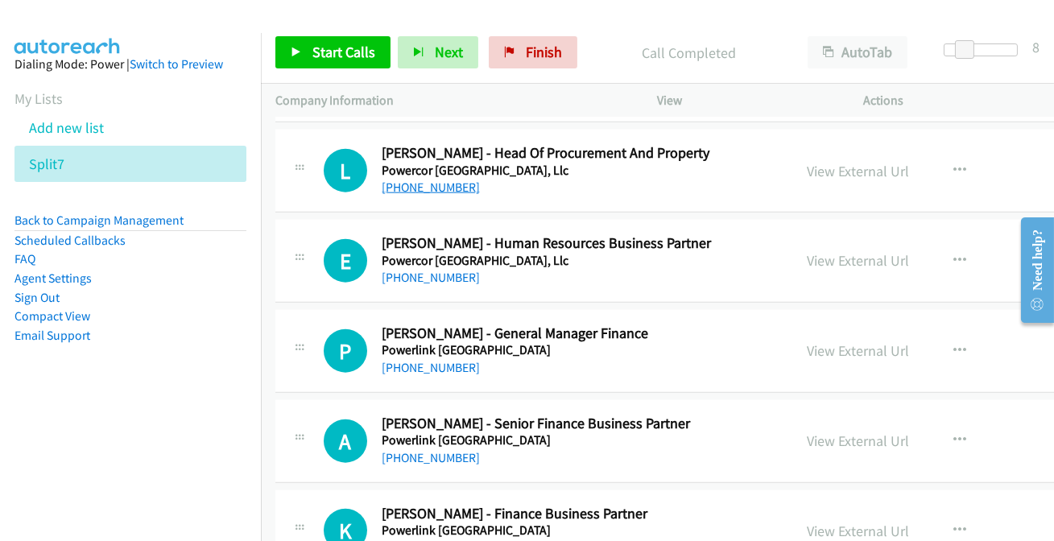
click at [441, 180] on link "+61 429 049 334" at bounding box center [431, 187] width 98 height 15
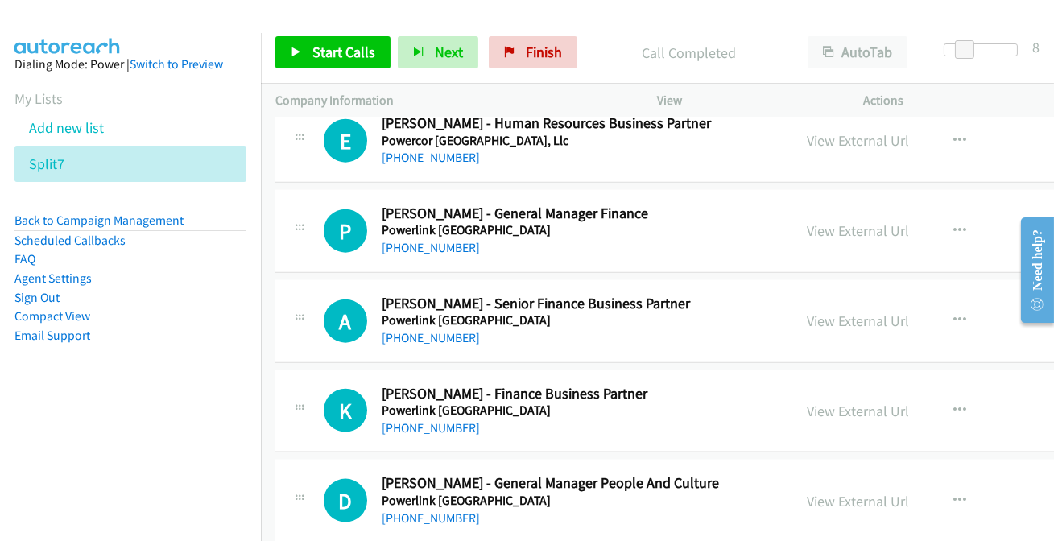
scroll to position [4100, 0]
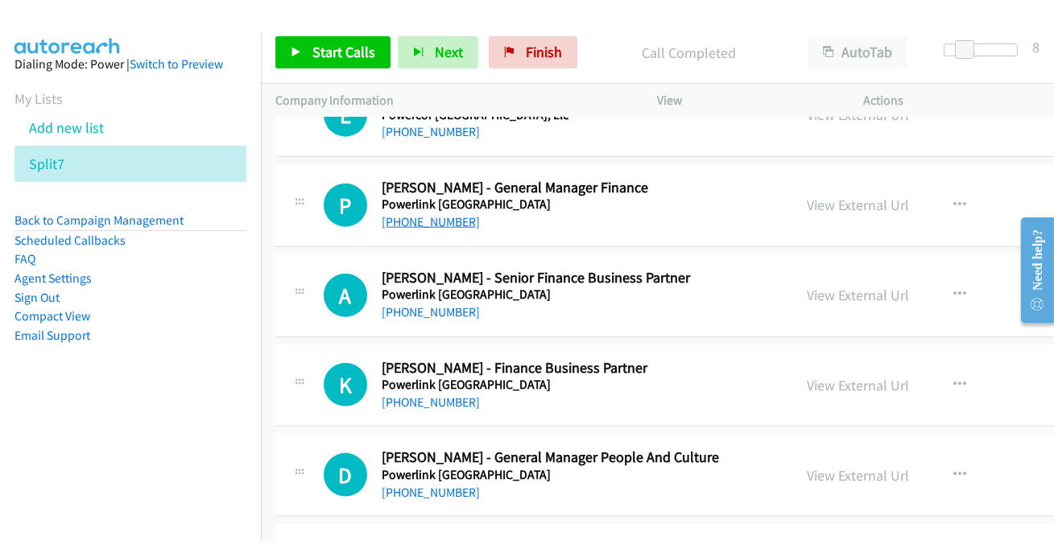
click at [420, 217] on link "+61 7 3860 2083" at bounding box center [431, 221] width 98 height 15
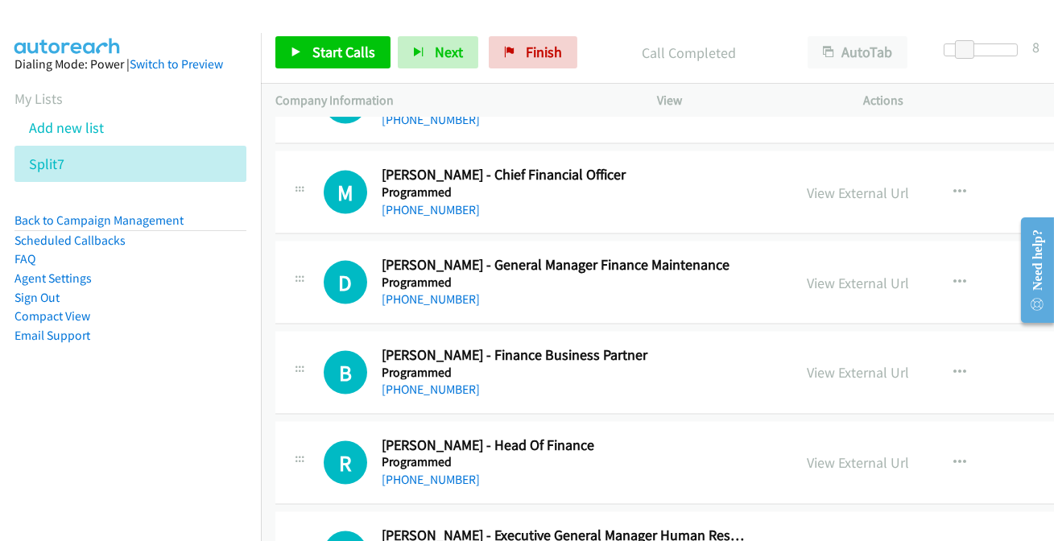
scroll to position [4905, 0]
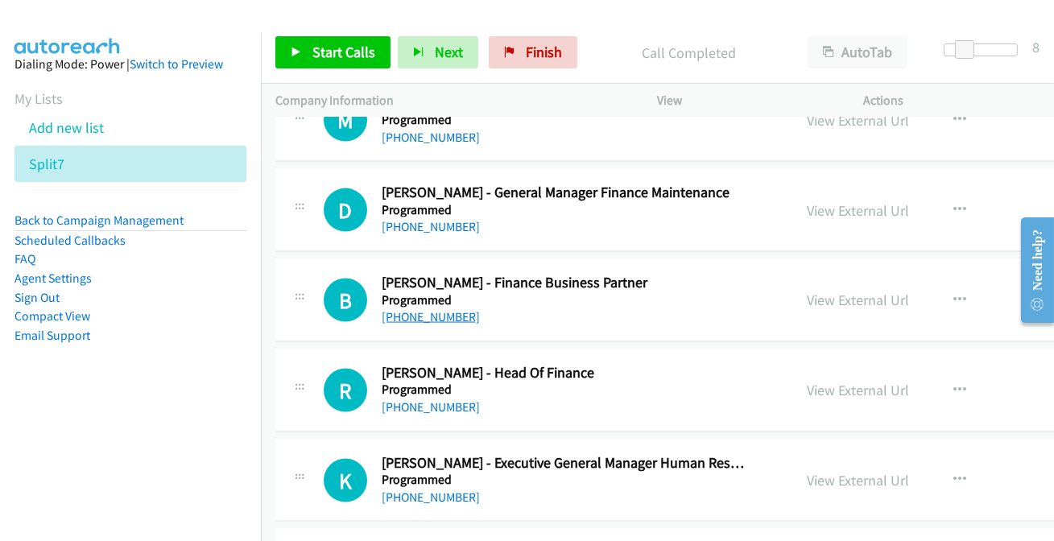
click at [443, 309] on link "+61 435 422 334" at bounding box center [431, 316] width 98 height 15
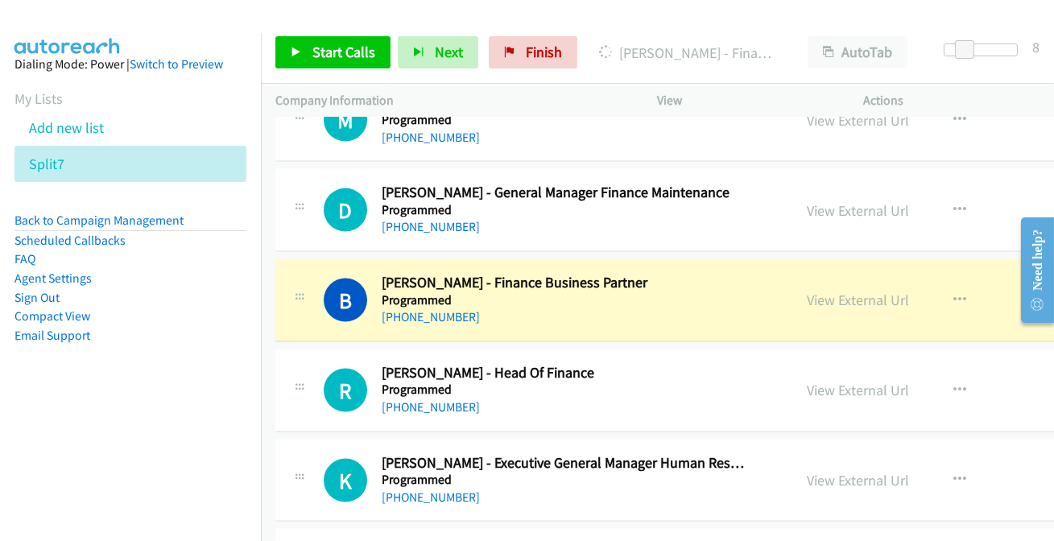
scroll to position [4979, 0]
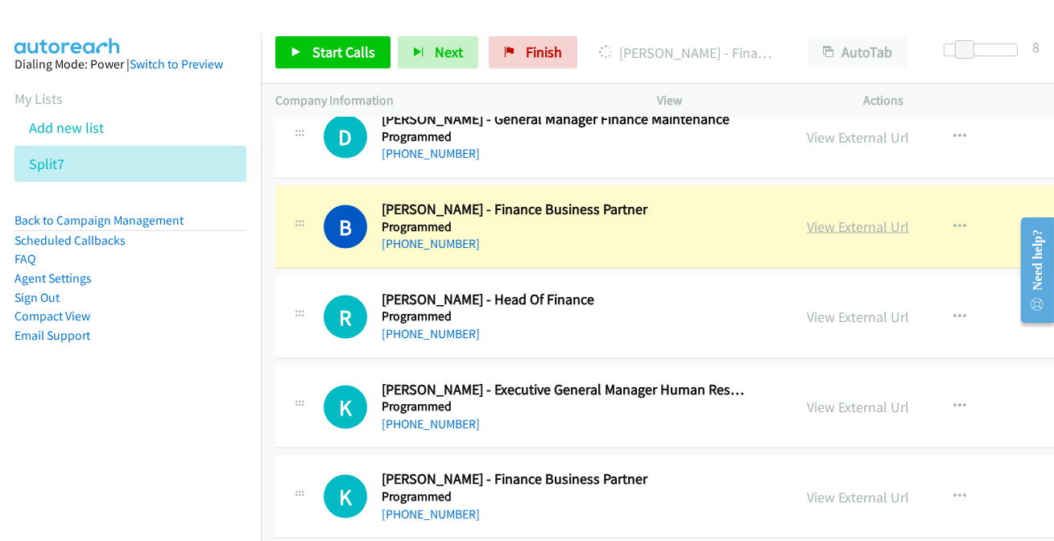
click at [847, 226] on link "View External Url" at bounding box center [858, 226] width 102 height 19
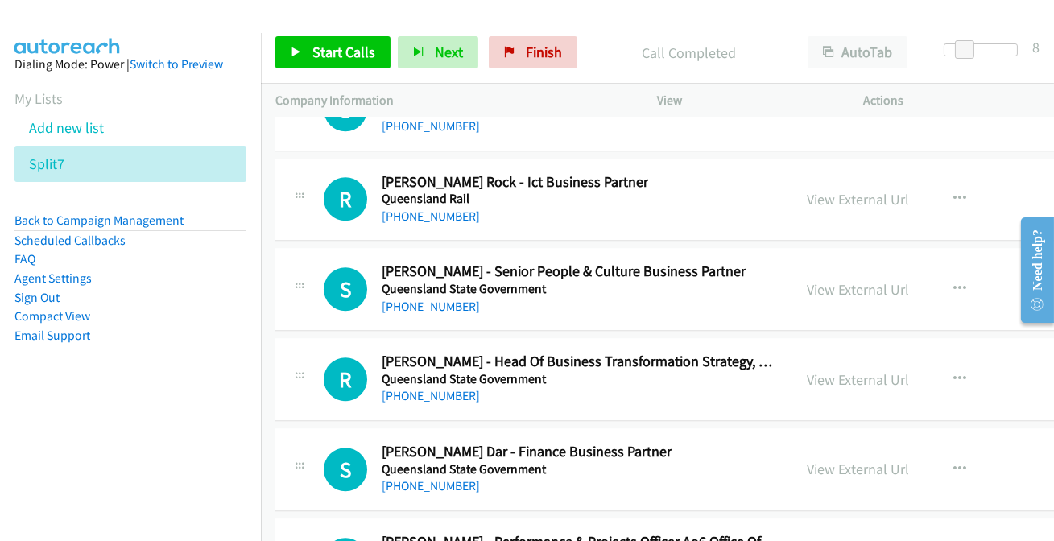
scroll to position [20571, 0]
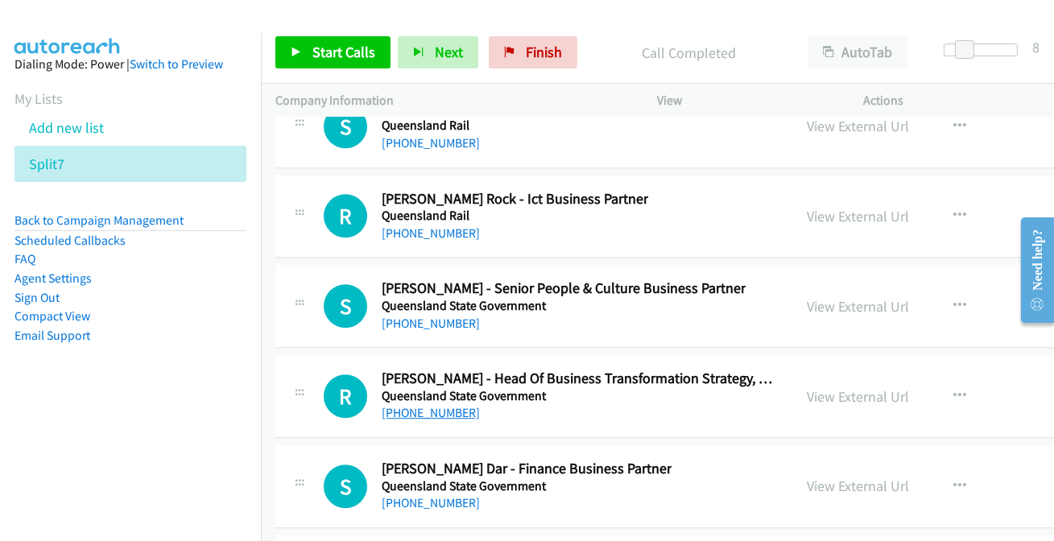
click at [445, 405] on link "+61 408 958 933" at bounding box center [431, 412] width 98 height 15
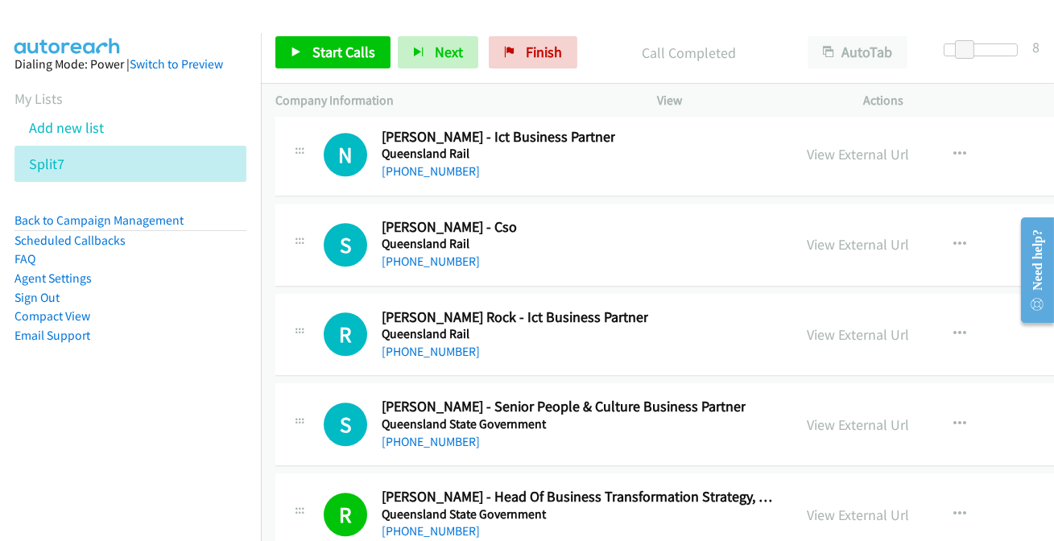
scroll to position [20424, 0]
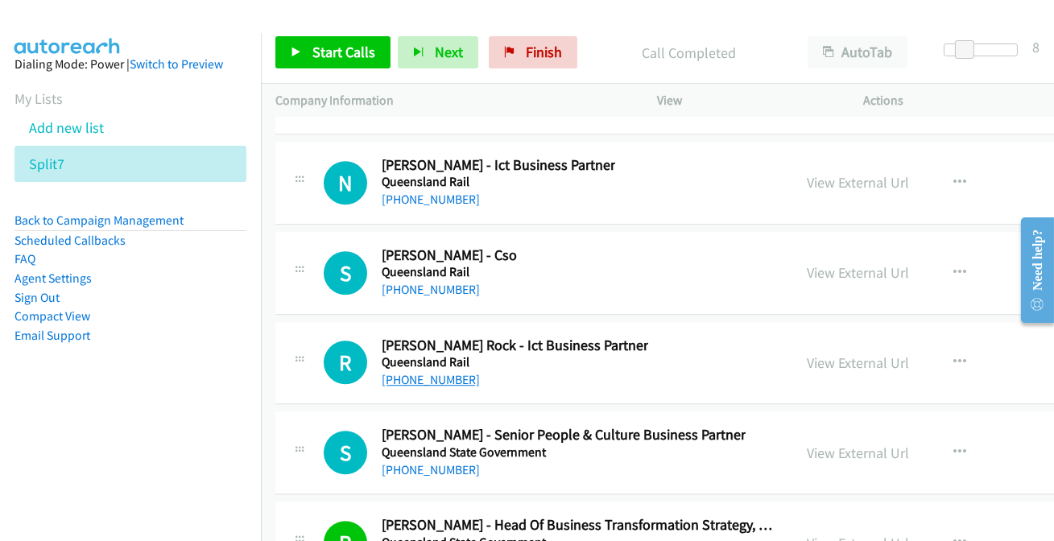
click at [407, 372] on link "+61 449 541 593" at bounding box center [431, 379] width 98 height 15
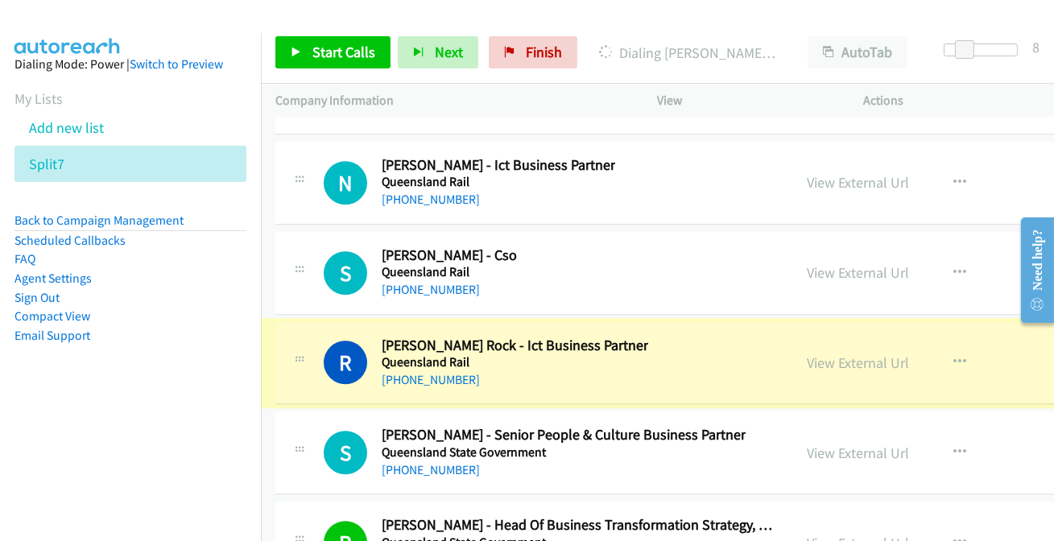
click at [846, 354] on link "View External Url" at bounding box center [858, 363] width 102 height 19
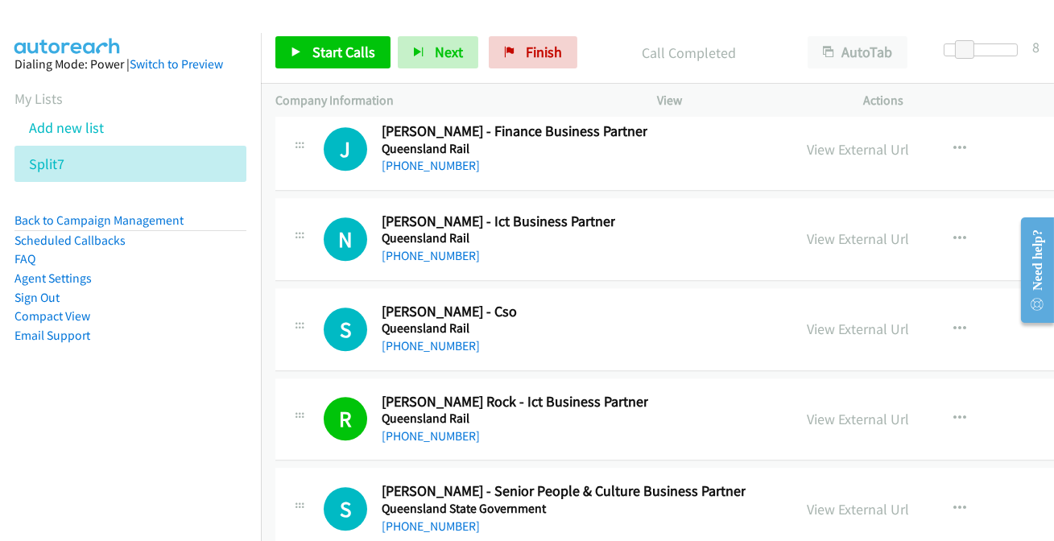
scroll to position [20351, 0]
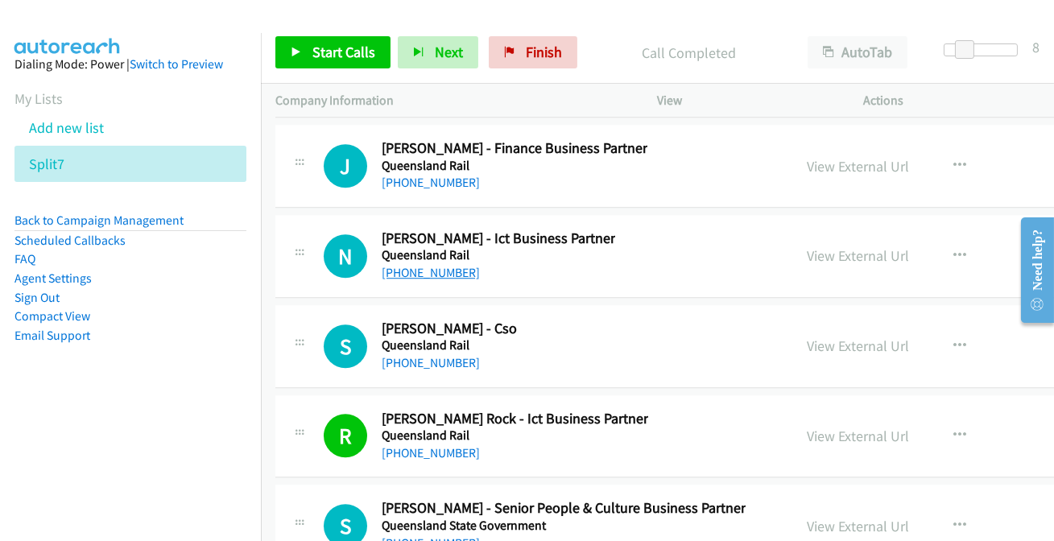
click at [403, 265] on link "+61 7 3072 2222" at bounding box center [431, 272] width 98 height 15
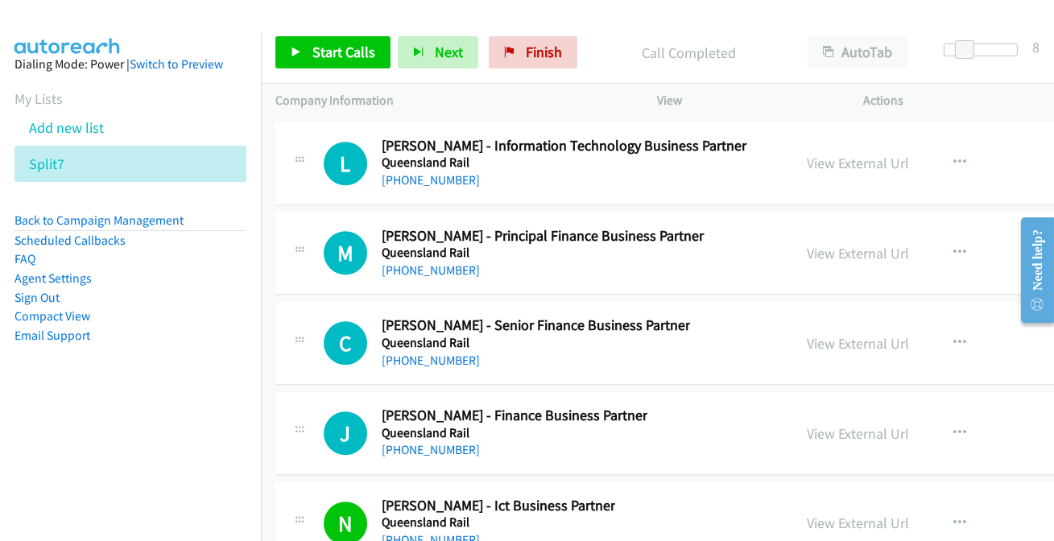
scroll to position [20058, 0]
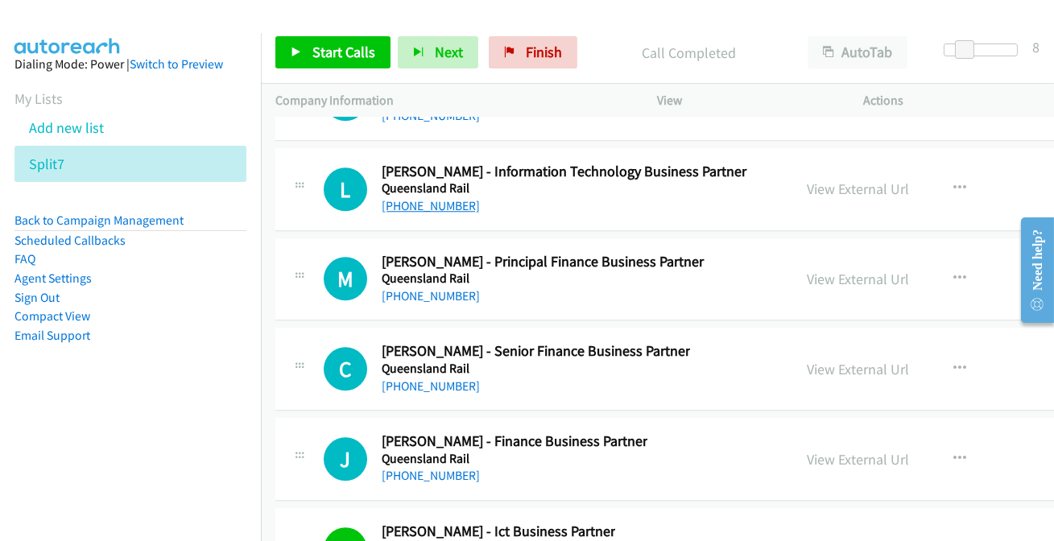
click at [427, 198] on link "+61 431 291 189" at bounding box center [431, 205] width 98 height 15
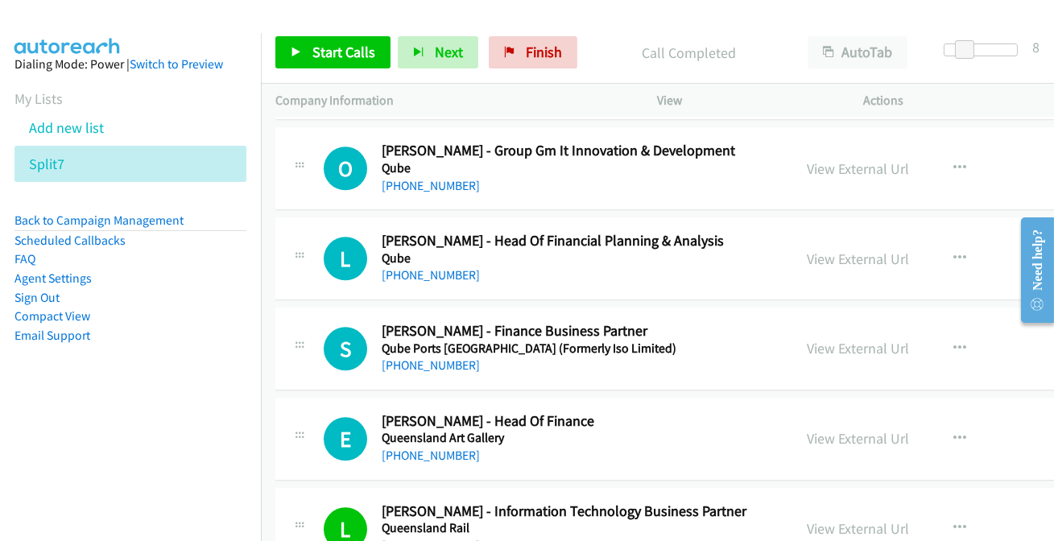
scroll to position [19692, 0]
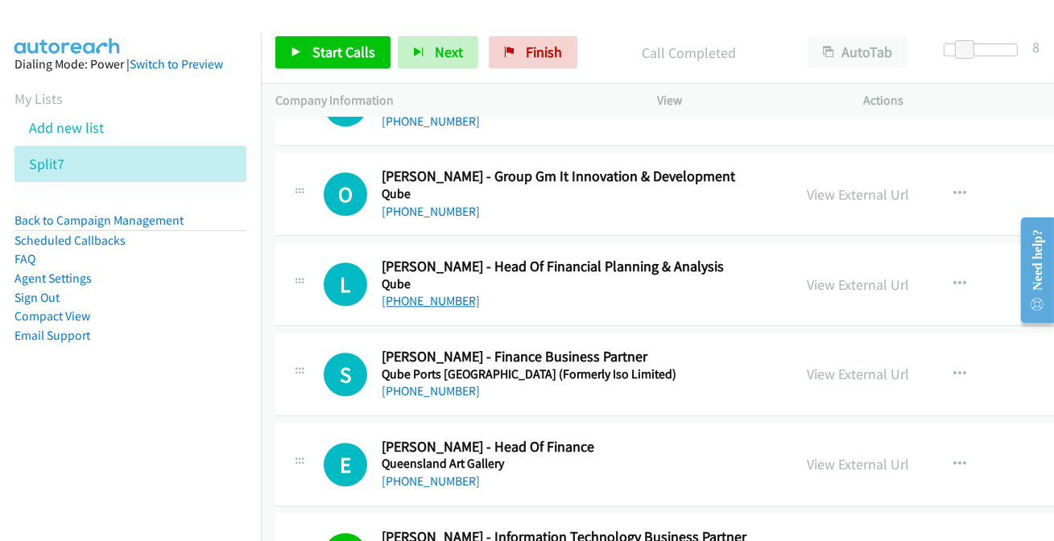
click at [437, 293] on link "+61 438 527 683" at bounding box center [431, 300] width 98 height 15
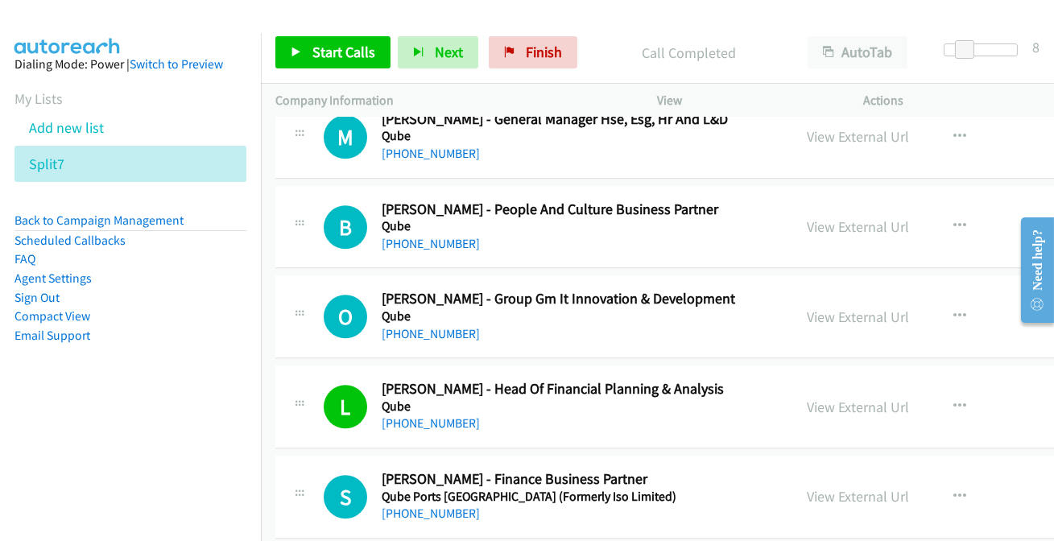
scroll to position [19545, 0]
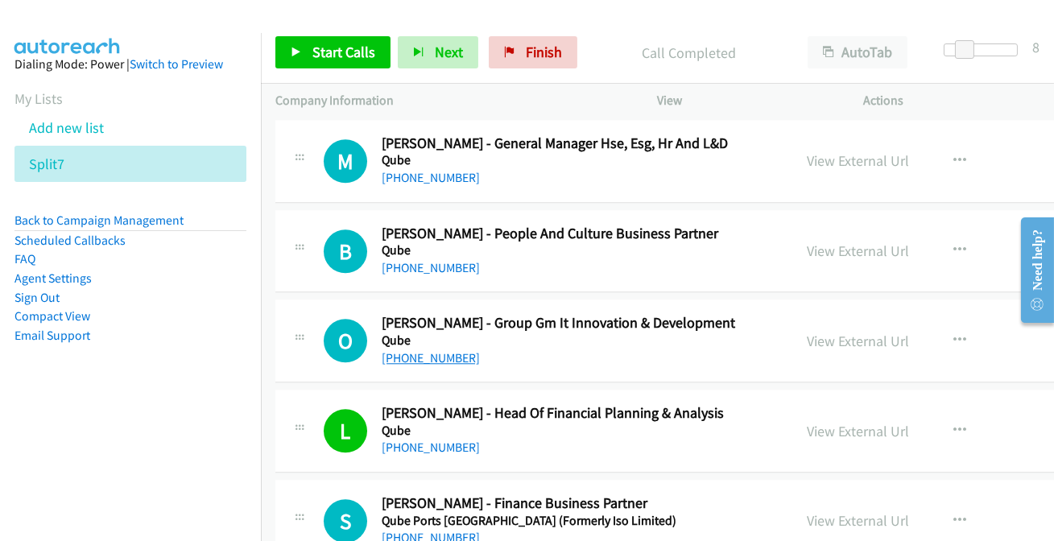
click at [415, 350] on link "+61 2 9080 1974" at bounding box center [431, 357] width 98 height 15
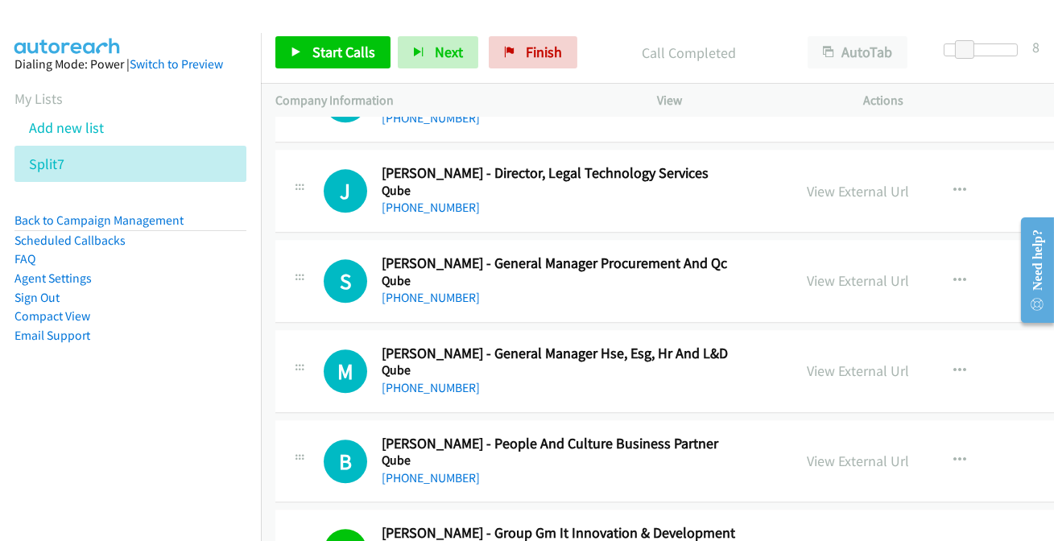
scroll to position [19325, 0]
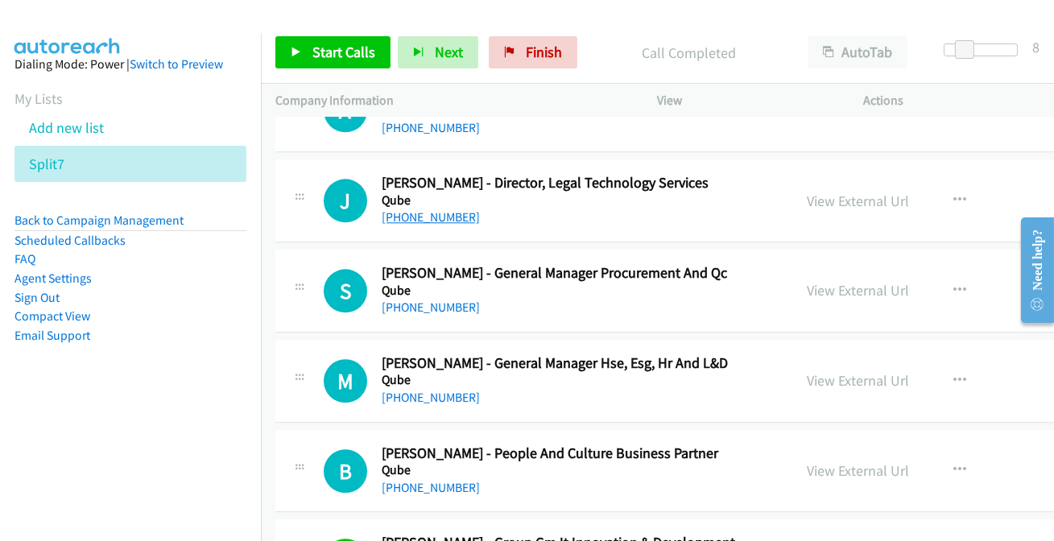
click at [433, 209] on link "+61 408 274 097" at bounding box center [431, 216] width 98 height 15
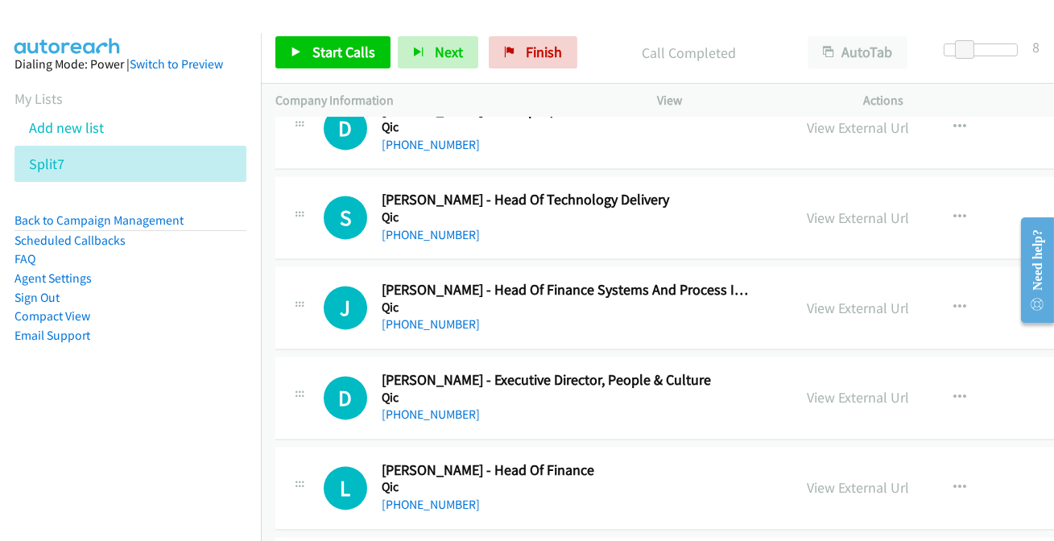
scroll to position [18154, 0]
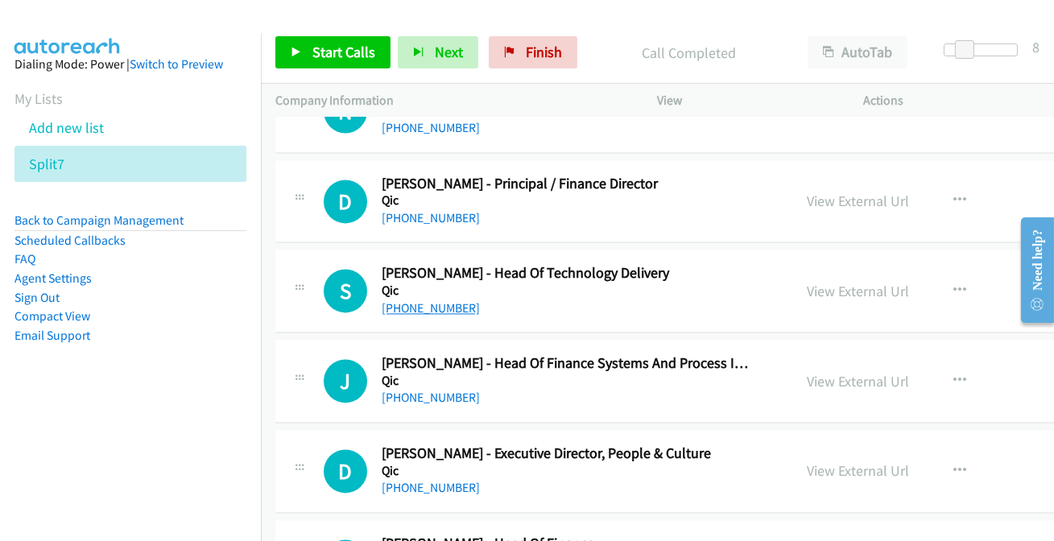
click at [422, 300] on link "+61 490 426 995" at bounding box center [431, 307] width 98 height 15
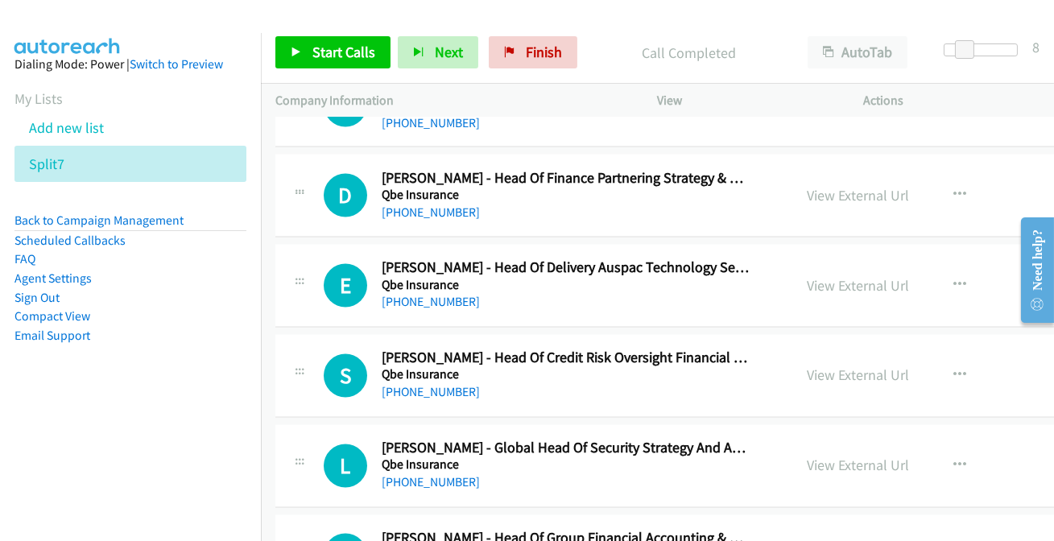
scroll to position [17275, 0]
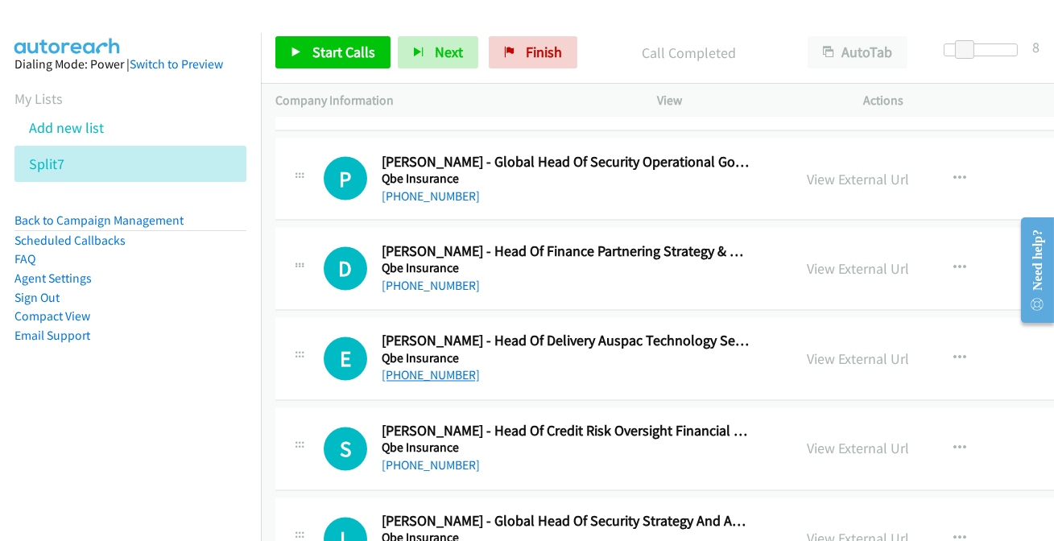
click at [409, 368] on link "+61 400 316 611" at bounding box center [431, 375] width 98 height 15
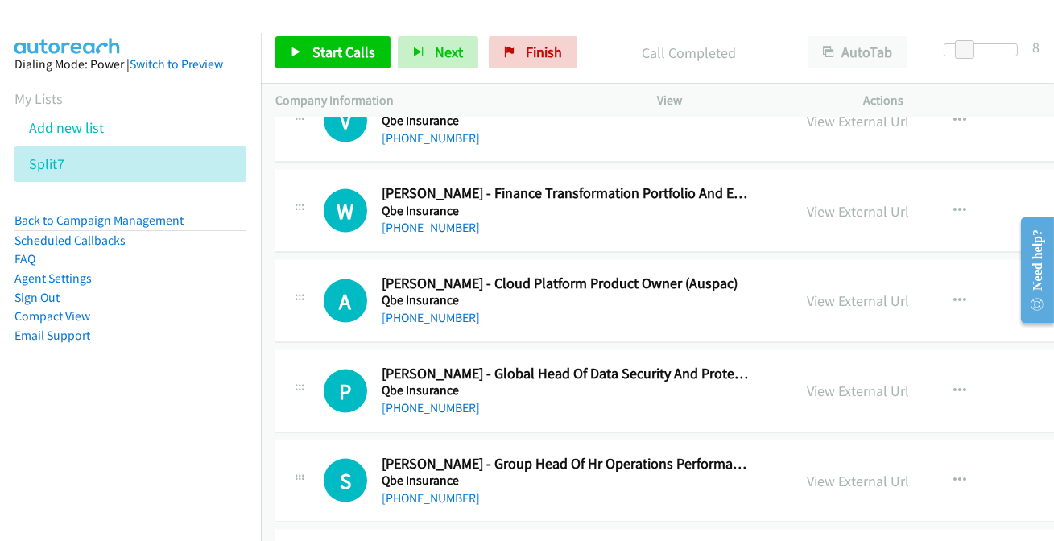
scroll to position [15957, 0]
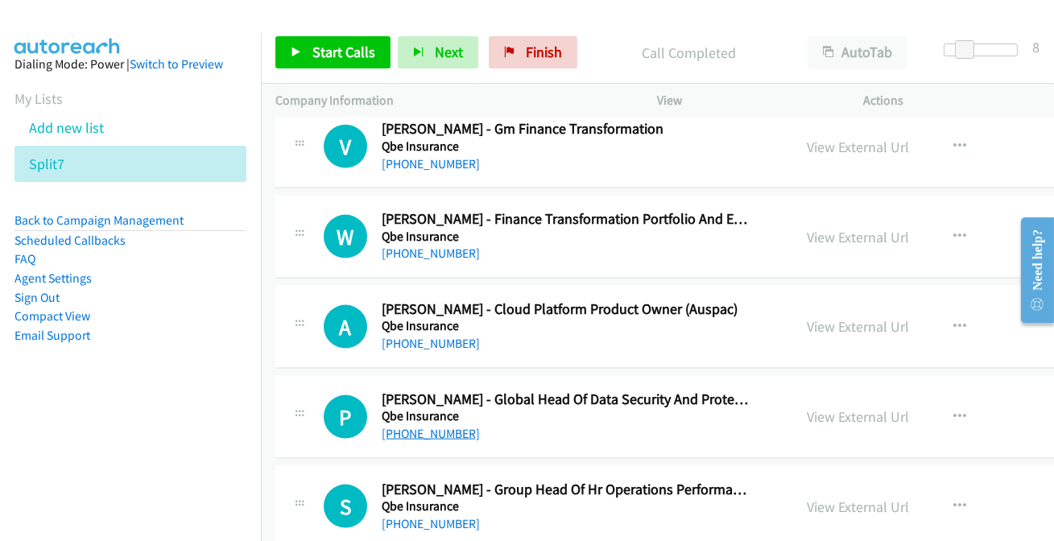
click at [431, 426] on link "+61 400 973 007" at bounding box center [431, 433] width 98 height 15
click at [421, 336] on link "+61 8 8202 2300" at bounding box center [431, 343] width 98 height 15
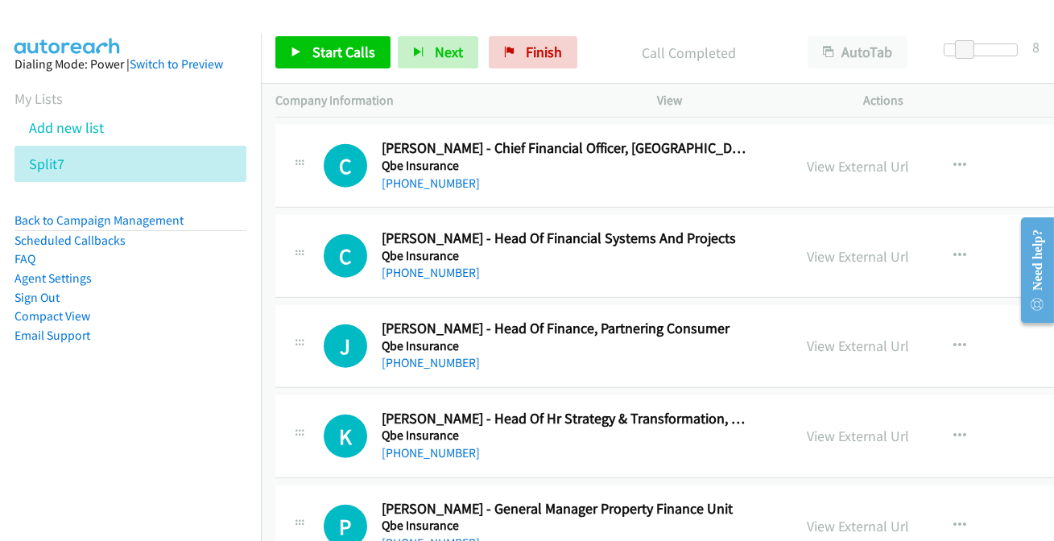
scroll to position [15371, 0]
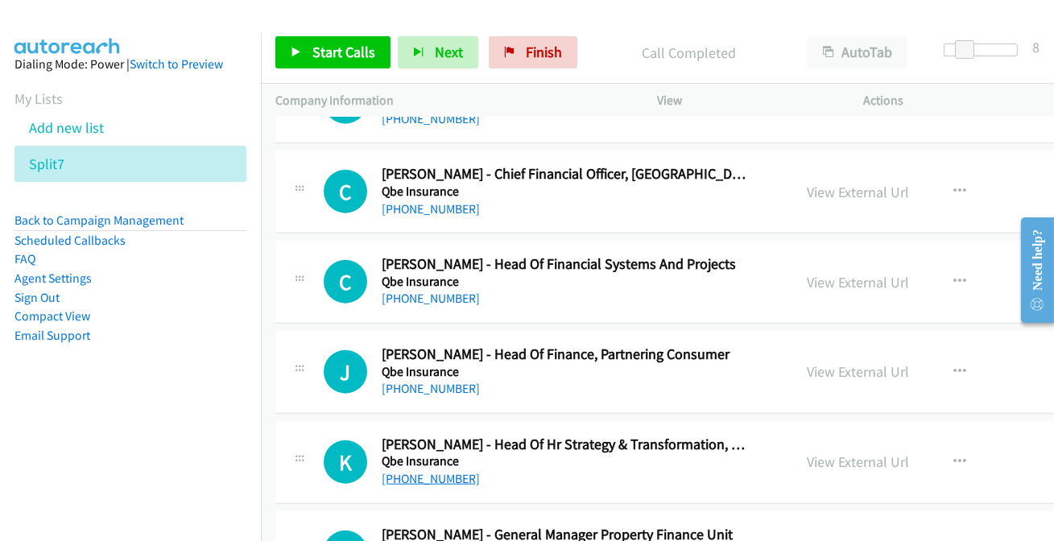
click at [437, 471] on link "+61 435 652 483" at bounding box center [431, 478] width 98 height 15
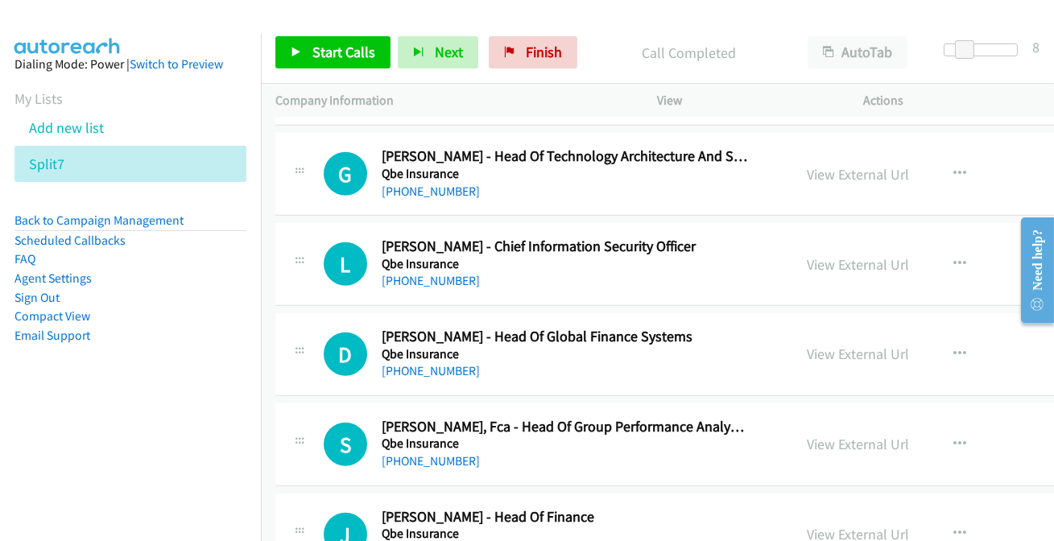
scroll to position [14932, 0]
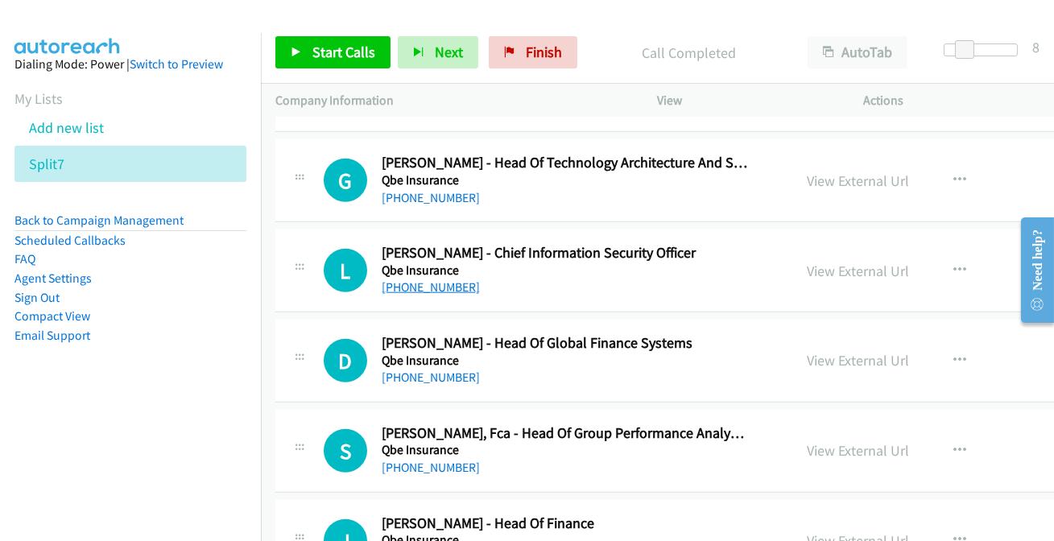
click at [401, 280] on link "+61 414 898 977" at bounding box center [431, 287] width 98 height 15
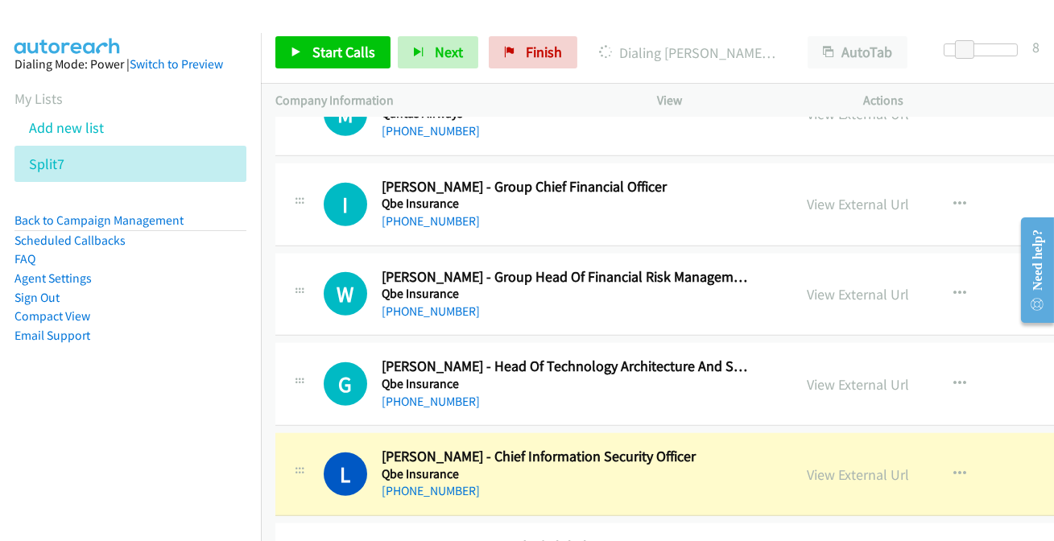
scroll to position [14712, 0]
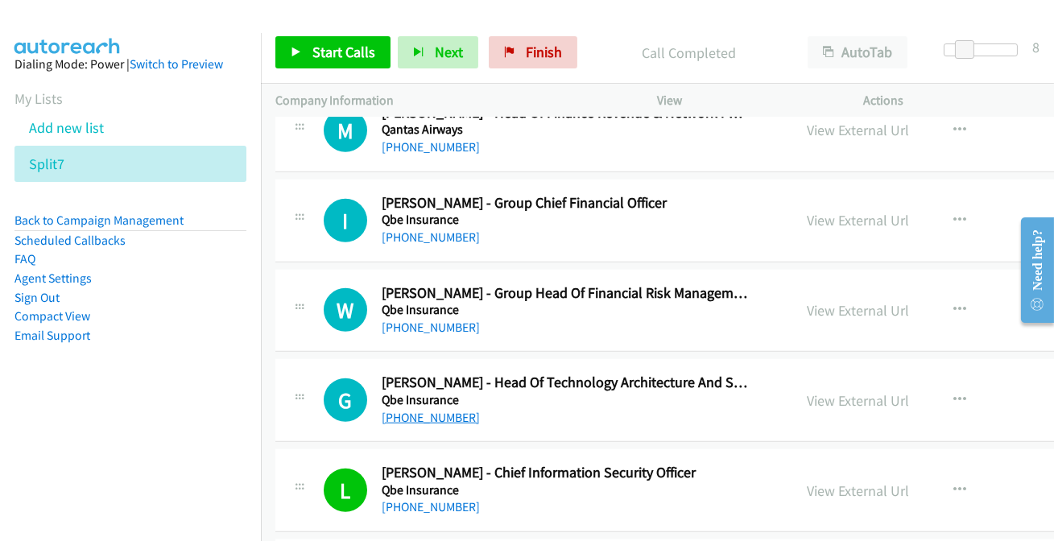
click at [411, 410] on link "+61 415 952 890" at bounding box center [431, 417] width 98 height 15
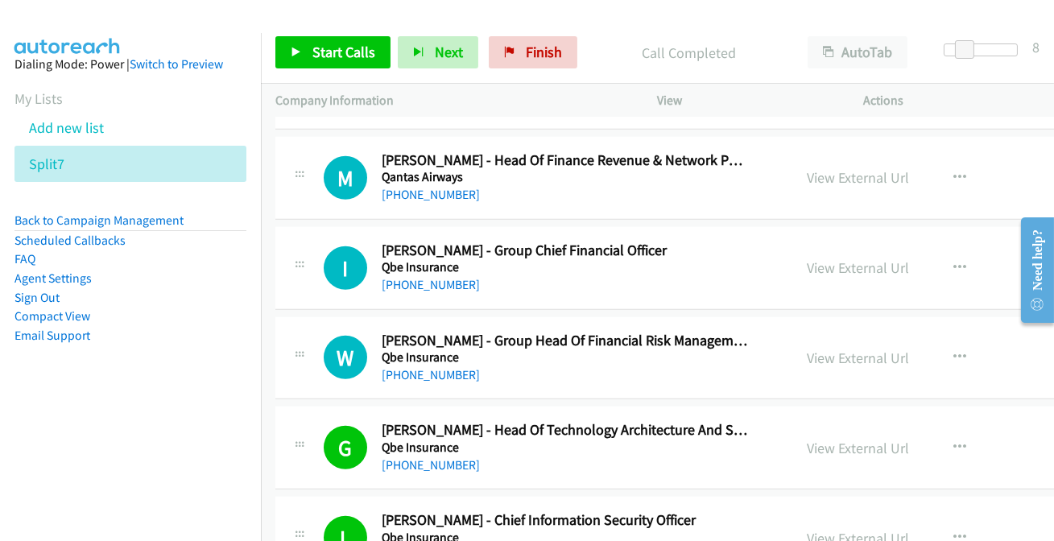
scroll to position [14639, 0]
